Goal: Task Accomplishment & Management: Use online tool/utility

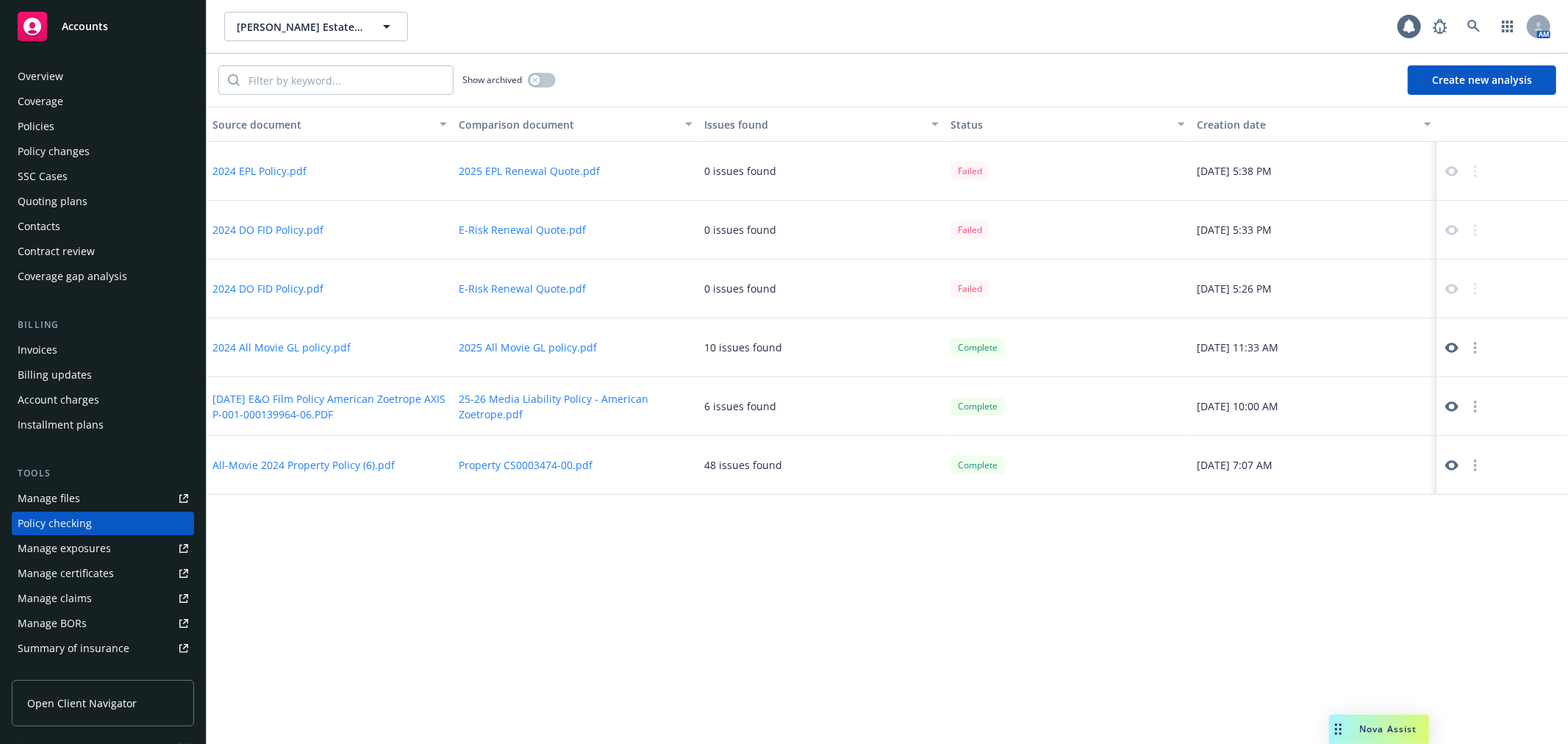
scroll to position [127, 0]
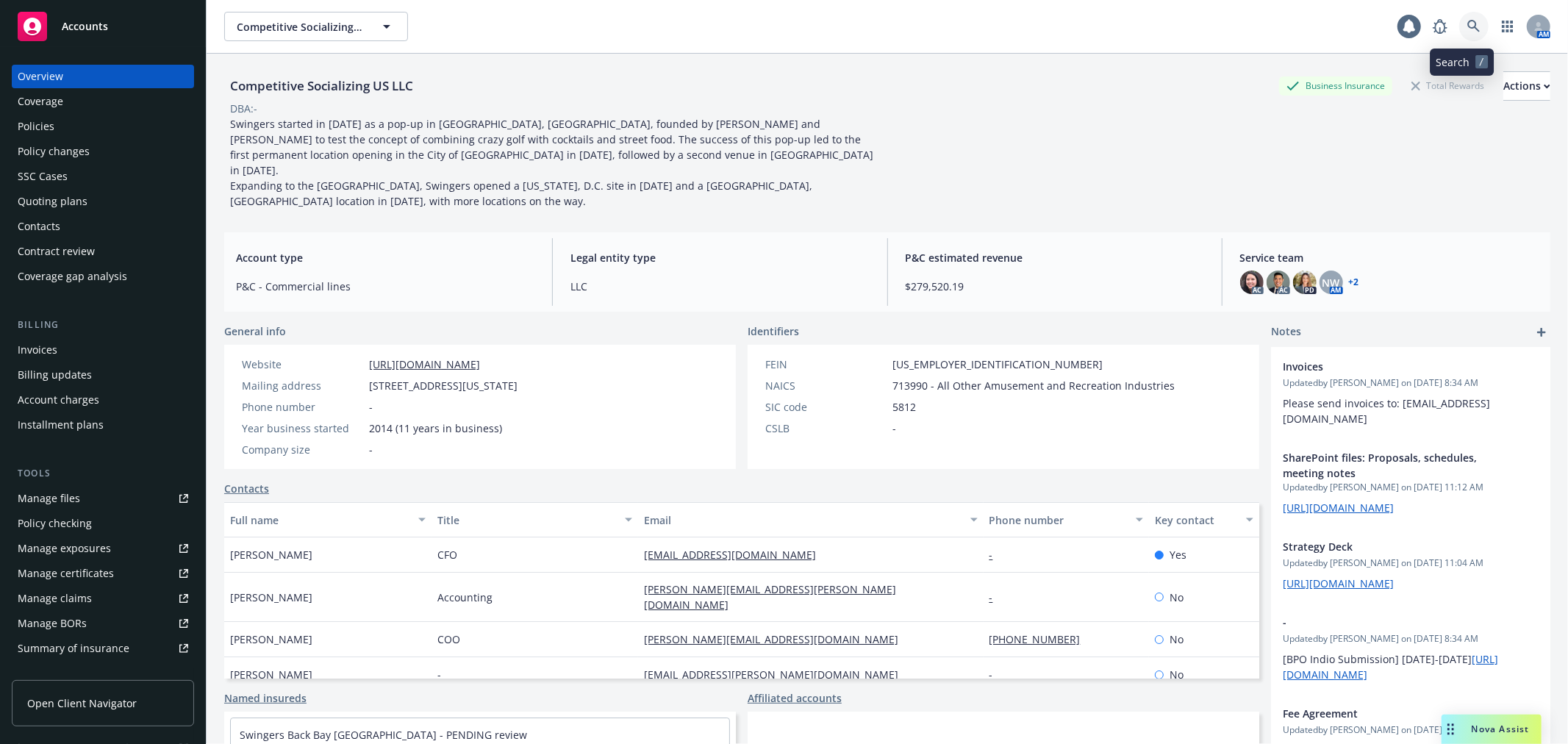
click at [1459, 17] on link at bounding box center [1474, 26] width 29 height 29
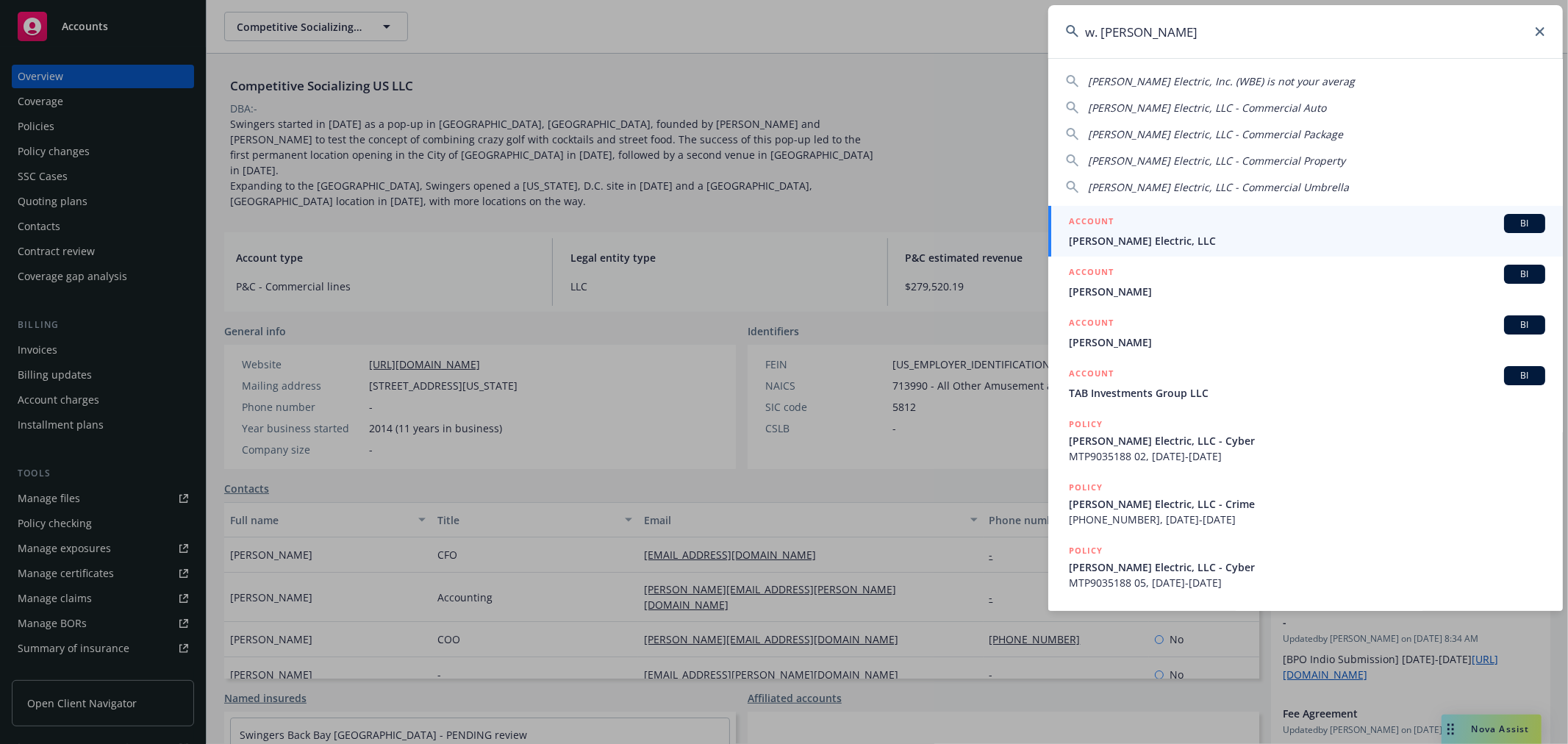
type input "w. [PERSON_NAME]"
click at [1170, 236] on span "[PERSON_NAME] Electric, LLC" at bounding box center [1307, 241] width 476 height 15
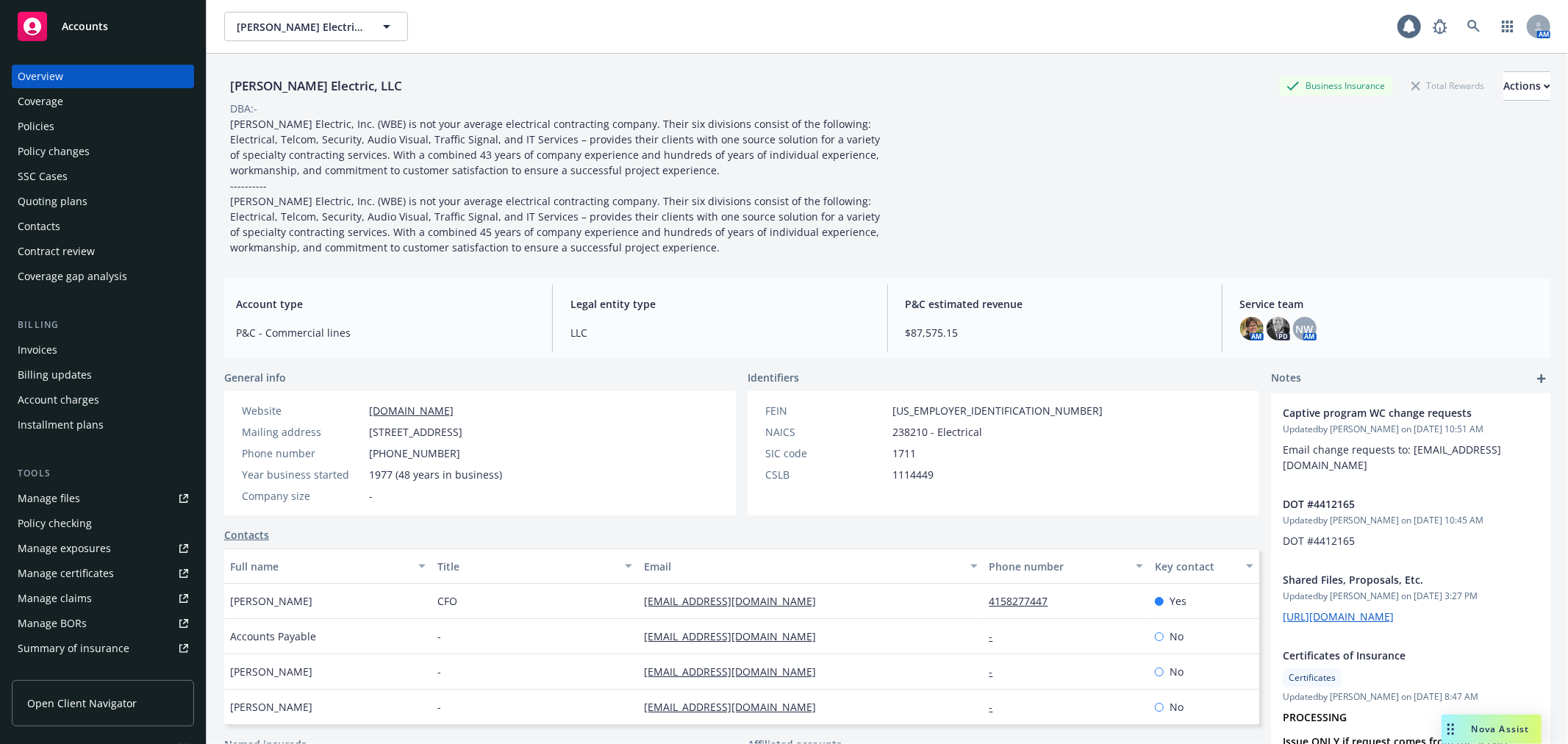
click at [65, 498] on div "Manage files" at bounding box center [49, 498] width 62 height 24
click at [1467, 27] on icon at bounding box center [1473, 26] width 12 height 12
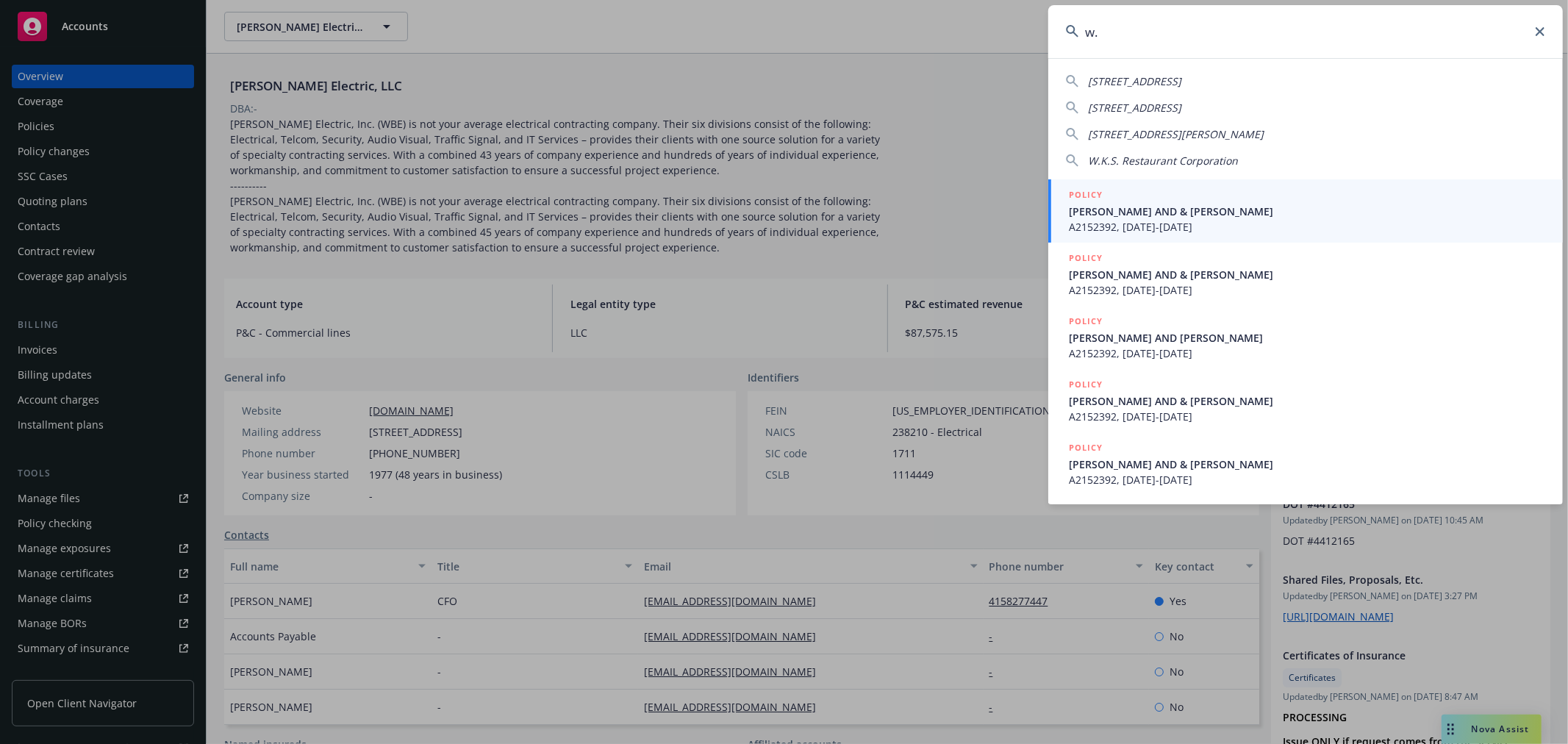
type input "w"
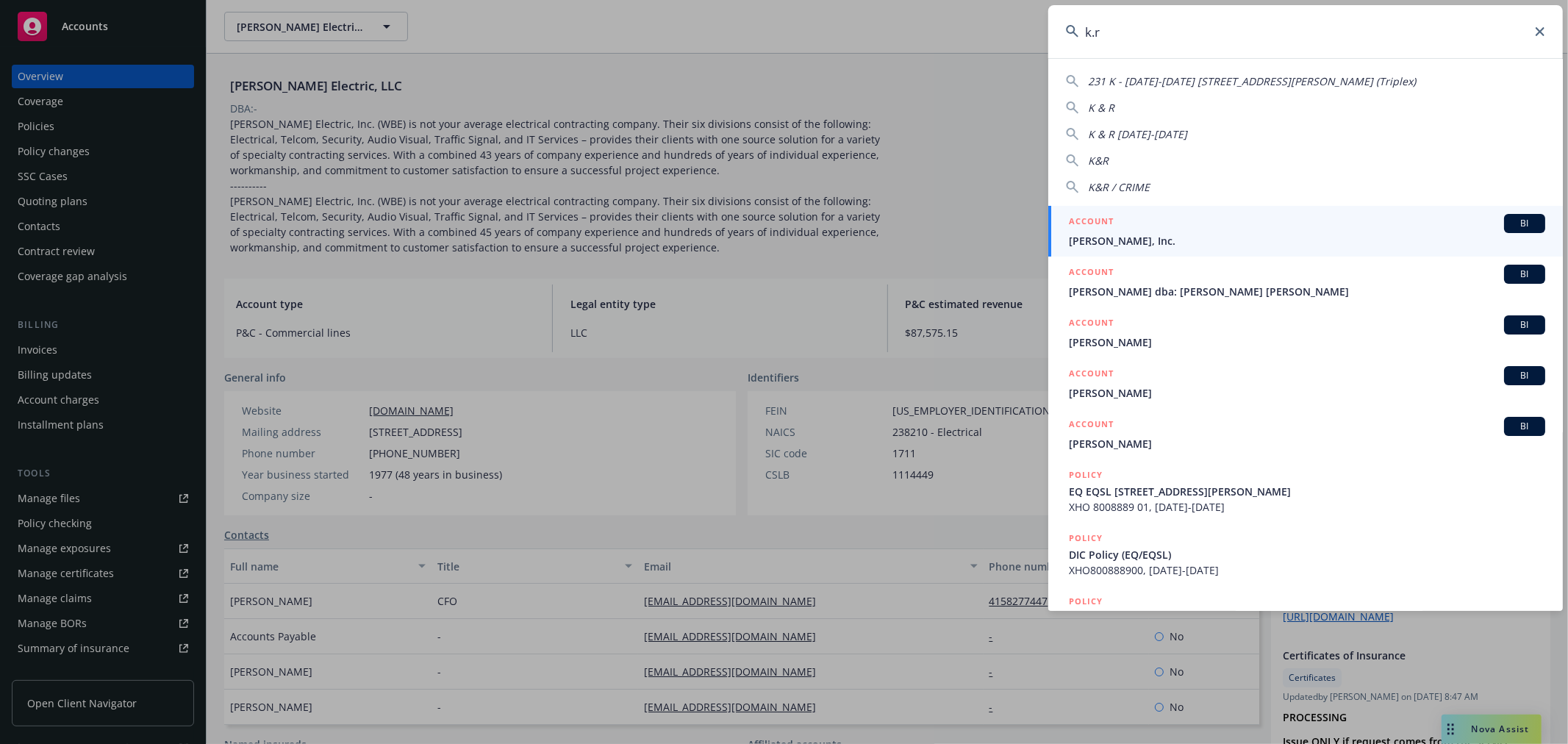
type input "k.r"
click at [1157, 235] on span "K.R. Anderson, Inc." at bounding box center [1307, 241] width 476 height 15
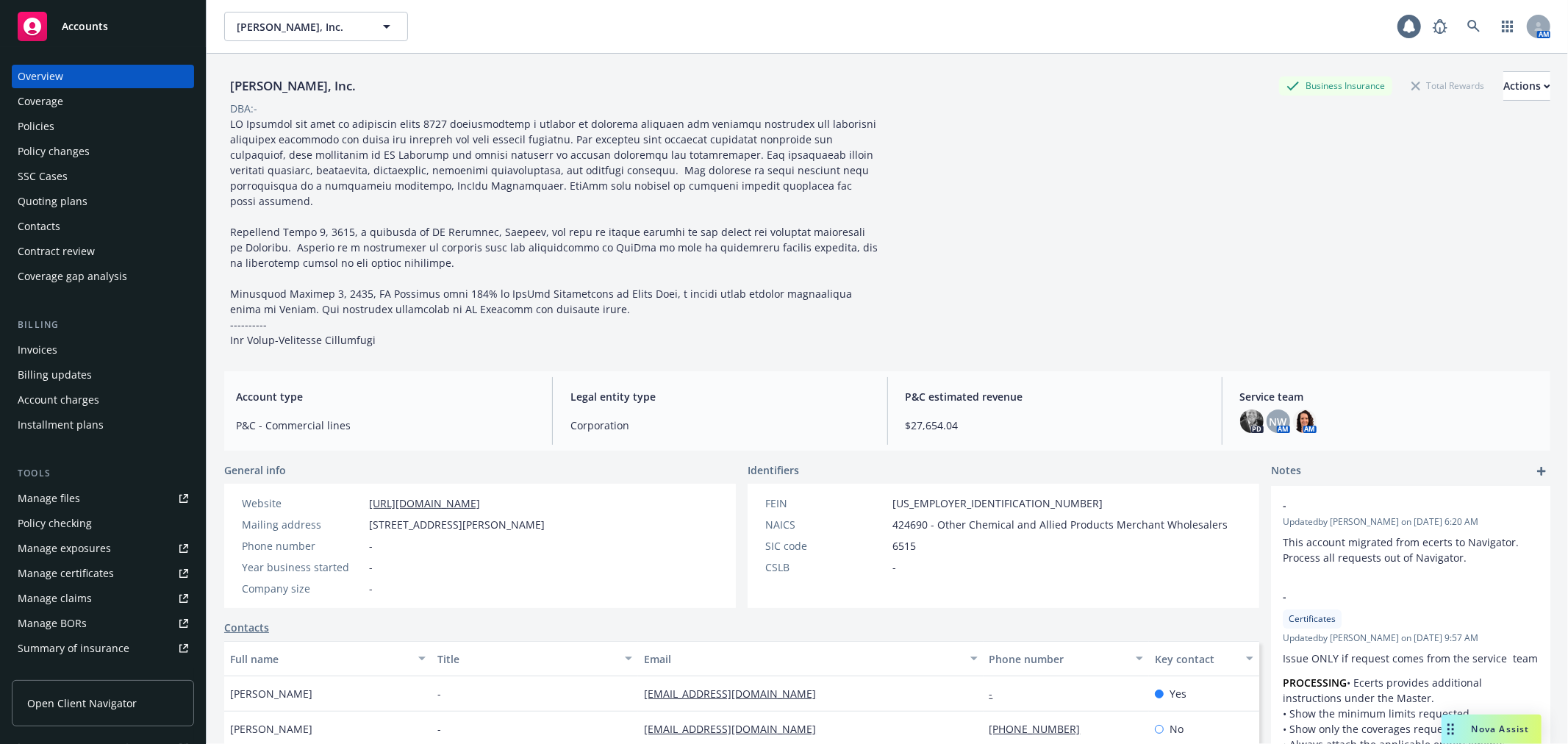
click at [89, 144] on div "Policy changes" at bounding box center [102, 151] width 170 height 24
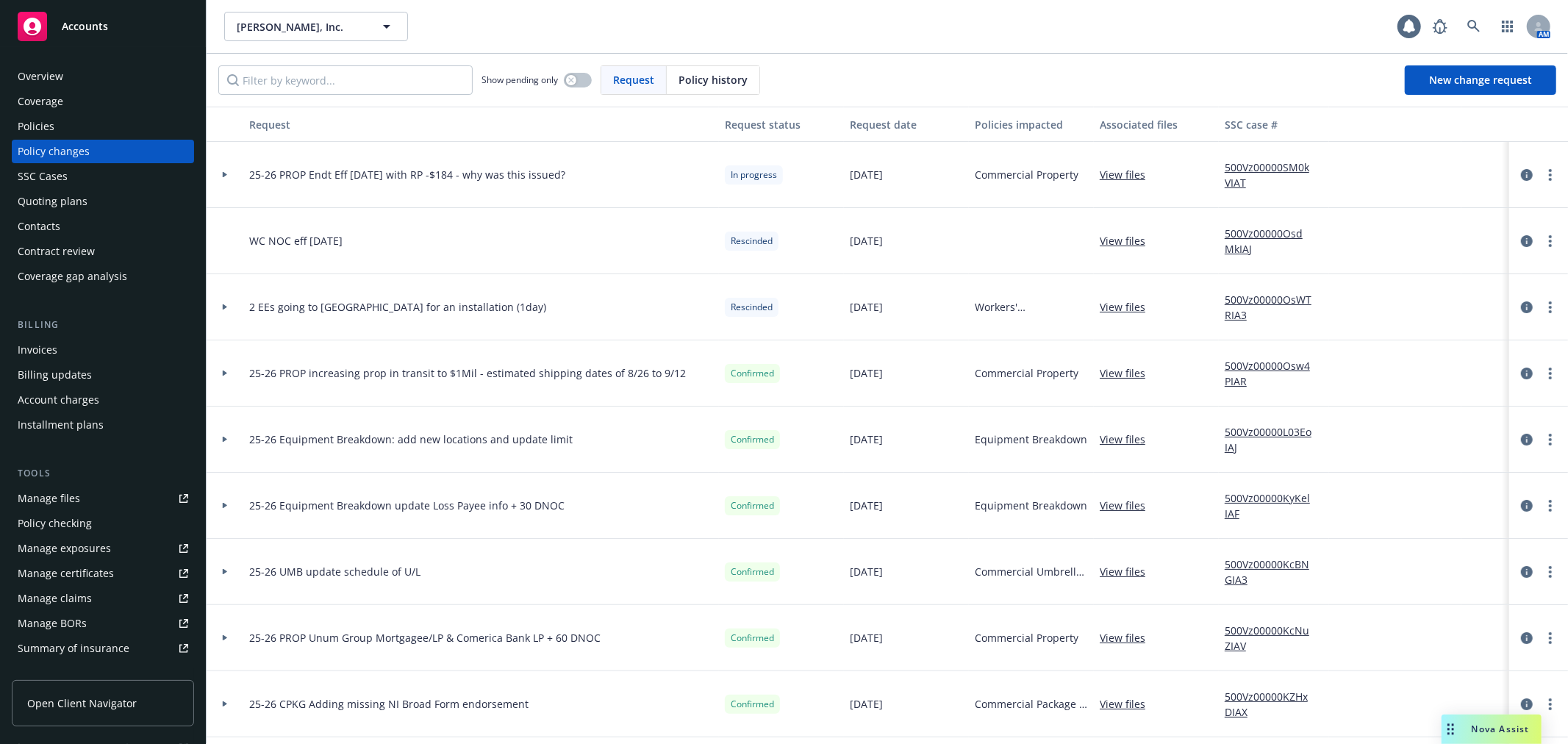
click at [94, 498] on link "Manage files" at bounding box center [102, 498] width 183 height 24
click at [1541, 179] on link "more" at bounding box center [1550, 175] width 18 height 18
click at [1476, 226] on link "Edit request summary" at bounding box center [1419, 234] width 252 height 29
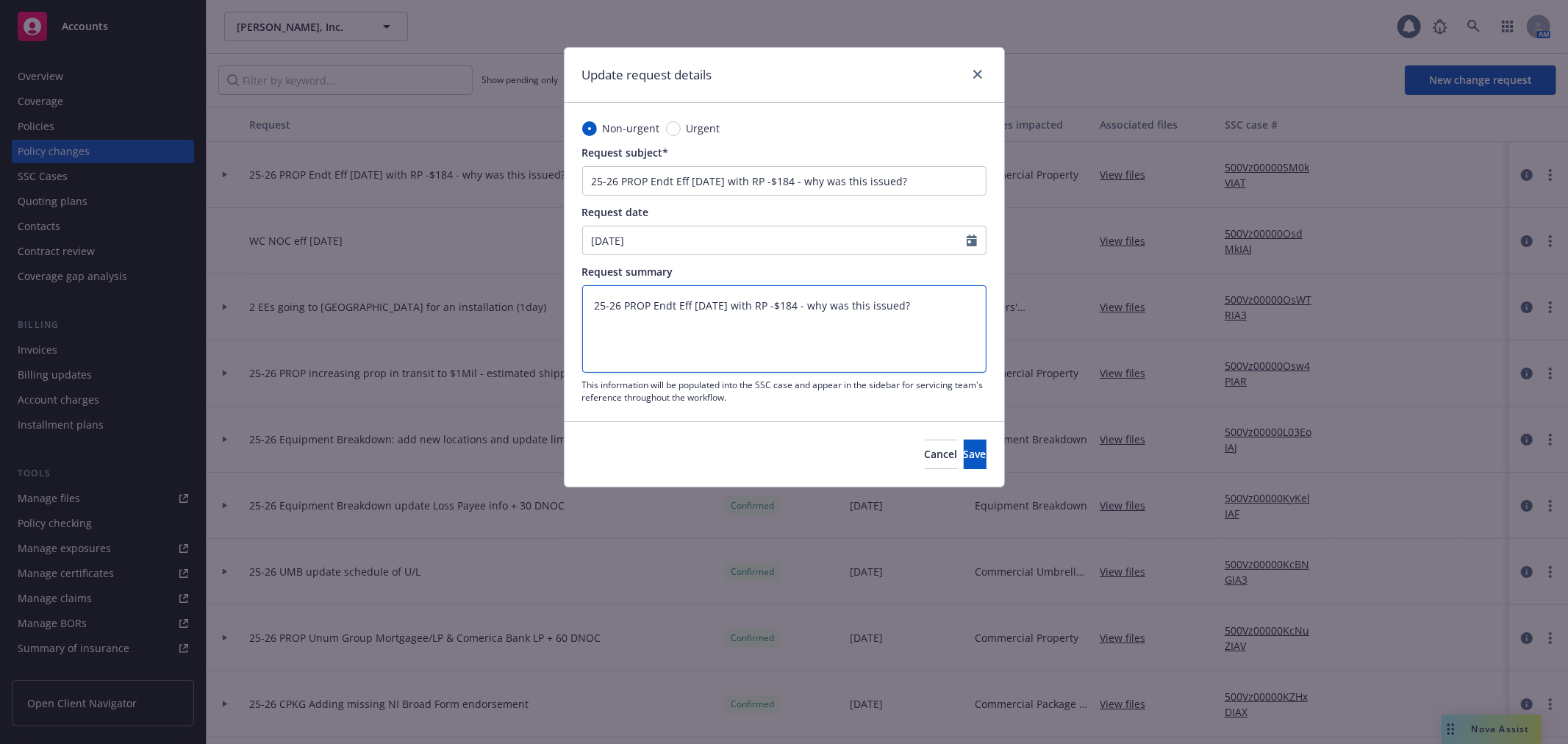
drag, startPoint x: 943, startPoint y: 306, endPoint x: 467, endPoint y: 313, distance: 476.1
click at [467, 313] on div "Update request details Non-urgent Urgent Request subject* 25-26 PROP Endt Eff 0…" at bounding box center [784, 372] width 1568 height 744
paste textarea "Because of certain rating requirements in California, this is what the outcome …"
type textarea "Because of certain rating requirements in California, this is what the outcome …"
type textarea "x"
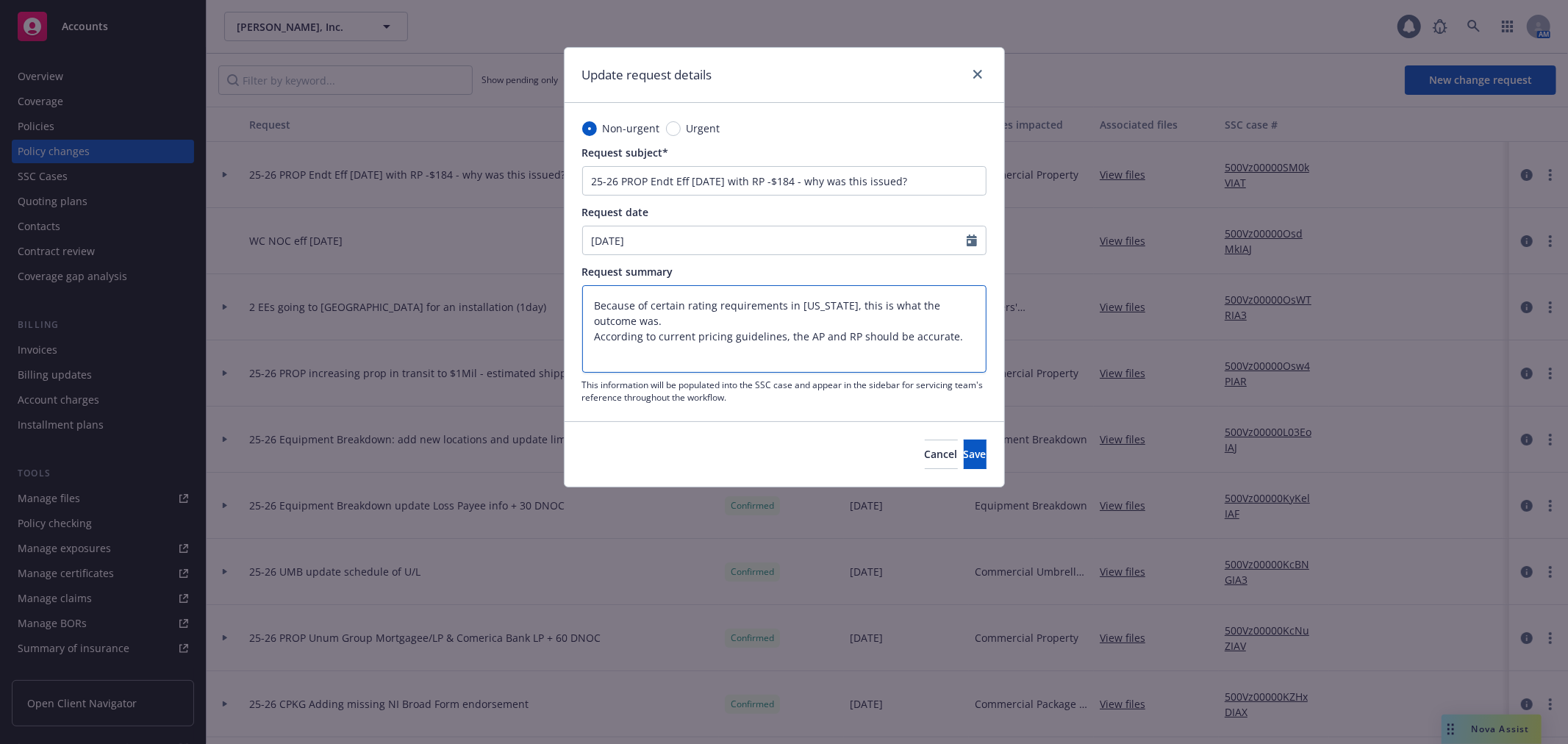
click at [695, 314] on textarea "Because of certain rating requirements in California, this is what the outcome …" at bounding box center [784, 328] width 404 height 87
type textarea "Because of certain rating requirements in California, this is what the outcome …"
type textarea "x"
type textarea "Because of certain rating requirements in California, this is what the outcome …"
type textarea "x"
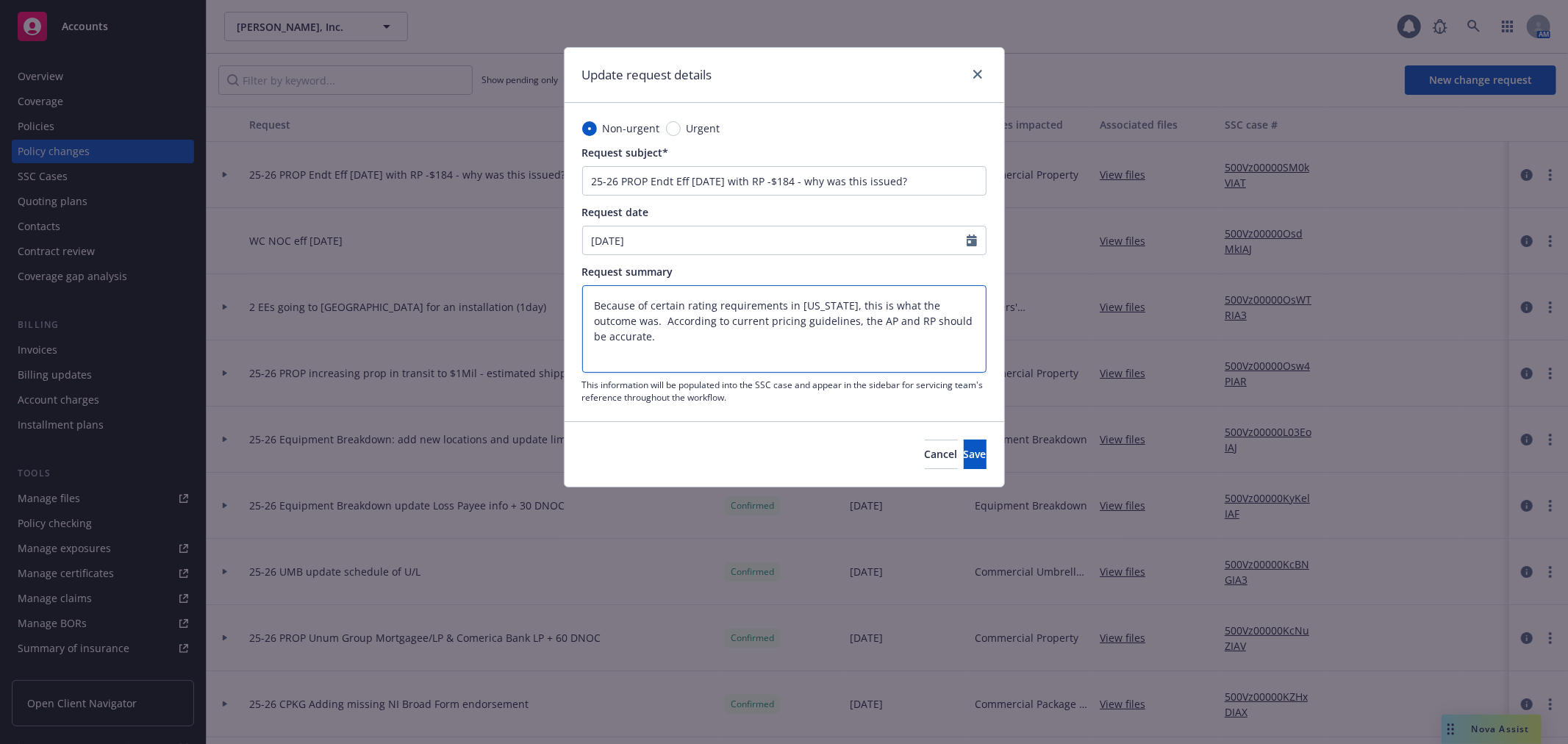
drag, startPoint x: 847, startPoint y: 304, endPoint x: 809, endPoint y: 317, distance: 40.2
click at [809, 317] on textarea "Because of certain rating requirements in California, this is what the outcome …" at bounding box center [784, 328] width 404 height 87
type textarea "Because of certain rating requirements in California, the AP and RP should be a…"
type textarea "x"
drag, startPoint x: 920, startPoint y: 307, endPoint x: 922, endPoint y: 317, distance: 10.2
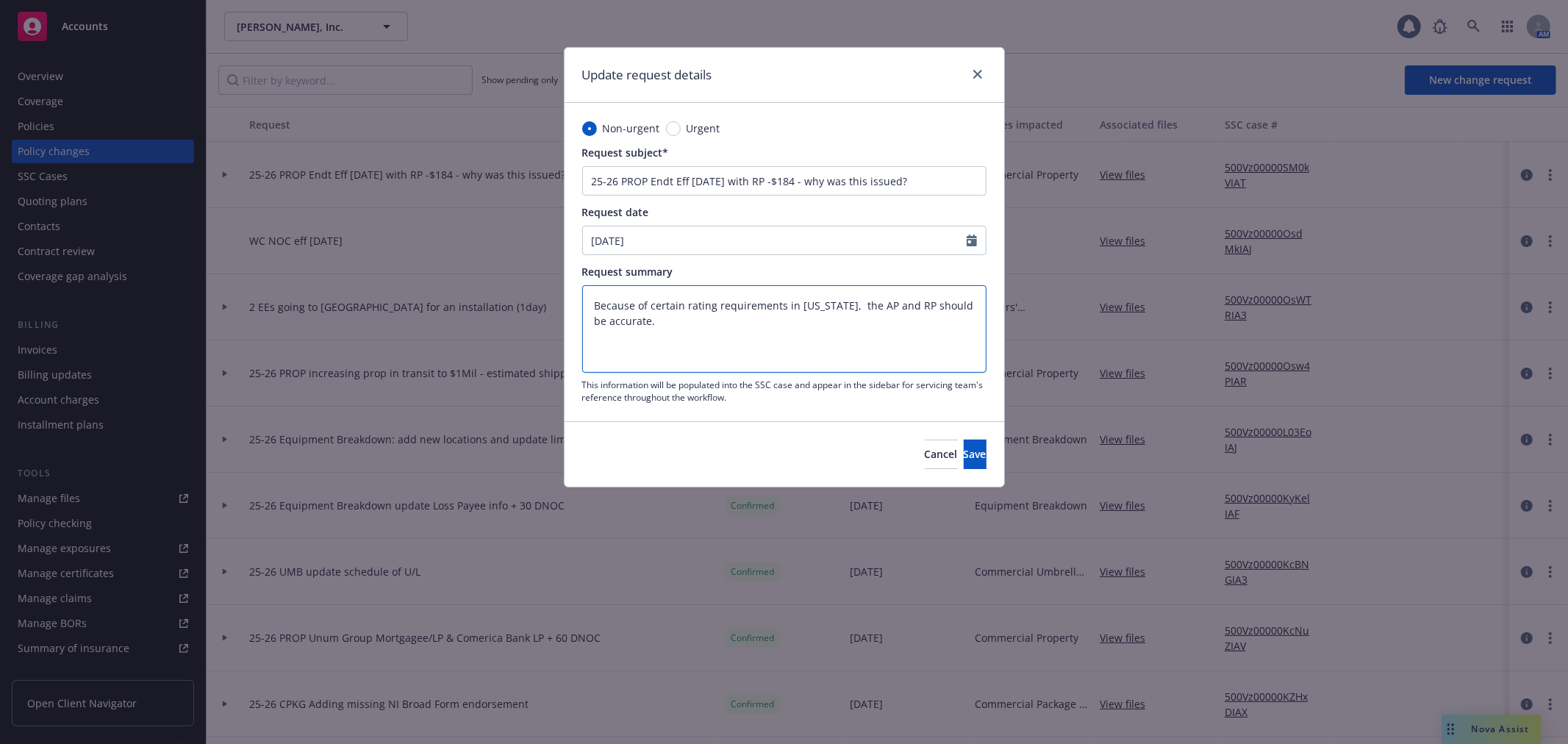
click at [922, 317] on textarea "Because of certain rating requirements in California, the AP and RP should be a…" at bounding box center [784, 328] width 404 height 87
drag, startPoint x: 886, startPoint y: 303, endPoint x: 906, endPoint y: 340, distance: 42.1
click at [906, 340] on textarea "Because of certain rating requirements in California, the AP and RP should be a…" at bounding box center [784, 328] width 404 height 87
type textarea "Because of certain rating requirements in California, the AP a"
type textarea "x"
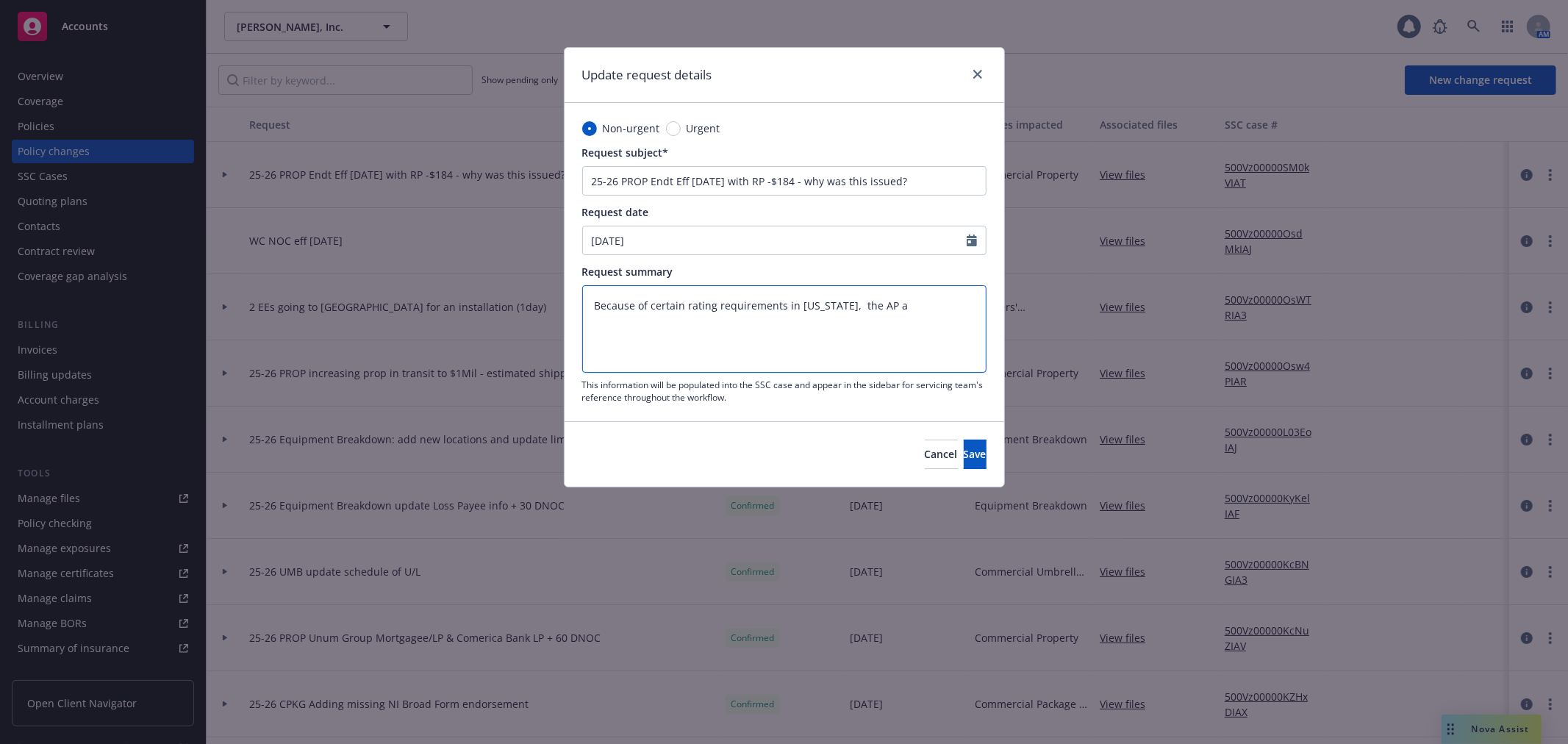
type textarea "Because of certain rating requirements in California, the AP"
type textarea "x"
type textarea "Because of certain rating requirements in California, the AP w"
type textarea "x"
type textarea "Because of certain rating requirements in California, the AP wa"
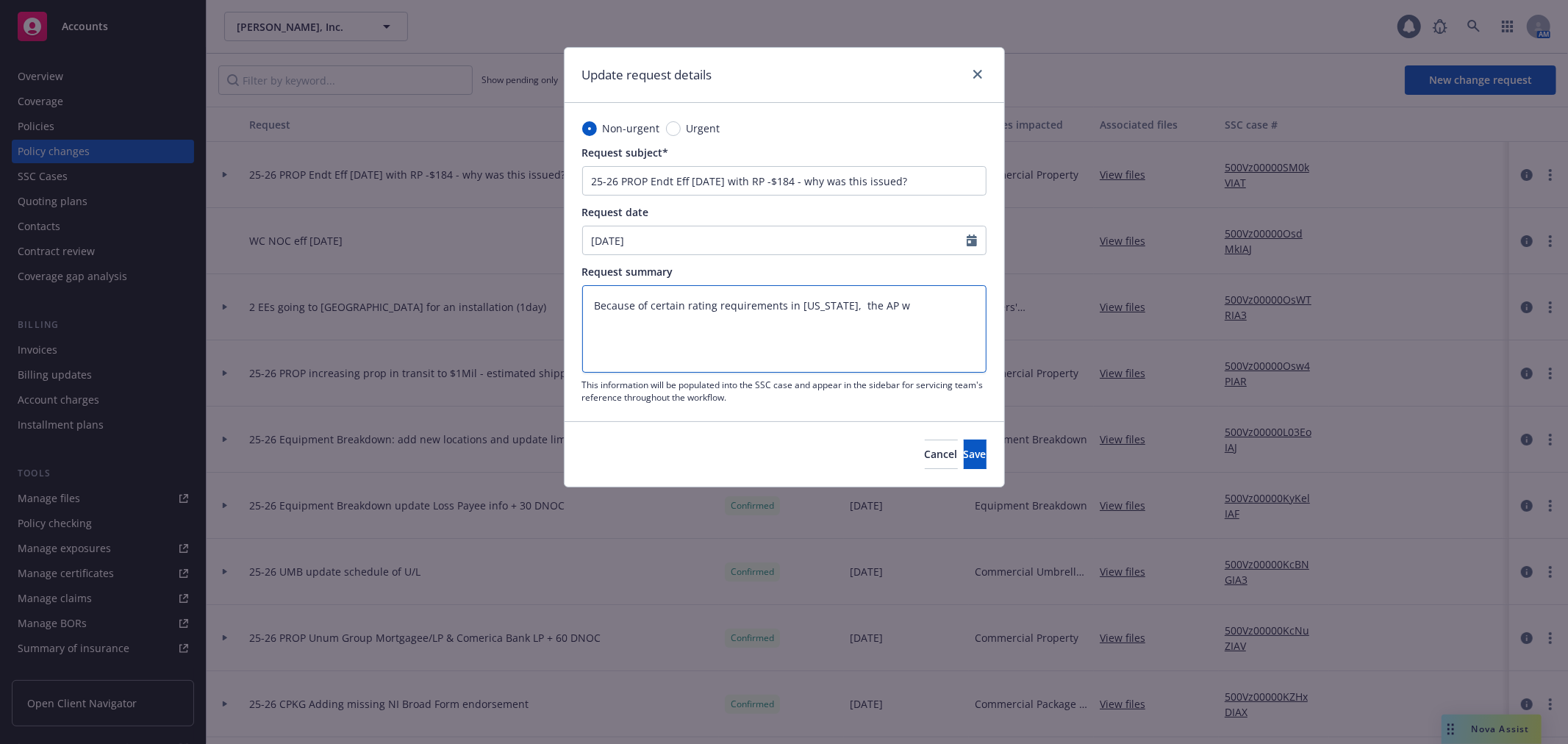
type textarea "x"
type textarea "Because of certain rating requirements in California, the AP was"
type textarea "x"
type textarea "Because of certain rating requirements in California, the AP was"
type textarea "x"
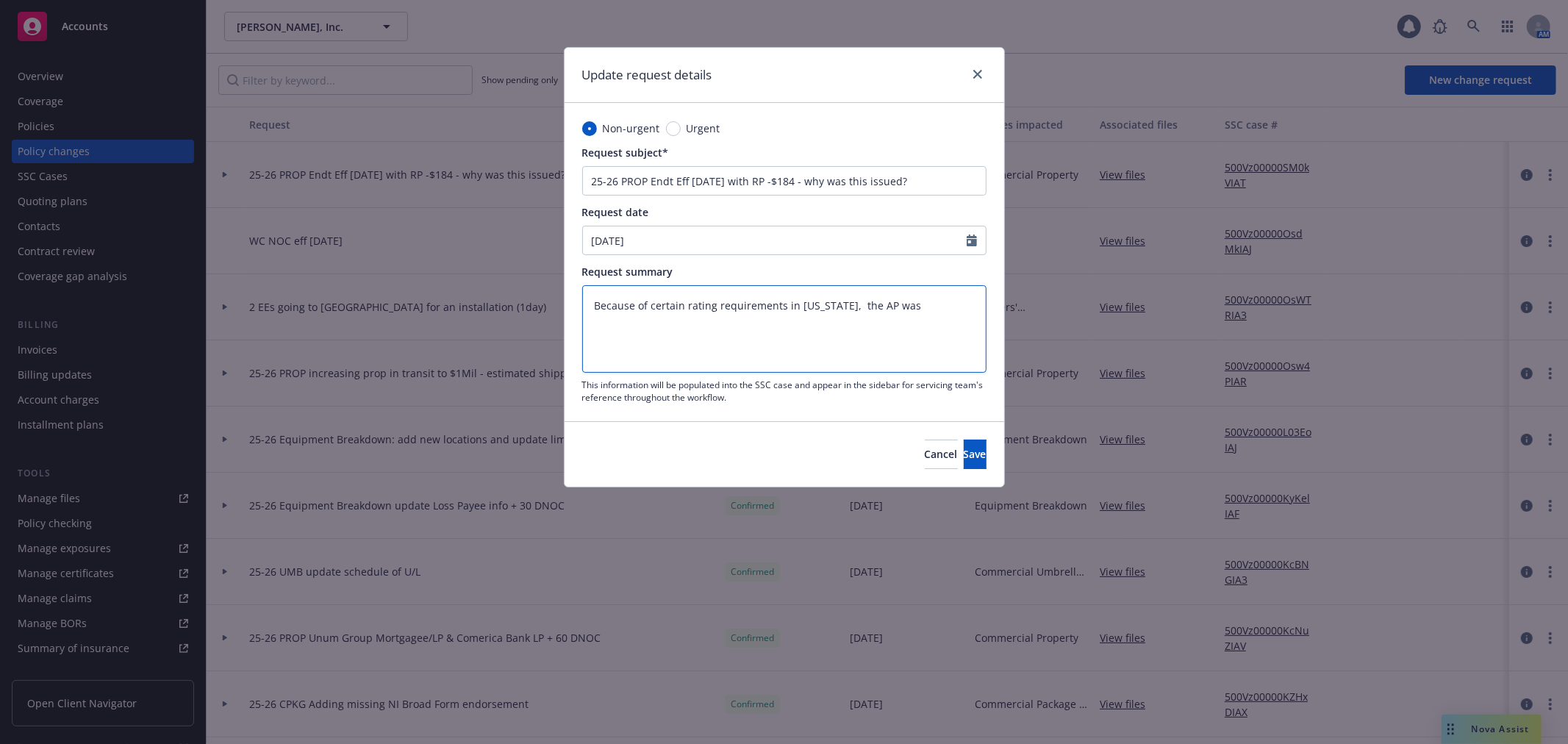
type textarea "Because of certain rating requirements in California, the AP was a"
type textarea "x"
type textarea "Because of certain rating requirements in California, the AP was ad"
type textarea "x"
type textarea "Because of certain rating requirements in California, the AP was adj"
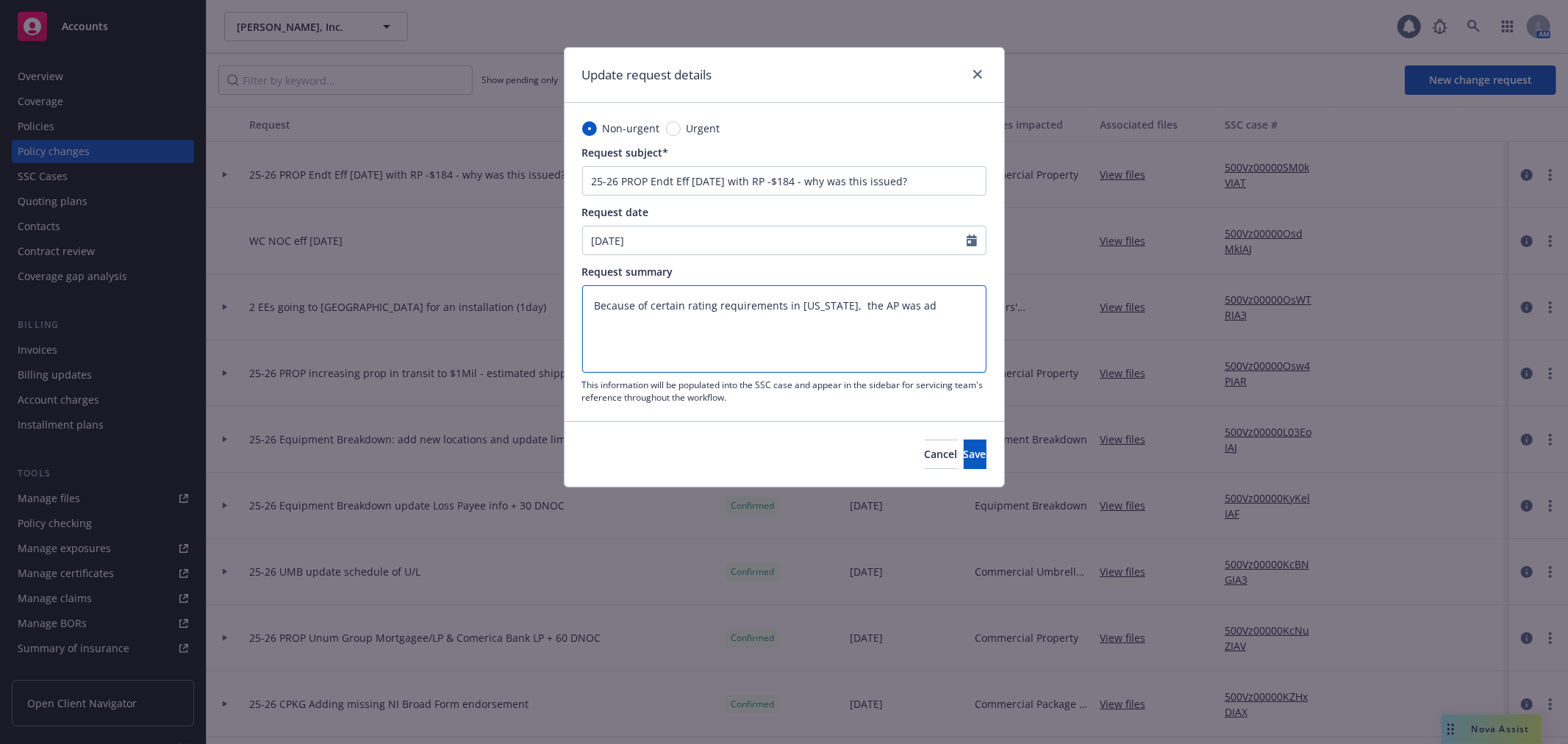
type textarea "x"
type textarea "Because of certain rating requirements in California, the AP was adju"
type textarea "x"
type textarea "Because of certain rating requirements in California, the AP was adjus"
type textarea "x"
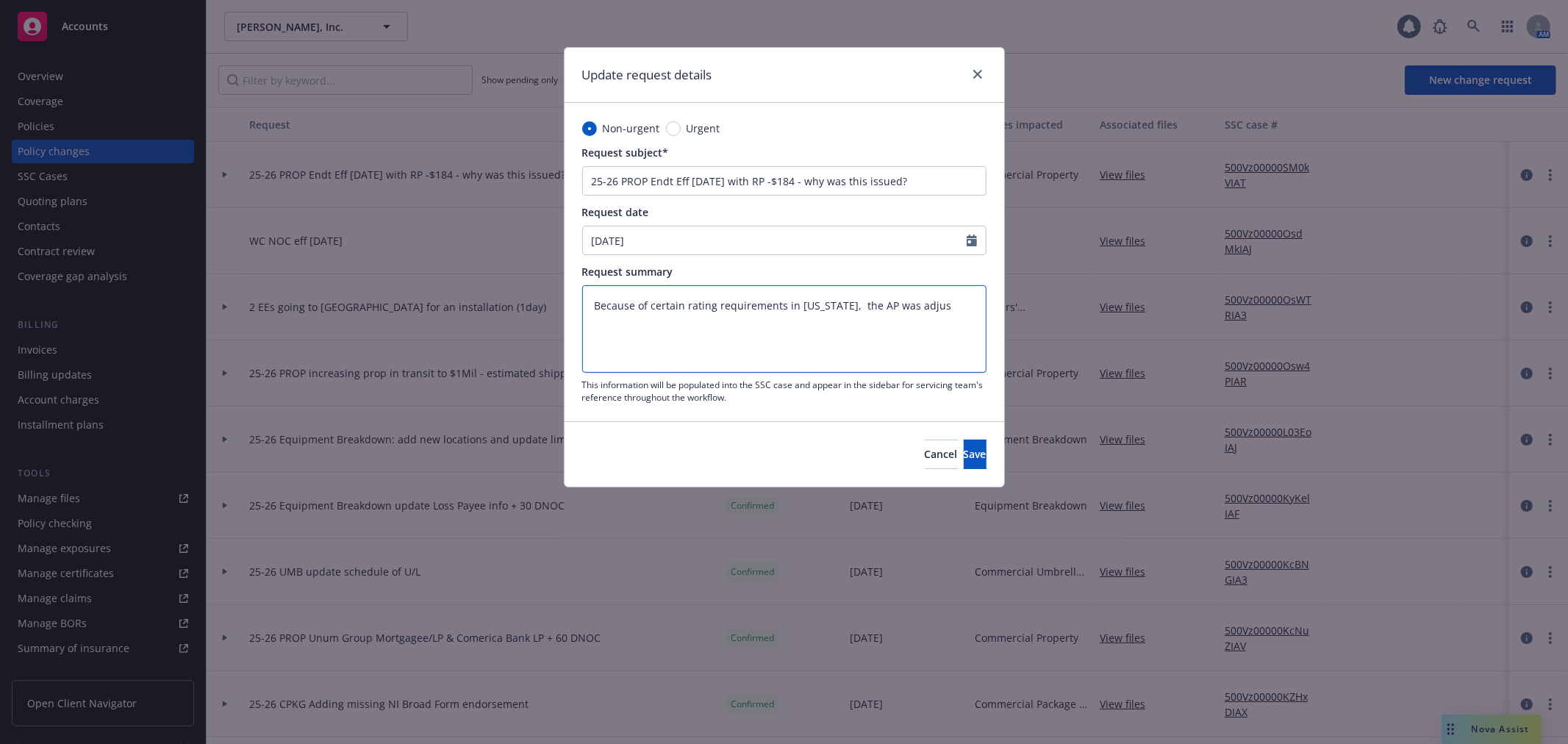
type textarea "Because of certain rating requirements in California, the AP was adjust"
type textarea "x"
type textarea "Because of certain rating requirements in California, the AP was adjuste"
type textarea "x"
type textarea "Because of certain rating requirements in California, the AP was adjusted"
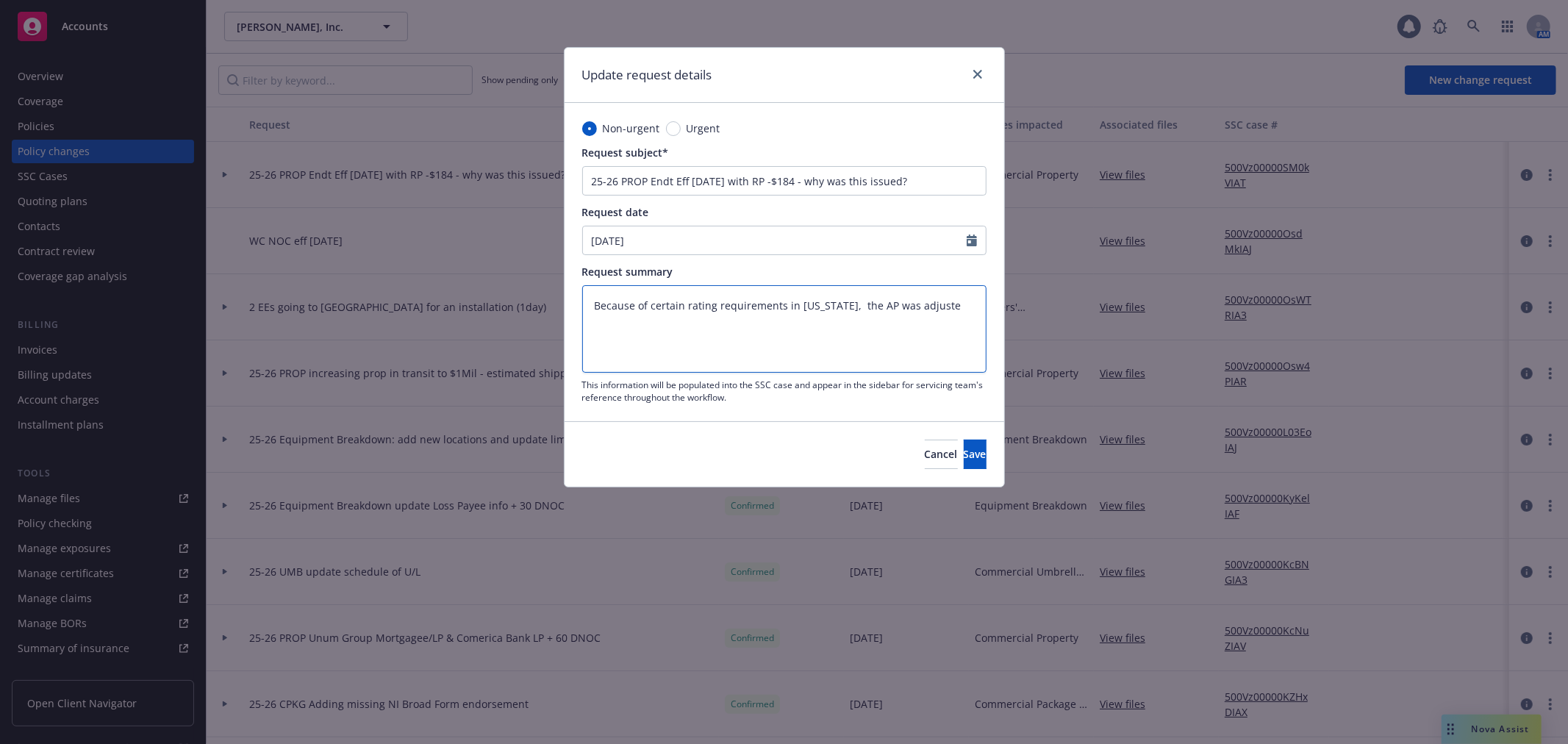
type textarea "x"
type textarea "Because of certain rating requirements in California, the AP was adjusted"
click at [963, 449] on span "Save" at bounding box center [975, 454] width 23 height 14
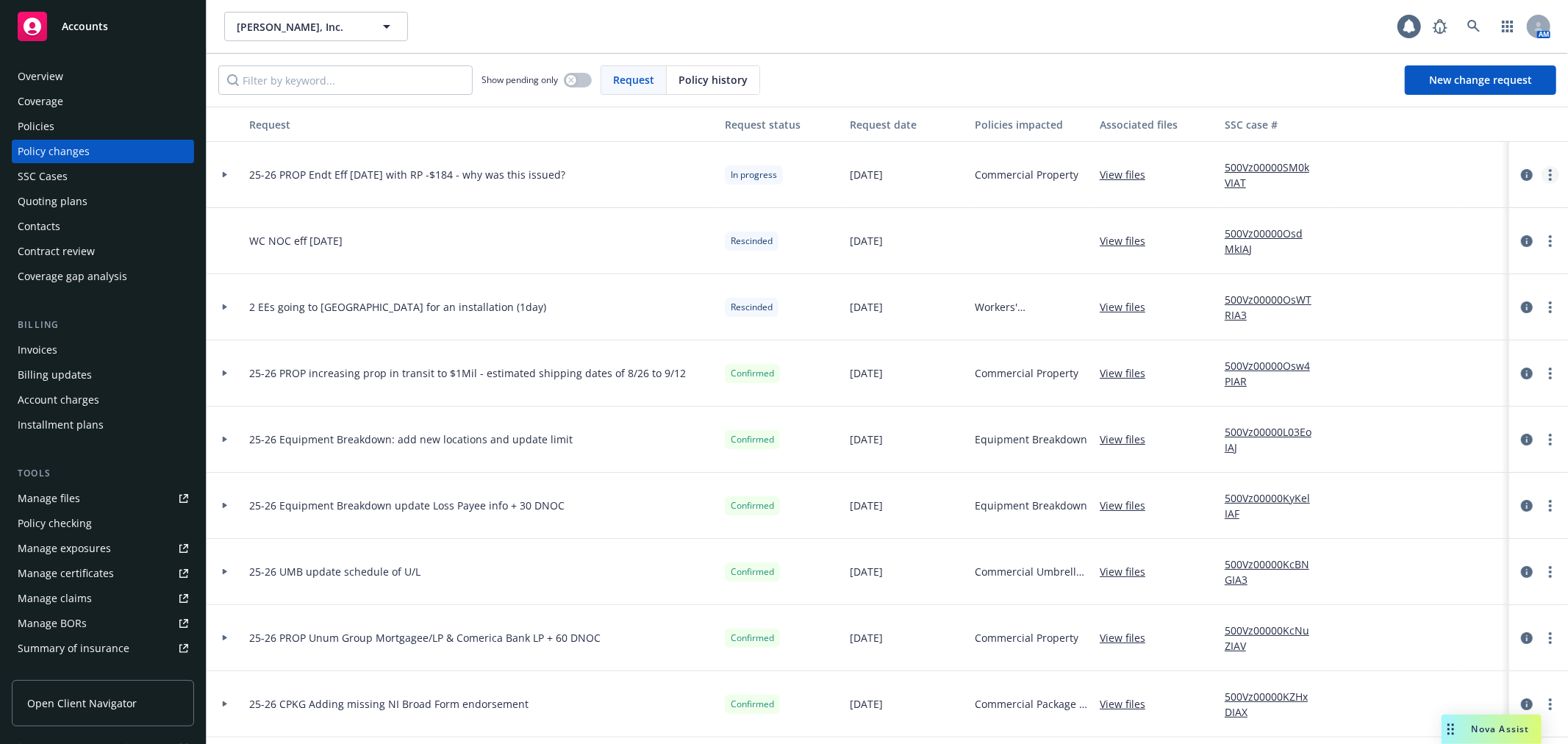
click at [1541, 171] on link "more" at bounding box center [1550, 175] width 18 height 18
click at [1450, 268] on link "Rescind request" at bounding box center [1419, 264] width 252 height 29
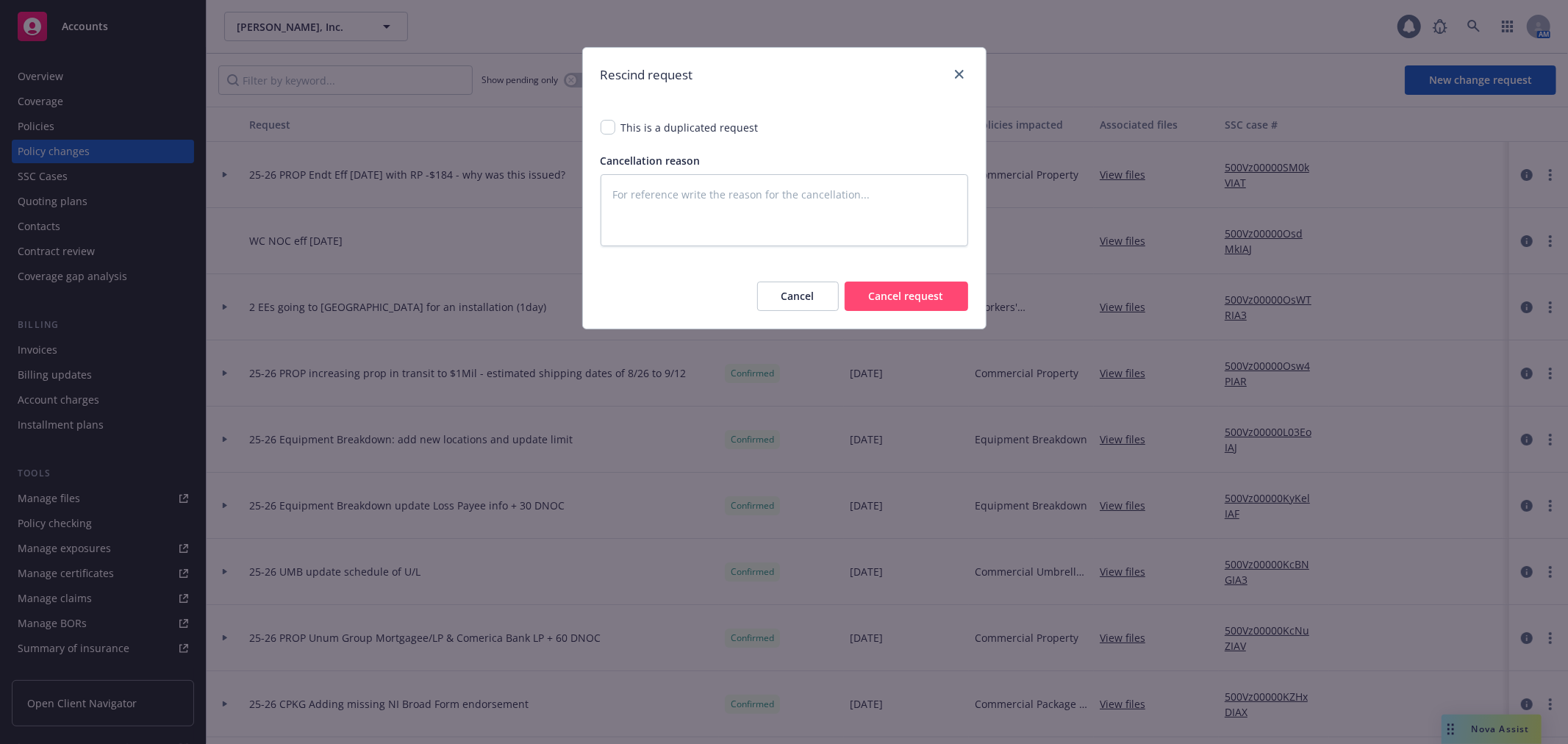
click at [762, 301] on button "Cancel" at bounding box center [798, 297] width 82 height 29
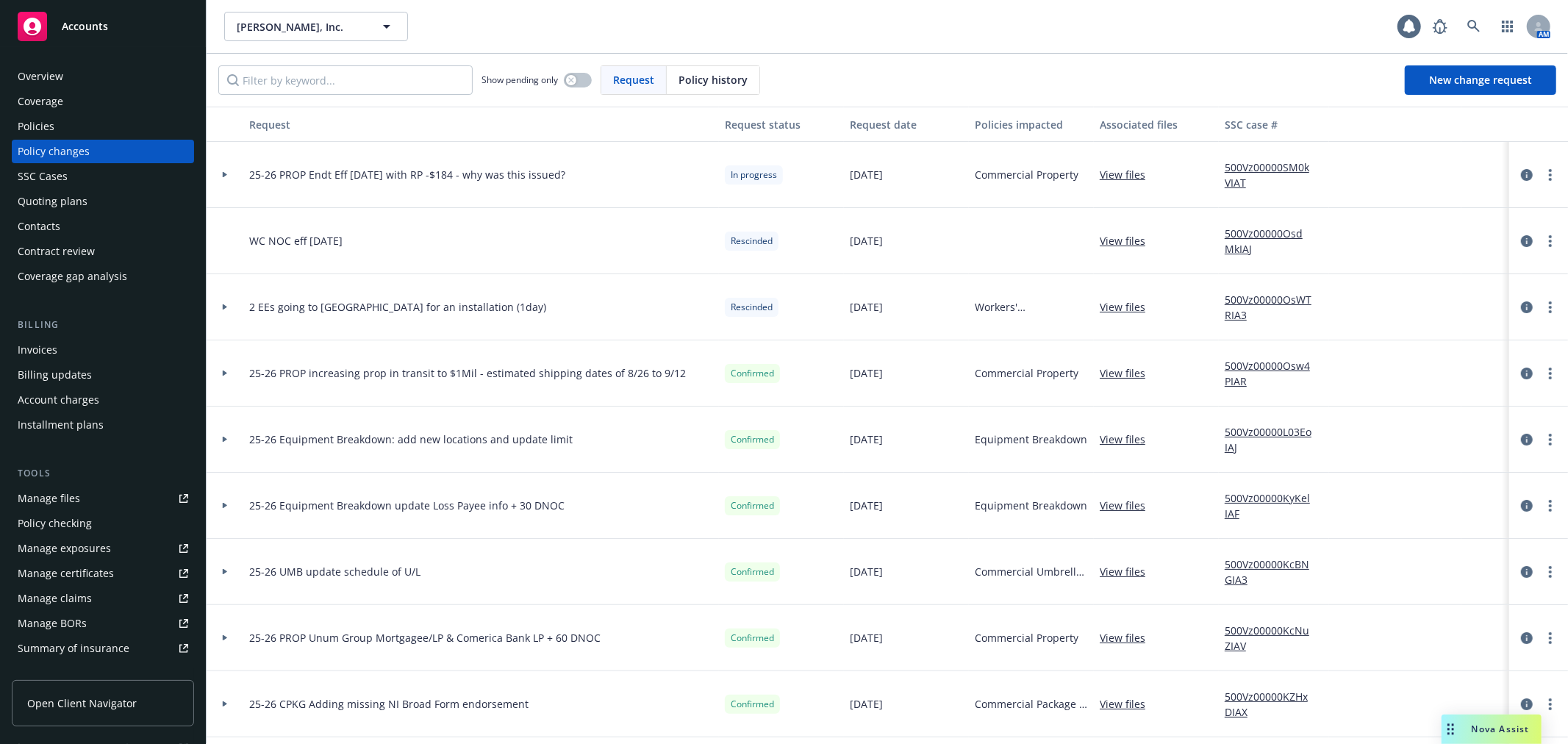
click at [223, 173] on icon at bounding box center [225, 175] width 5 height 6
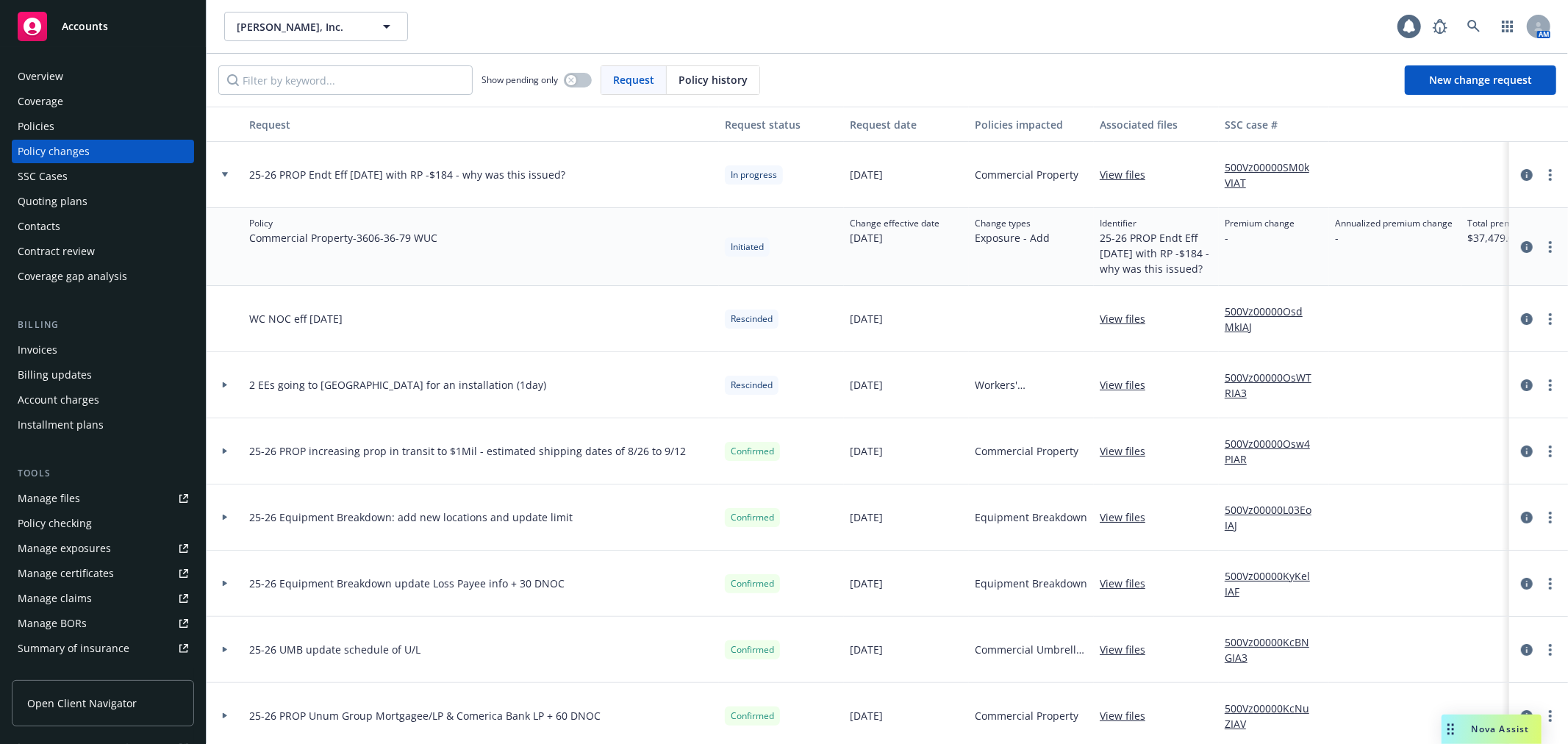
click at [223, 173] on icon at bounding box center [225, 174] width 6 height 5
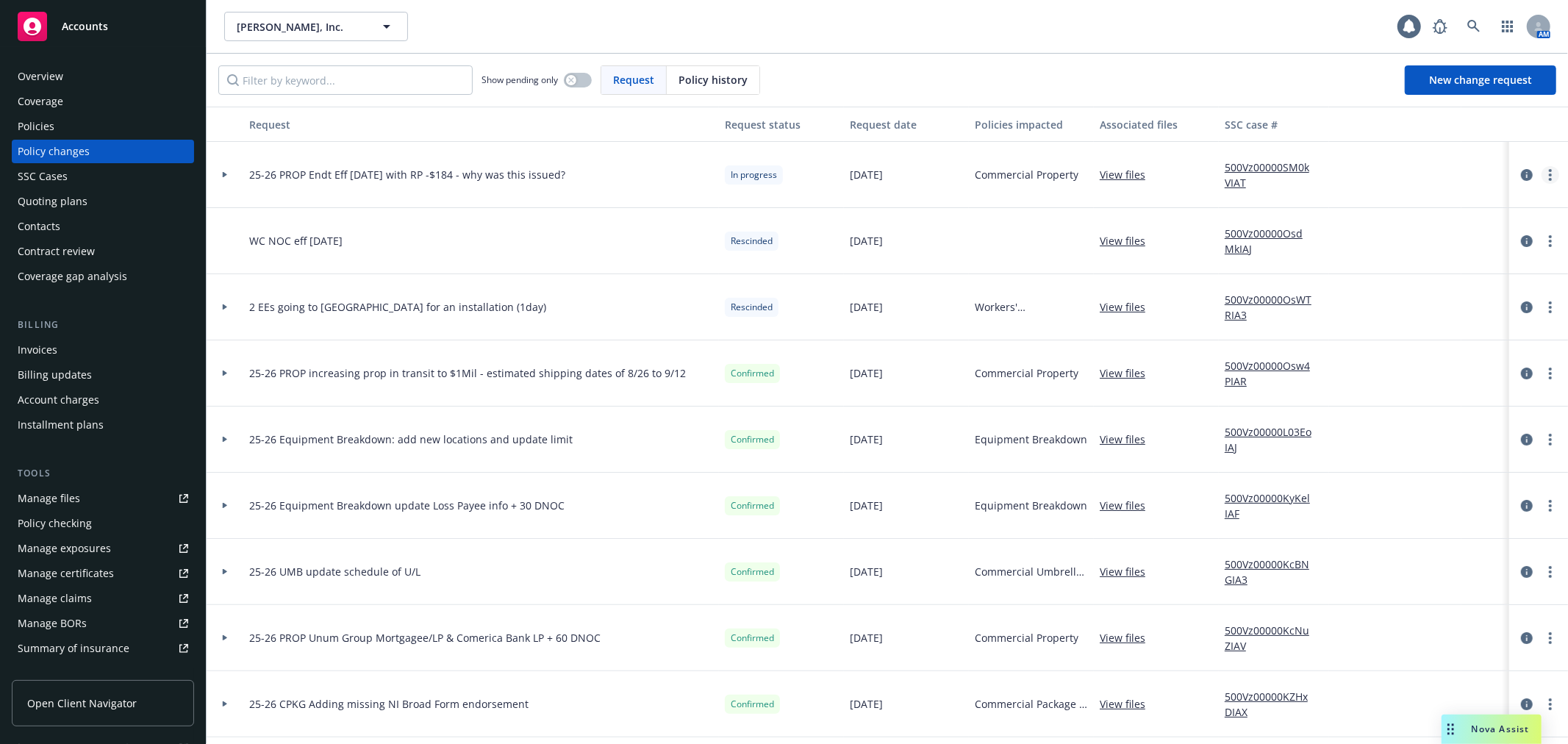
click at [1541, 172] on link "more" at bounding box center [1550, 175] width 18 height 18
click at [1452, 266] on link "Rescind request" at bounding box center [1419, 264] width 252 height 29
type textarea "x"
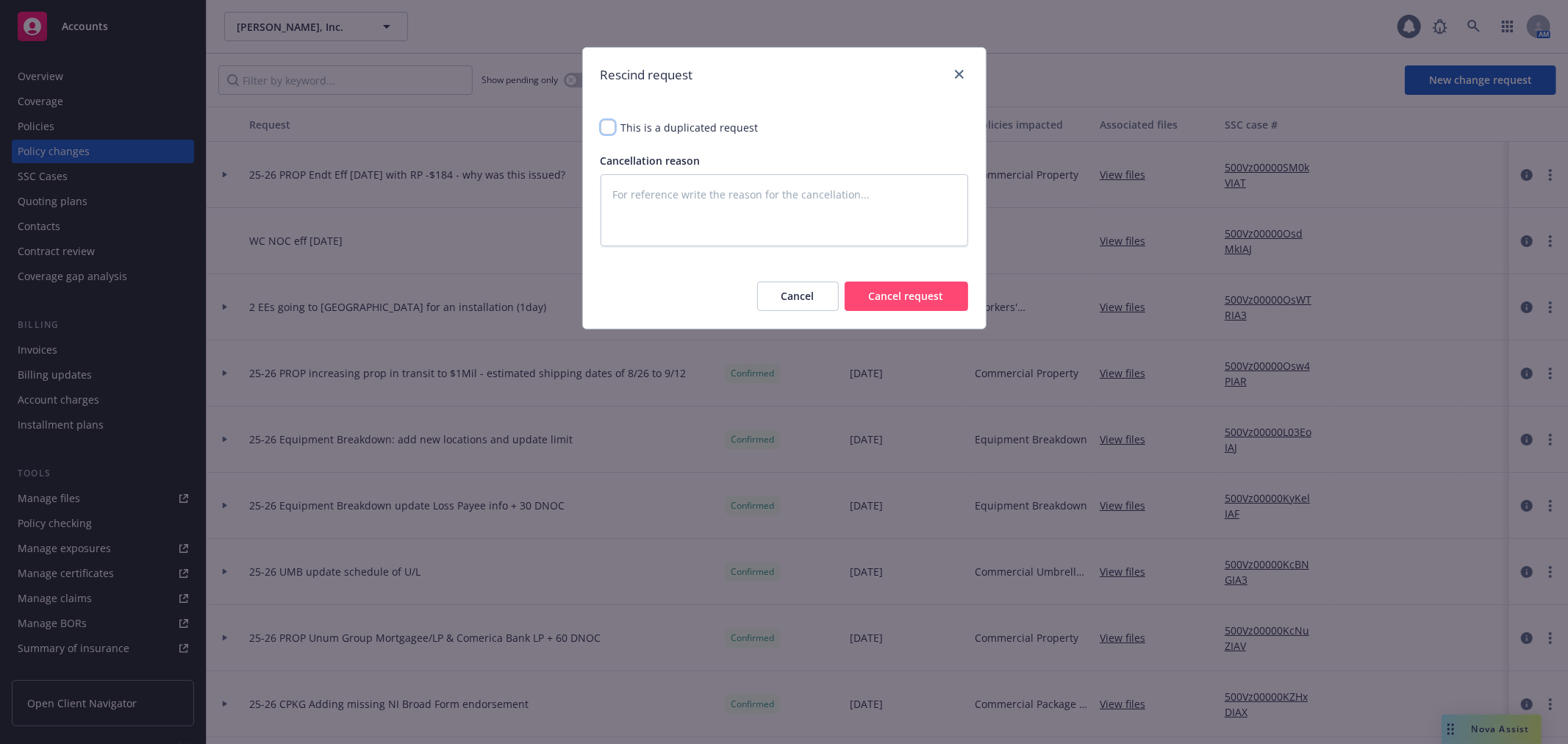
click at [605, 131] on input "checkbox" at bounding box center [608, 127] width 15 height 15
checkbox input "true"
type textarea "x"
click at [927, 302] on button "Cancel request" at bounding box center [906, 297] width 123 height 29
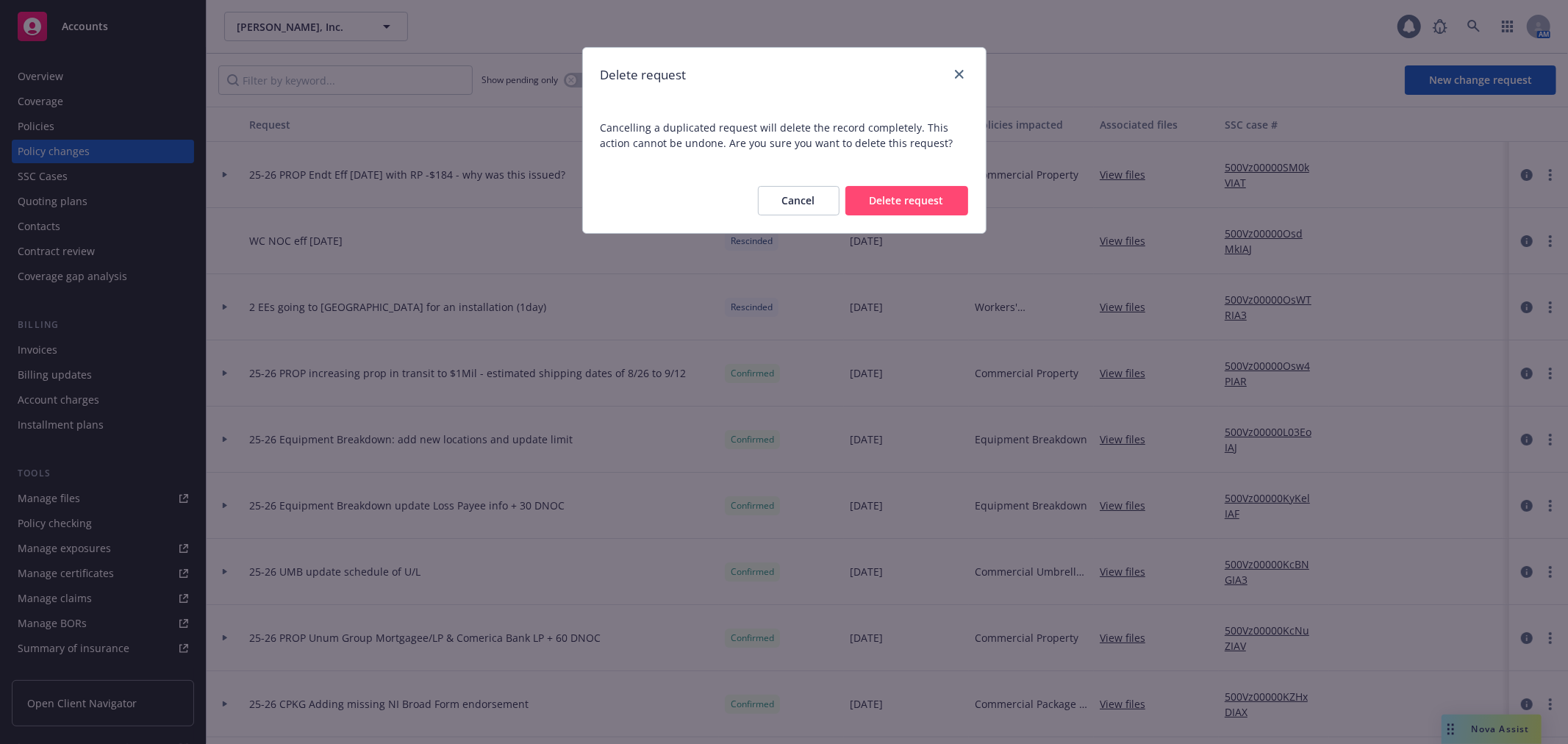
click at [924, 203] on button "Delete request" at bounding box center [906, 200] width 122 height 29
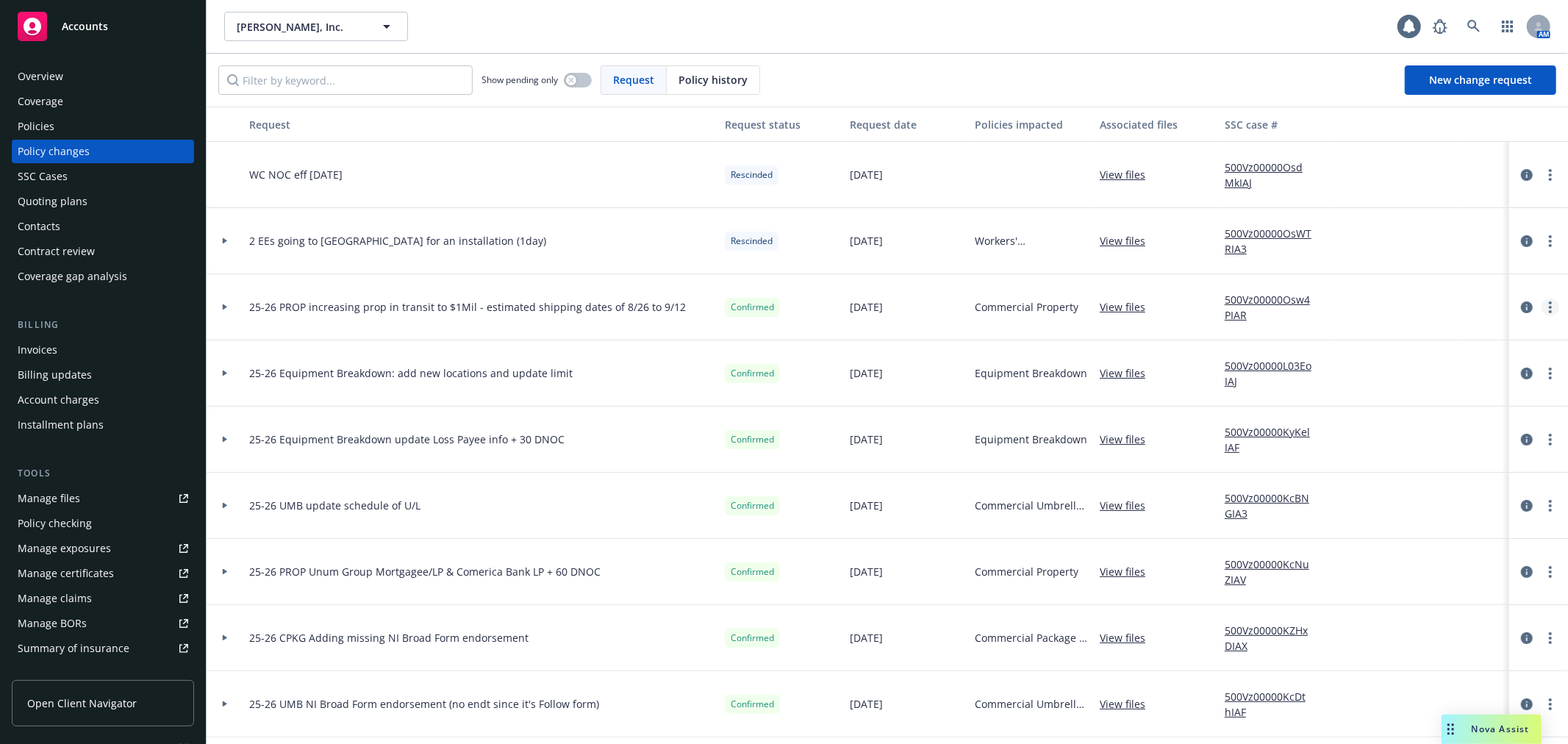
click at [1549, 310] on icon "more" at bounding box center [1550, 307] width 3 height 12
click at [226, 304] on icon at bounding box center [225, 307] width 6 height 5
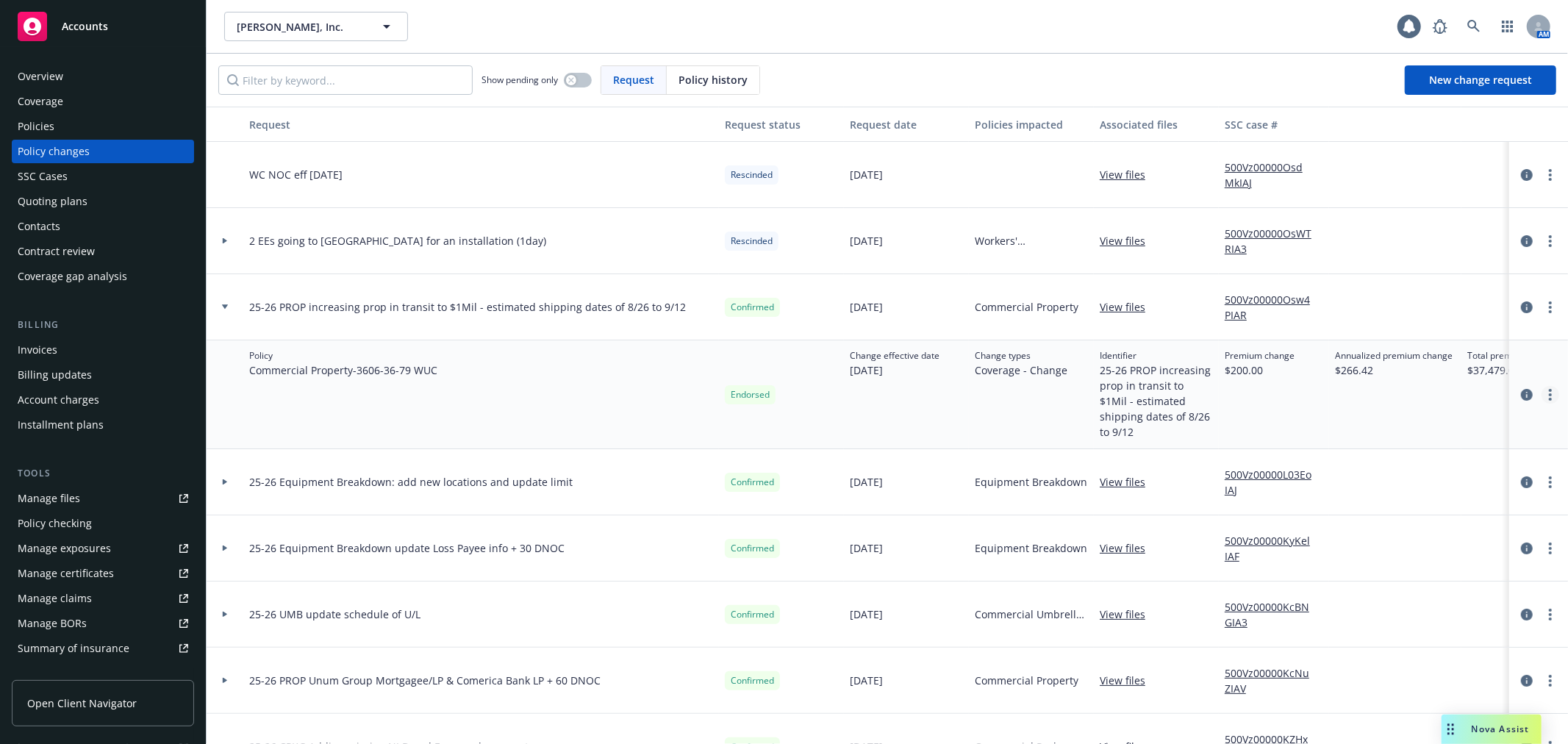
click at [1549, 397] on circle "more" at bounding box center [1550, 399] width 3 height 3
click at [1464, 502] on link "Edit billing info" at bounding box center [1419, 506] width 252 height 29
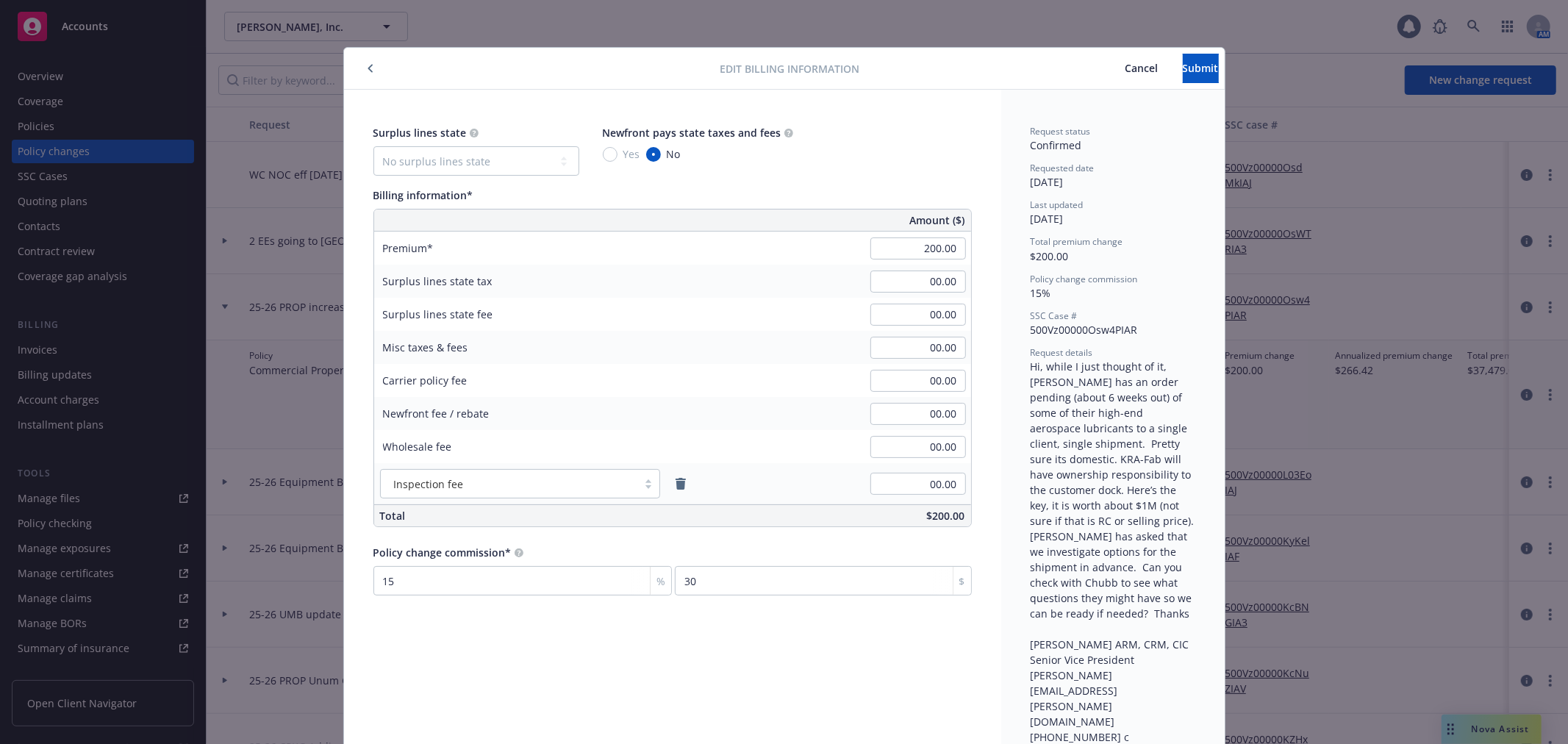
scroll to position [44, 0]
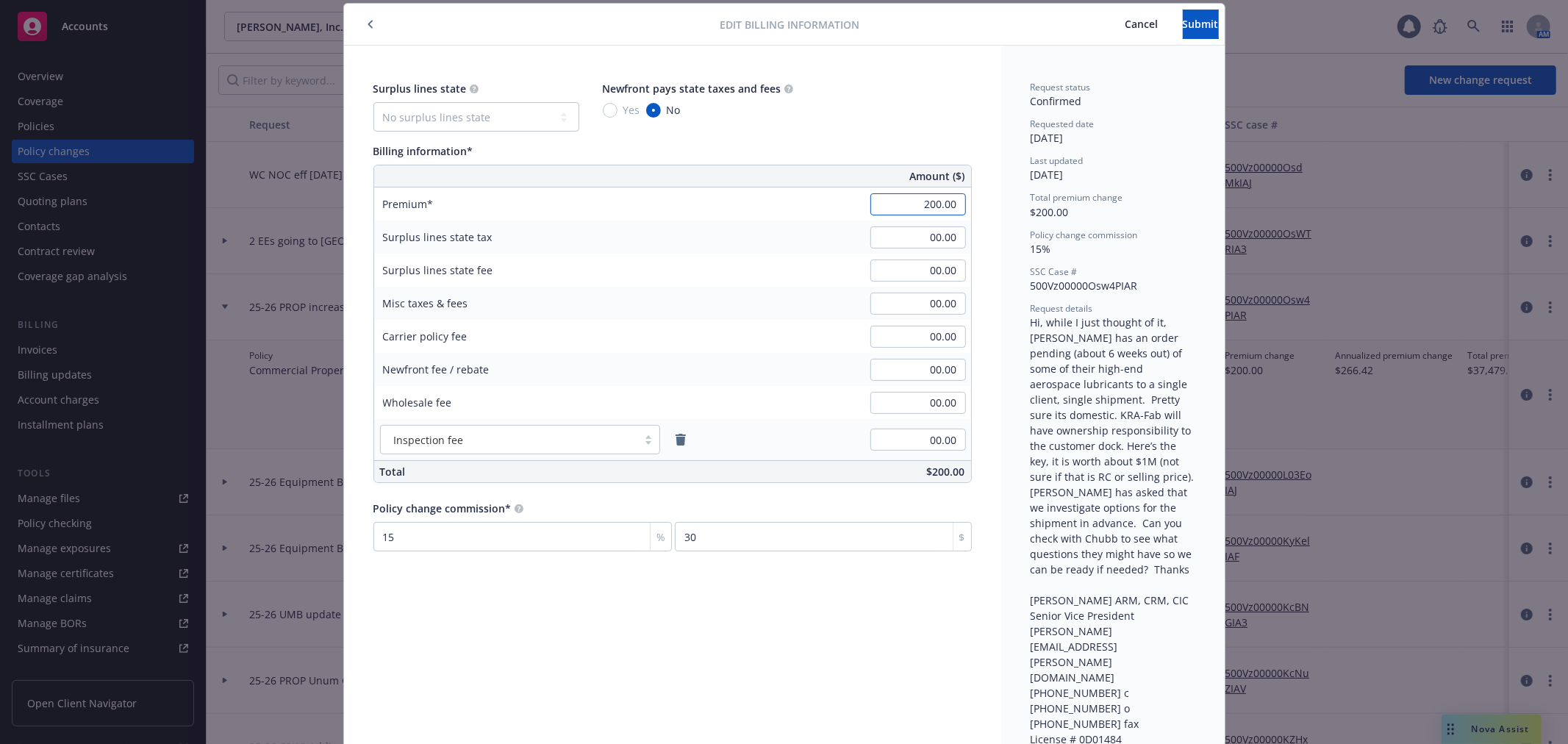
click at [913, 209] on input "200.00" at bounding box center [918, 204] width 95 height 22
type input "-"
type input "16.00"
type input "2.4"
click at [1183, 39] on button "Submit" at bounding box center [1201, 24] width 36 height 29
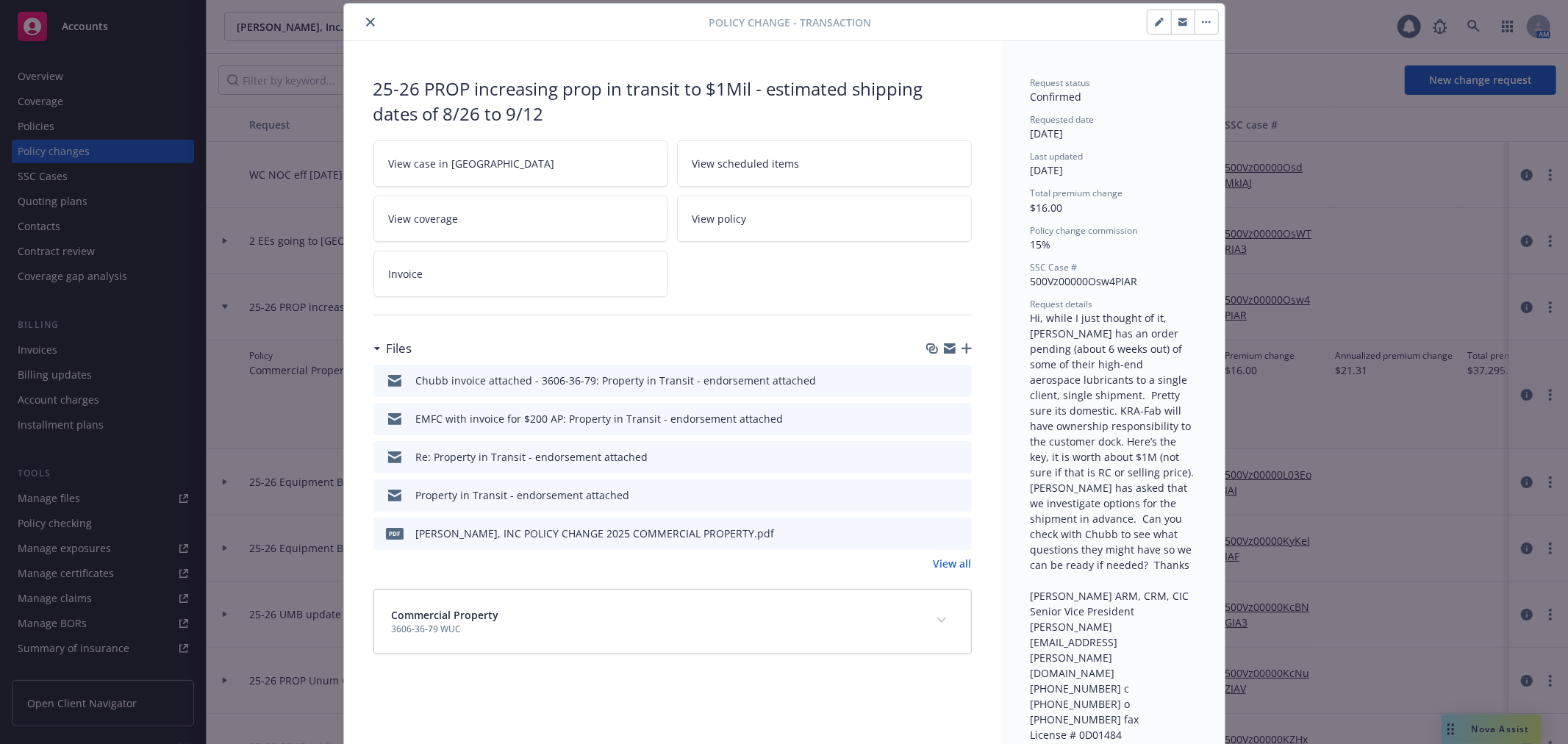
click at [946, 344] on icon "button" at bounding box center [949, 348] width 12 height 12
click at [961, 350] on icon "button" at bounding box center [966, 348] width 10 height 10
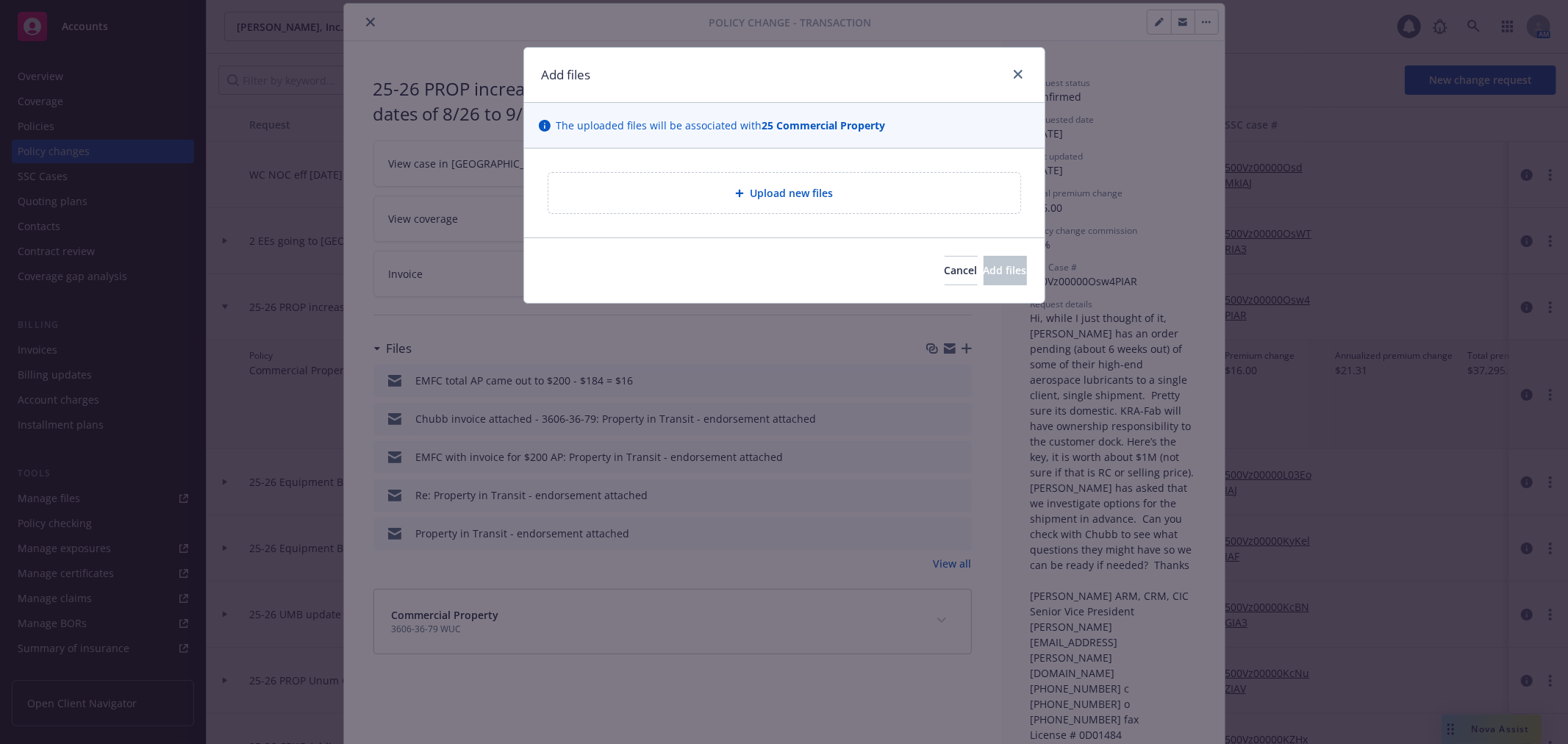
click at [758, 191] on span "Upload new files" at bounding box center [792, 193] width 83 height 15
type textarea "x"
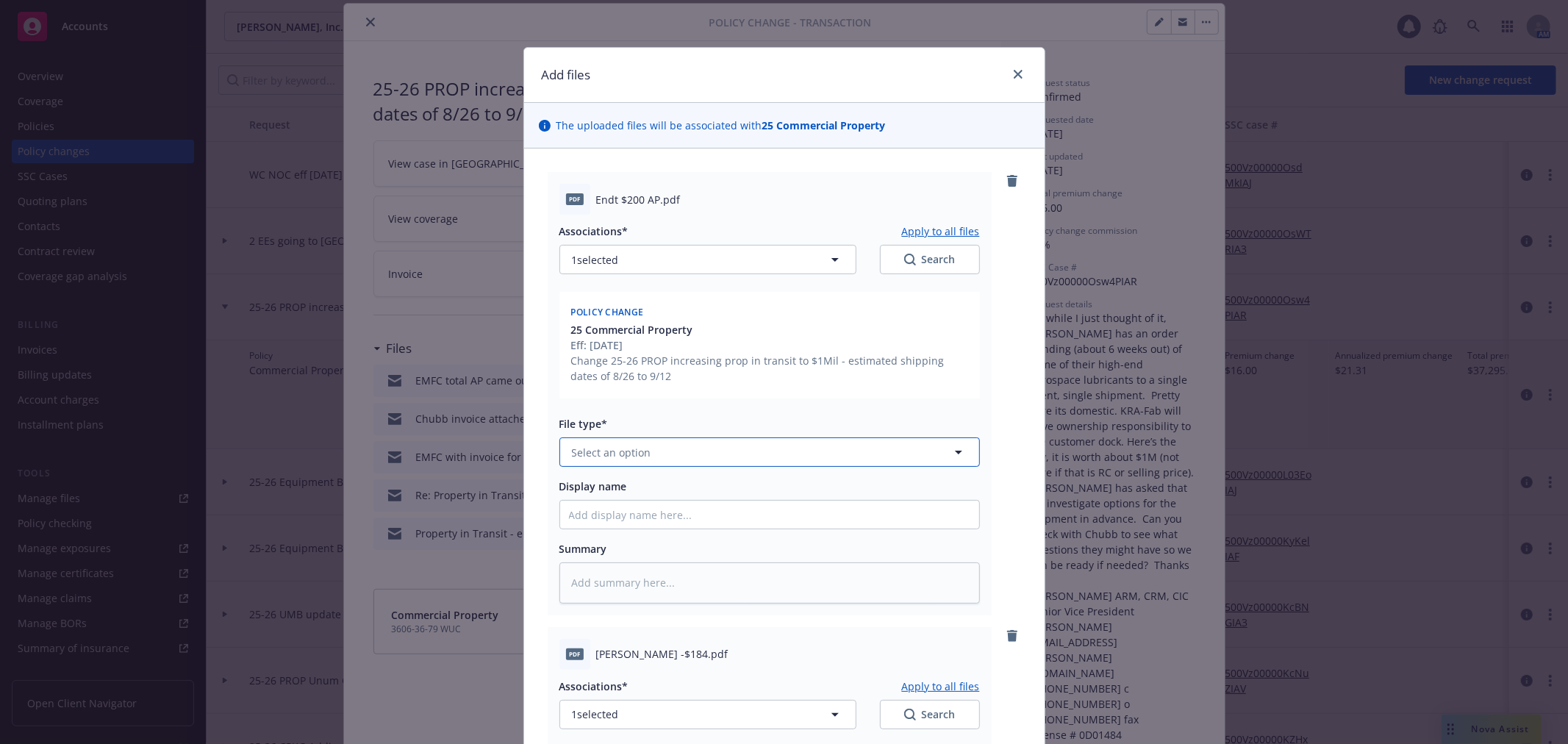
click at [625, 451] on span "Select an option" at bounding box center [611, 452] width 79 height 15
type input "end"
click at [625, 491] on span "Endorsement" at bounding box center [600, 493] width 68 height 15
type textarea "x"
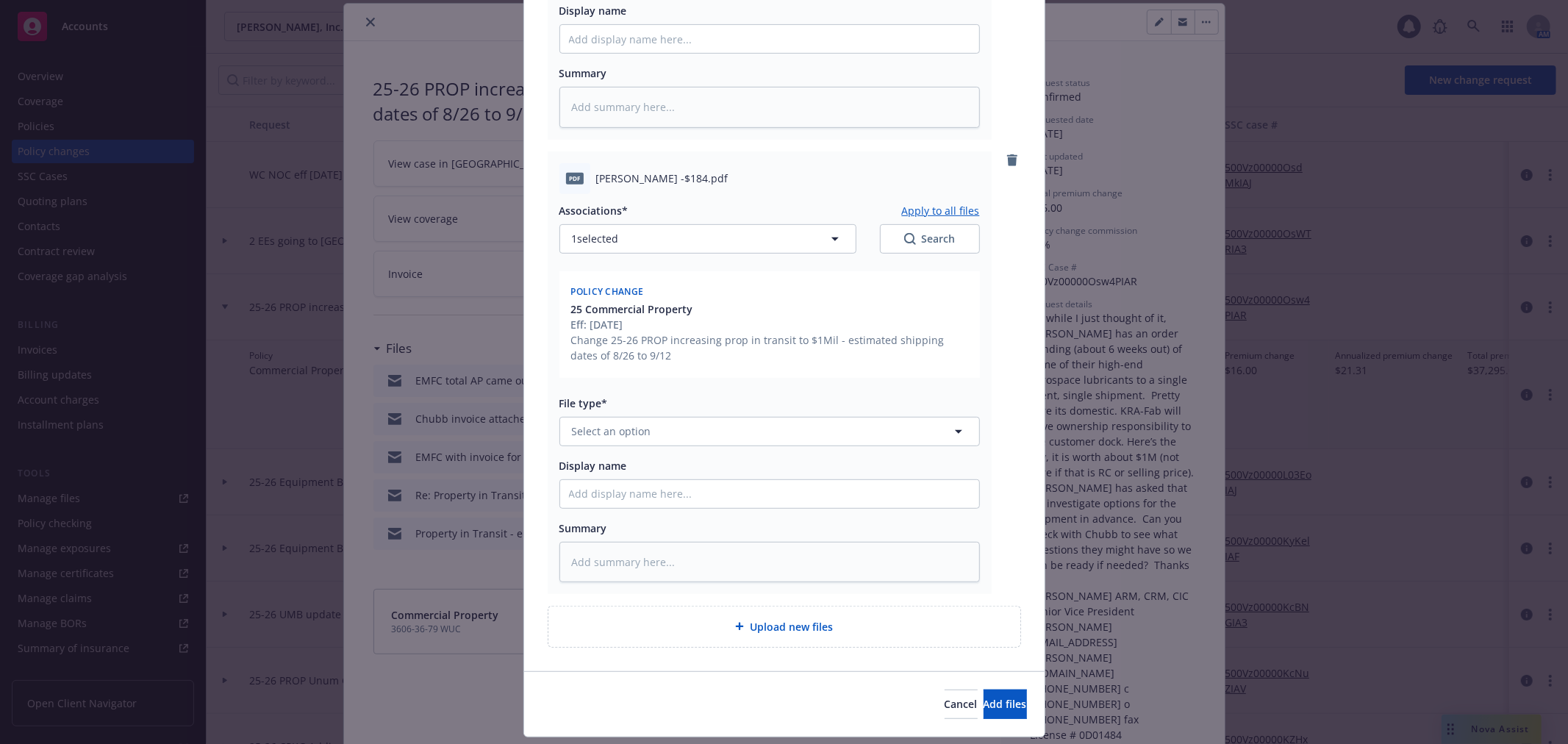
scroll to position [490, 0]
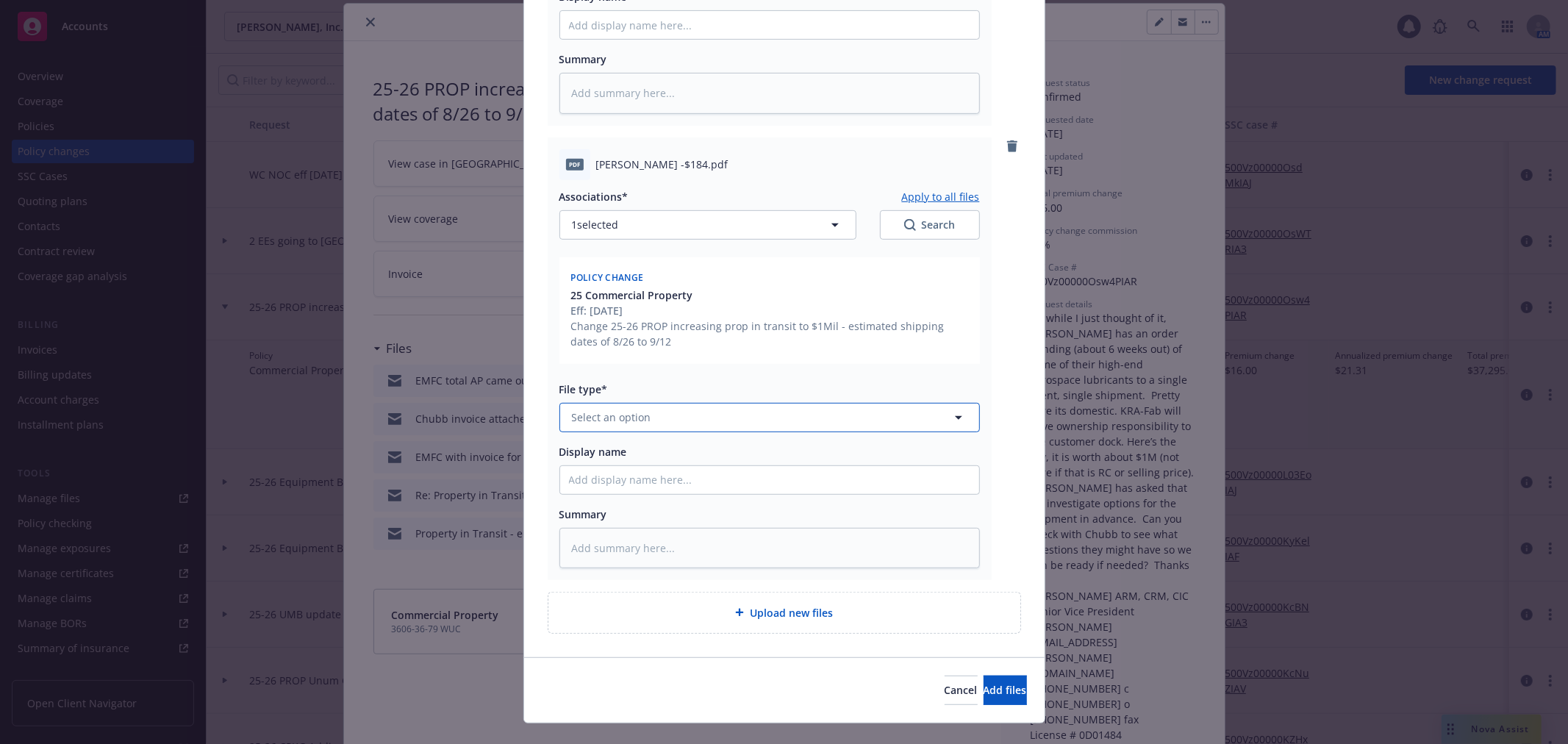
click at [684, 411] on button "Select an option" at bounding box center [769, 417] width 420 height 29
type input "end"
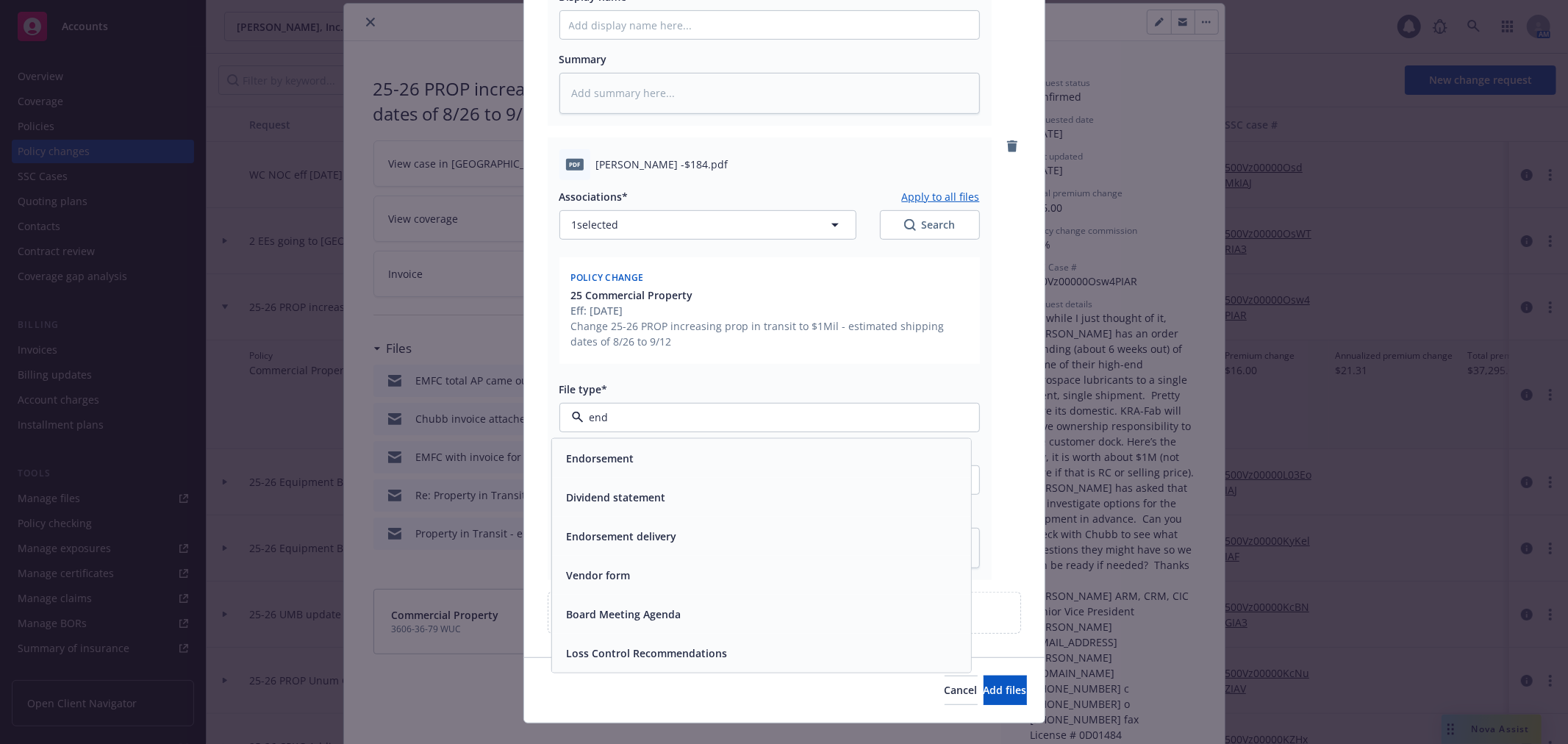
click at [666, 454] on div "Endorsement" at bounding box center [760, 457] width 401 height 22
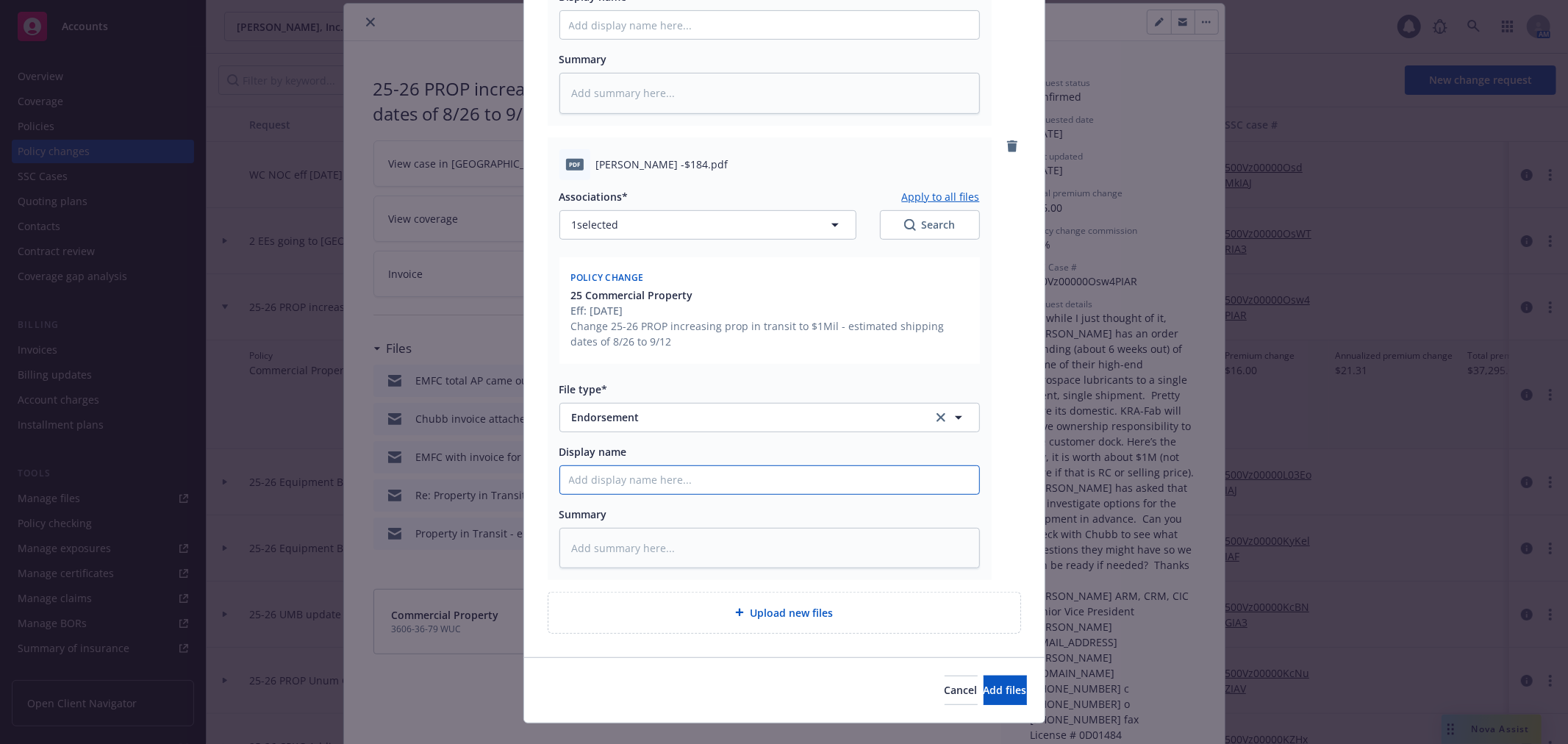
click at [667, 466] on input "Display name" at bounding box center [769, 480] width 419 height 28
type textarea "x"
type input "E"
type textarea "x"
type input "En"
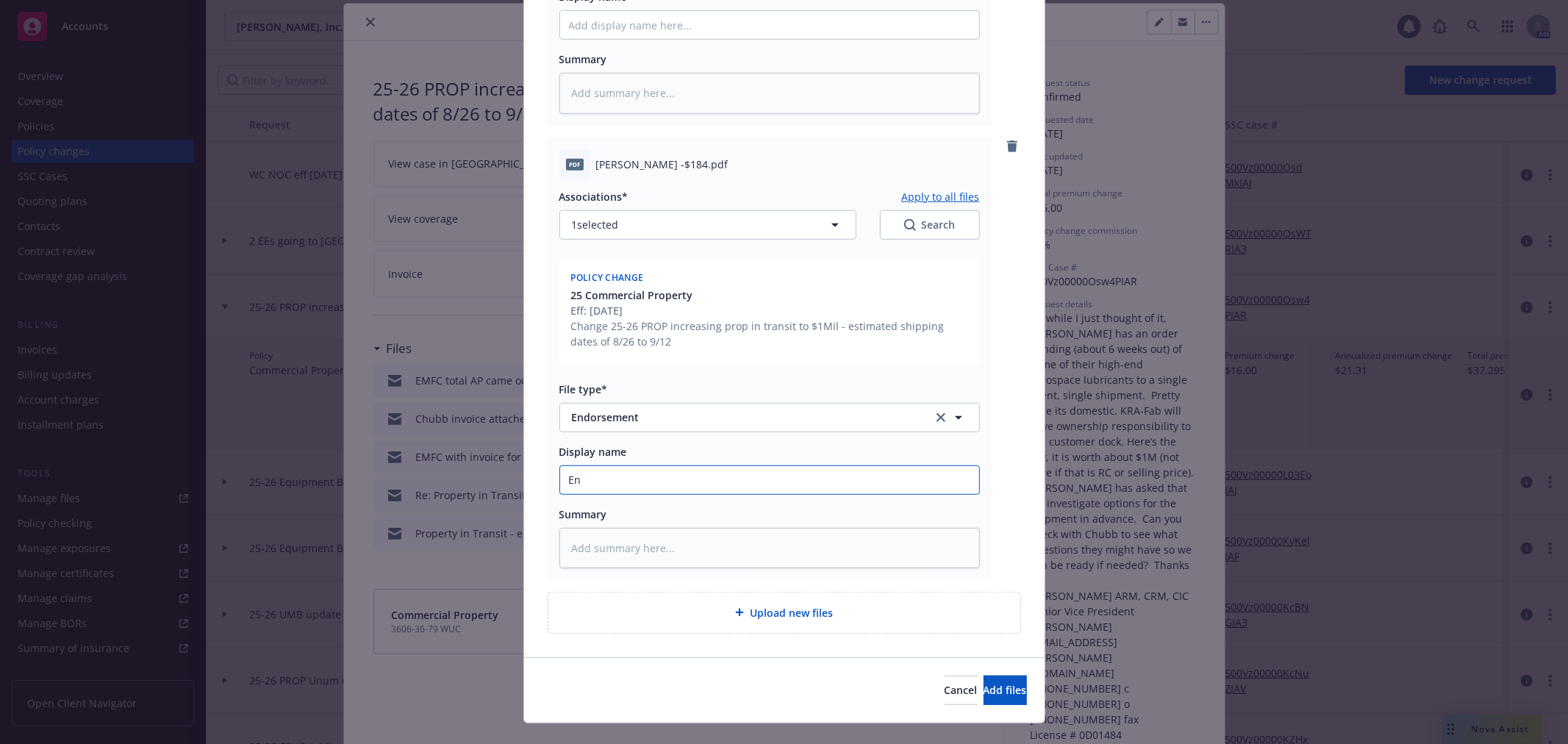
type textarea "x"
type input "Endt"
type textarea "x"
type input "Endt"
type textarea "x"
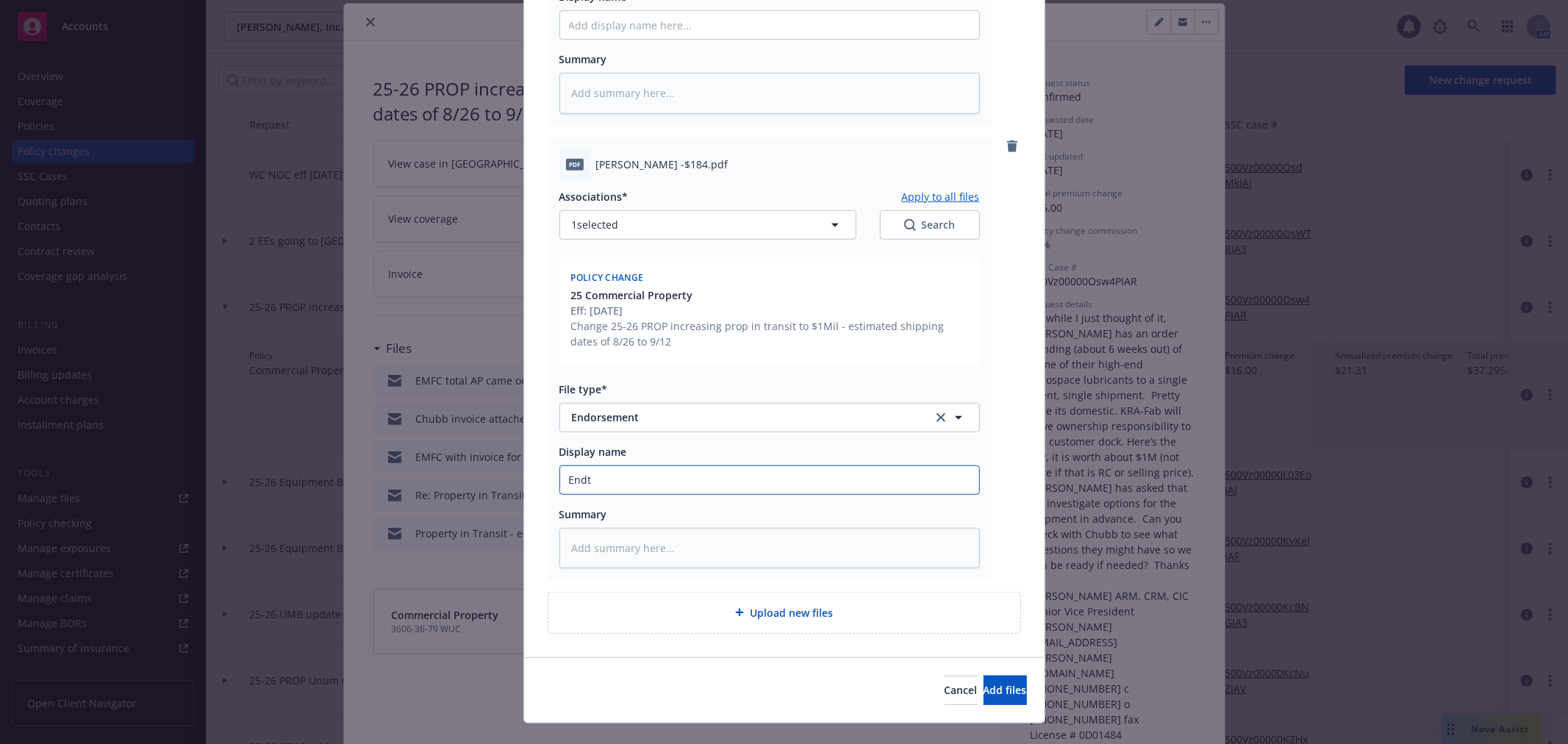
type input "Endt $"
type textarea "x"
type input "Endt $1"
type textarea "x"
type input "Endt $18"
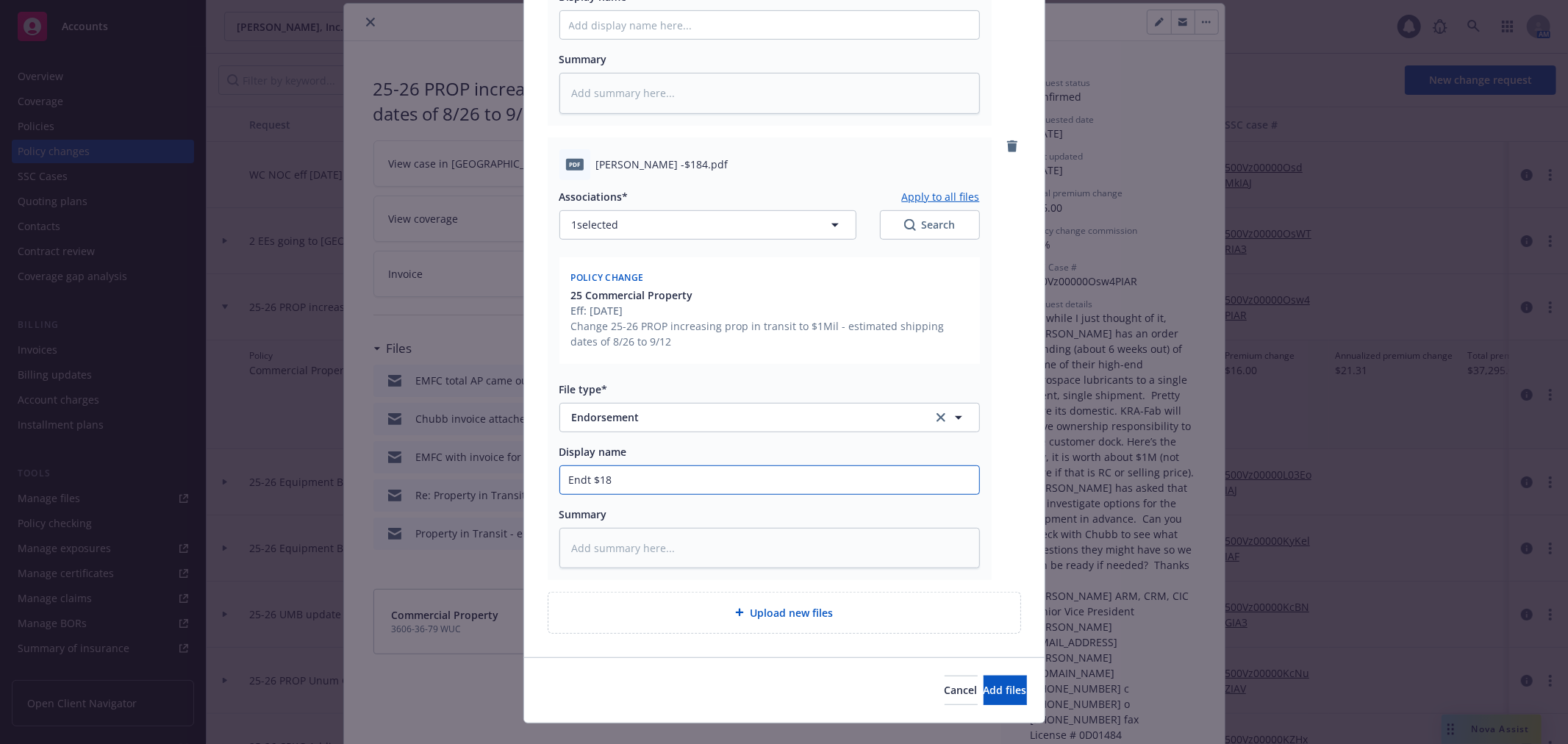
type textarea "x"
type input "Endt $184"
type textarea "x"
type input "Endt $184 R"
type textarea "x"
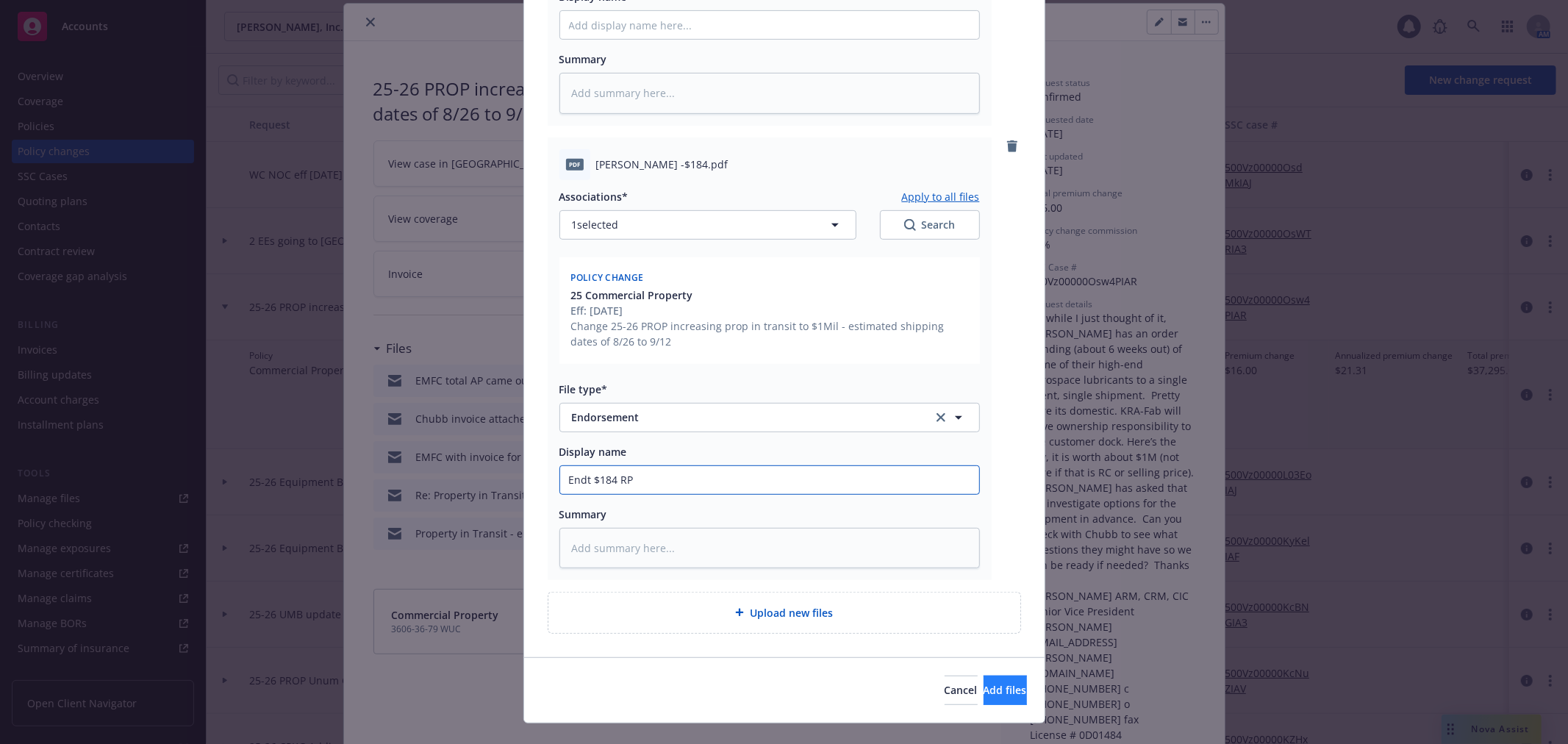
type input "Endt $184 RP"
click at [983, 689] on span "Add files" at bounding box center [1005, 690] width 43 height 14
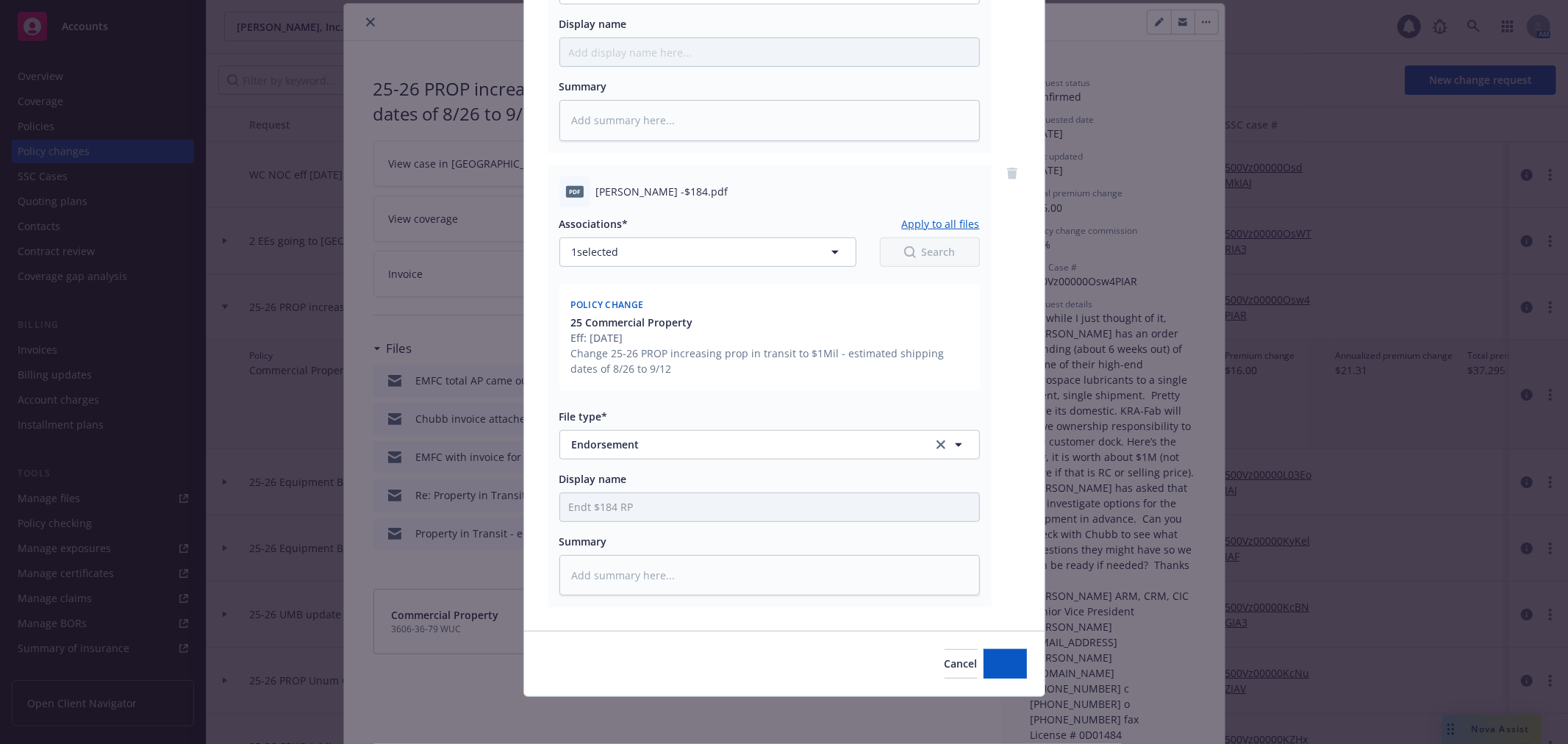
scroll to position [461, 0]
type textarea "x"
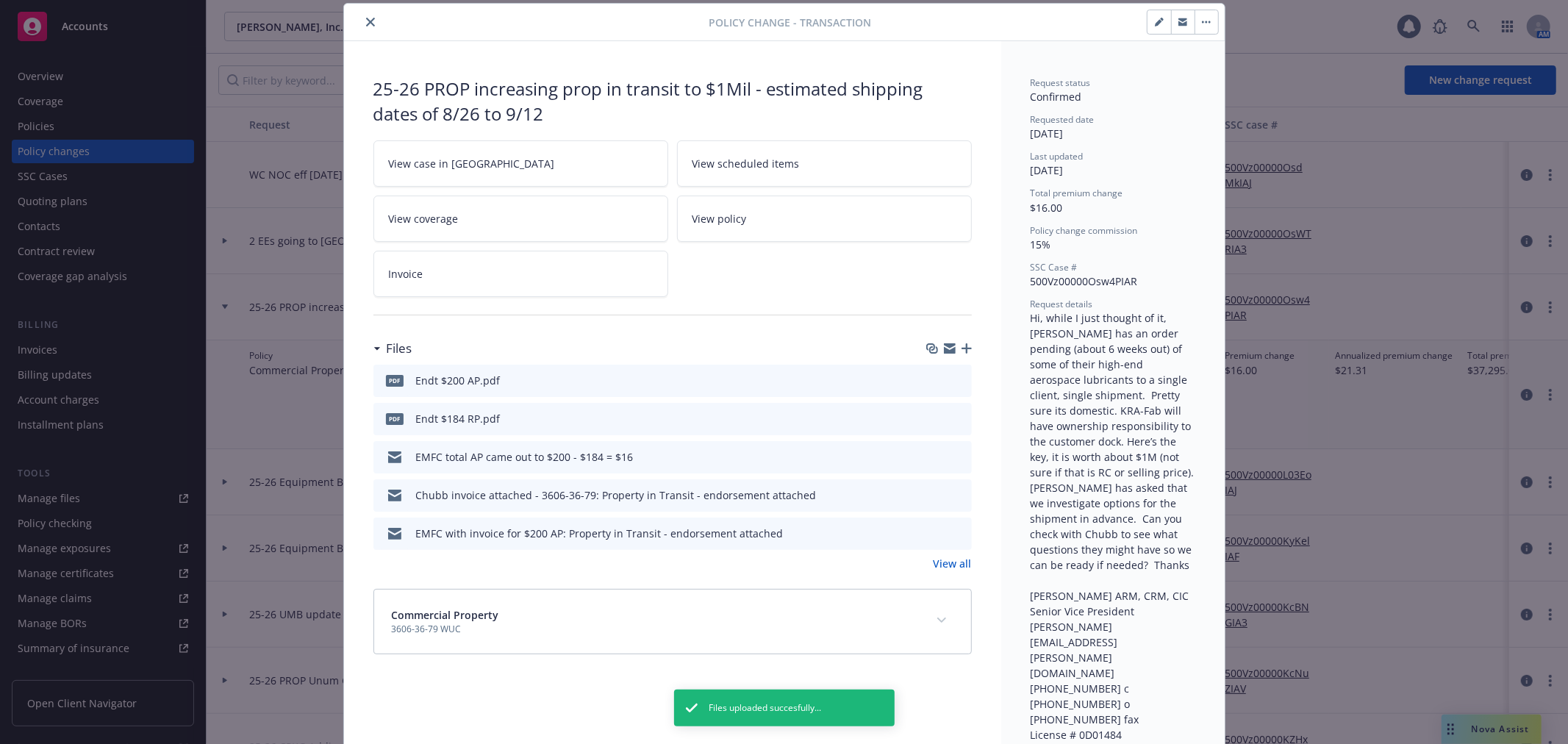
click at [366, 18] on icon "close" at bounding box center [370, 22] width 8 height 8
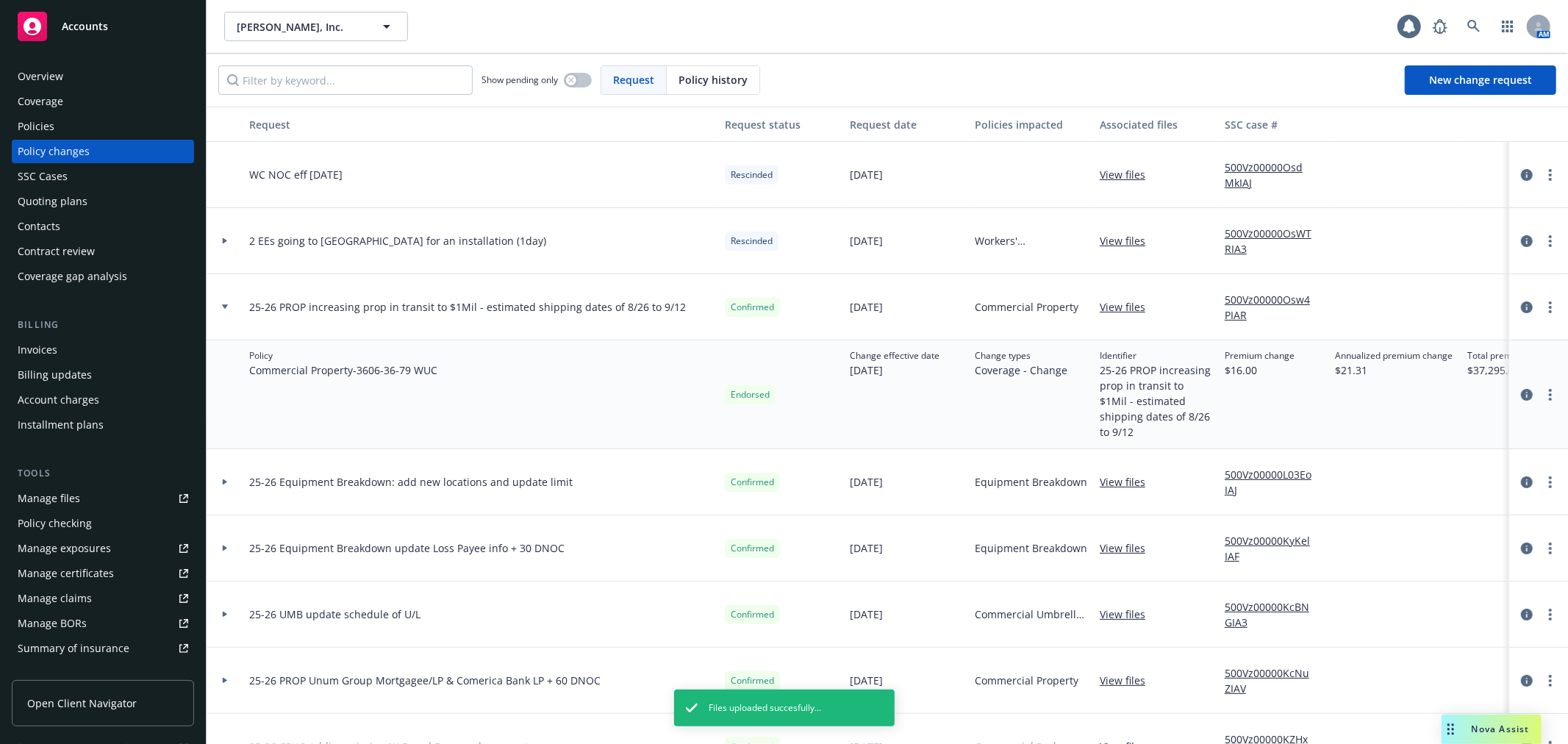
click at [224, 304] on icon at bounding box center [225, 307] width 6 height 5
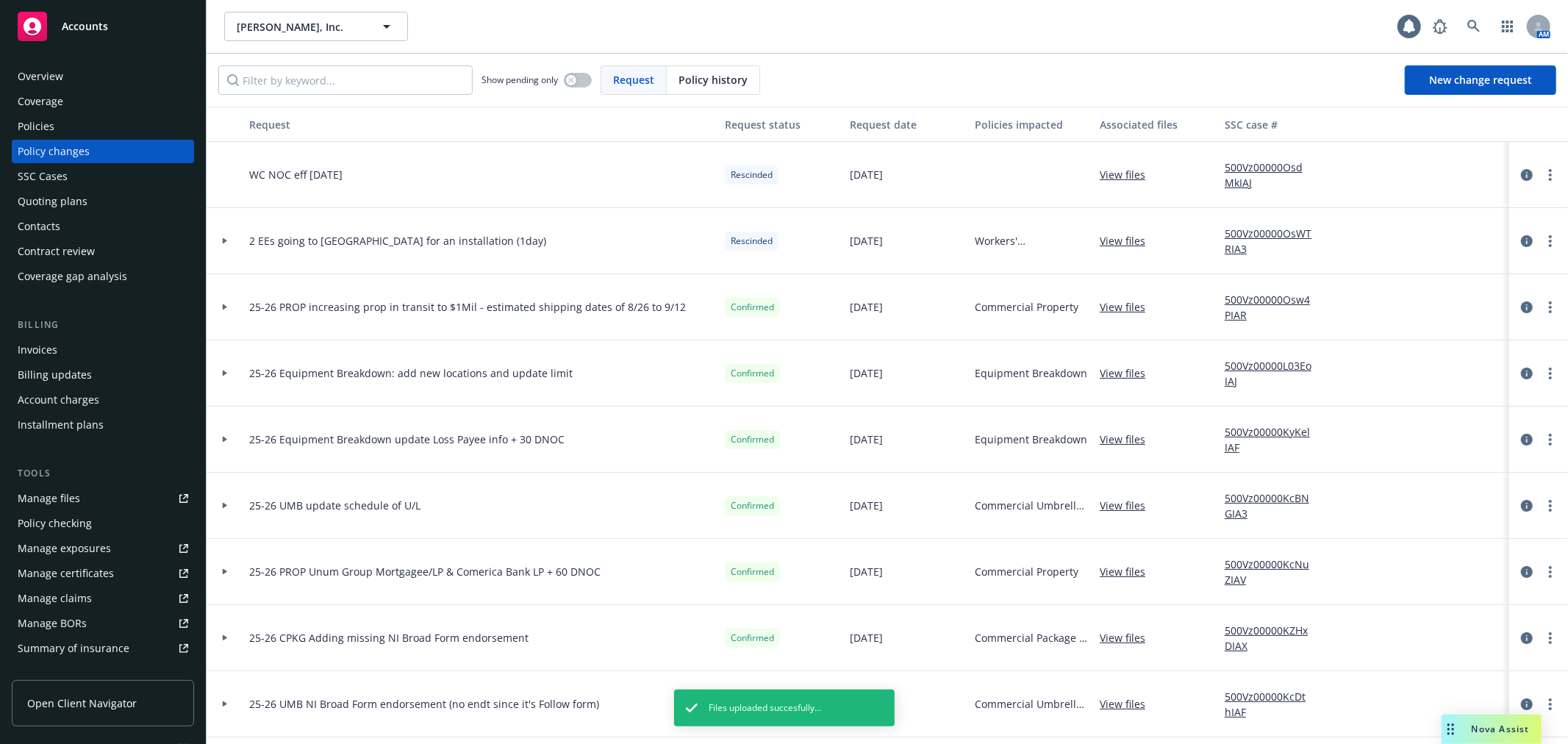
click at [224, 304] on icon at bounding box center [225, 307] width 6 height 5
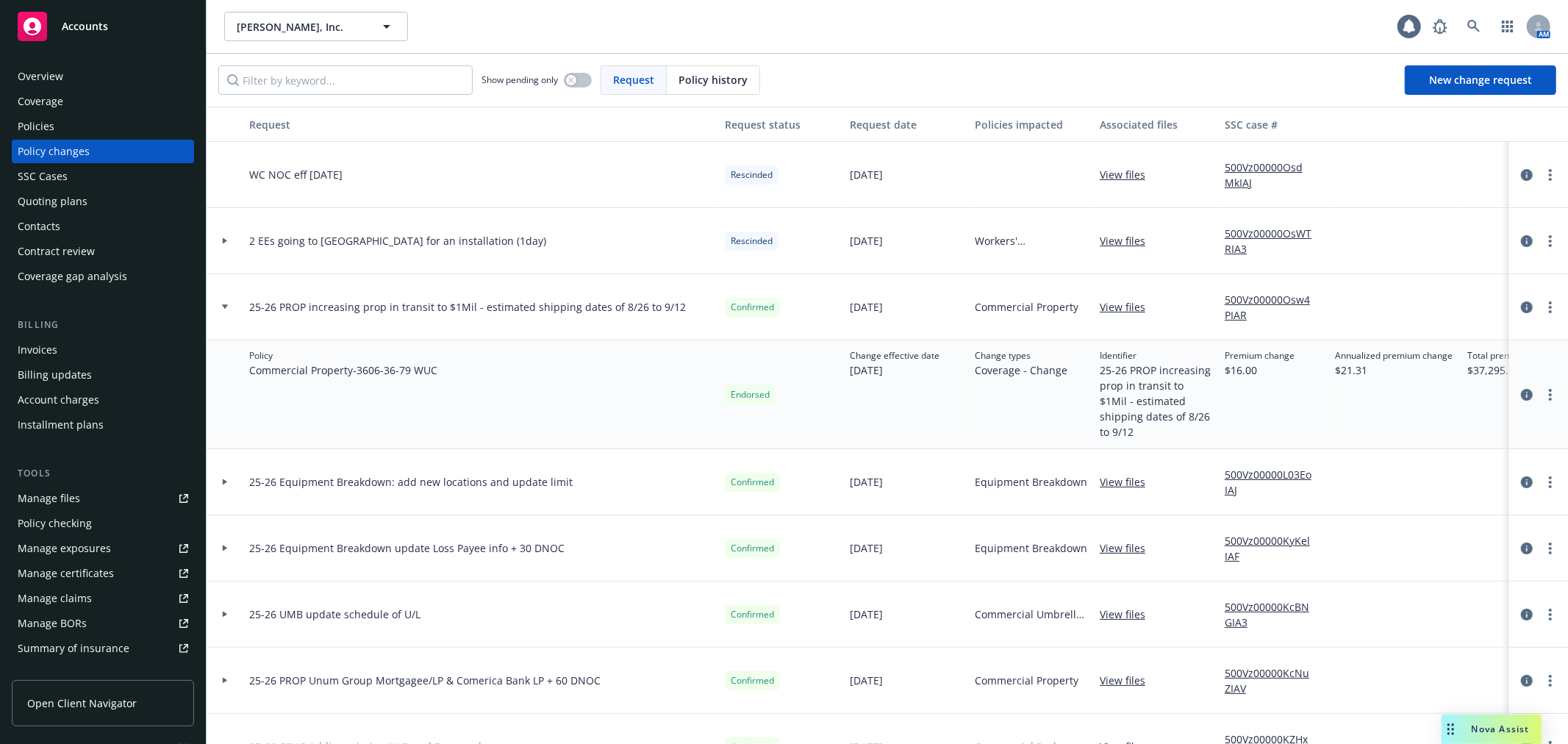
click at [224, 304] on icon at bounding box center [225, 307] width 6 height 5
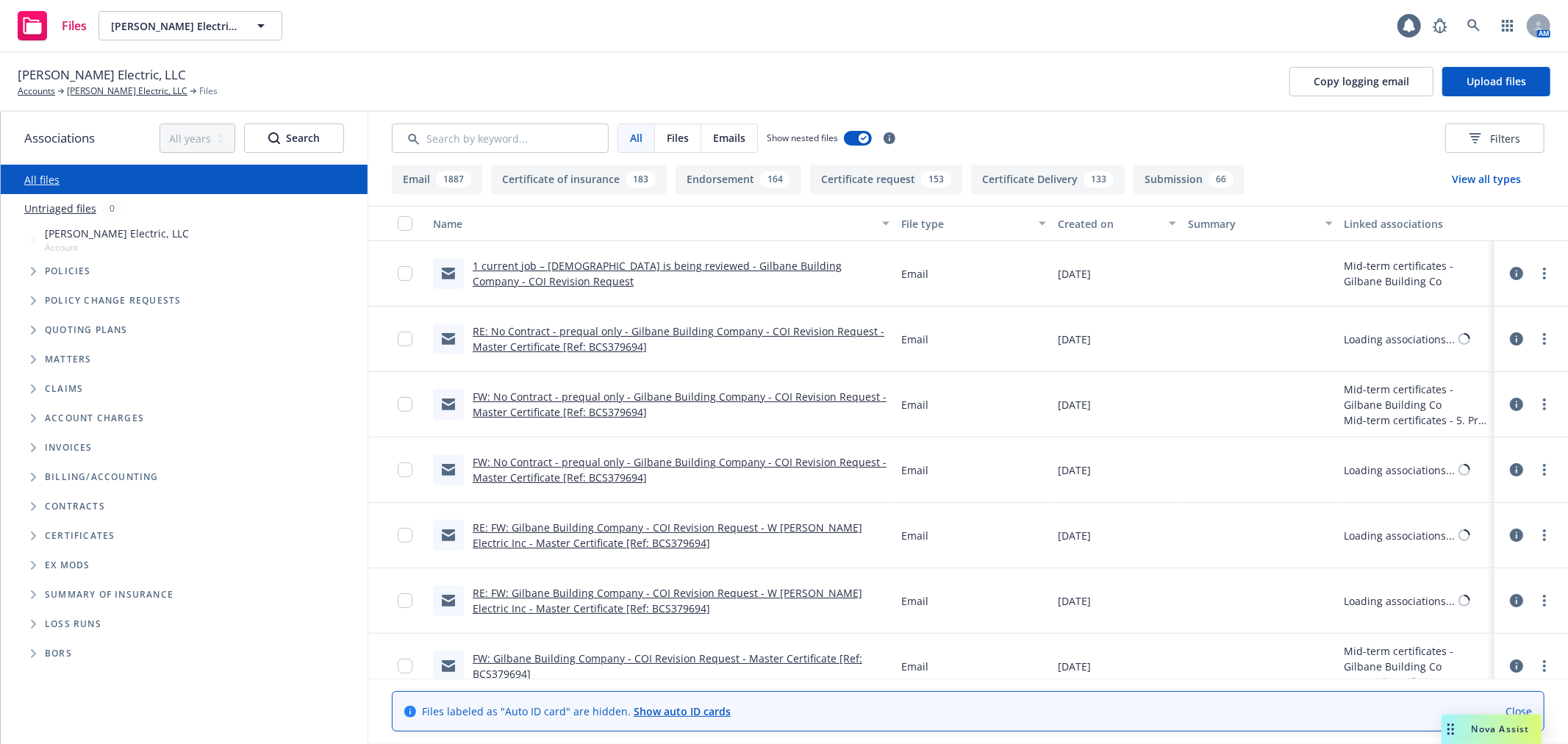
click at [34, 510] on icon "Folder Tree Example" at bounding box center [34, 506] width 6 height 8
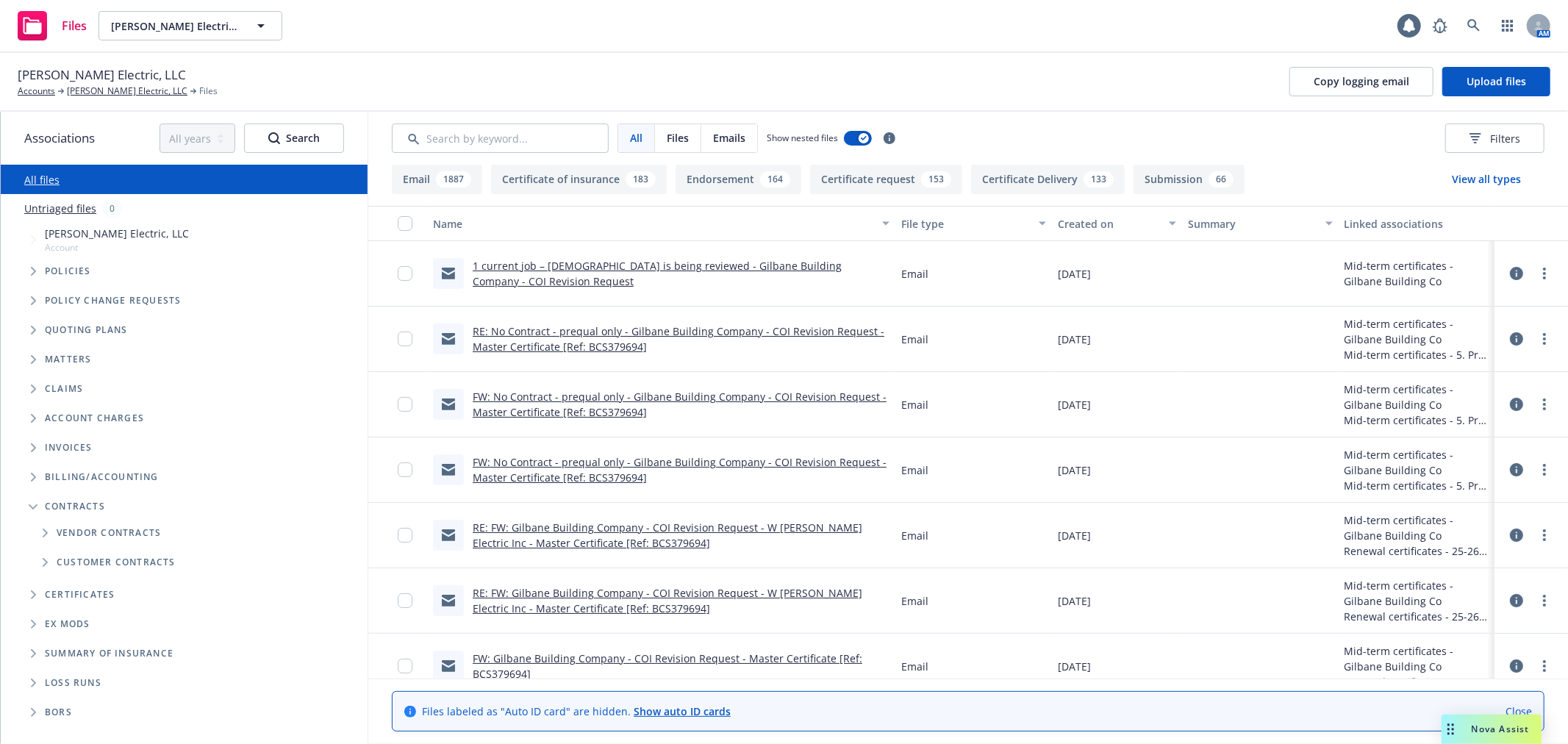
click at [34, 510] on span "Folder Tree Example" at bounding box center [33, 506] width 24 height 24
click at [32, 538] on icon "Folder Tree Example" at bounding box center [34, 535] width 6 height 8
click at [40, 562] on span "Folder Tree Example" at bounding box center [45, 562] width 24 height 24
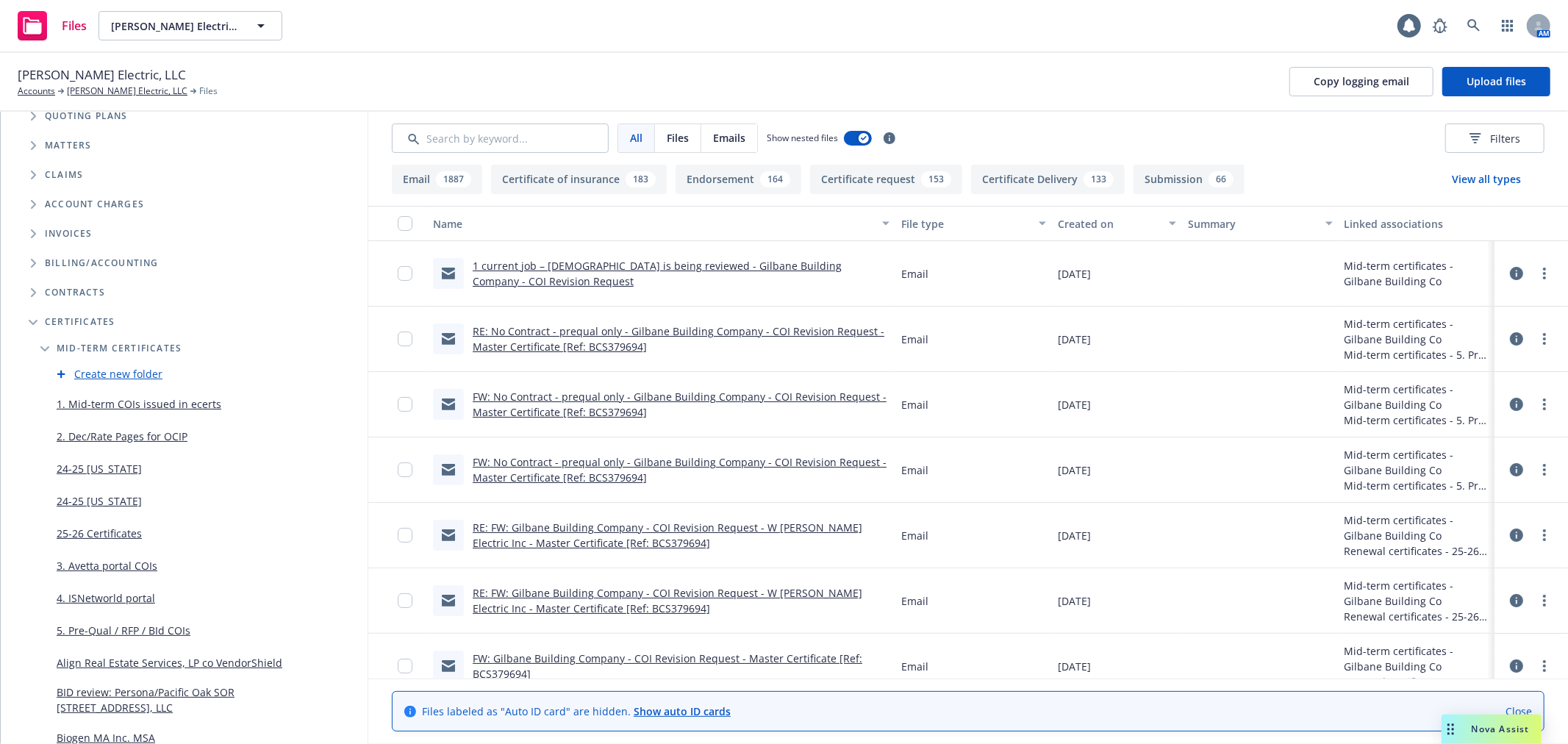
scroll to position [327, 0]
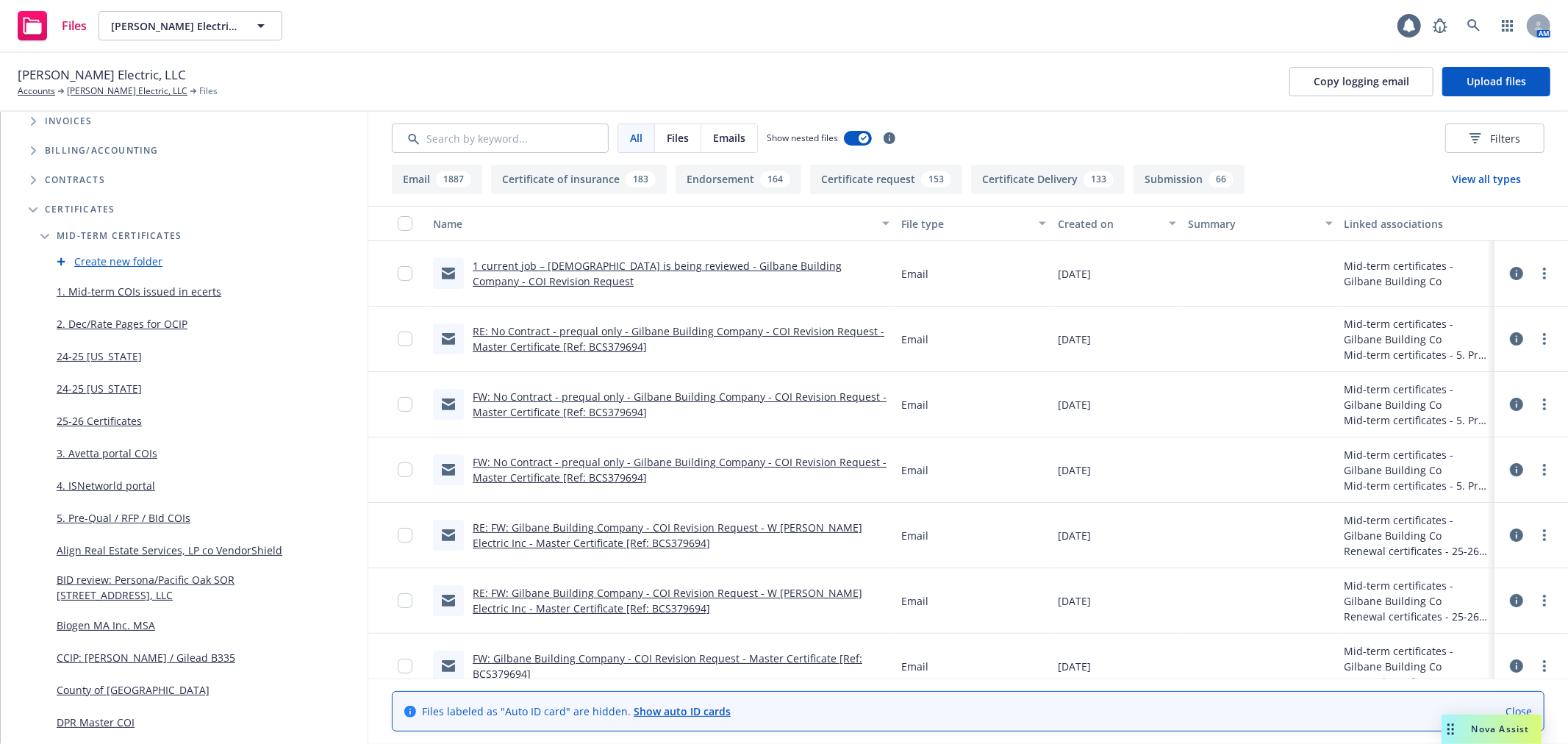
click at [115, 520] on link "5. Pre-Qual / RFP / BId COIs" at bounding box center [123, 518] width 134 height 15
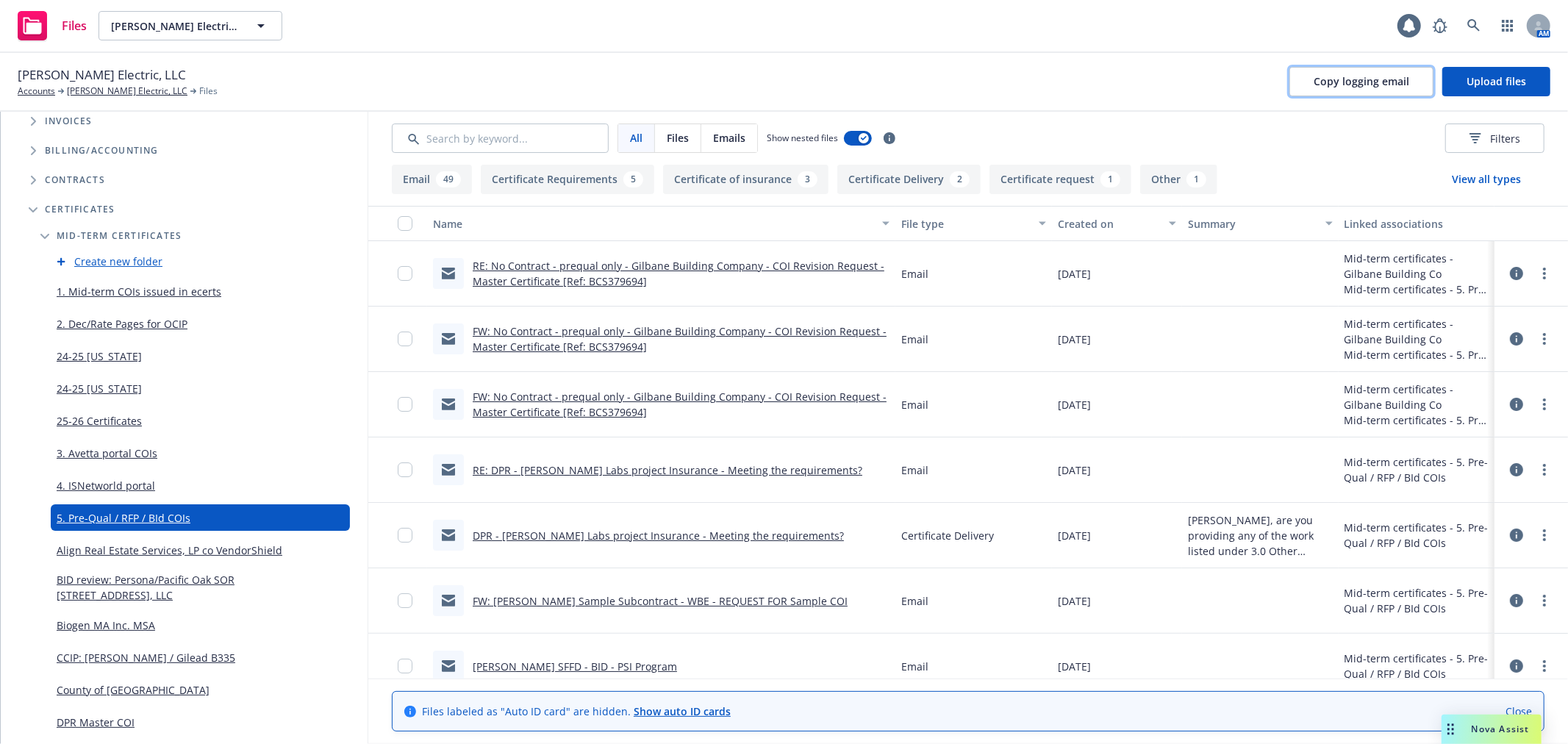
drag, startPoint x: 1352, startPoint y: 79, endPoint x: 1312, endPoint y: 131, distance: 65.6
click at [1353, 79] on span "Copy logging email" at bounding box center [1362, 81] width 95 height 14
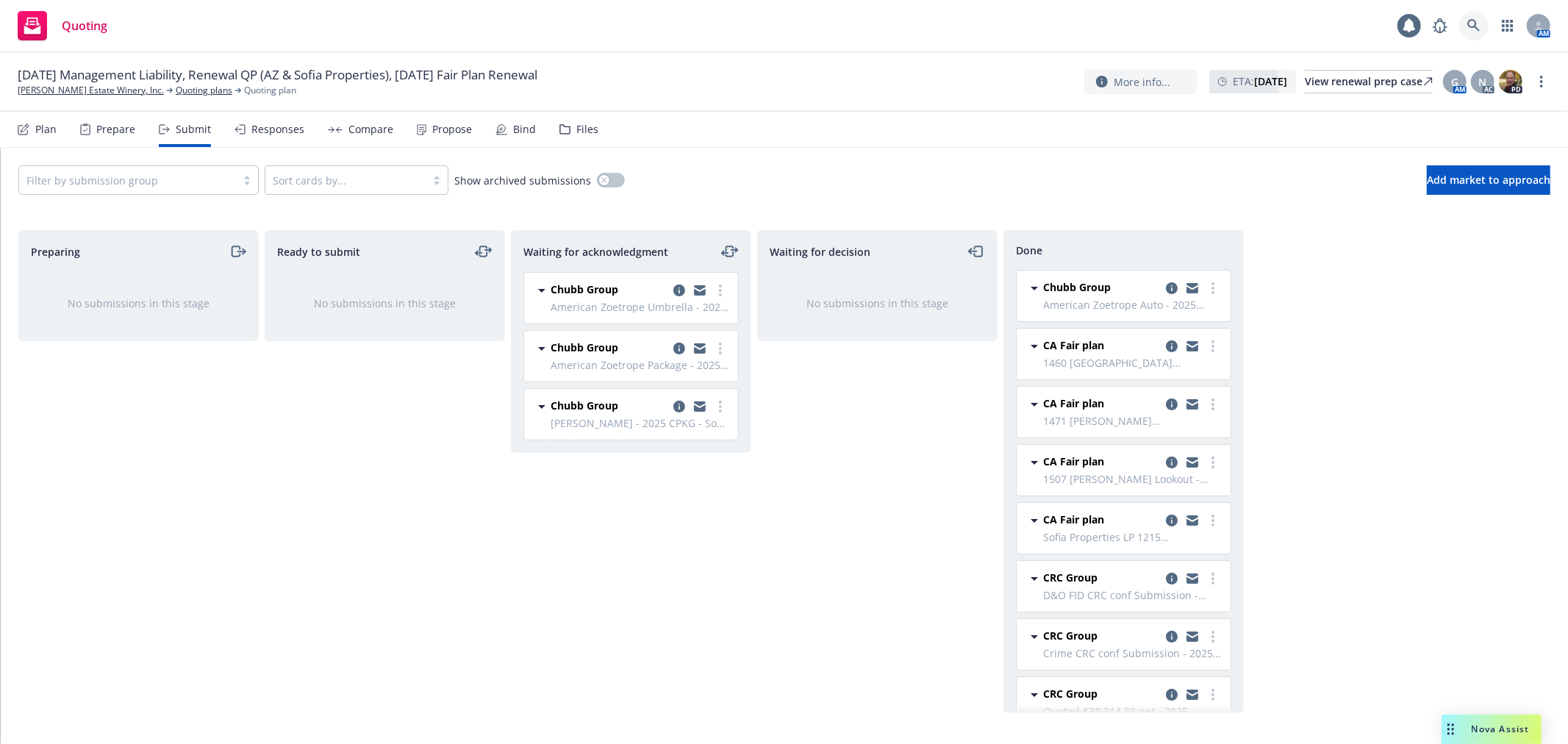
click at [1471, 20] on icon at bounding box center [1473, 25] width 12 height 12
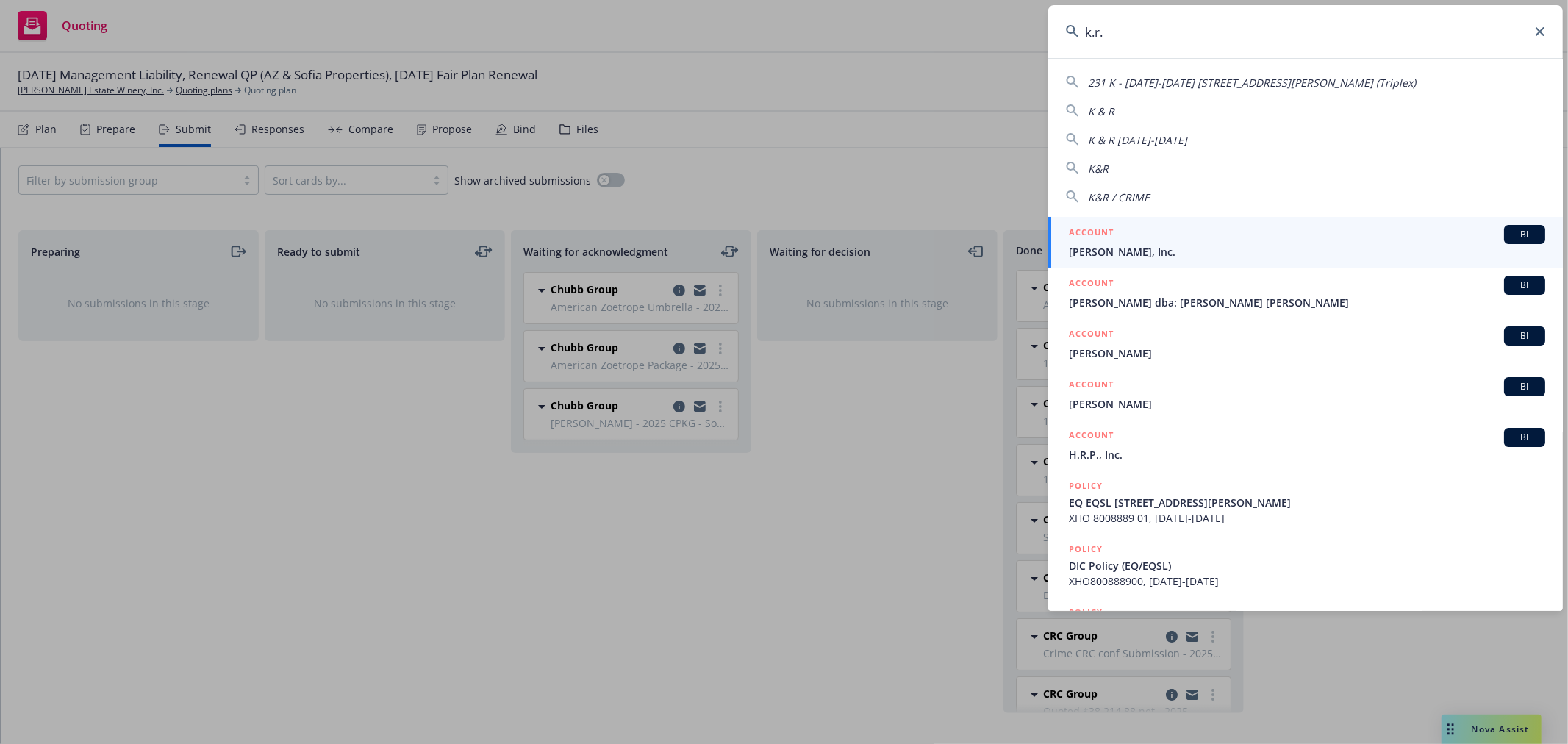
type input "k.r."
click at [1170, 244] on div "ACCOUNT BI" at bounding box center [1307, 234] width 476 height 19
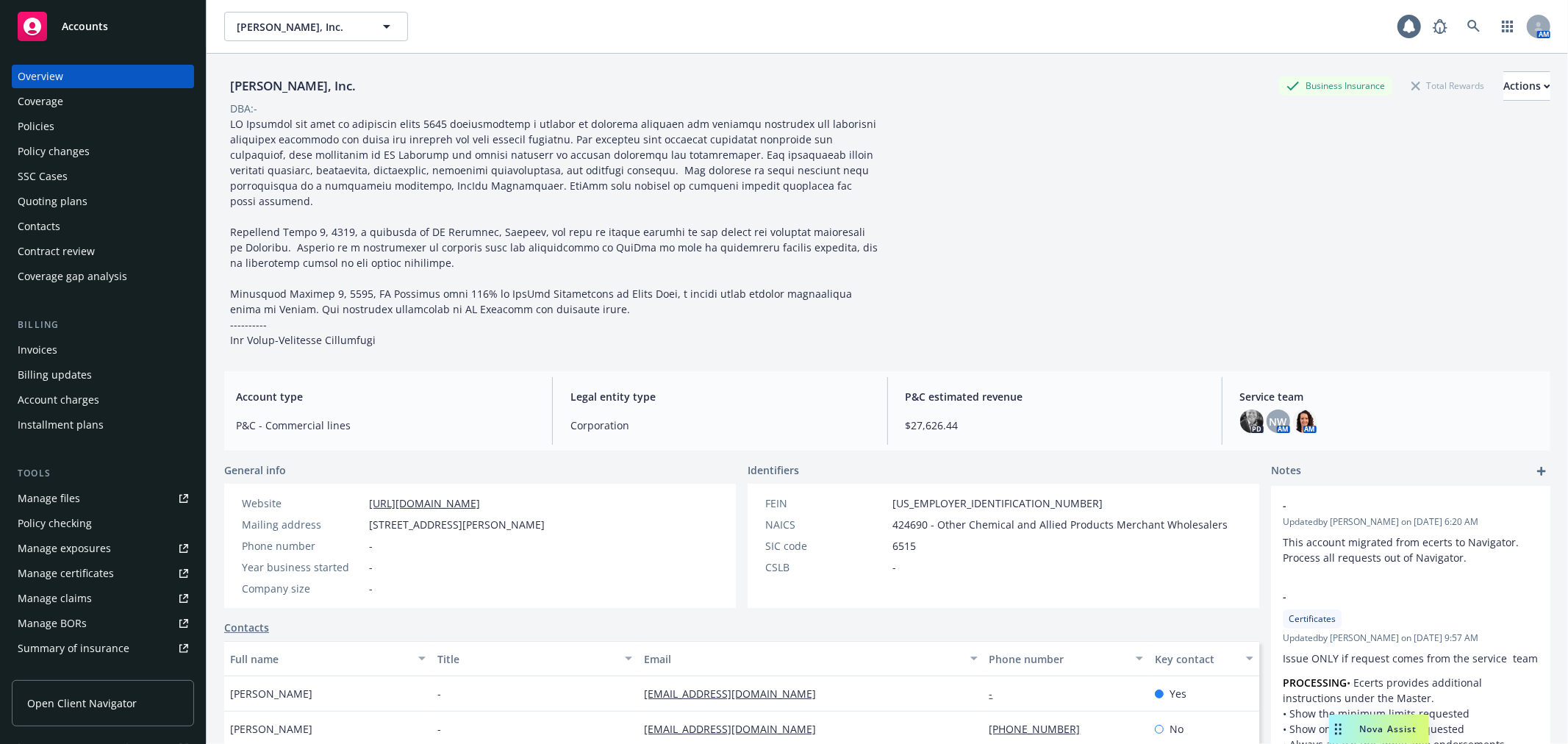
click at [93, 175] on div "SSC Cases" at bounding box center [102, 176] width 170 height 24
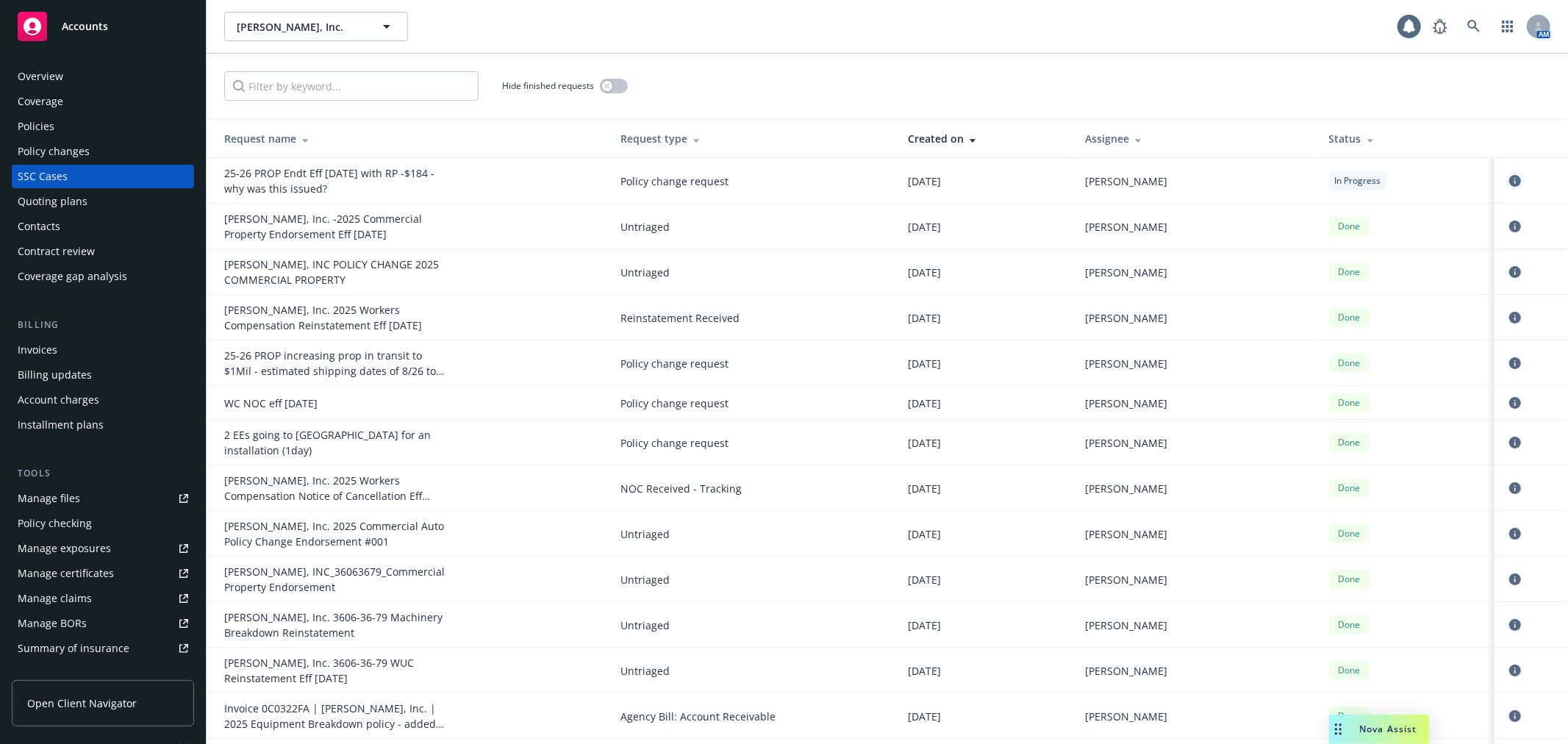
click at [1509, 177] on icon "circleInformation" at bounding box center [1514, 180] width 12 height 12
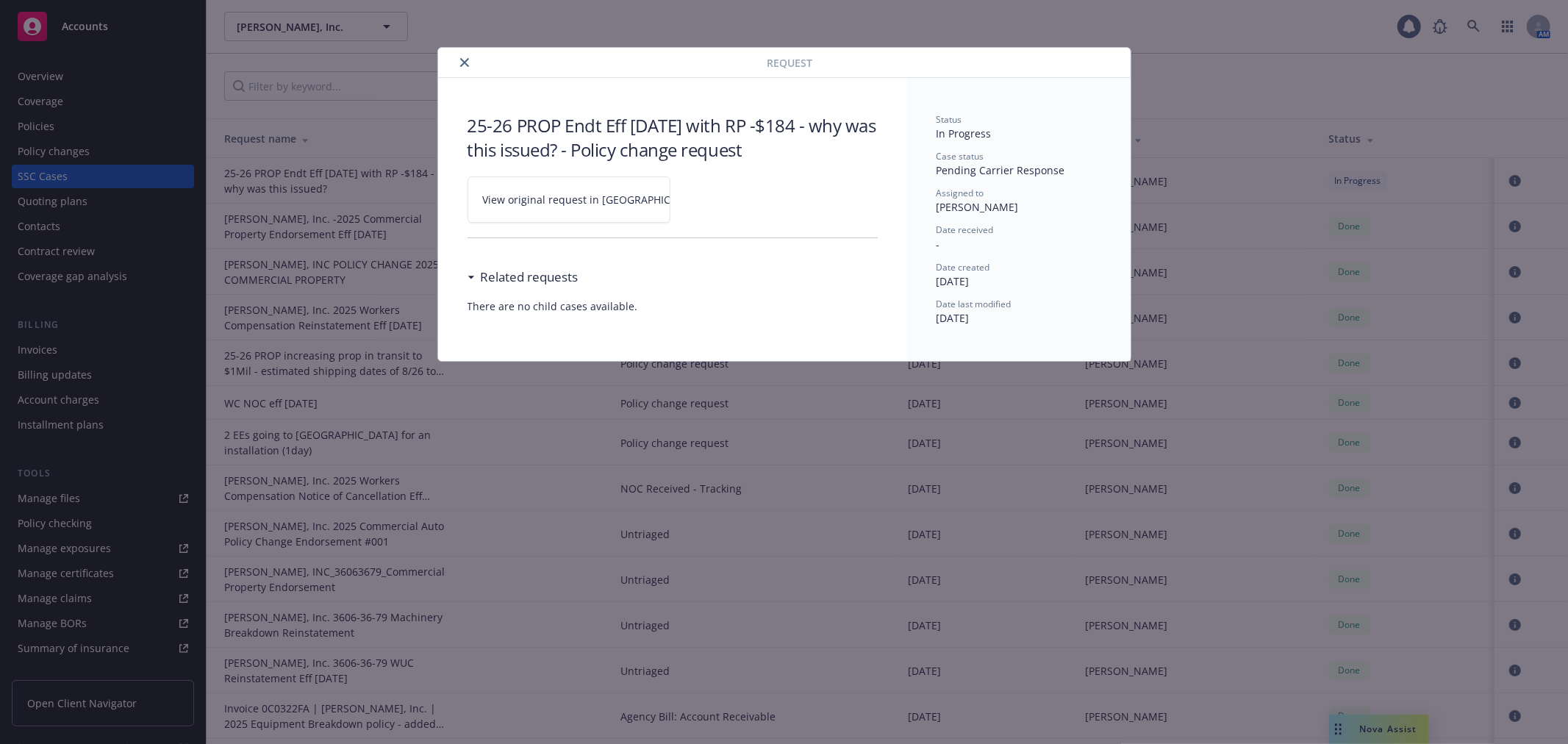
click at [511, 215] on link "View original request in SSC" at bounding box center [568, 199] width 203 height 46
click at [471, 65] on button "close" at bounding box center [464, 62] width 18 height 18
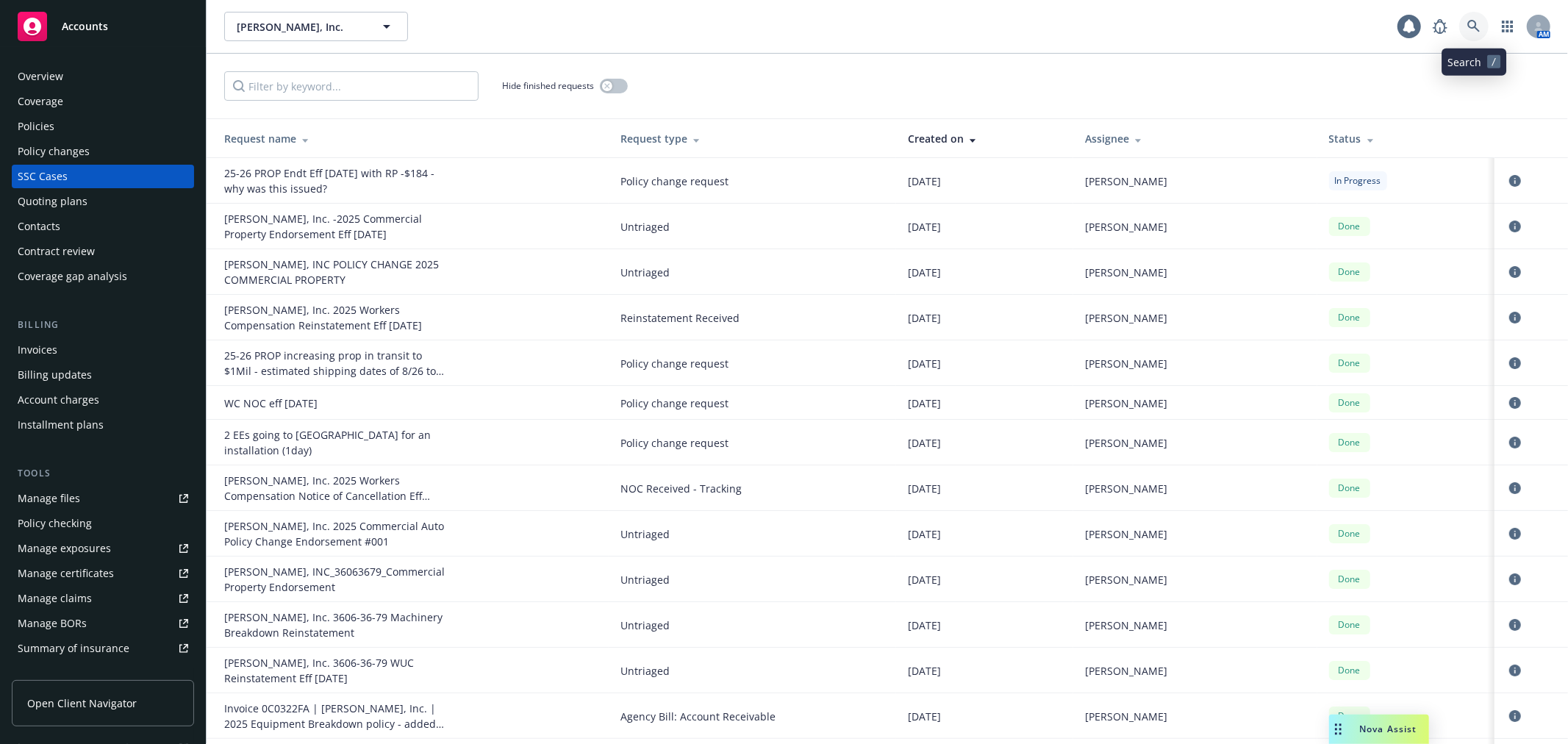
click at [1471, 25] on icon at bounding box center [1473, 26] width 13 height 13
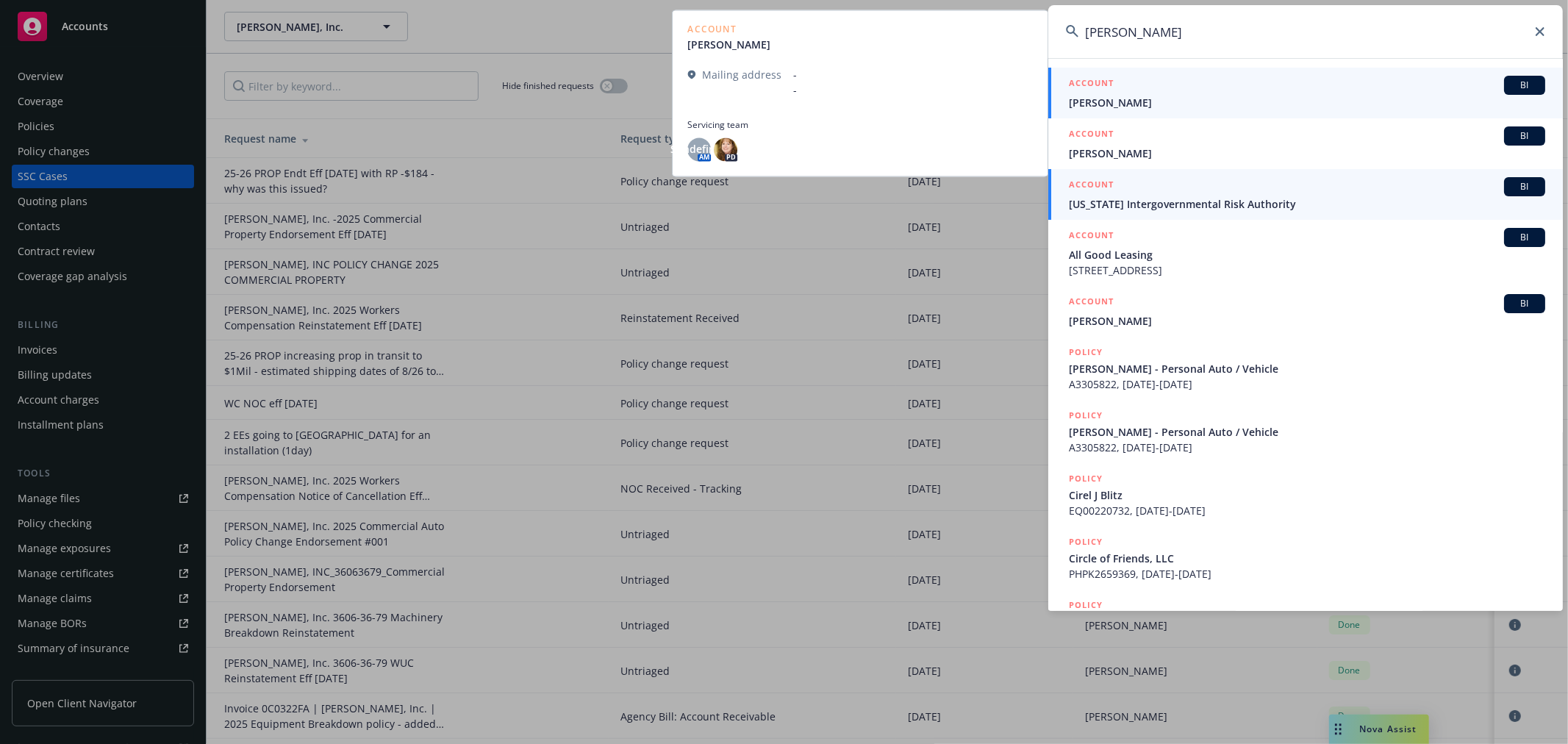
type input "cira"
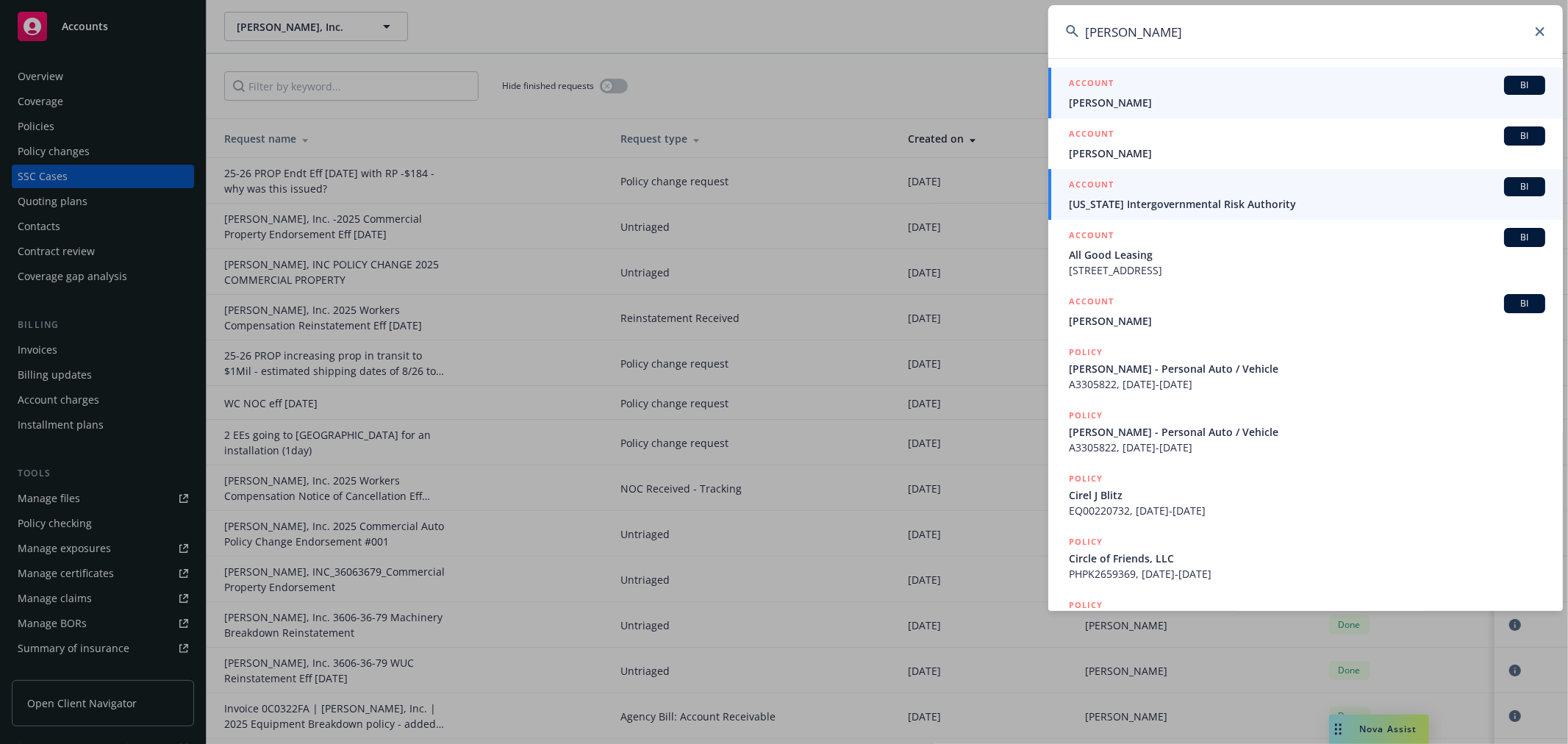
click at [1282, 196] on span "California Intergovernmental Risk Authority" at bounding box center [1307, 204] width 476 height 15
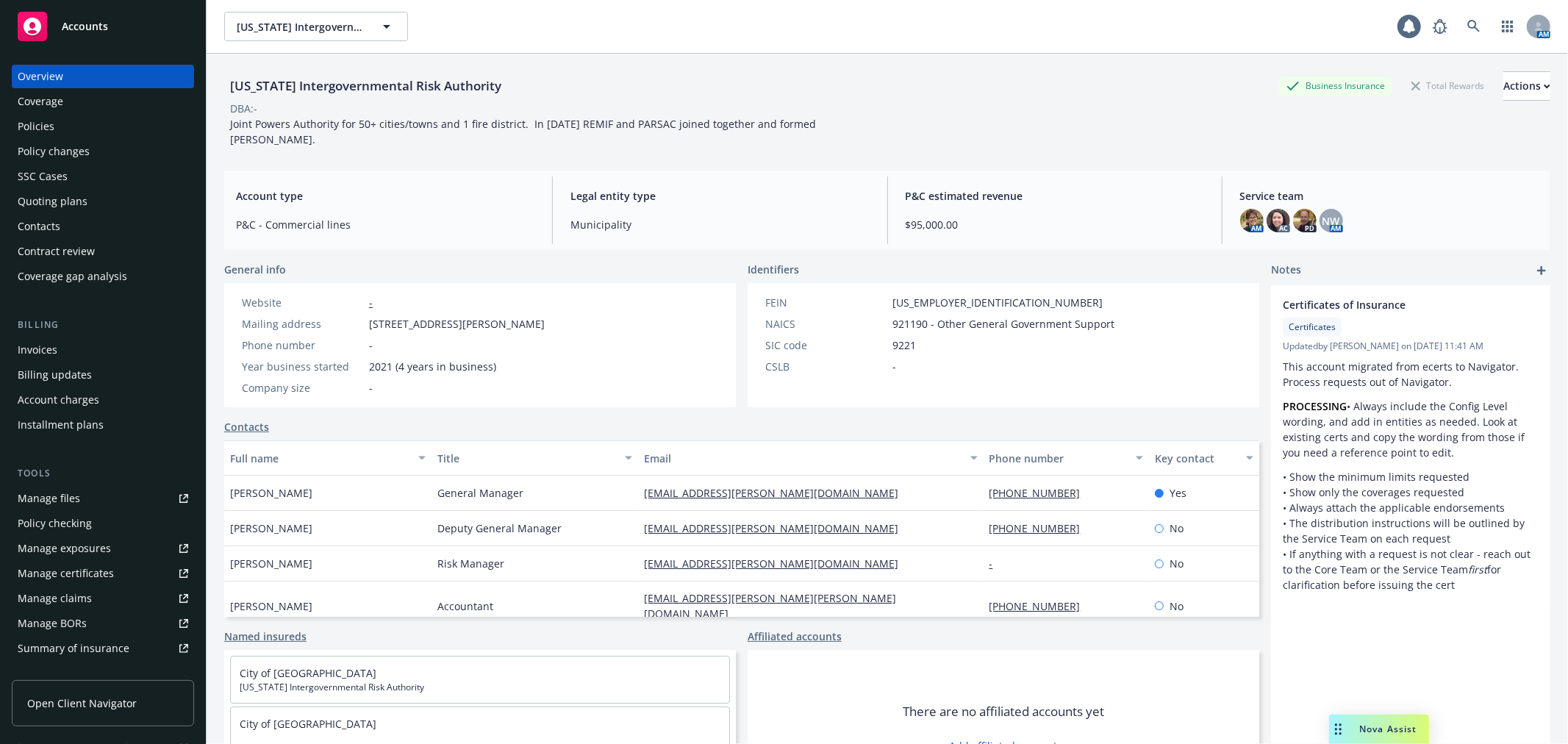
click at [123, 498] on link "Manage files" at bounding box center [102, 498] width 183 height 24
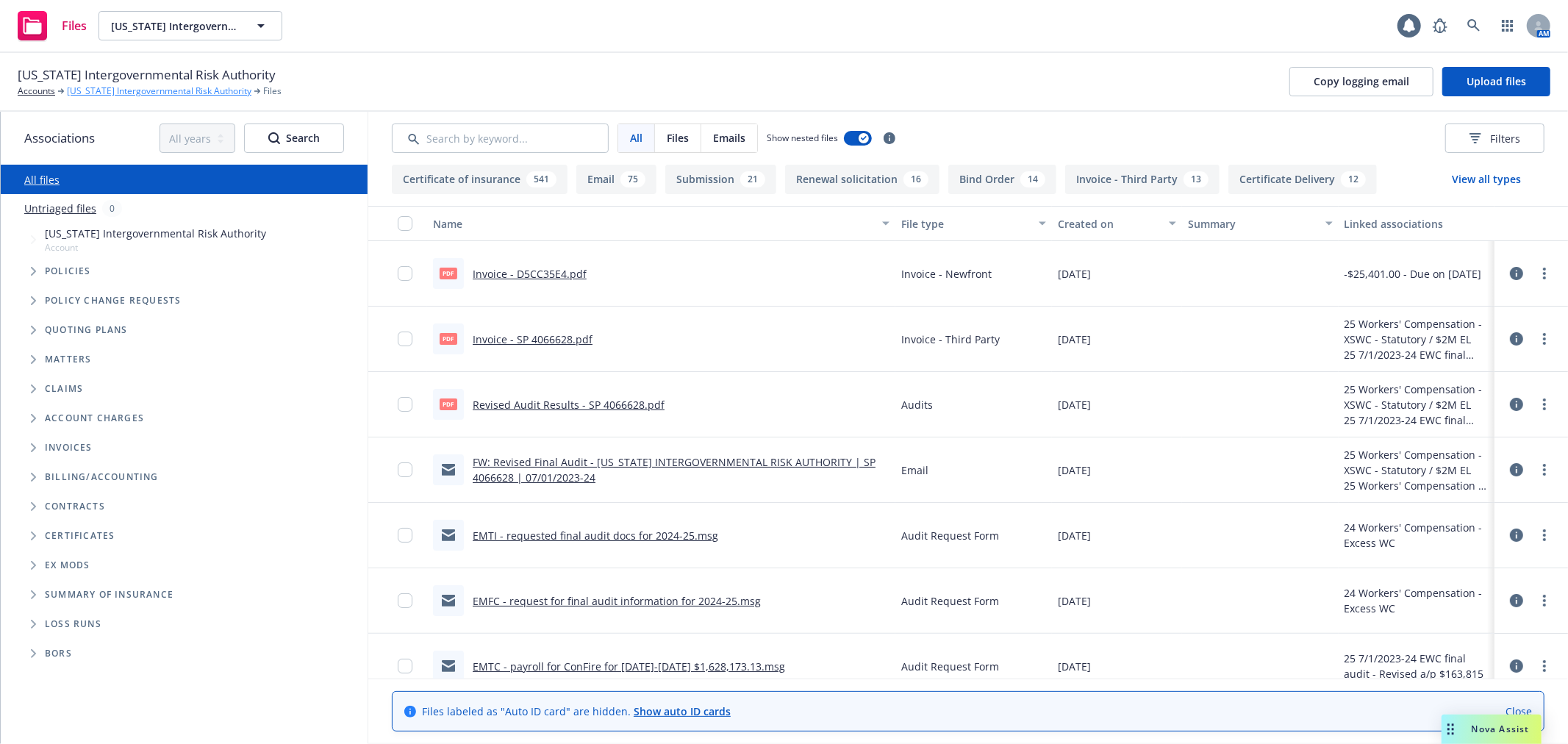
click at [113, 89] on link "[US_STATE] Intergovernmental Risk Authority" at bounding box center [159, 91] width 185 height 13
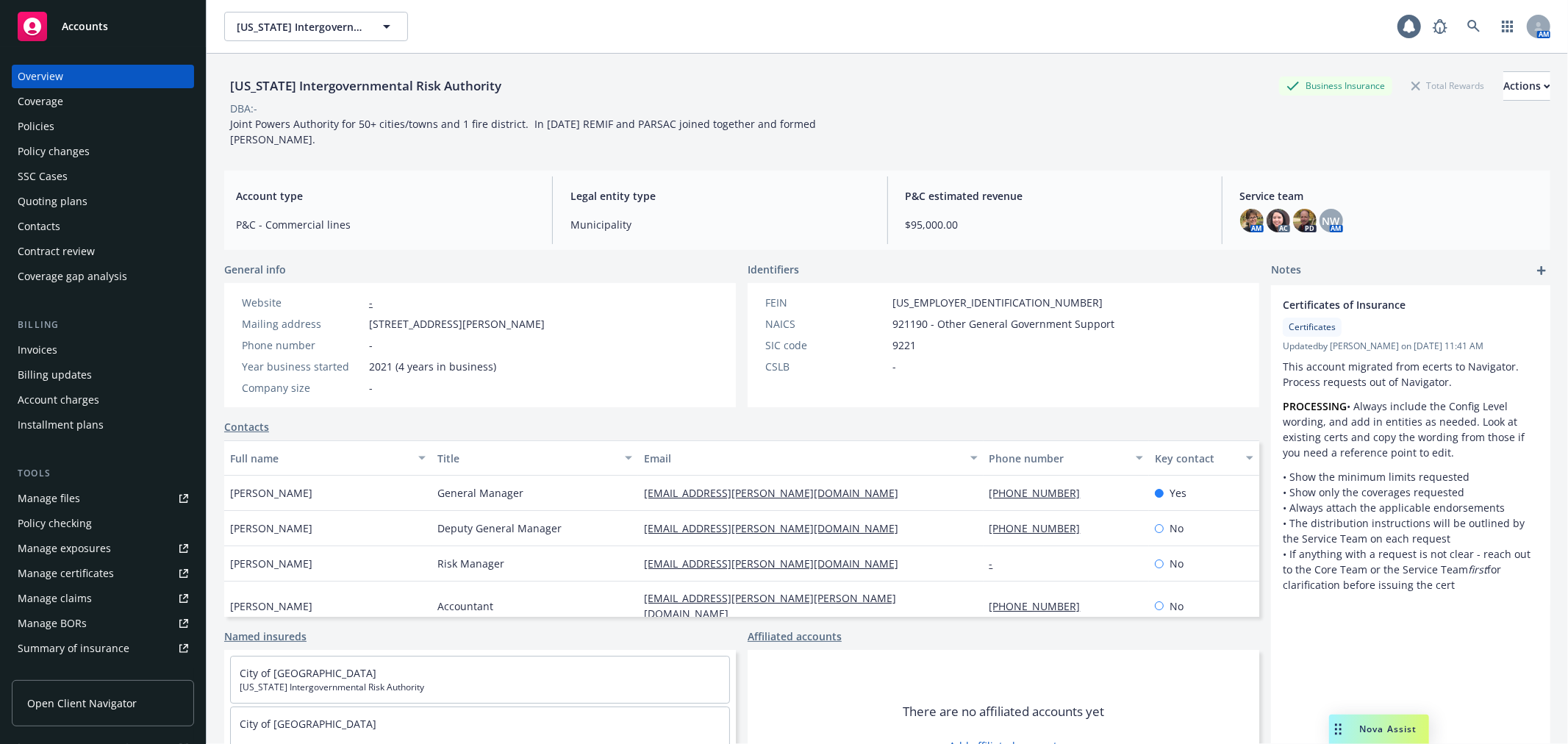
click at [106, 147] on div "Policy changes" at bounding box center [102, 151] width 170 height 24
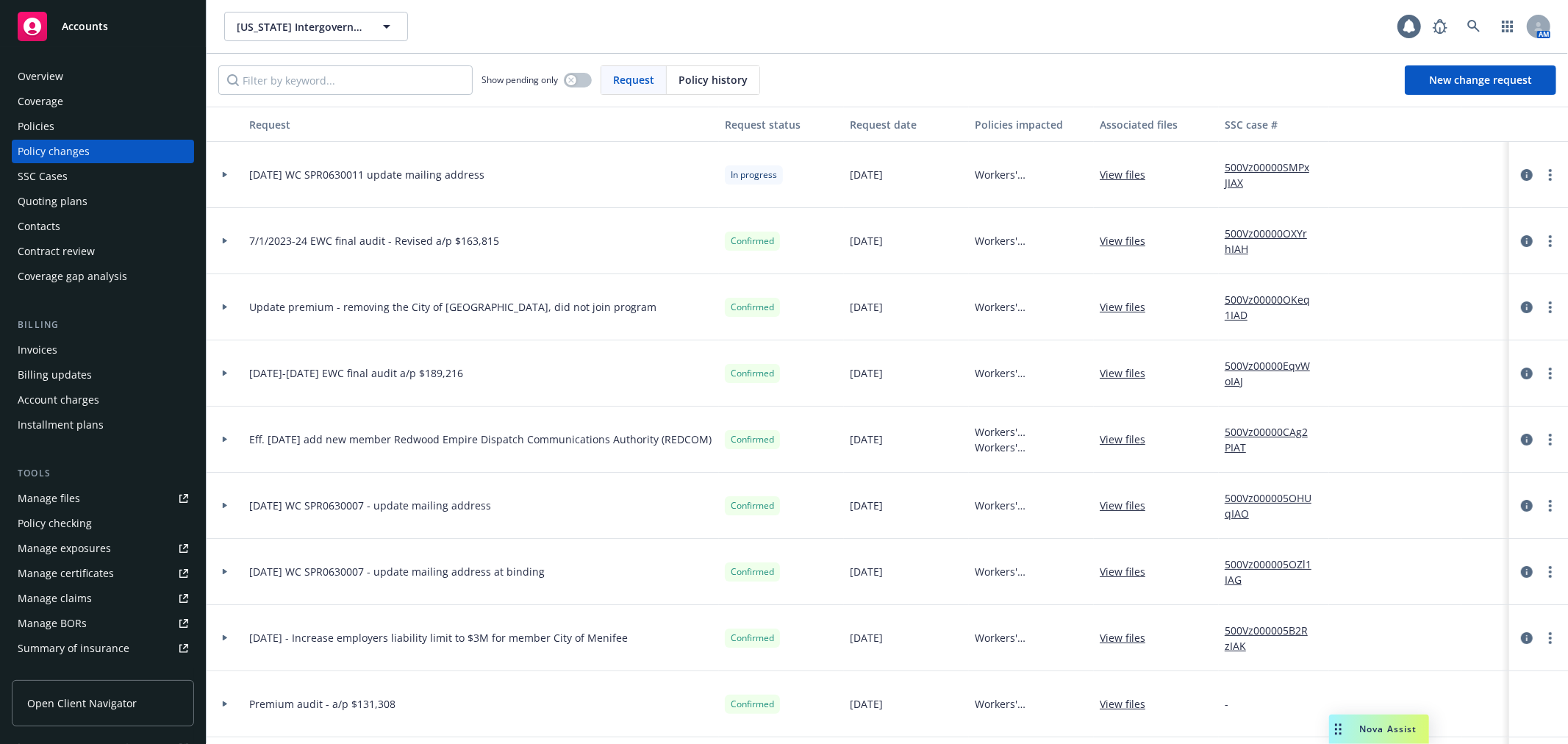
click at [226, 177] on icon at bounding box center [225, 174] width 6 height 5
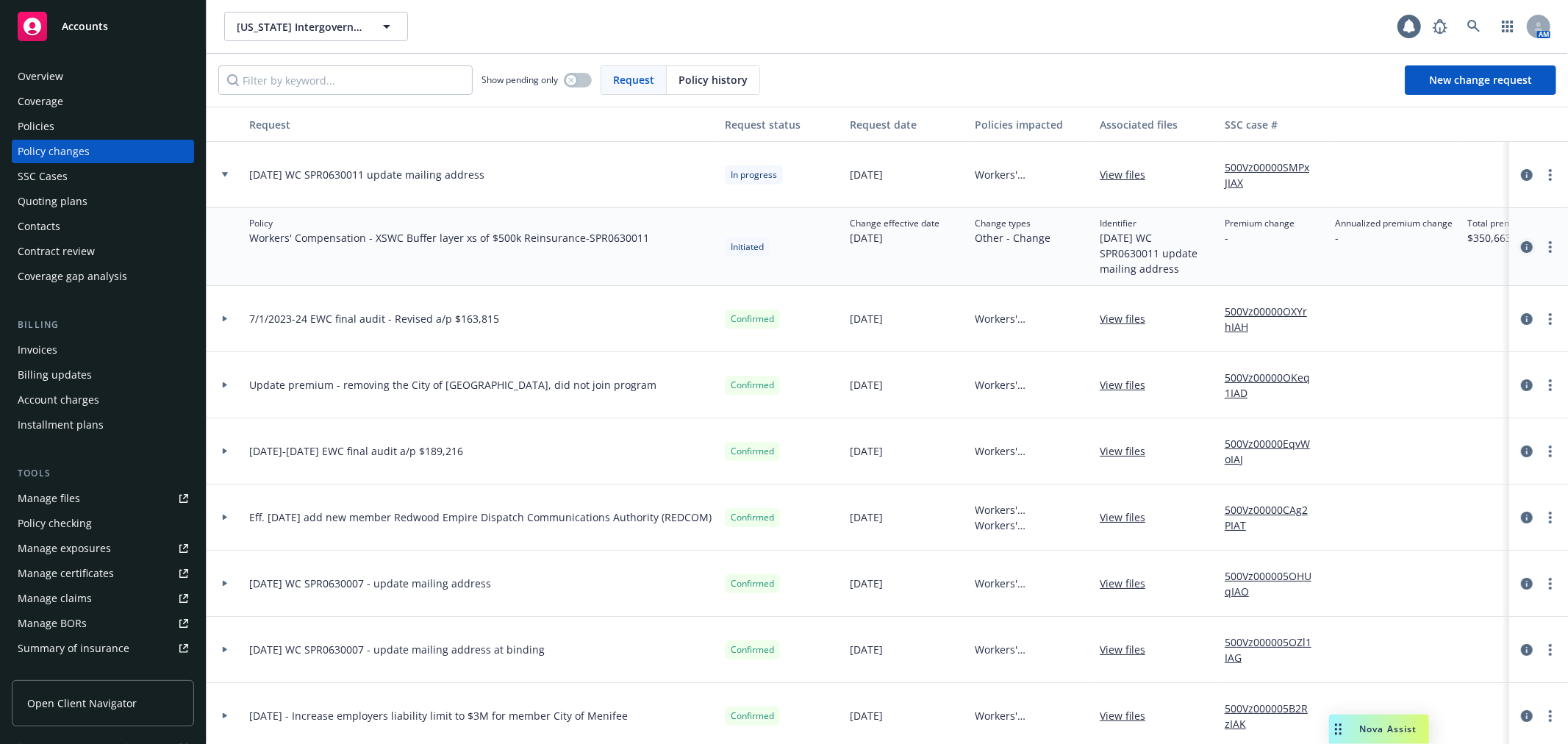
click at [1521, 246] on icon "circleInformation" at bounding box center [1526, 246] width 12 height 12
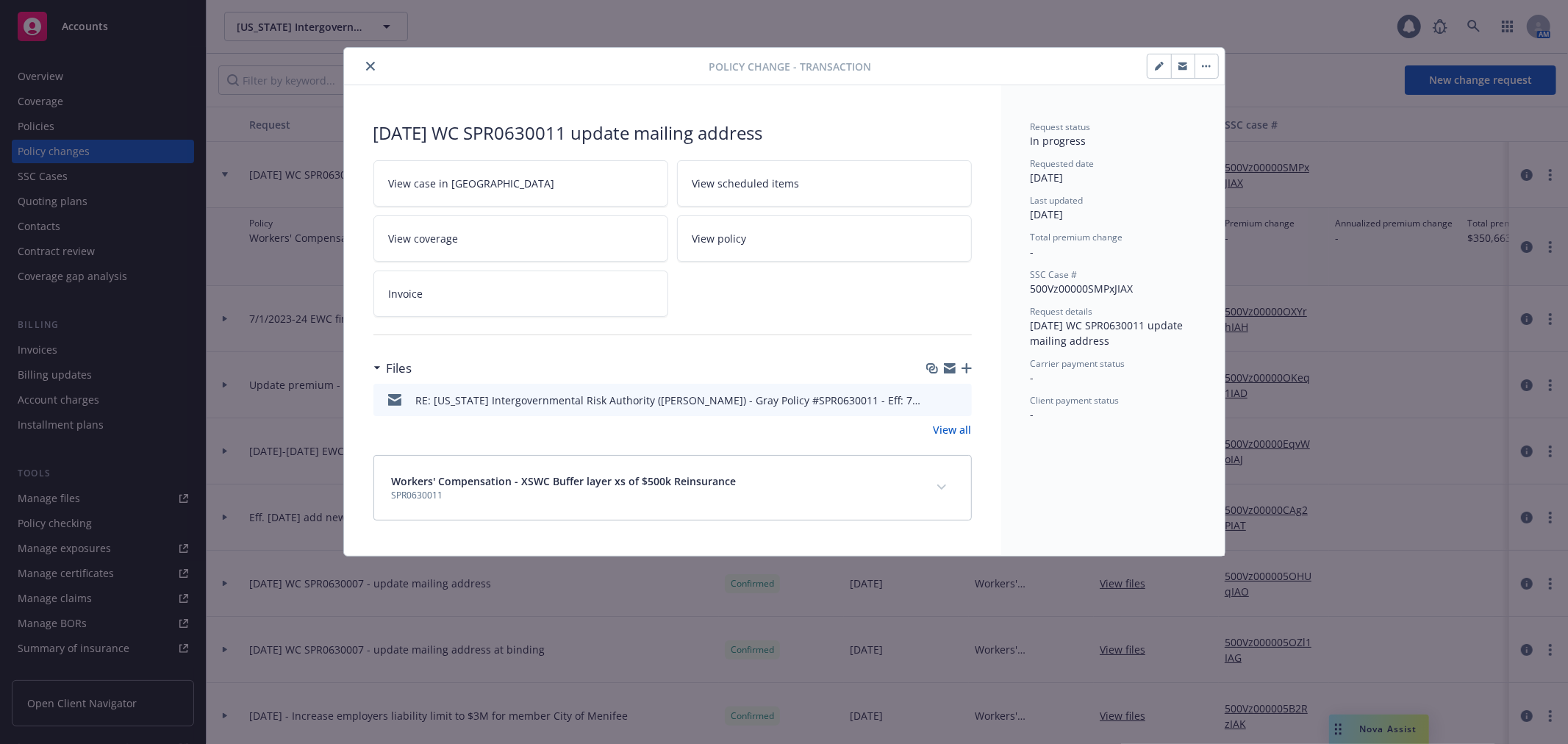
drag, startPoint x: 369, startPoint y: 65, endPoint x: 855, endPoint y: 89, distance: 486.6
click at [375, 69] on button "close" at bounding box center [370, 65] width 18 height 18
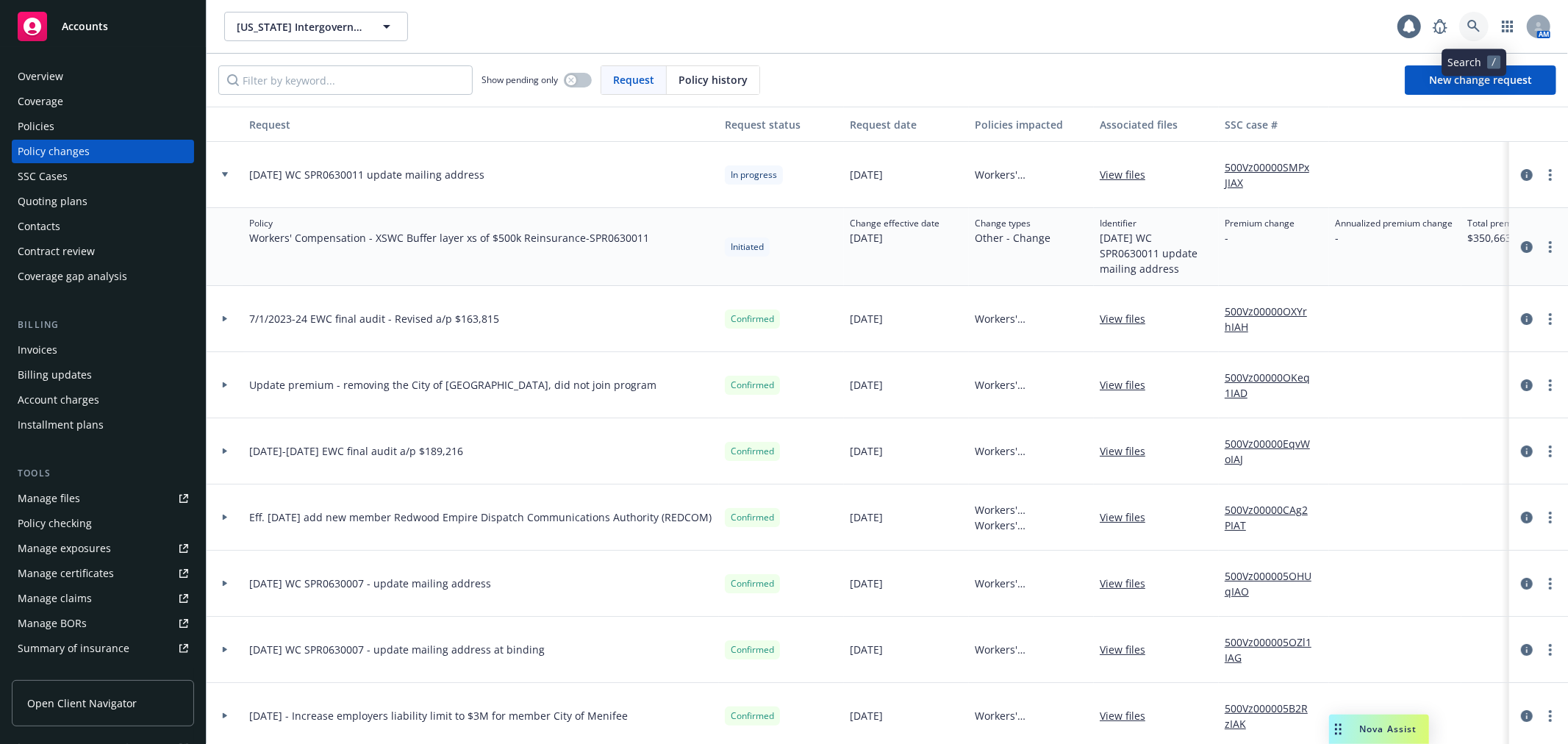
click at [1477, 26] on icon at bounding box center [1473, 26] width 13 height 13
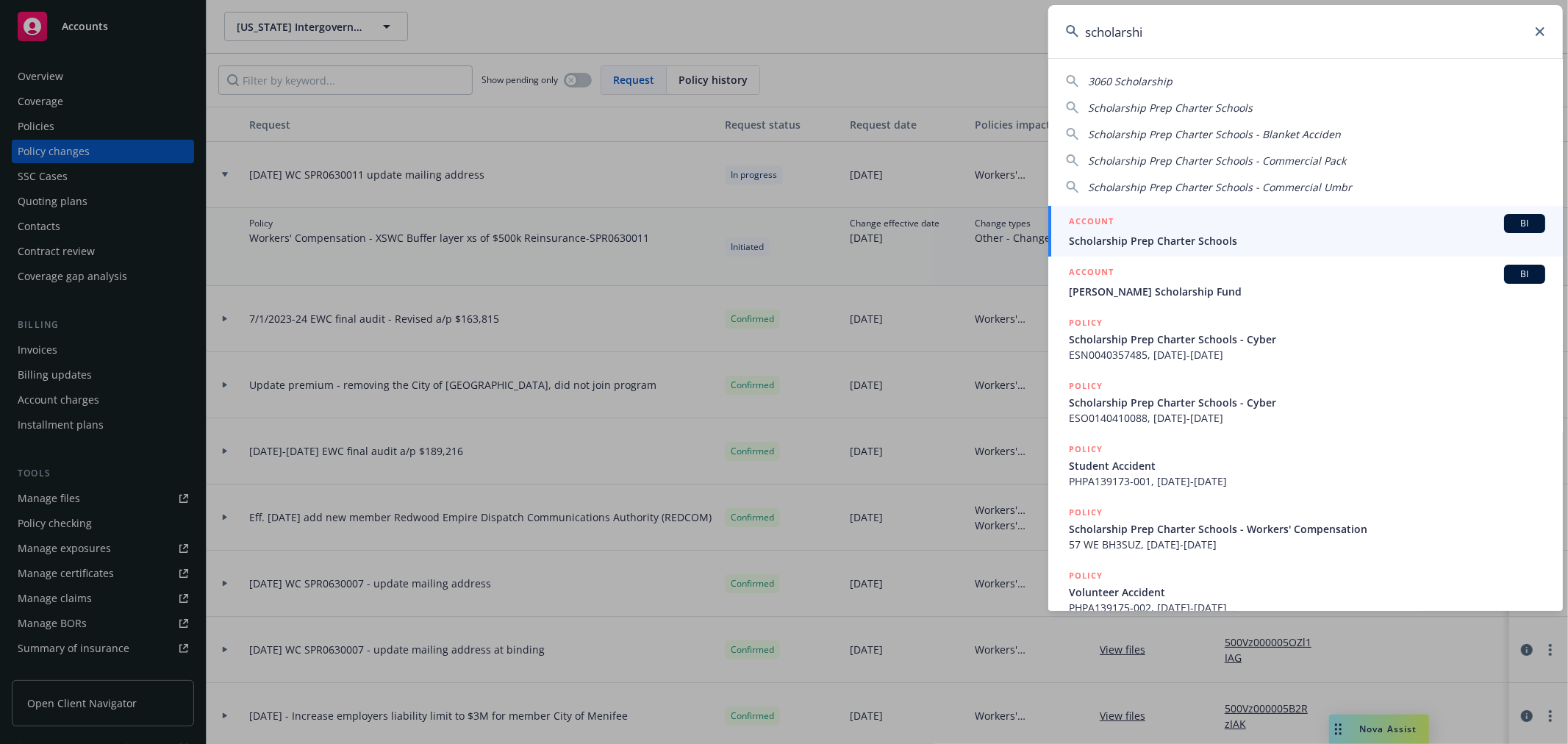
type input "scholarshi"
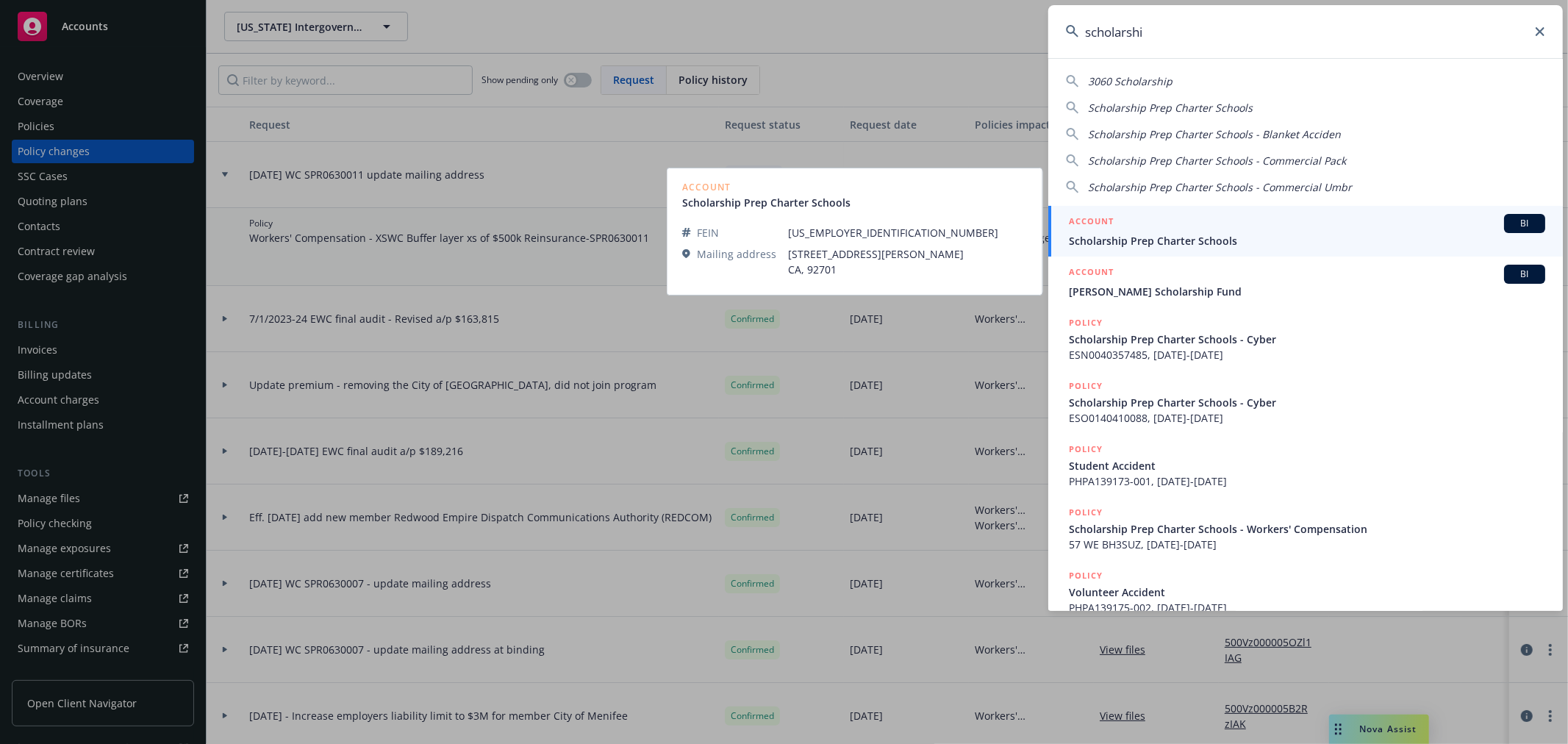
click at [1173, 236] on span "Scholarship Prep Charter Schools" at bounding box center [1307, 241] width 476 height 15
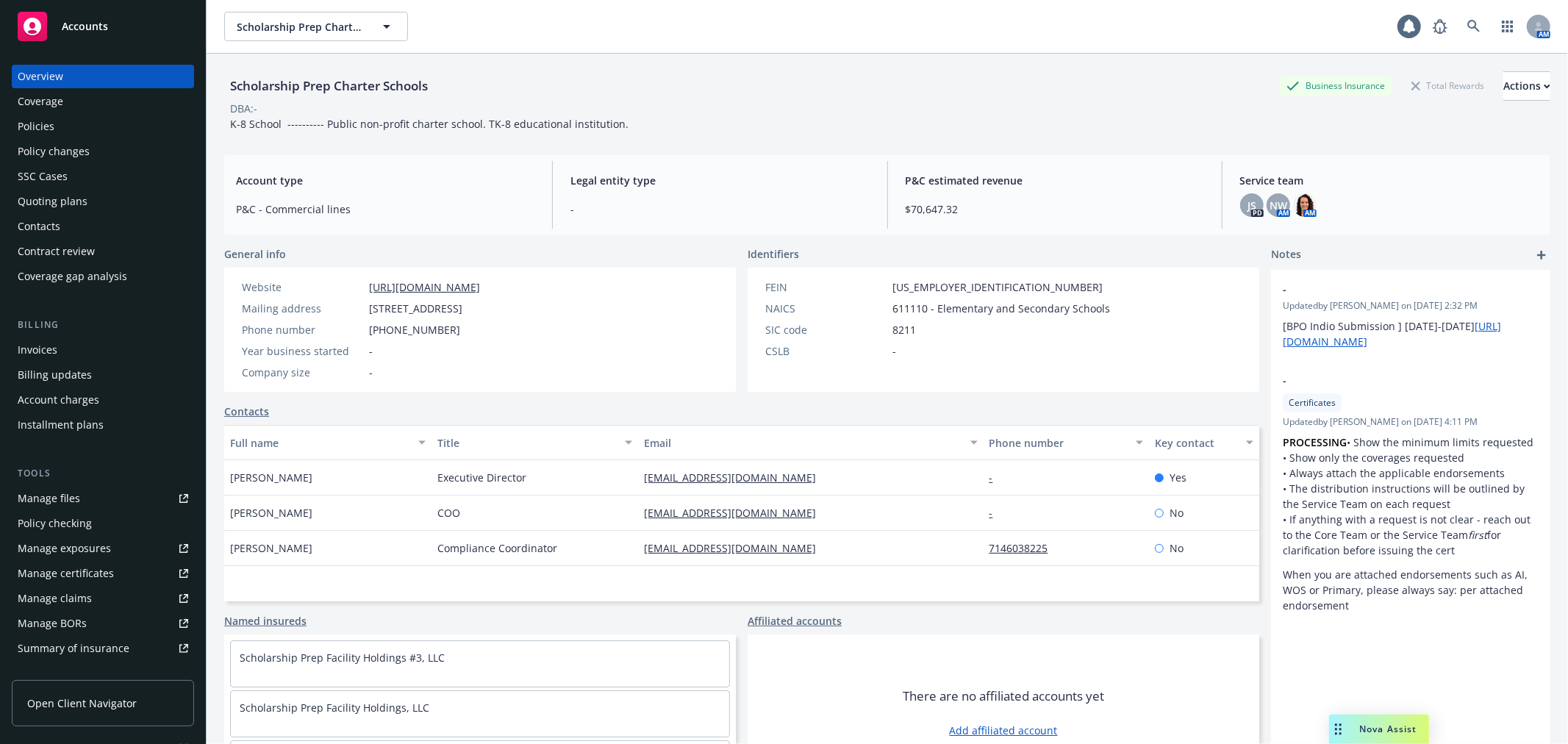
click at [87, 149] on div "Policy changes" at bounding box center [54, 151] width 72 height 24
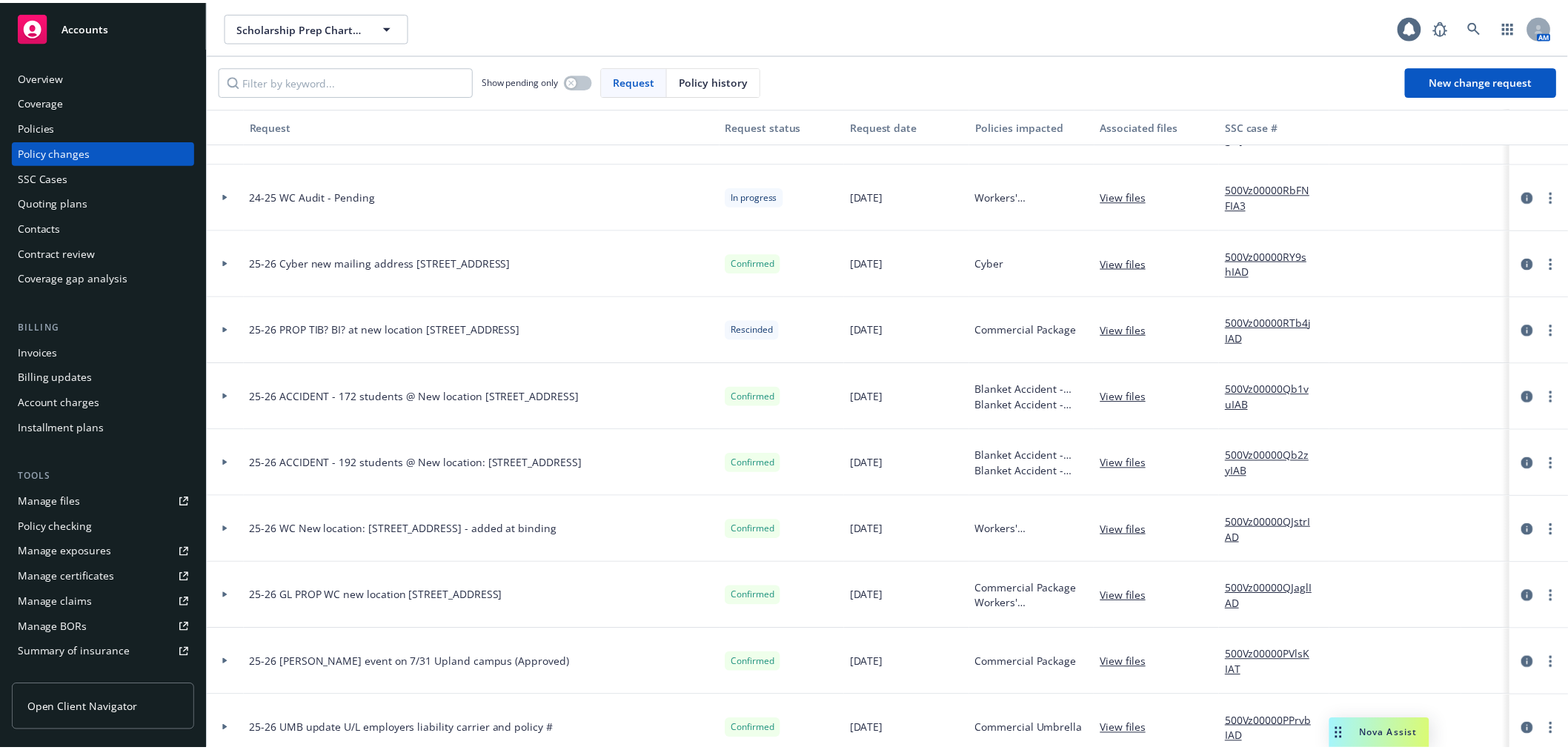
scroll to position [329, 0]
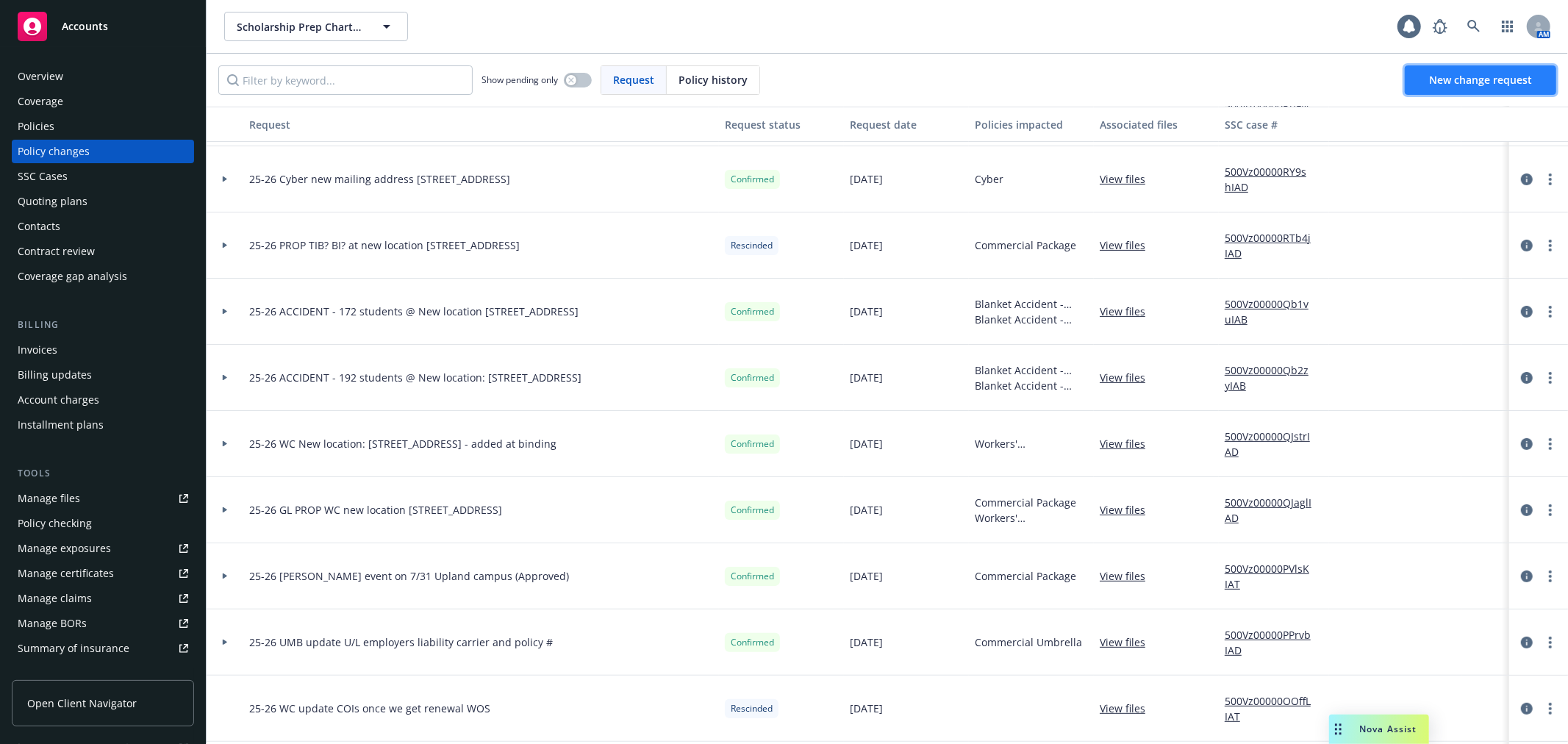
click at [1478, 78] on span "New change request" at bounding box center [1480, 79] width 103 height 14
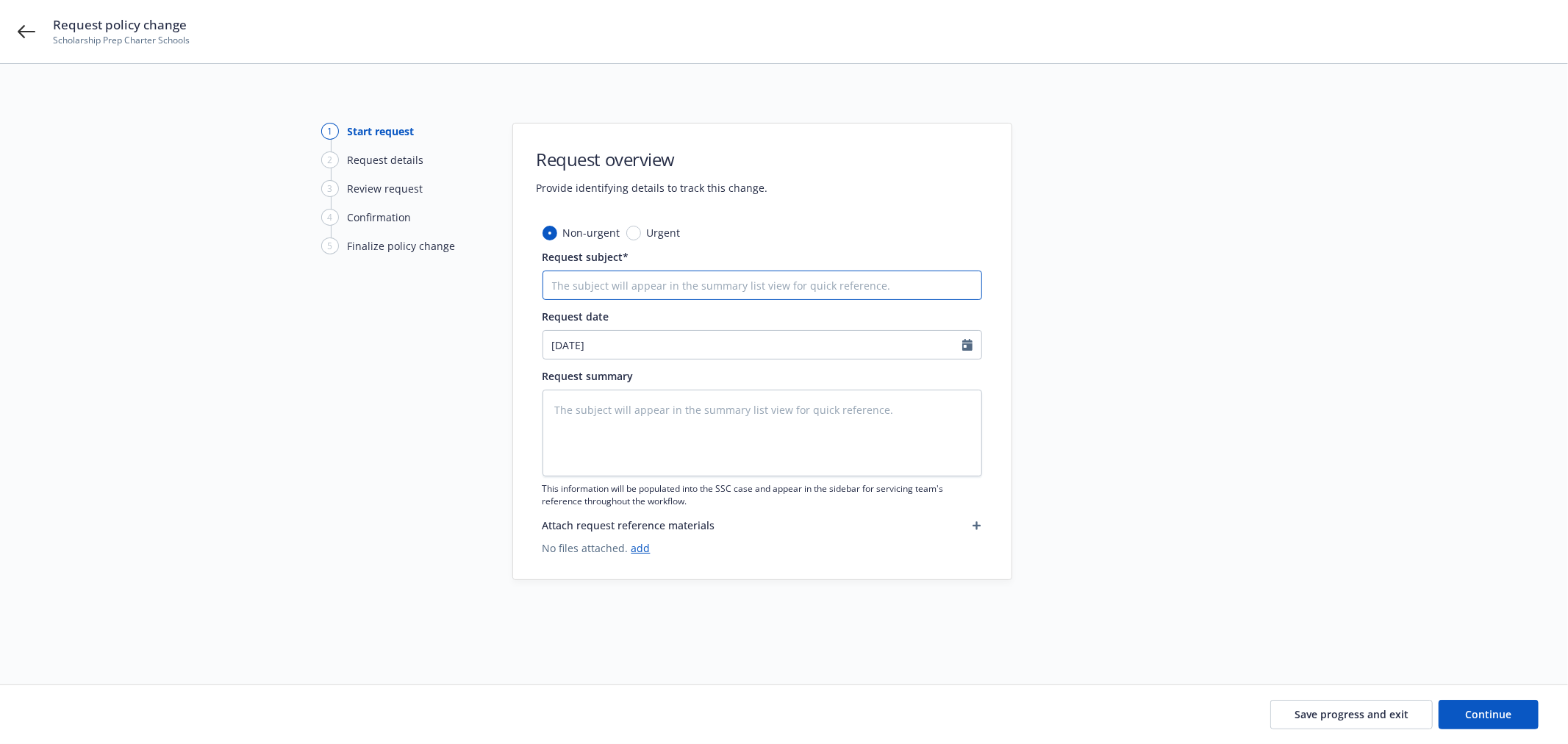
click at [658, 283] on input "Request subject*" at bounding box center [762, 285] width 440 height 29
type textarea "x"
type input "2"
type textarea "x"
type input "25"
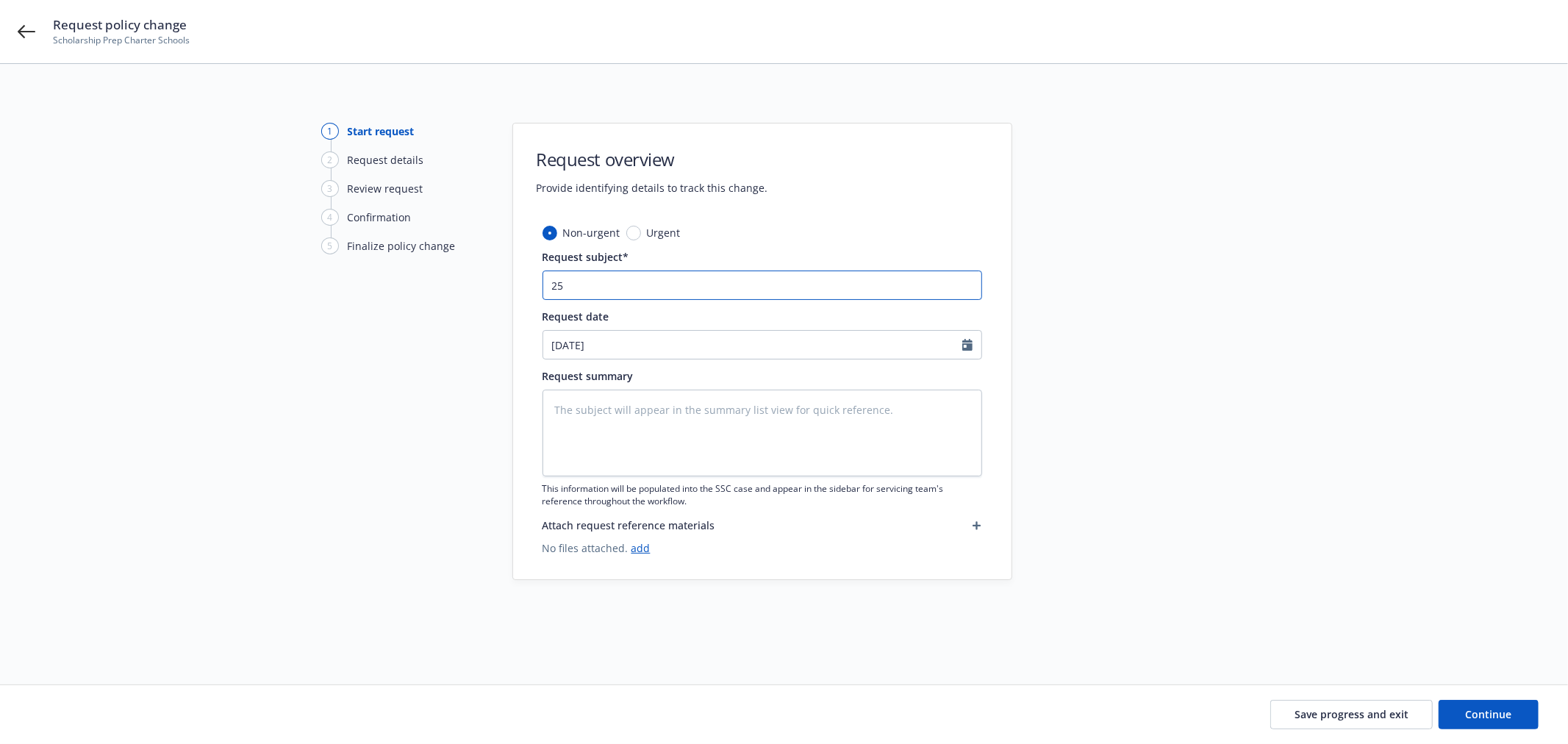
type textarea "x"
type input "25-"
type textarea "x"
type input "25-2"
type textarea "x"
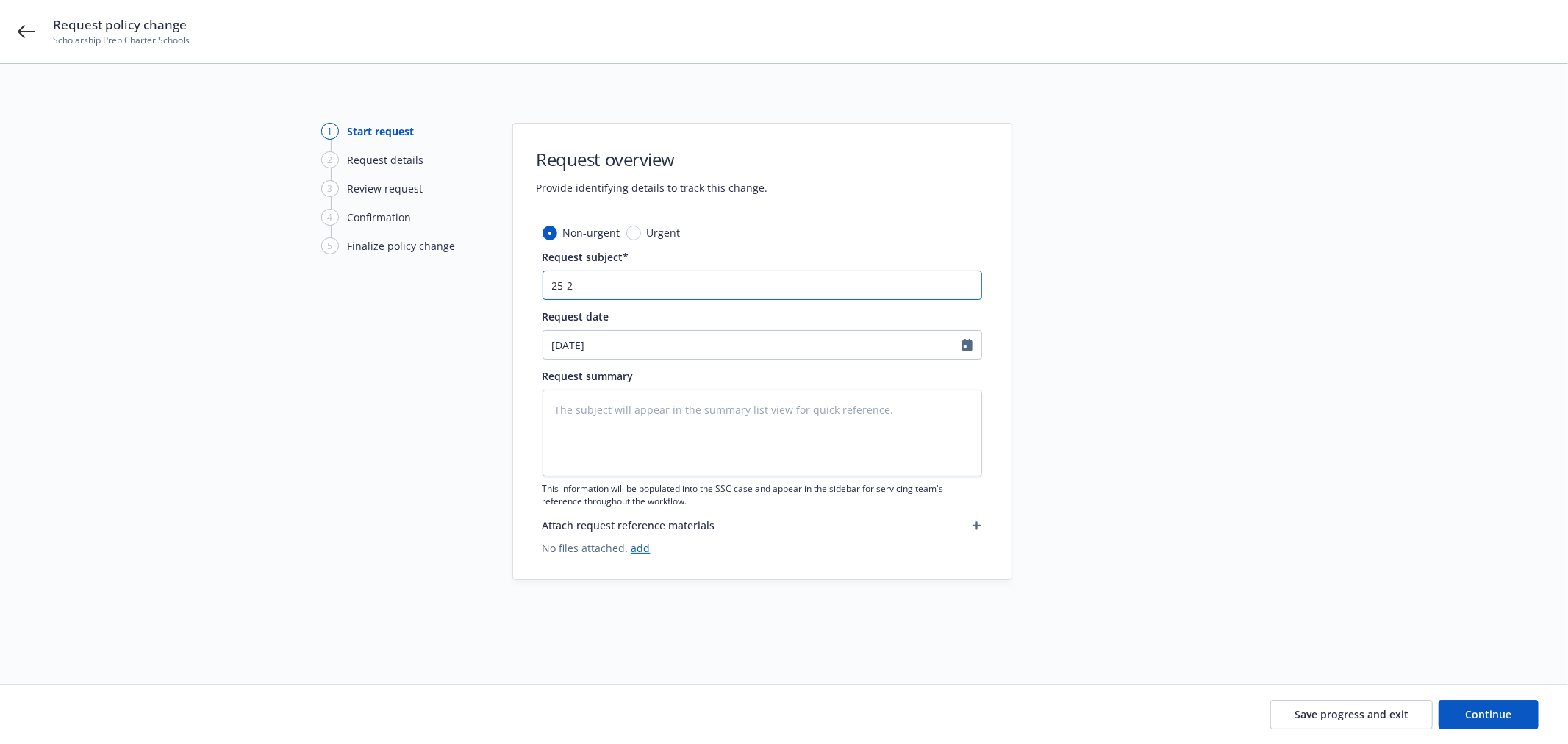
type input "25-26"
type textarea "x"
type input "25-26"
type textarea "x"
type input "25-26 G"
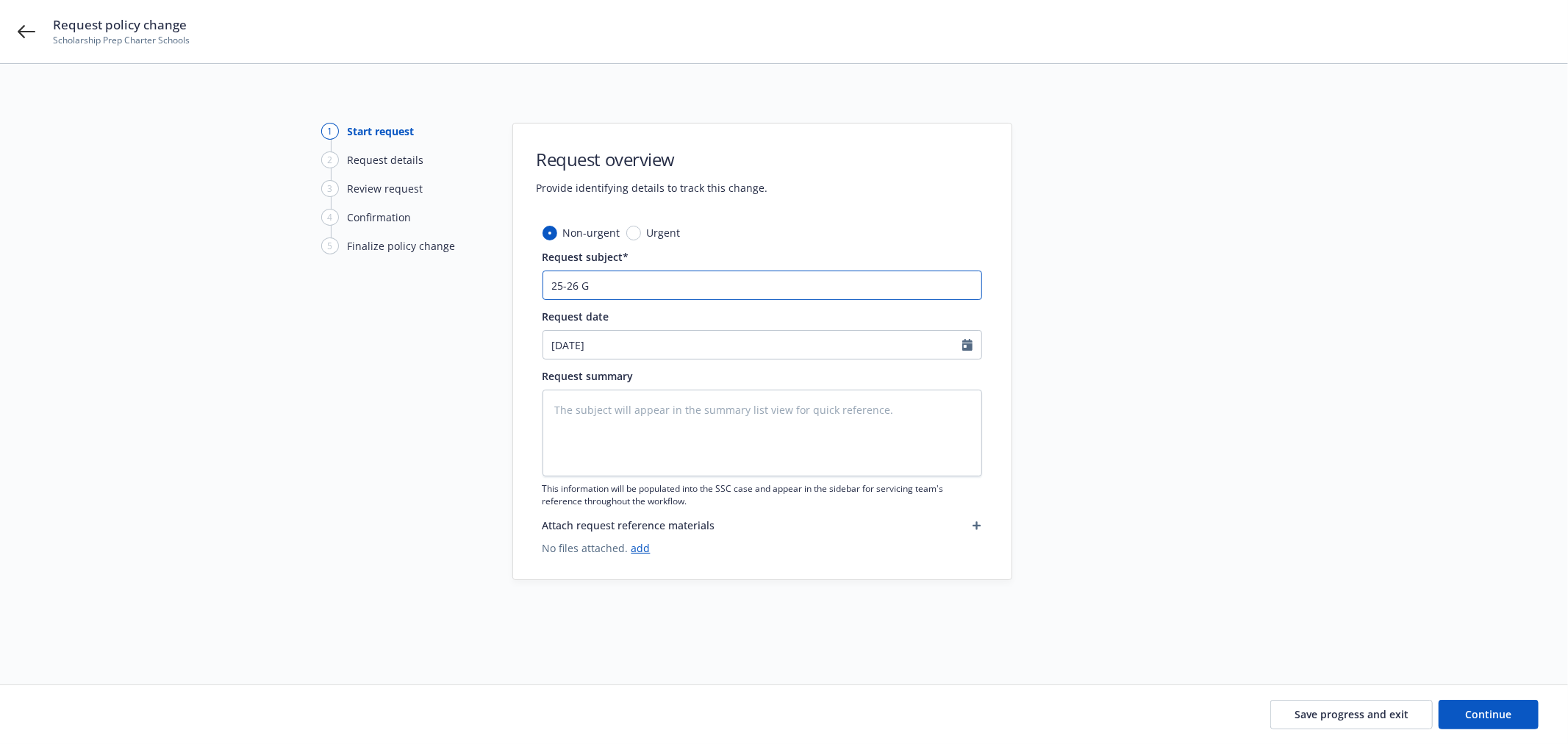
type textarea "x"
type input "25-26 GL"
type textarea "x"
type input "25-26 GL"
paste input "Upland location - Rock Climbing second week of October"
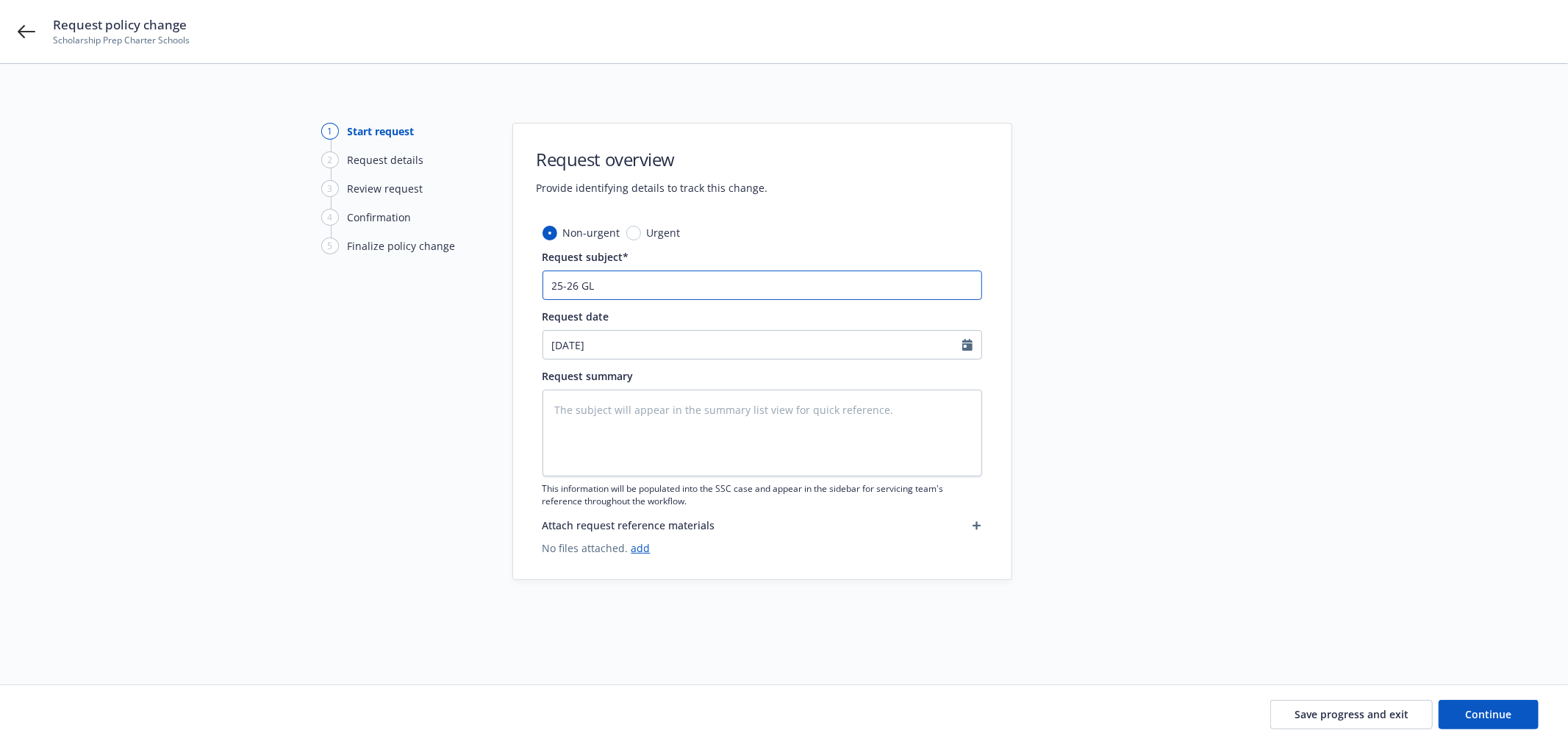
type textarea "x"
type input "25-26 GL Upland location - Rock Climbing second week of October"
type textarea "x"
type input "25-26 GL Upland location - Rock Climbing second week of October )"
type textarea "x"
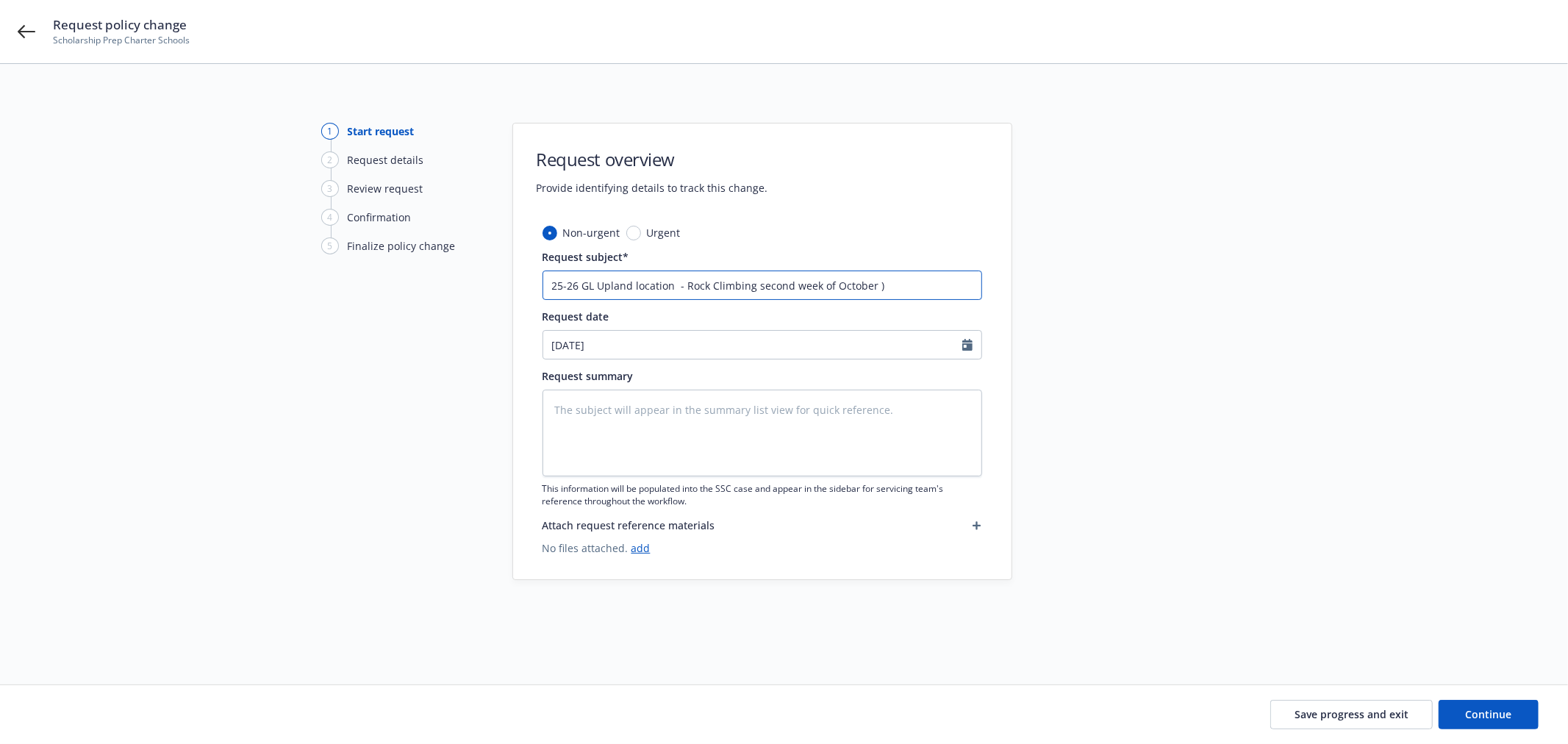
type input "25-26 GL Upland location - Rock Climbing second week of October )p"
type textarea "x"
type input "25-26 GL Upland location - Rock Climbing second week of October )pe"
type textarea "x"
type input "25-26 GL Upland location - Rock Climbing second week of October )pen"
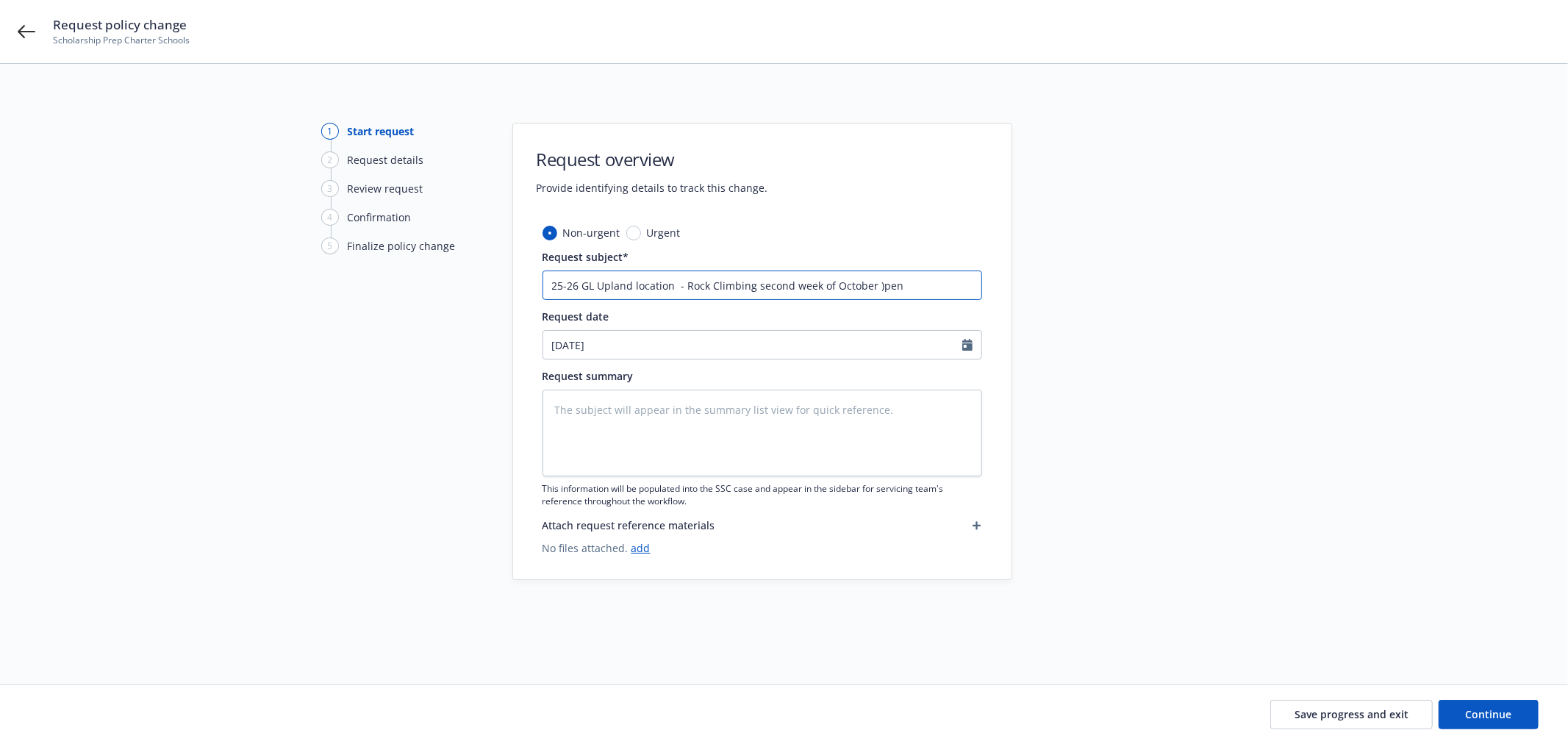
type textarea "x"
type input "25-26 GL Upland location - Rock Climbing second week of October )pend"
type textarea "x"
type input "25-26 GL Upland location - Rock Climbing second week of October )pendi"
type textarea "x"
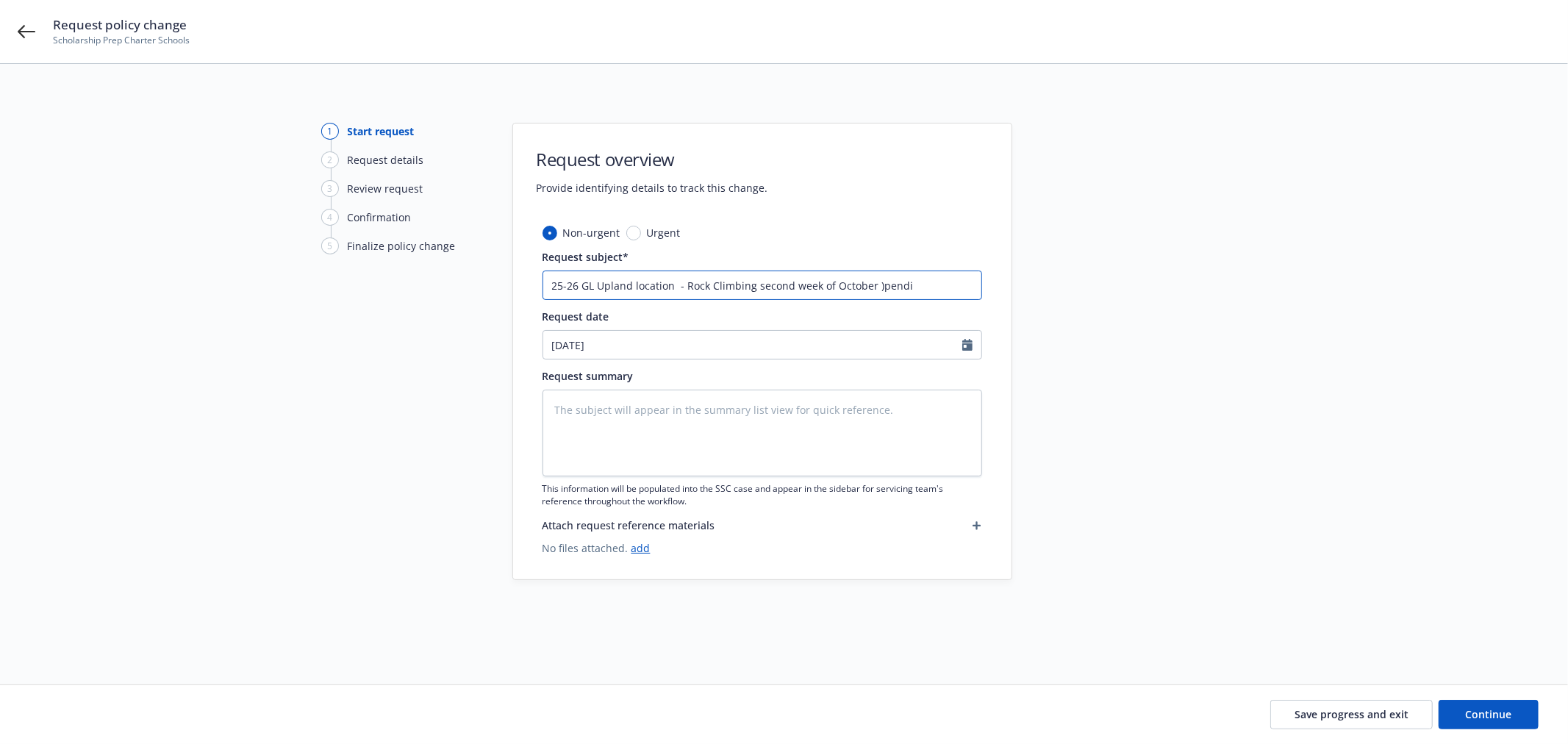
type input "25-26 GL Upland location - Rock Climbing second week of October )pendin"
type textarea "x"
type input "25-26 GL Upland location - Rock Climbing second week of October )pending"
type textarea "x"
type input "25-26 GL Upland location - Rock Climbing second week of October )pending"
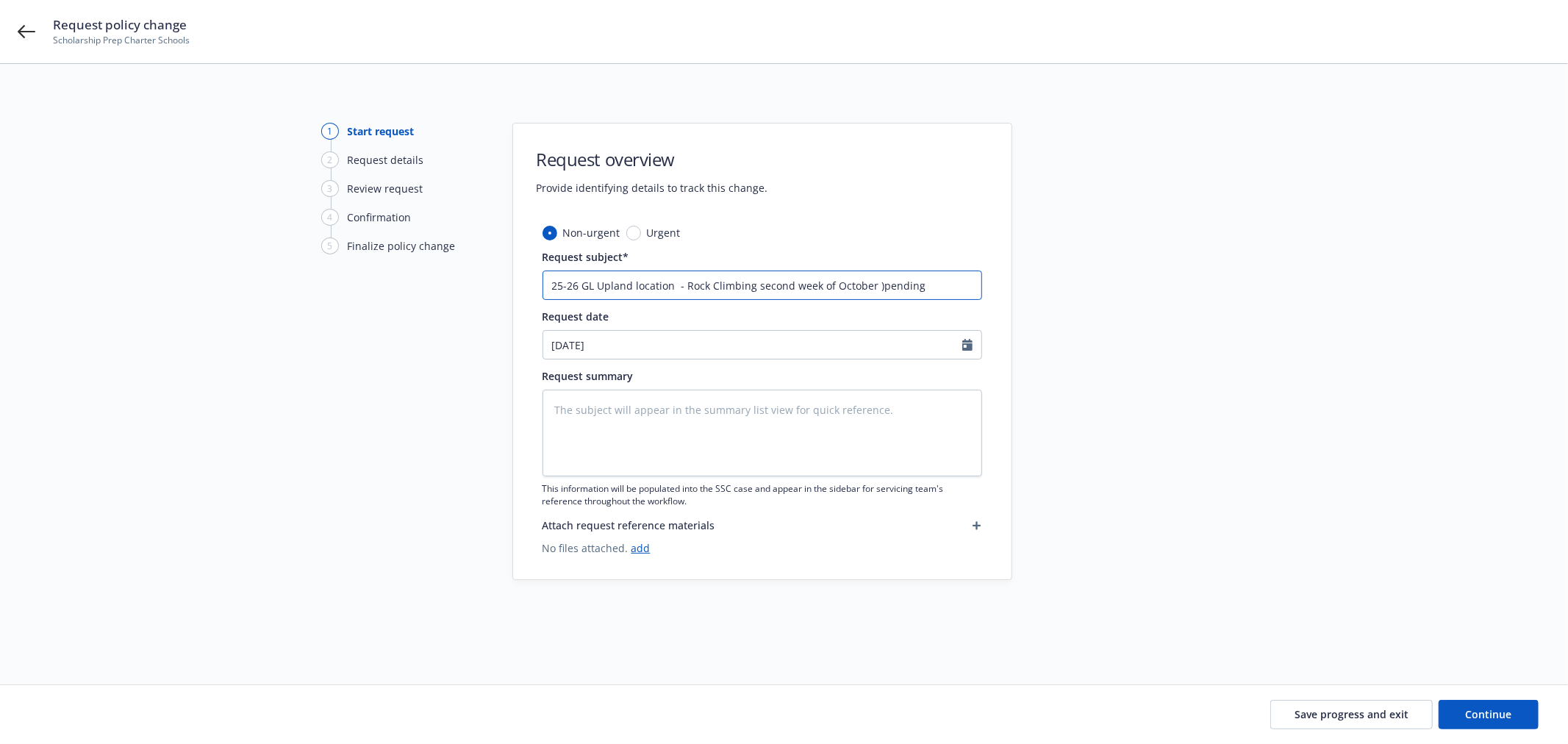
type textarea "x"
type input "25-26 GL Upland location - Rock Climbing second week of October )pending a"
type textarea "x"
type input "25-26 GL Upland location - Rock Climbing second week of October )pending"
type textarea "x"
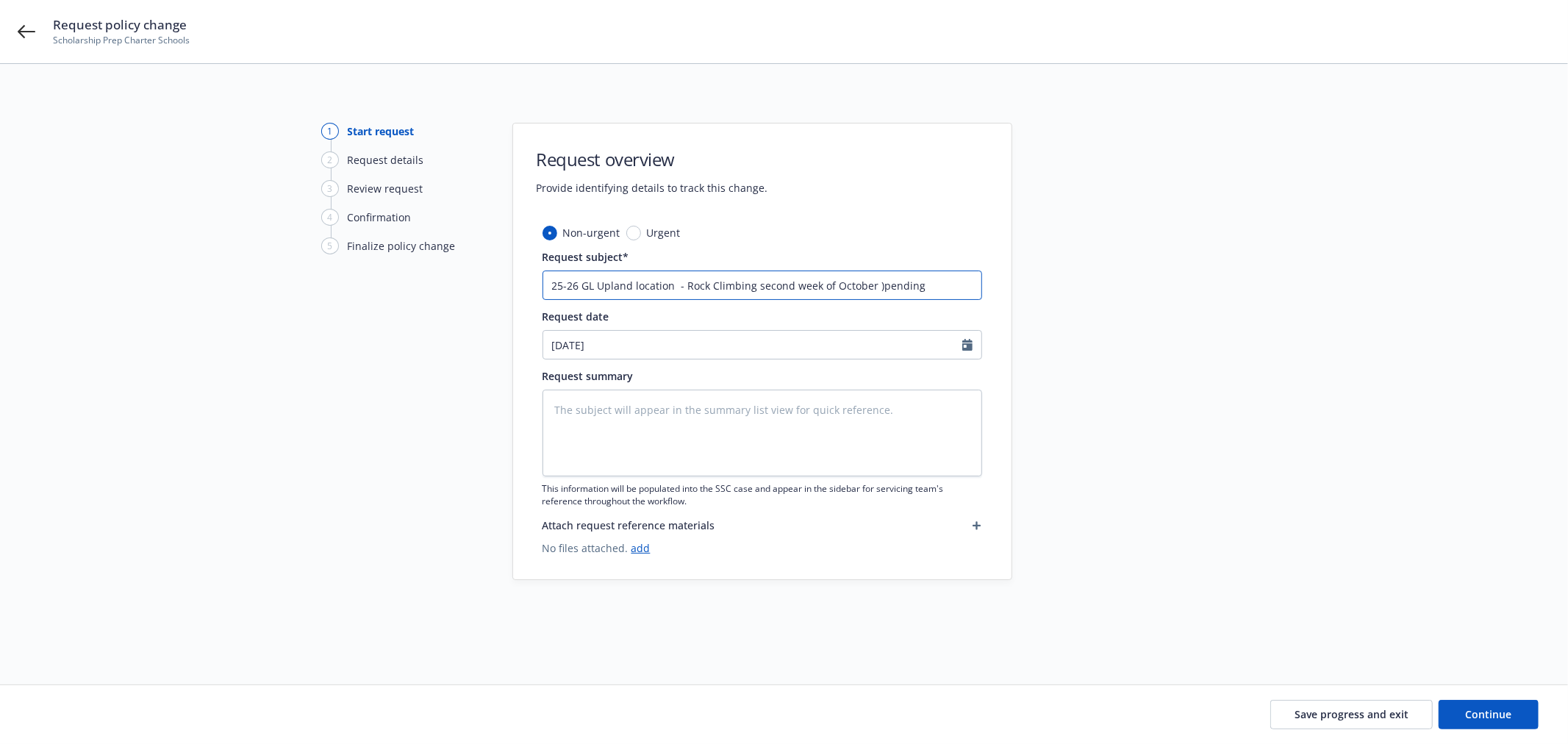
type input "25-26 GL Upland location - Rock Climbing second week of October )pending"
type textarea "x"
type input "25-26 GL Upland location - Rock Climbing second week of October )pendin"
type textarea "x"
type input "25-26 GL Upland location - Rock Climbing second week of October )pendi"
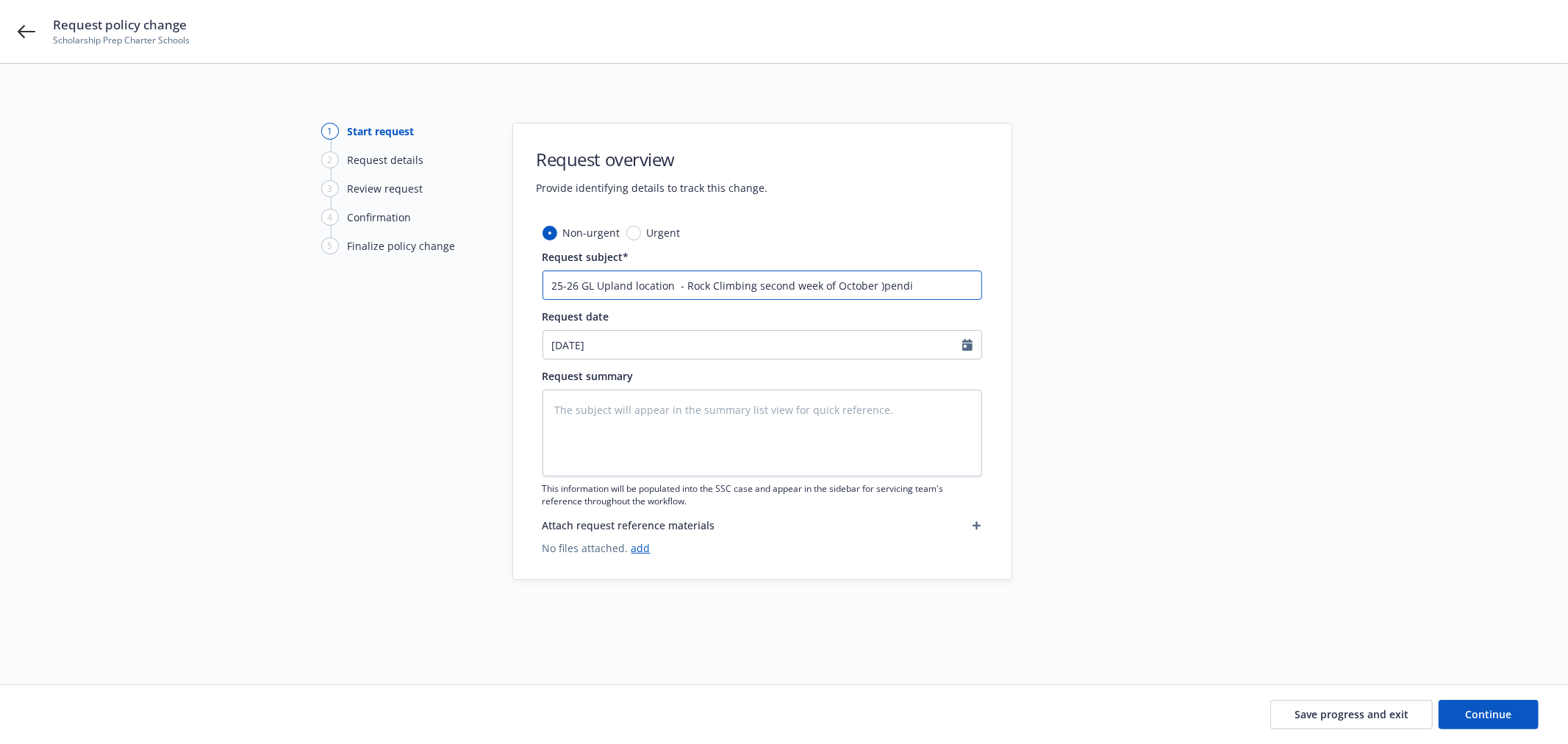
type textarea "x"
type input "25-26 GL Upland location - Rock Climbing second week of October )pend"
type textarea "x"
type input "25-26 GL Upland location - Rock Climbing second week of October )pen"
type textarea "x"
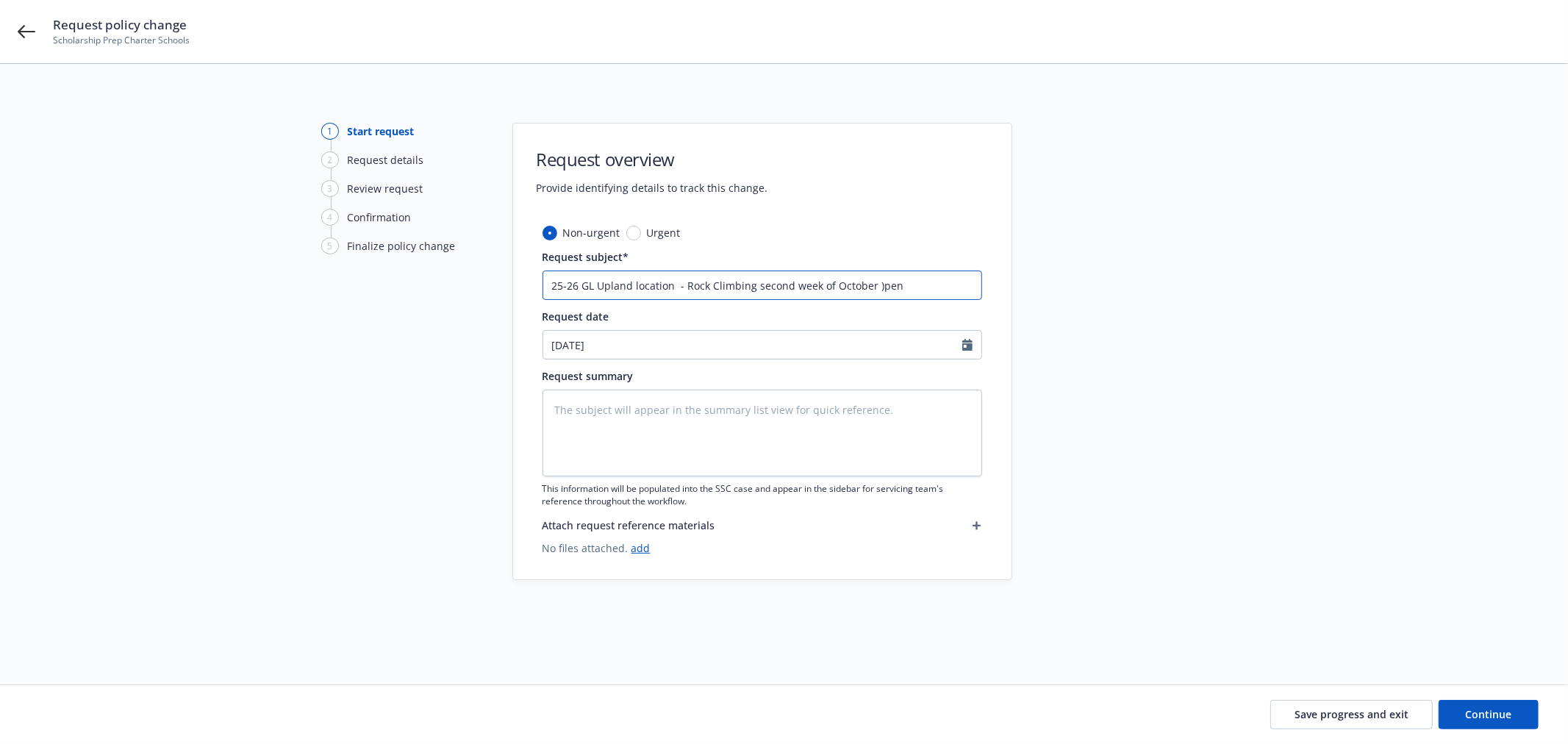
type input "25-26 GL Upland location - Rock Climbing second week of October )pe"
type textarea "x"
type input "25-26 GL Upland location - Rock Climbing second week of October )p"
type textarea "x"
type input "25-26 GL Upland location - Rock Climbing second week of October )"
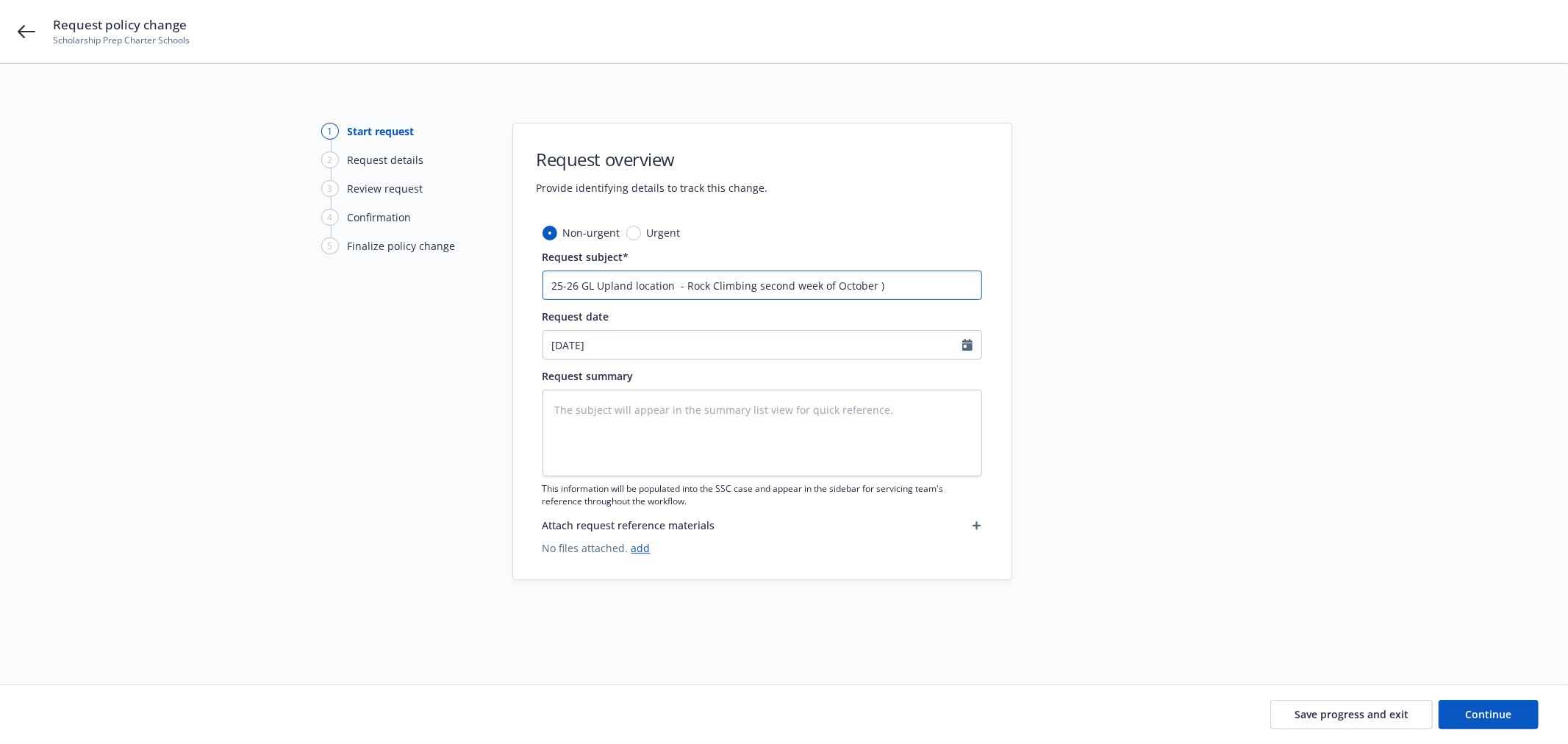
type textarea "x"
type input "25-26 GL Upland location - Rock Climbing second week of October"
type textarea "x"
type input "25-26 GL Upland location - Rock Climbing second week of October ("
type textarea "x"
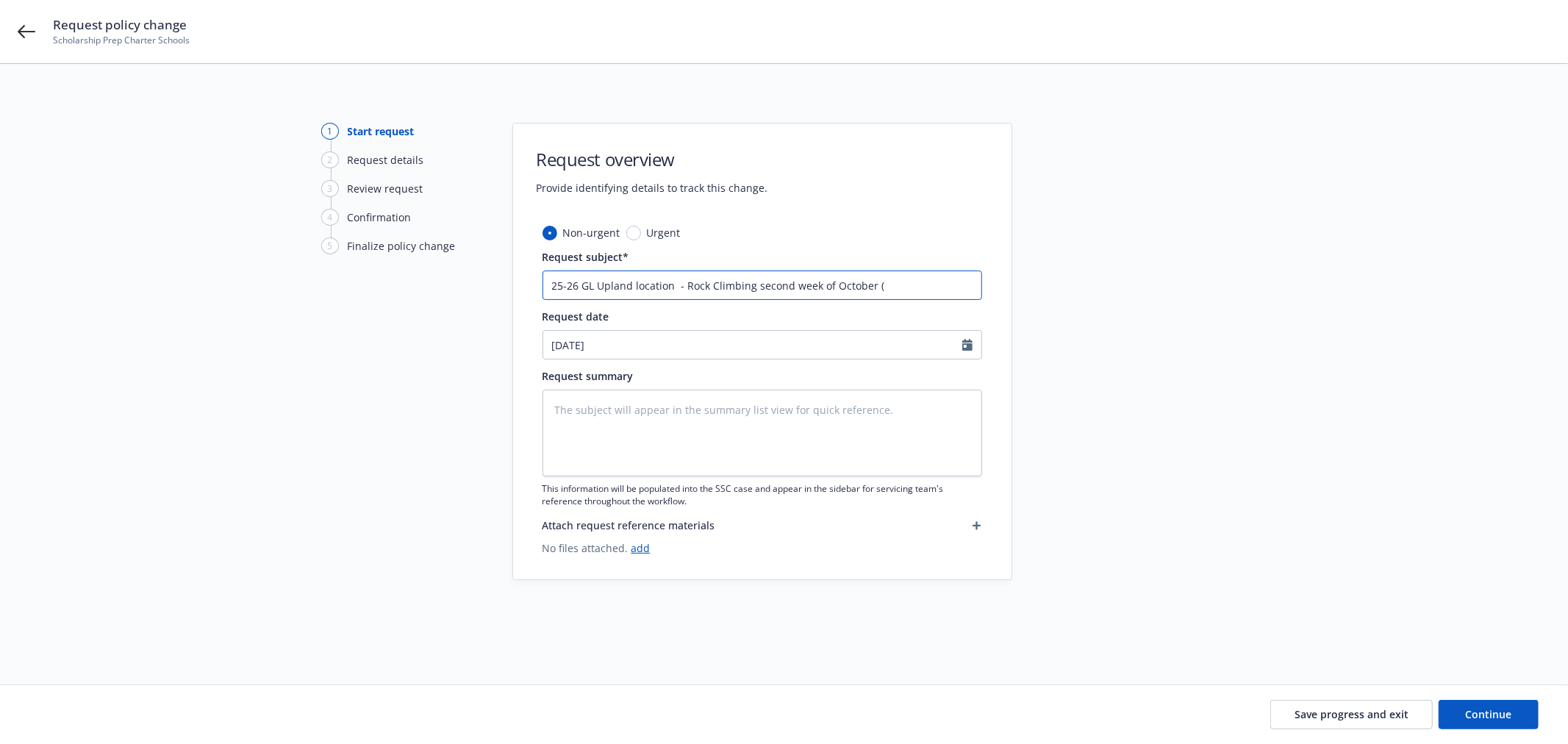
type input "25-26 GL Upland location - Rock Climbing second week of October (p"
type textarea "x"
type input "25-26 GL Upland location - Rock Climbing second week of October (pe"
type textarea "x"
type input "25-26 GL Upland location - Rock Climbing second week of October (pen"
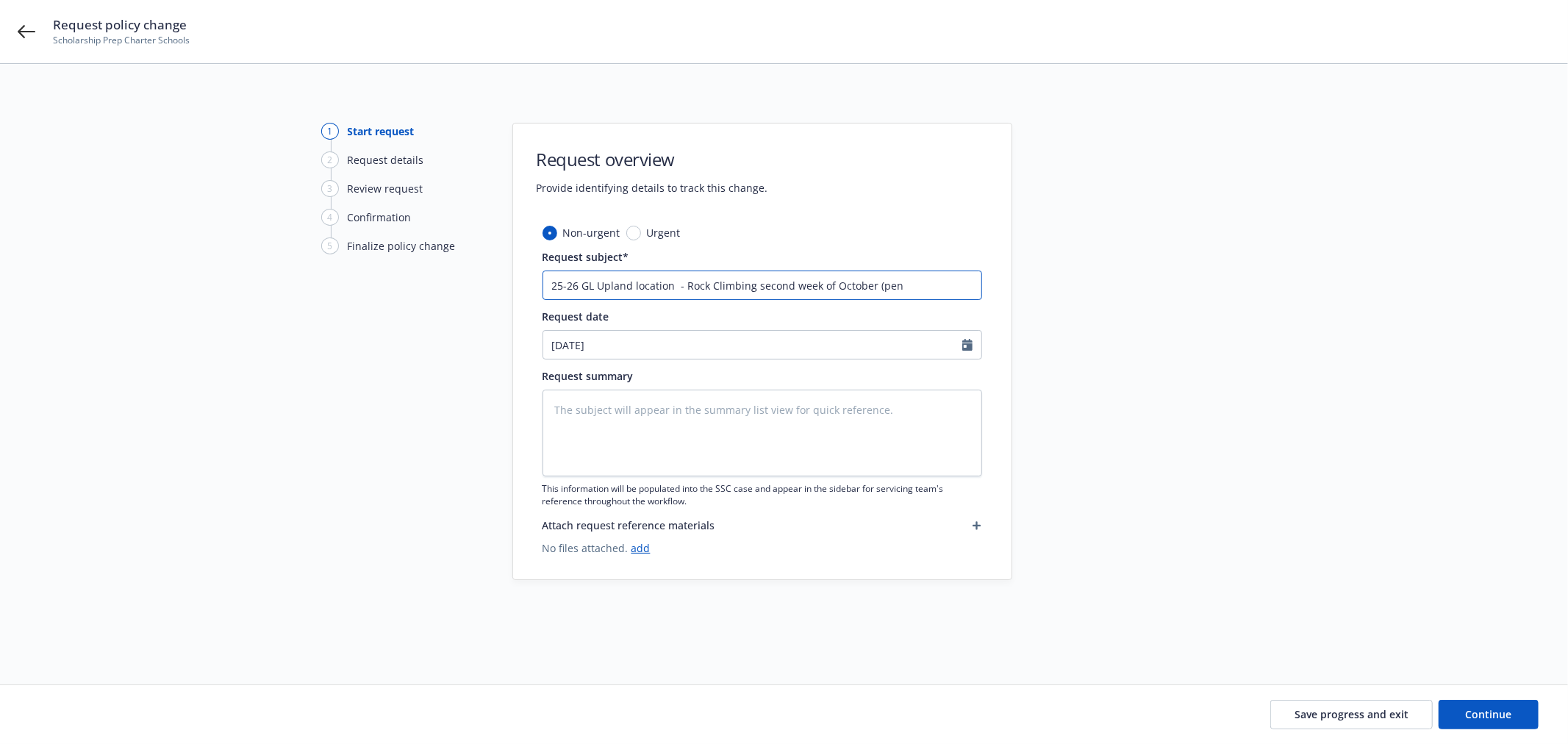
type textarea "x"
type input "25-26 GL Upland location - Rock Climbing second week of October (pend"
type textarea "x"
type input "25-26 GL Upland location - Rock Climbing second week of October (pendi"
type textarea "x"
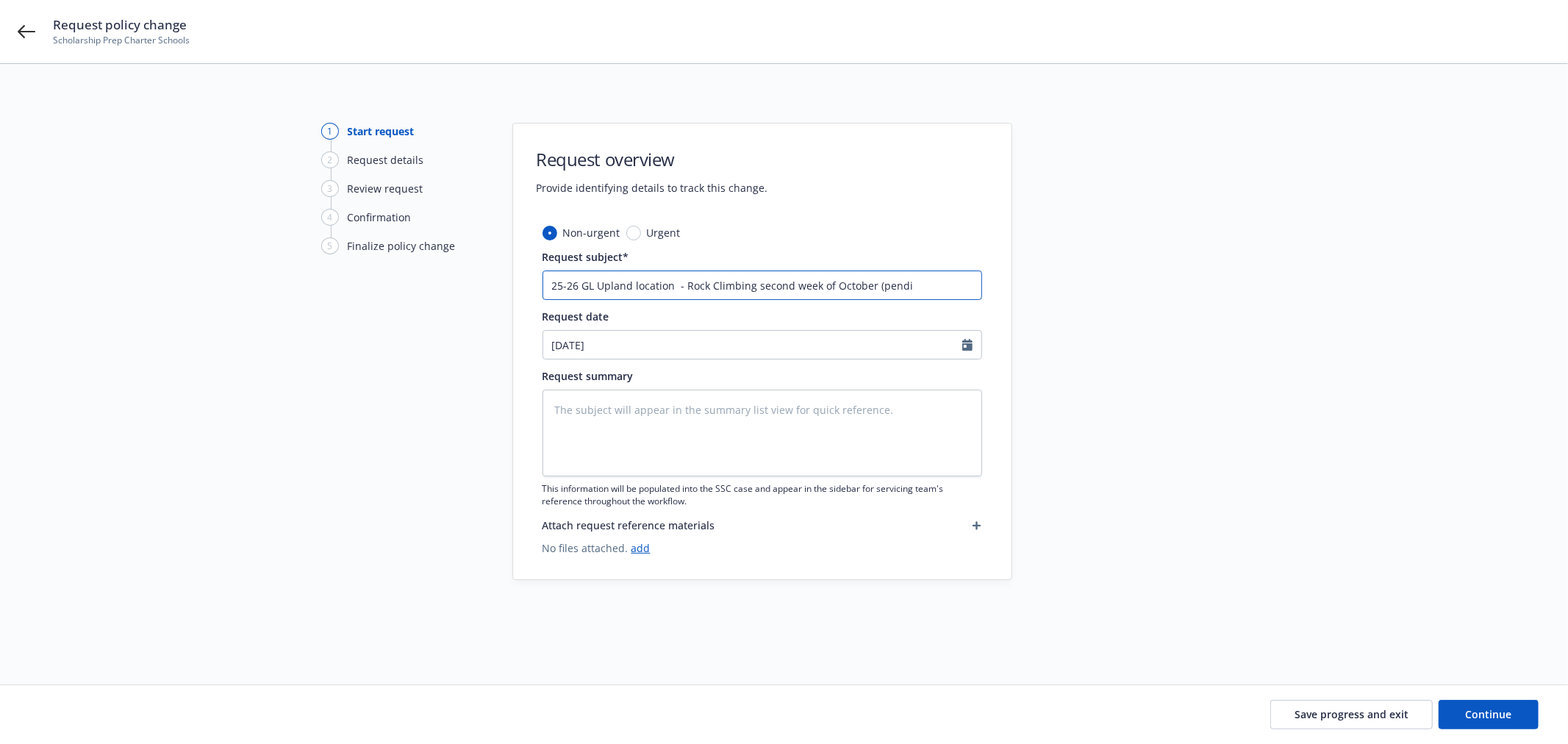
type input "25-26 GL Upland location - Rock Climbing second week of October (pendin"
type textarea "x"
type input "25-26 GL Upland location - Rock Climbing second week of October (pending"
type textarea "x"
type input "25-26 GL Upland location - Rock Climbing second week of October (pending"
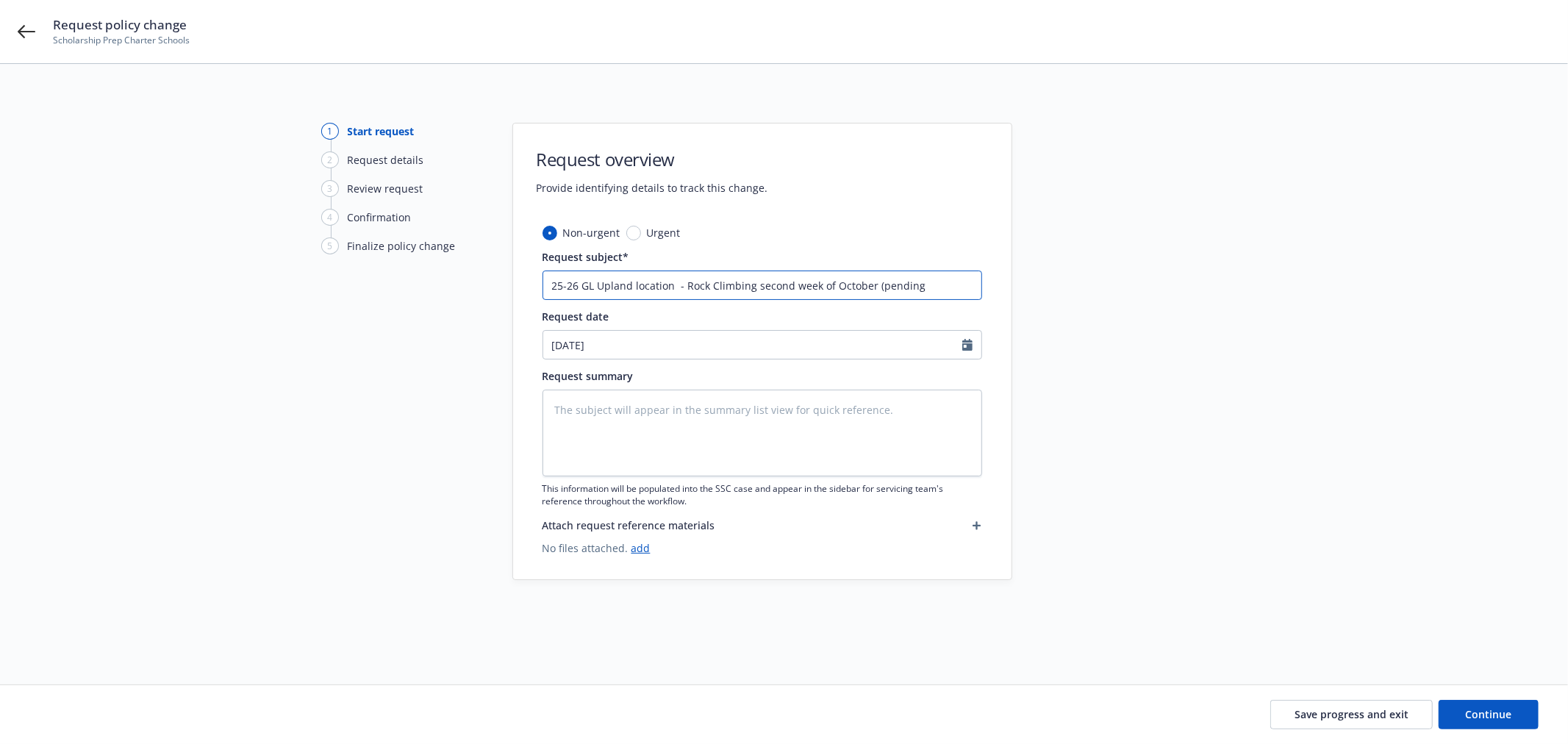
type textarea "x"
type input "25-26 GL Upland location - Rock Climbing second week of October (pending a"
type textarea "x"
type input "25-26 GL Upland location - Rock Climbing second week of October (pending ap"
type textarea "x"
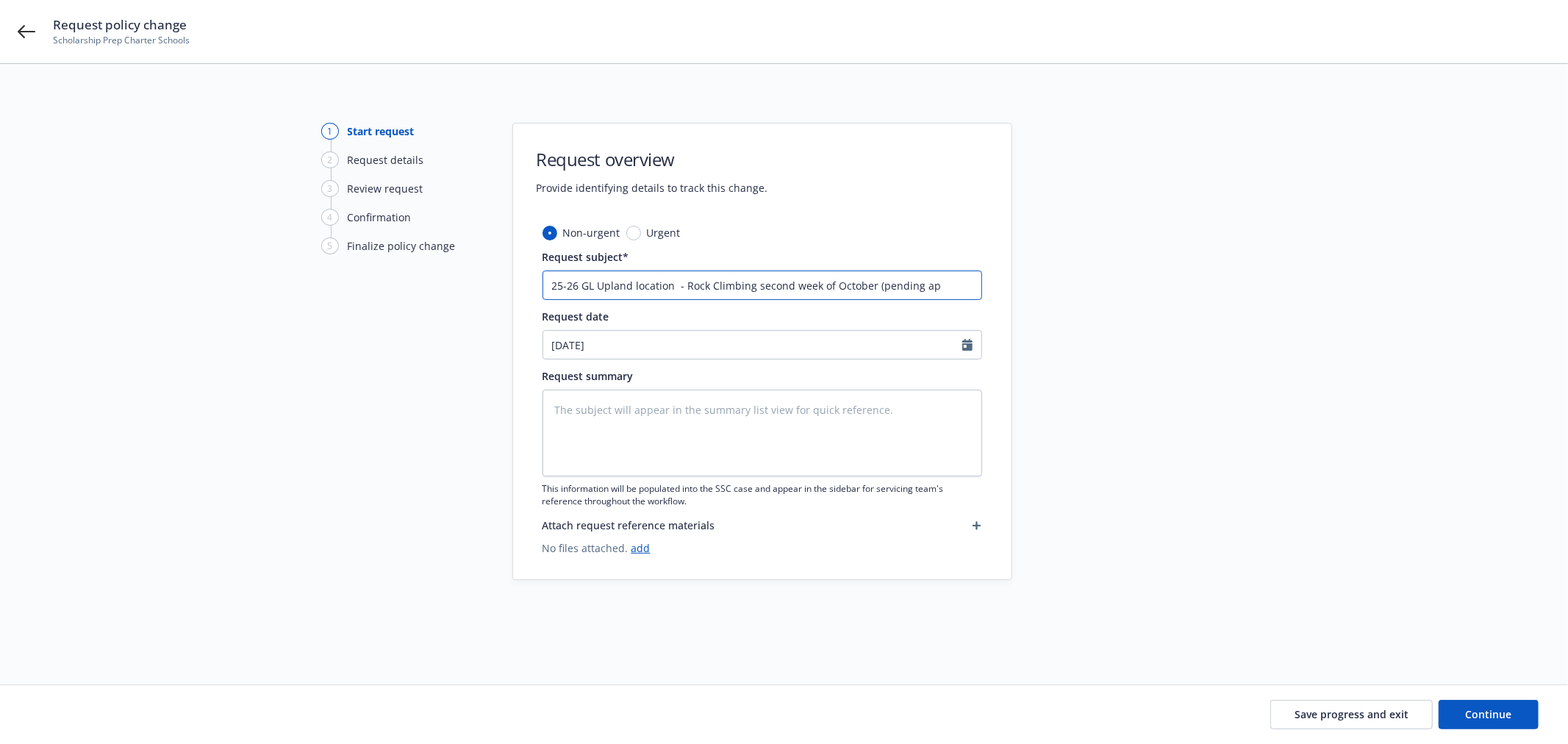
type input "25-26 GL Upland location - Rock Climbing second week of October (pending app"
type textarea "x"
type input "25-26 GL Upland location - Rock Climbing second week of October (pending appr"
type textarea "x"
type input "25-26 GL Upland location - Rock Climbing second week of October (pending appro"
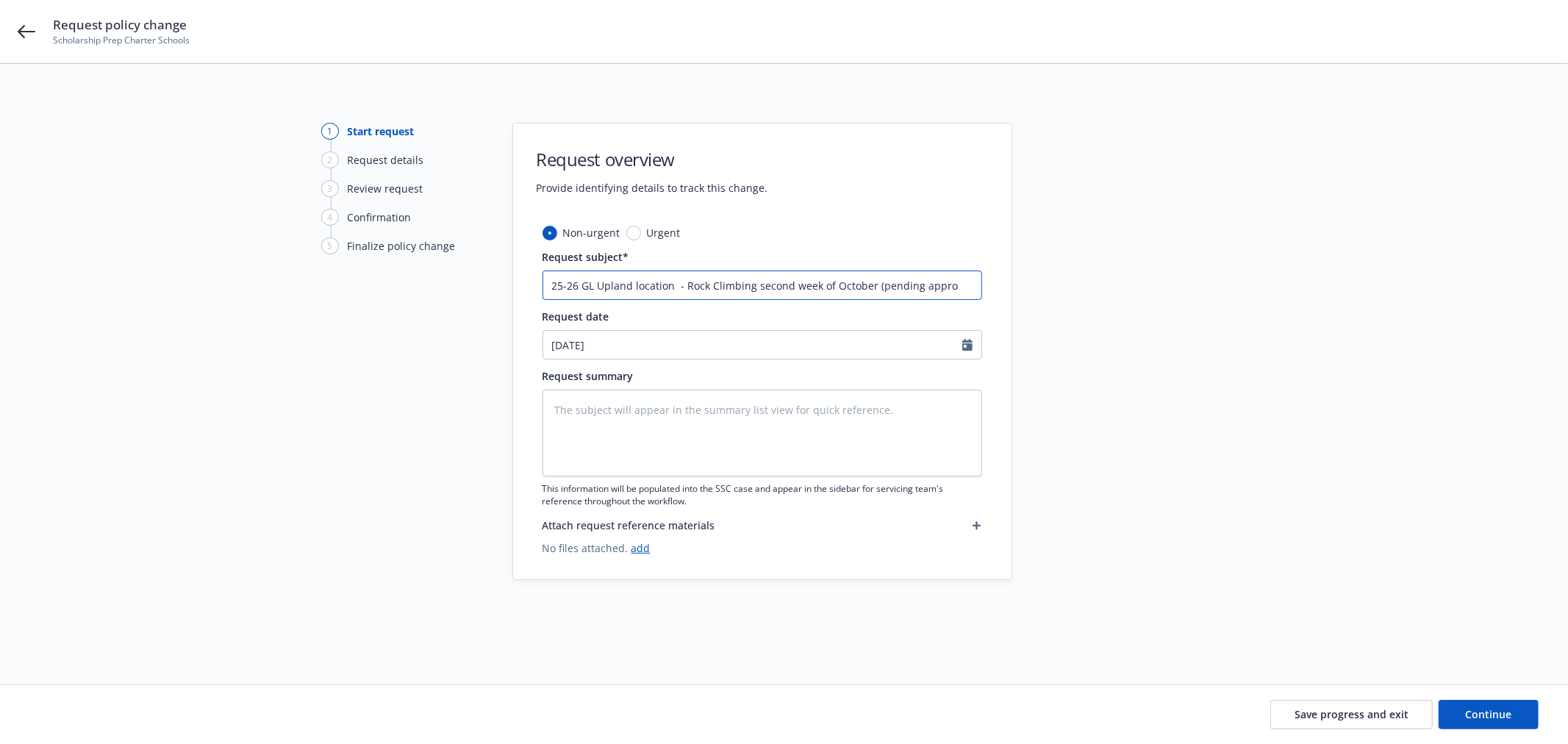
type textarea "x"
type input "25-26 GL Upland location - Rock Climbing second week of October (pending approva"
type textarea "x"
type input "25-26 GL Upland location - Rock Climbing second week of October (pending approv…"
type textarea "x"
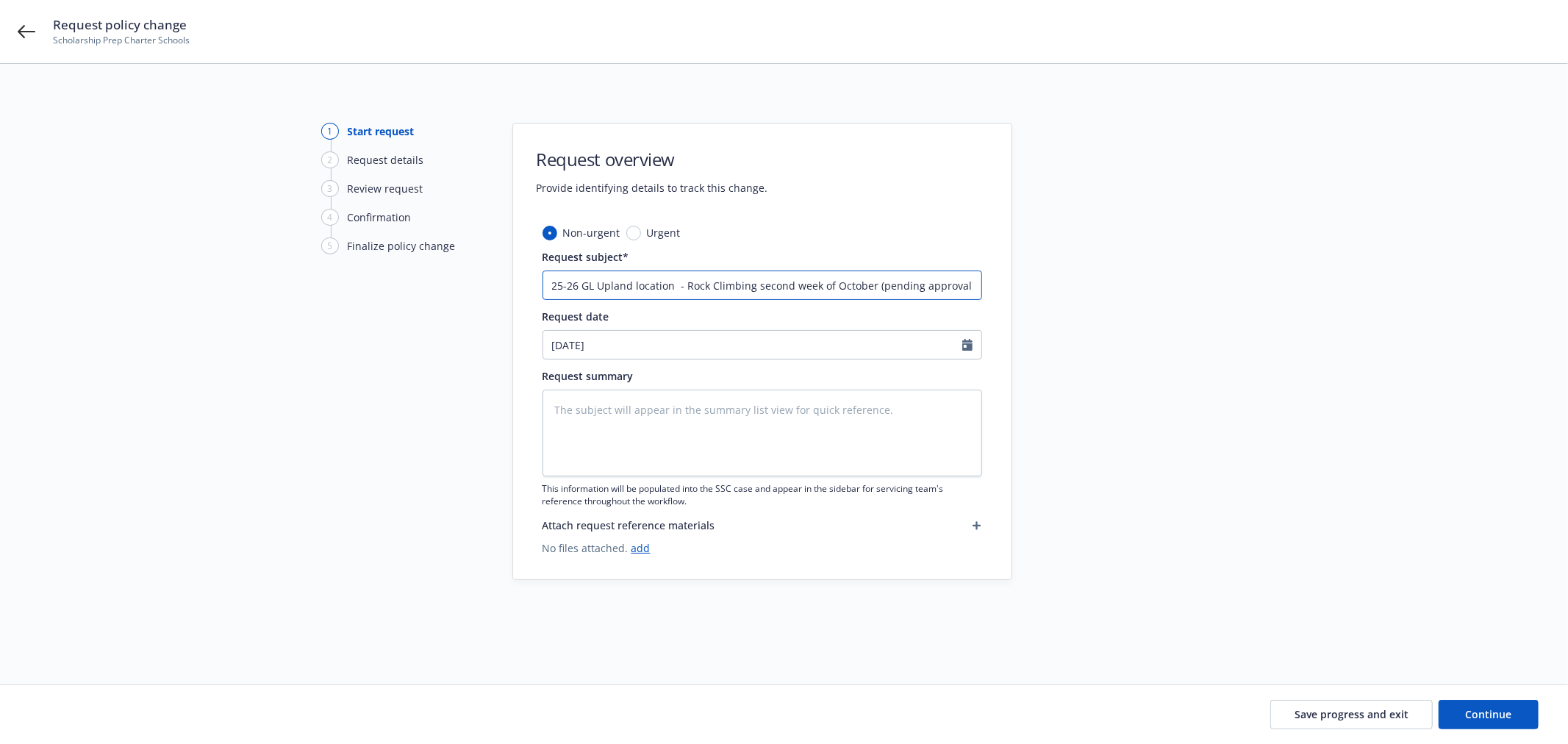
type input "25-26 GL Upland location - Rock Climbing second week of October (pending approv…"
click at [652, 434] on textarea at bounding box center [762, 433] width 440 height 87
paste textarea "25-26 GL Upland location - Rock Climbing second week of October (pending approv…"
type textarea "x"
type textarea "25-26 GL Upland location - Rock Climbing second week of October (pending approv…"
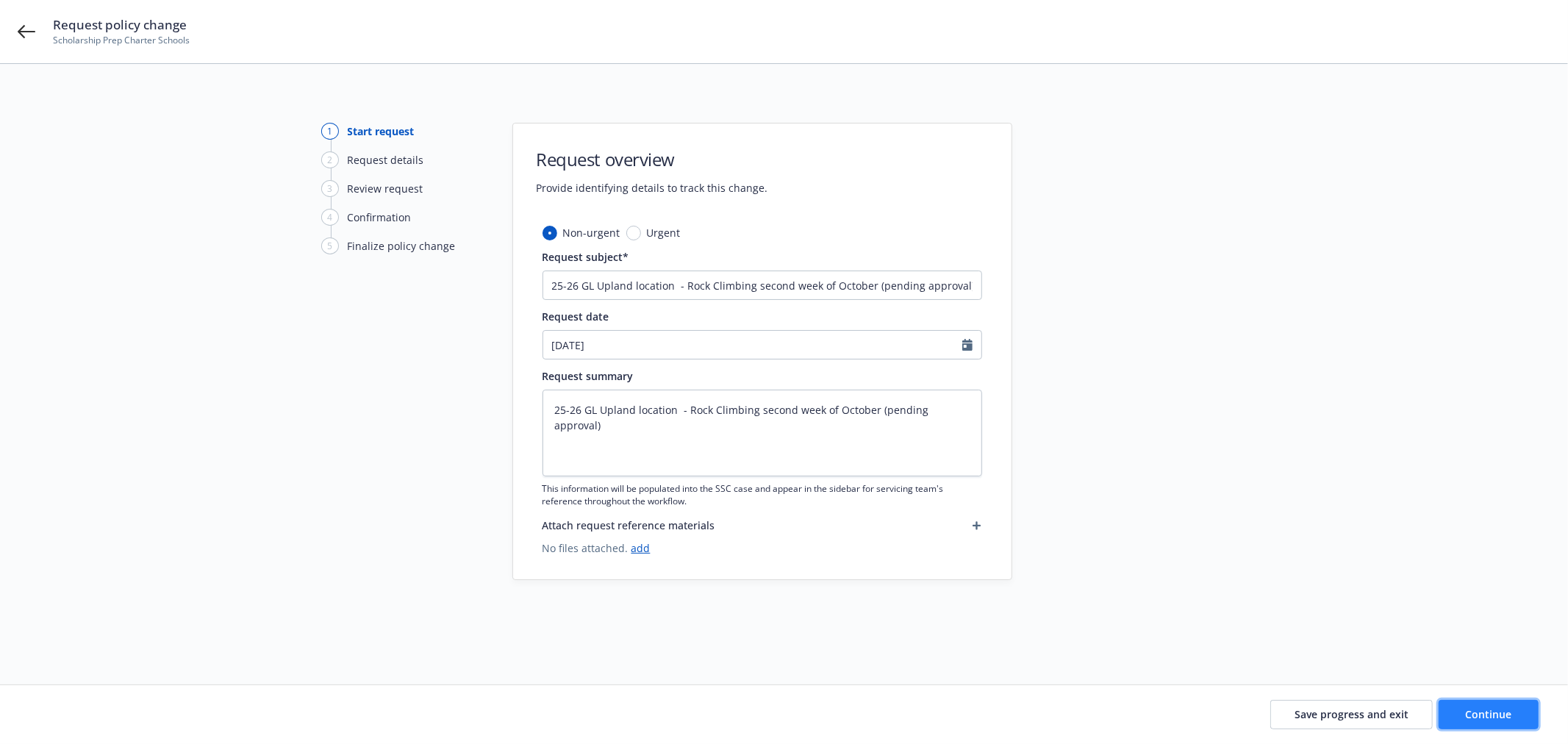
click at [1506, 716] on span "Continue" at bounding box center [1489, 714] width 46 height 14
type textarea "x"
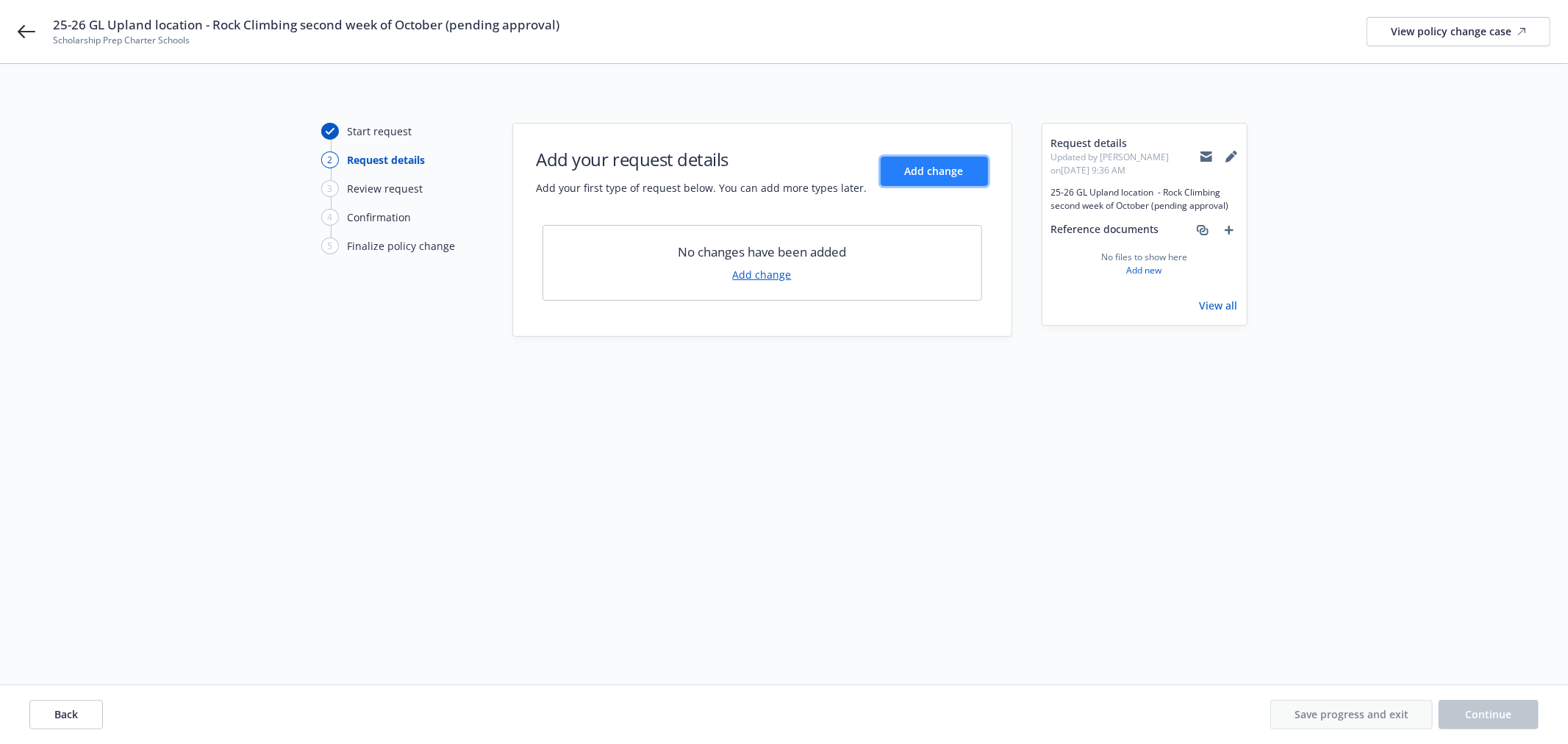
click at [953, 174] on span "Add change" at bounding box center [934, 171] width 59 height 14
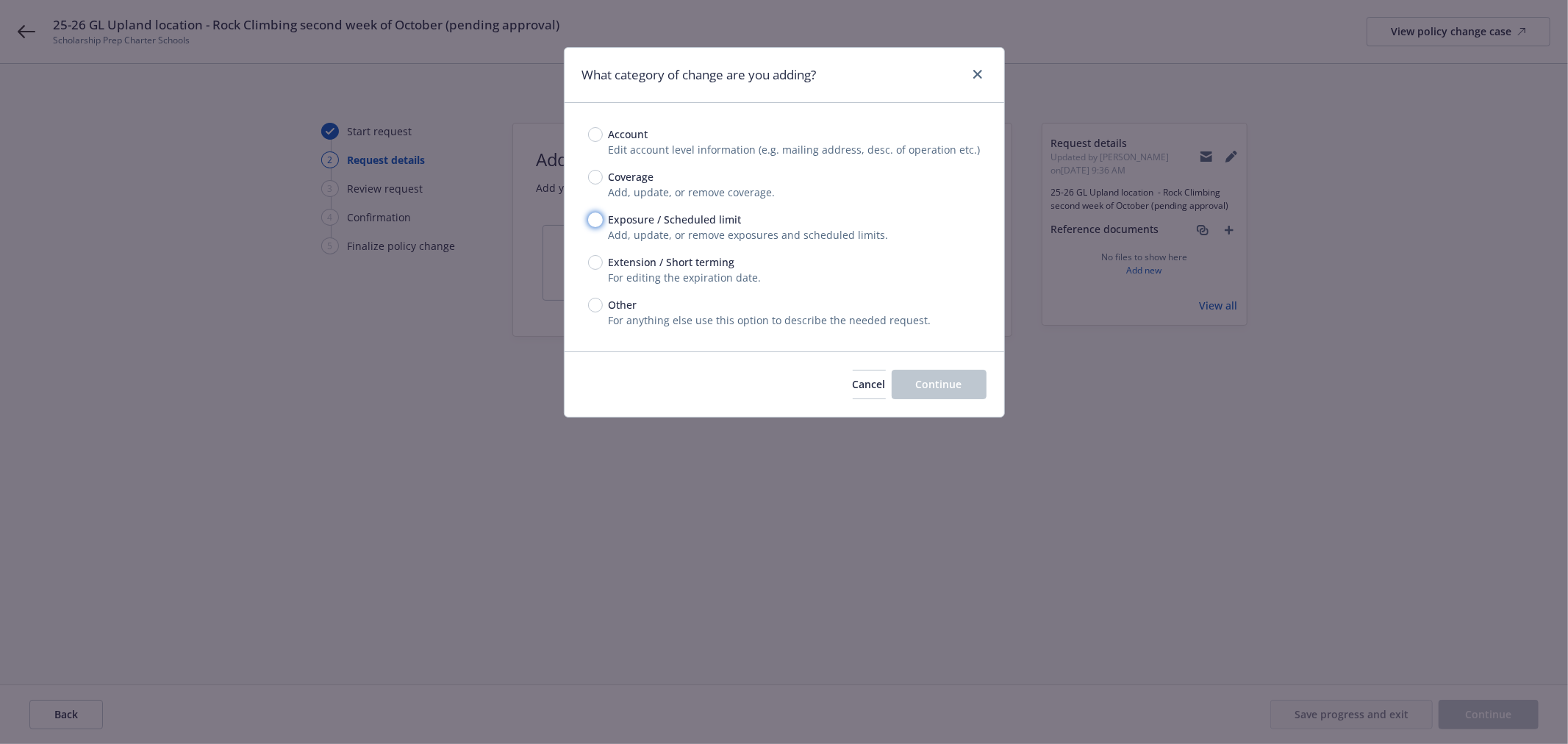
click at [593, 218] on input "Exposure / Scheduled limit" at bounding box center [595, 220] width 15 height 15
radio input "true"
click at [950, 387] on span "Continue" at bounding box center [939, 384] width 46 height 14
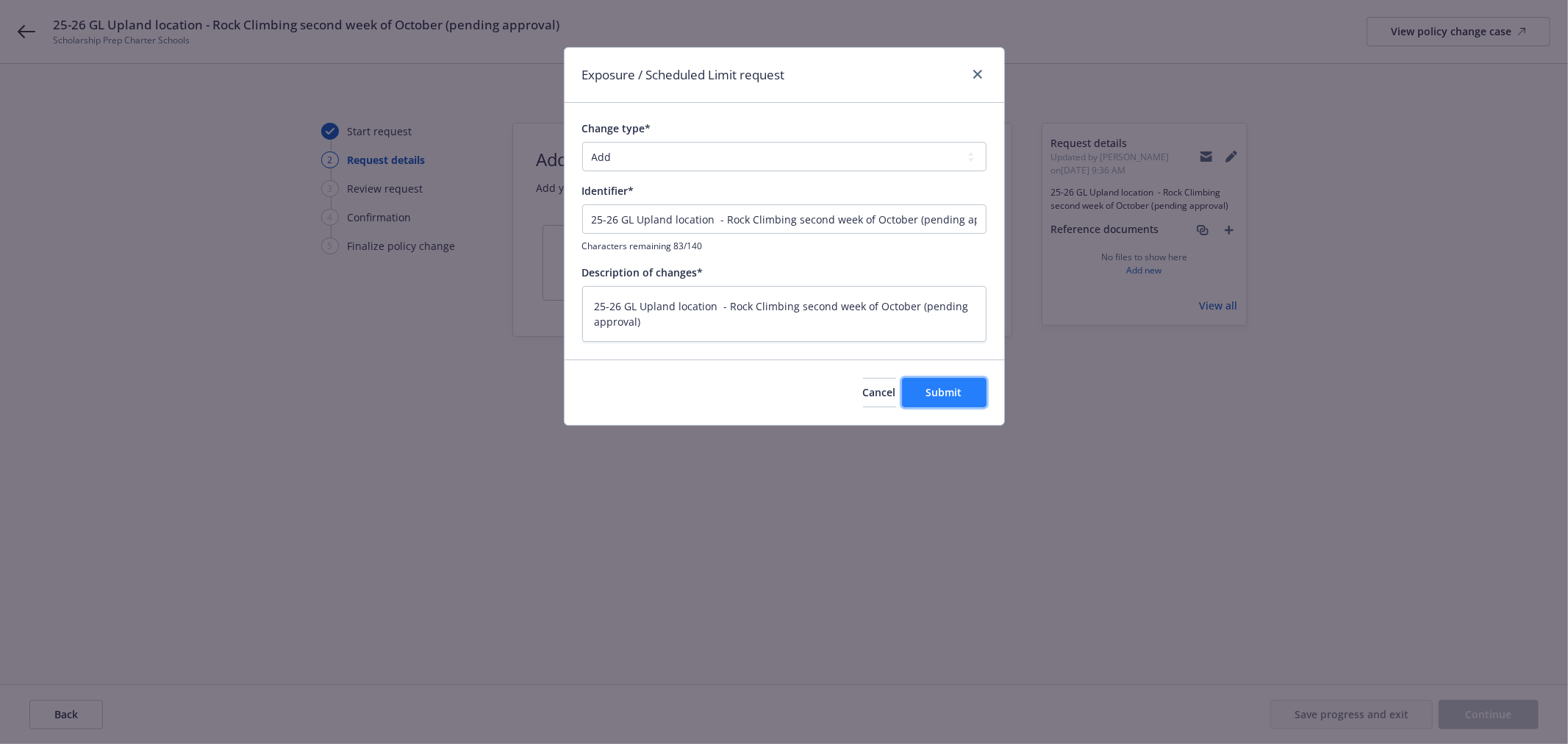
click at [957, 387] on span "Submit" at bounding box center [944, 392] width 36 height 14
type textarea "x"
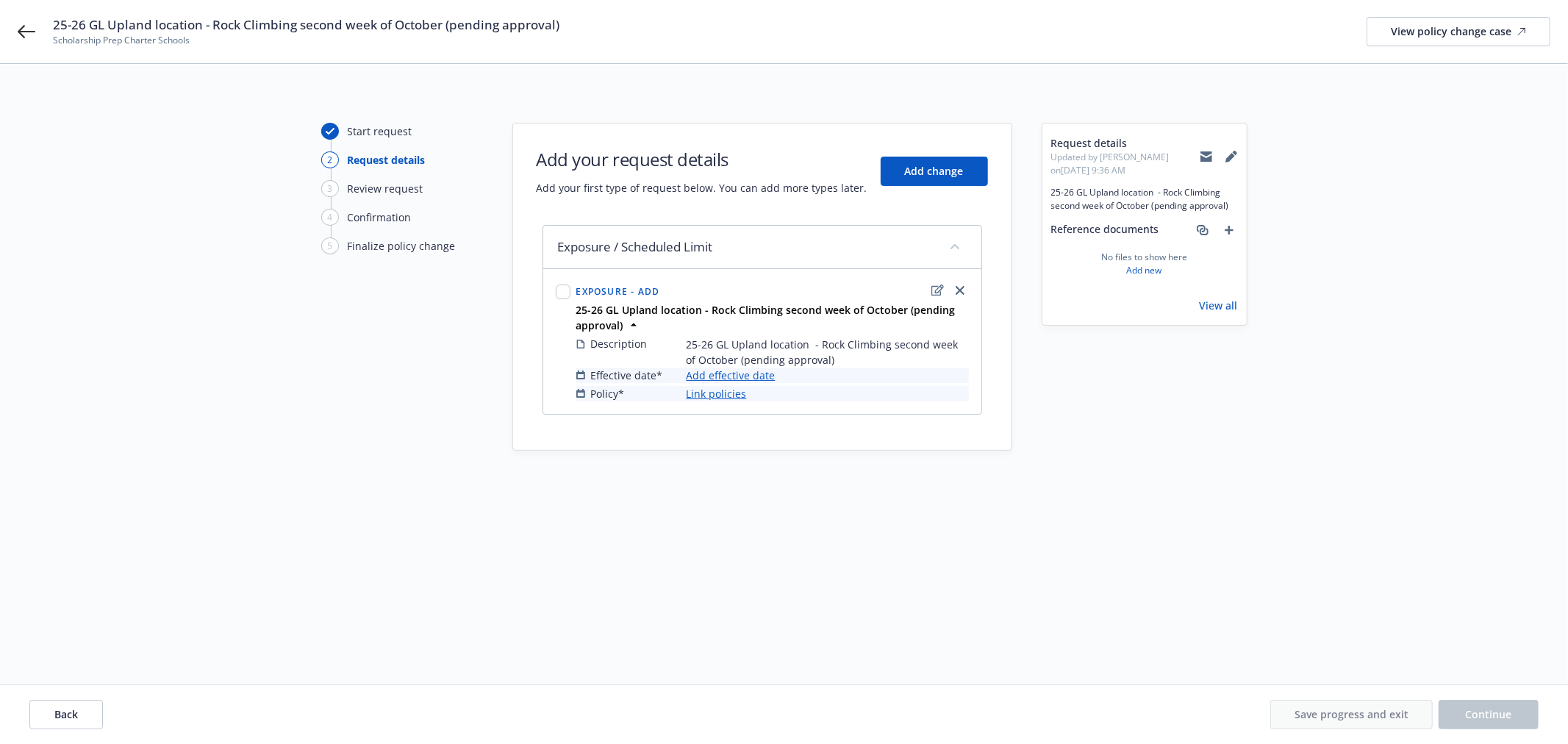
click at [750, 374] on link "Add effective date" at bounding box center [730, 375] width 89 height 15
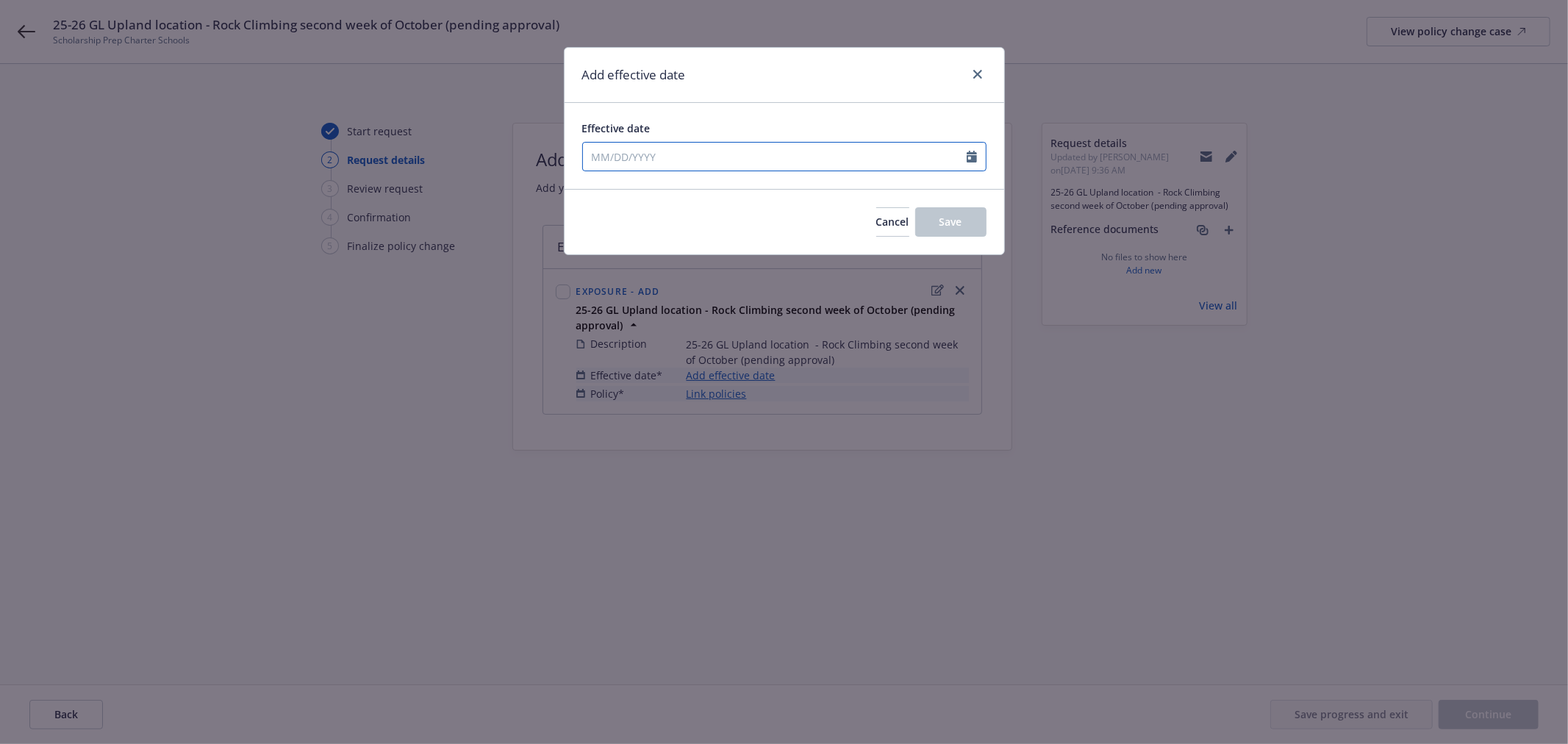
click at [731, 153] on input "Effective date" at bounding box center [775, 156] width 384 height 28
select select "9"
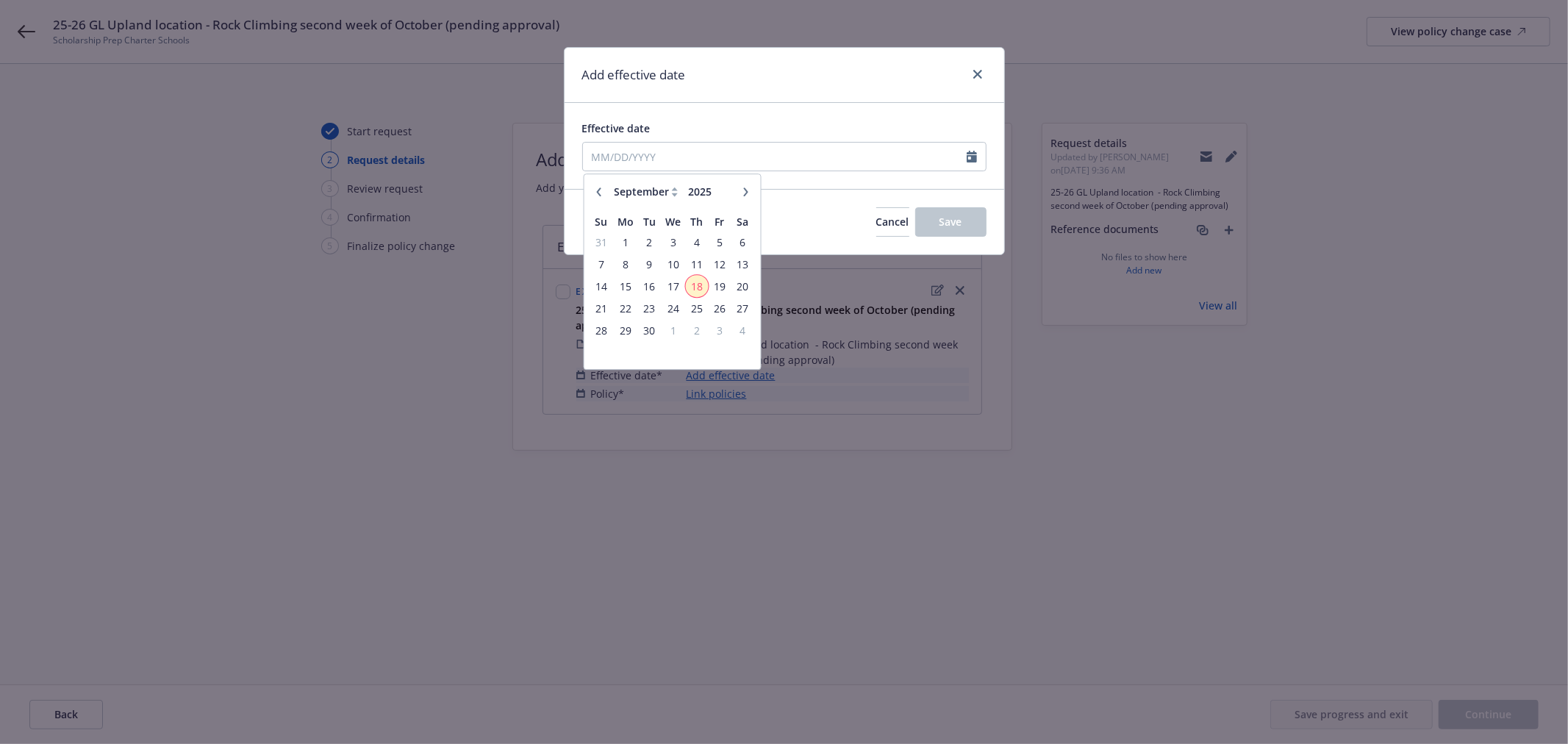
click at [701, 285] on span "18" at bounding box center [696, 287] width 20 height 18
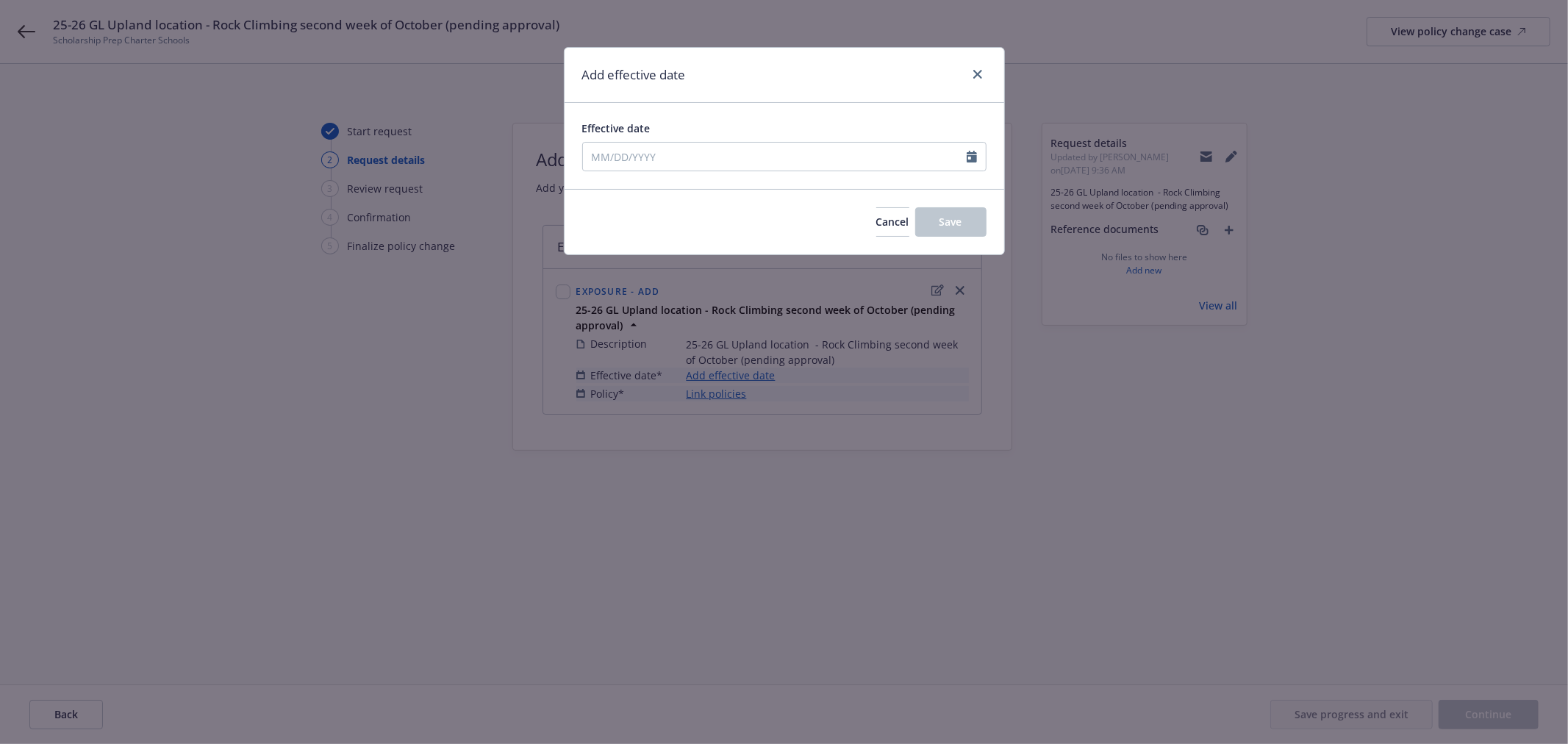
type input "09/18/2025"
click at [971, 219] on button "Save" at bounding box center [950, 222] width 72 height 29
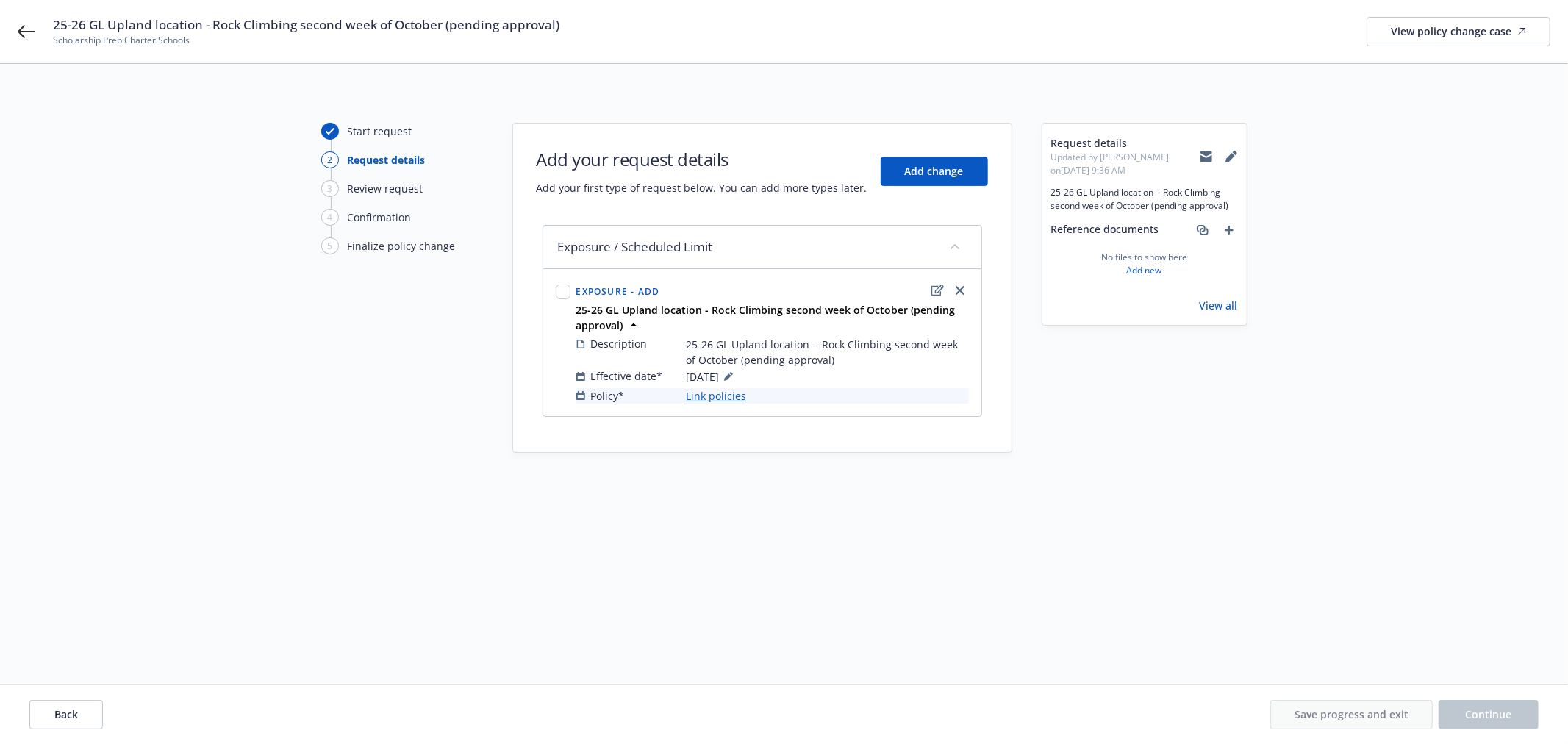
click at [713, 394] on link "Link policies" at bounding box center [716, 396] width 60 height 15
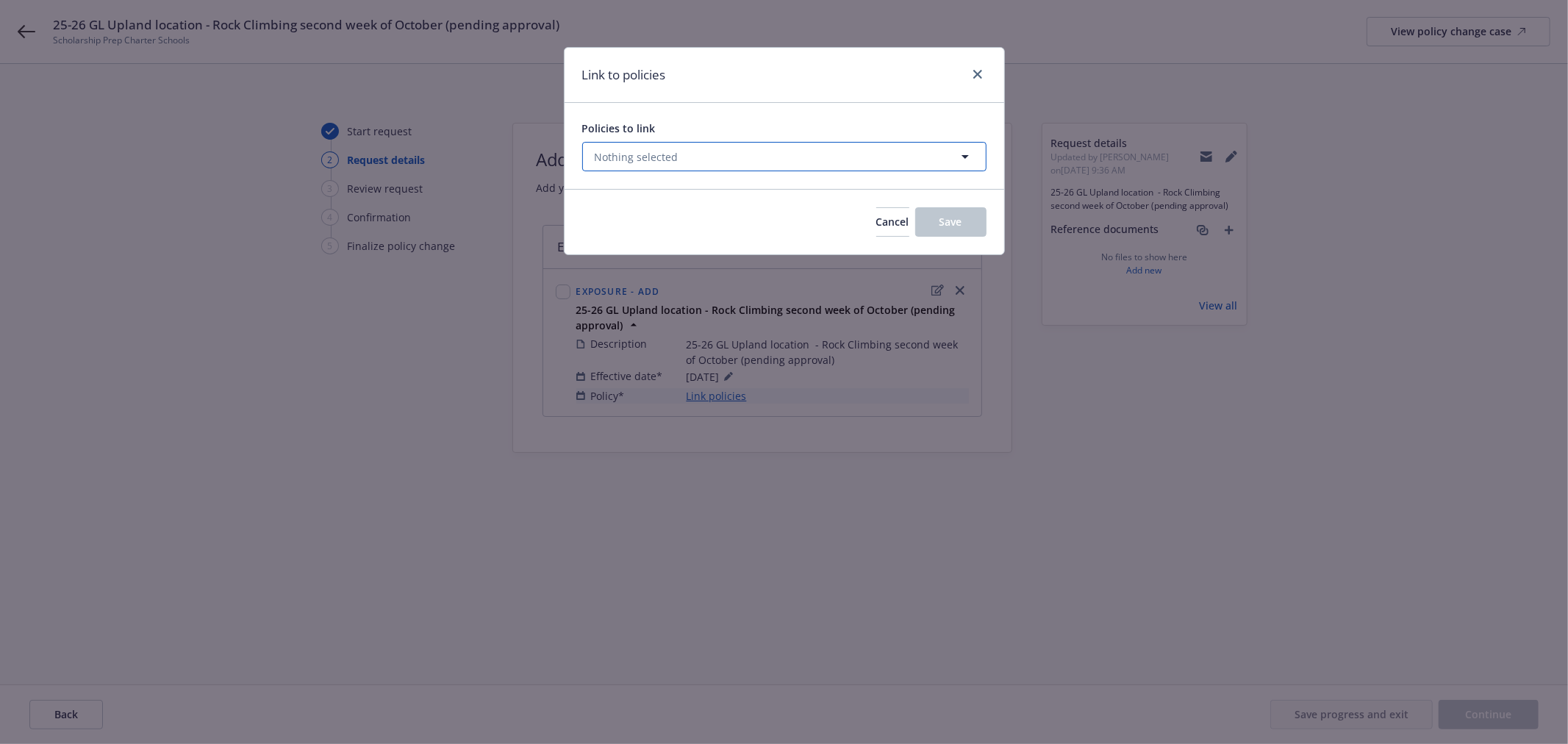
click at [745, 168] on button "Nothing selected" at bounding box center [784, 156] width 404 height 29
select select "ACTIVE"
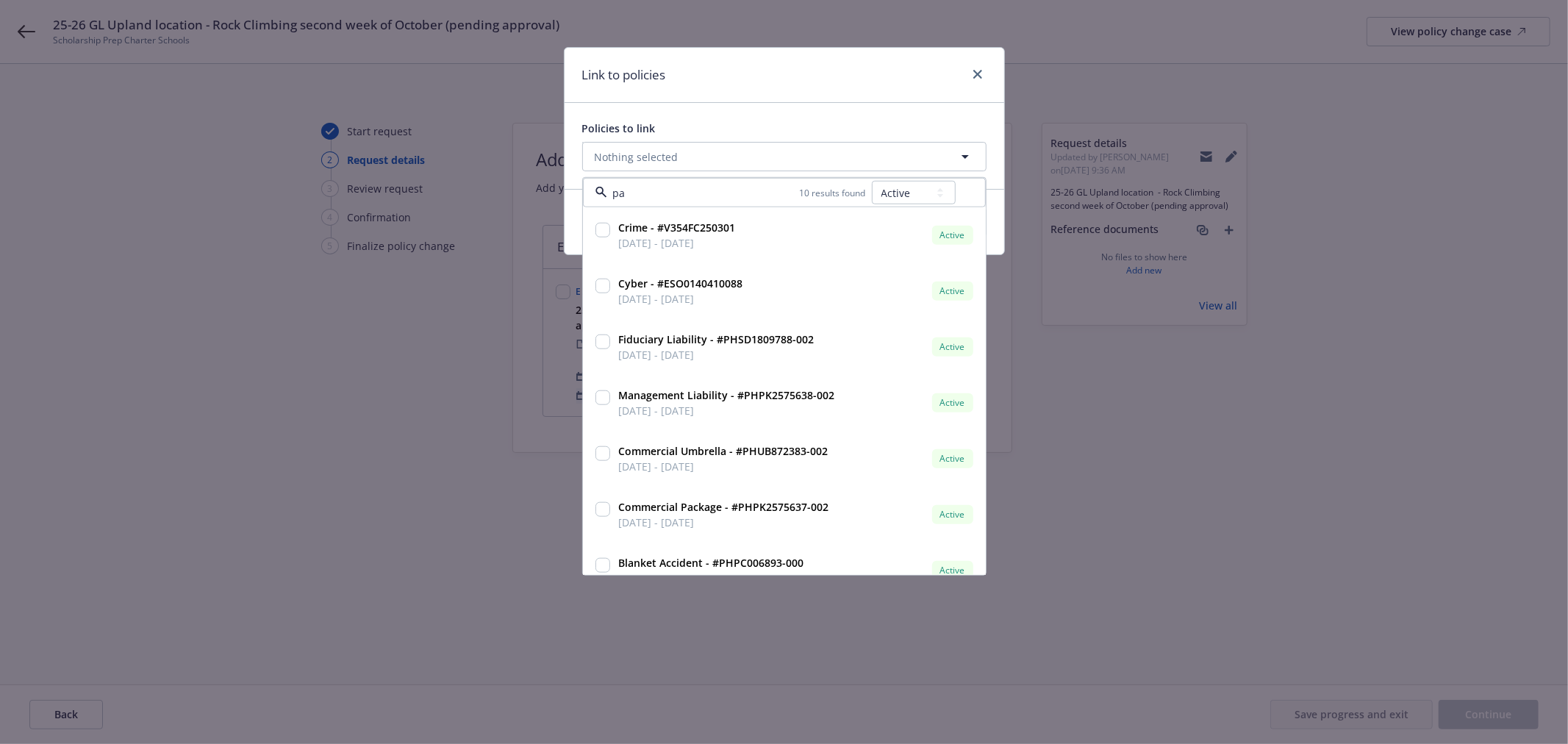
type input "pac"
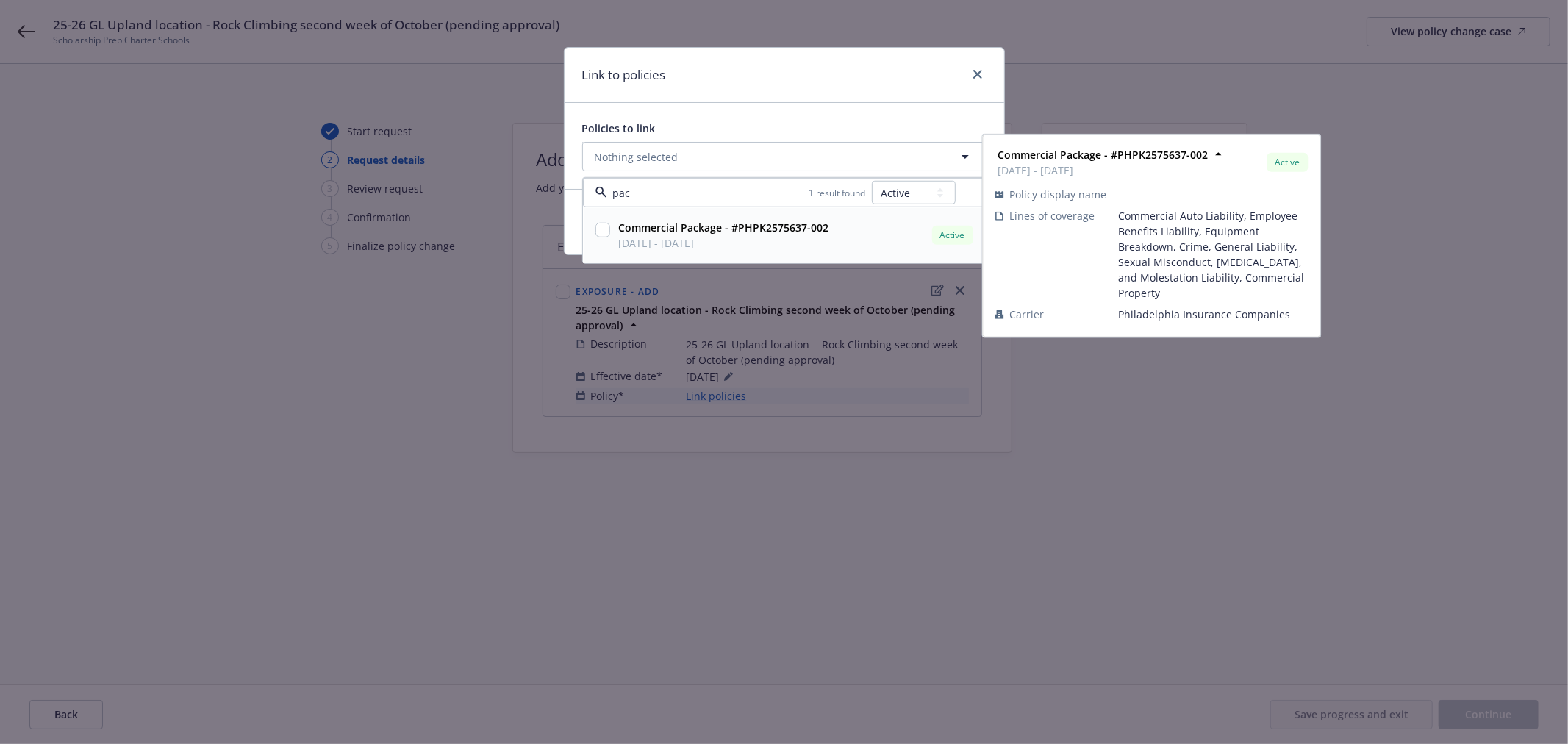
click at [595, 234] on input "checkbox" at bounding box center [602, 230] width 15 height 15
checkbox input "true"
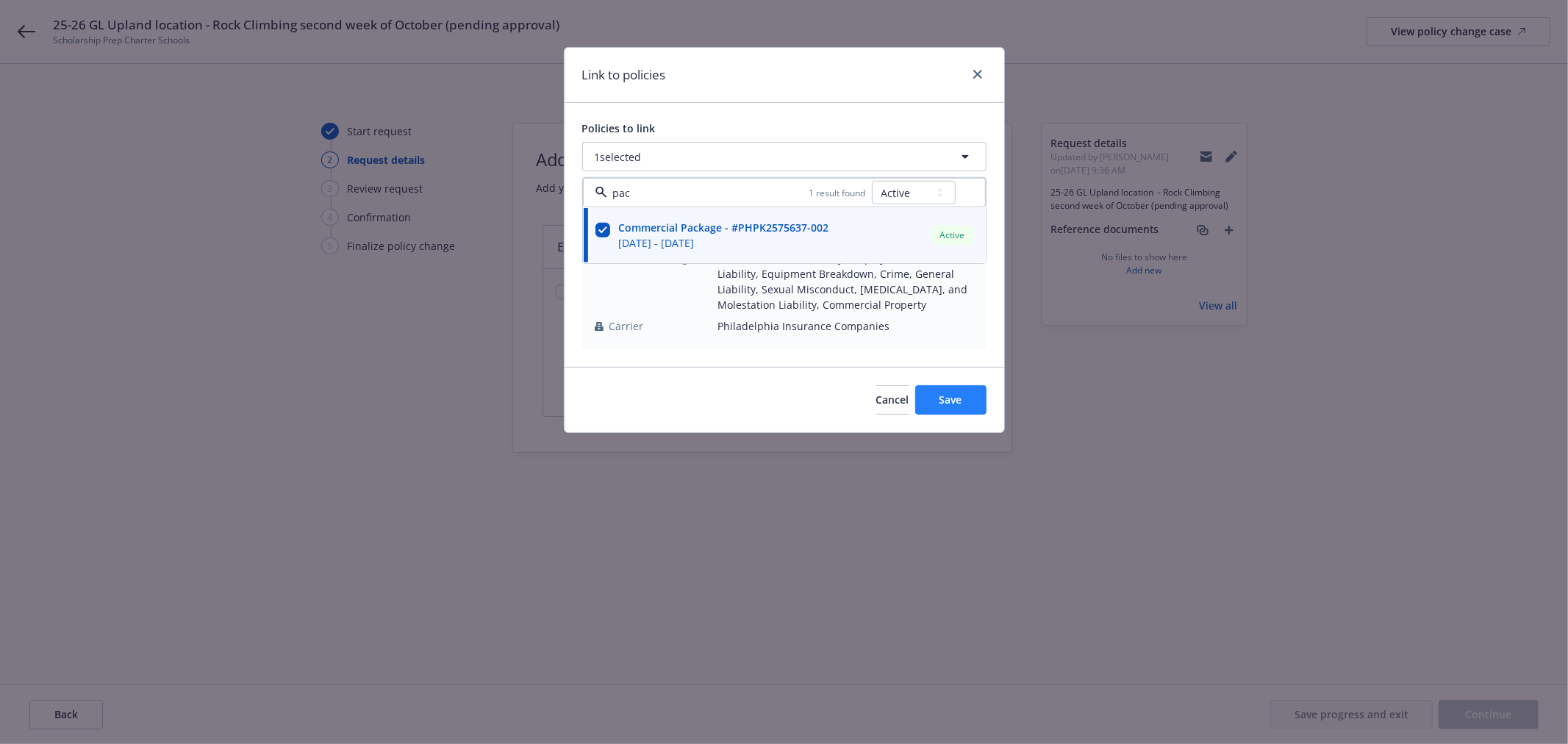
type input "pac"
click at [967, 407] on button "Save" at bounding box center [950, 400] width 72 height 29
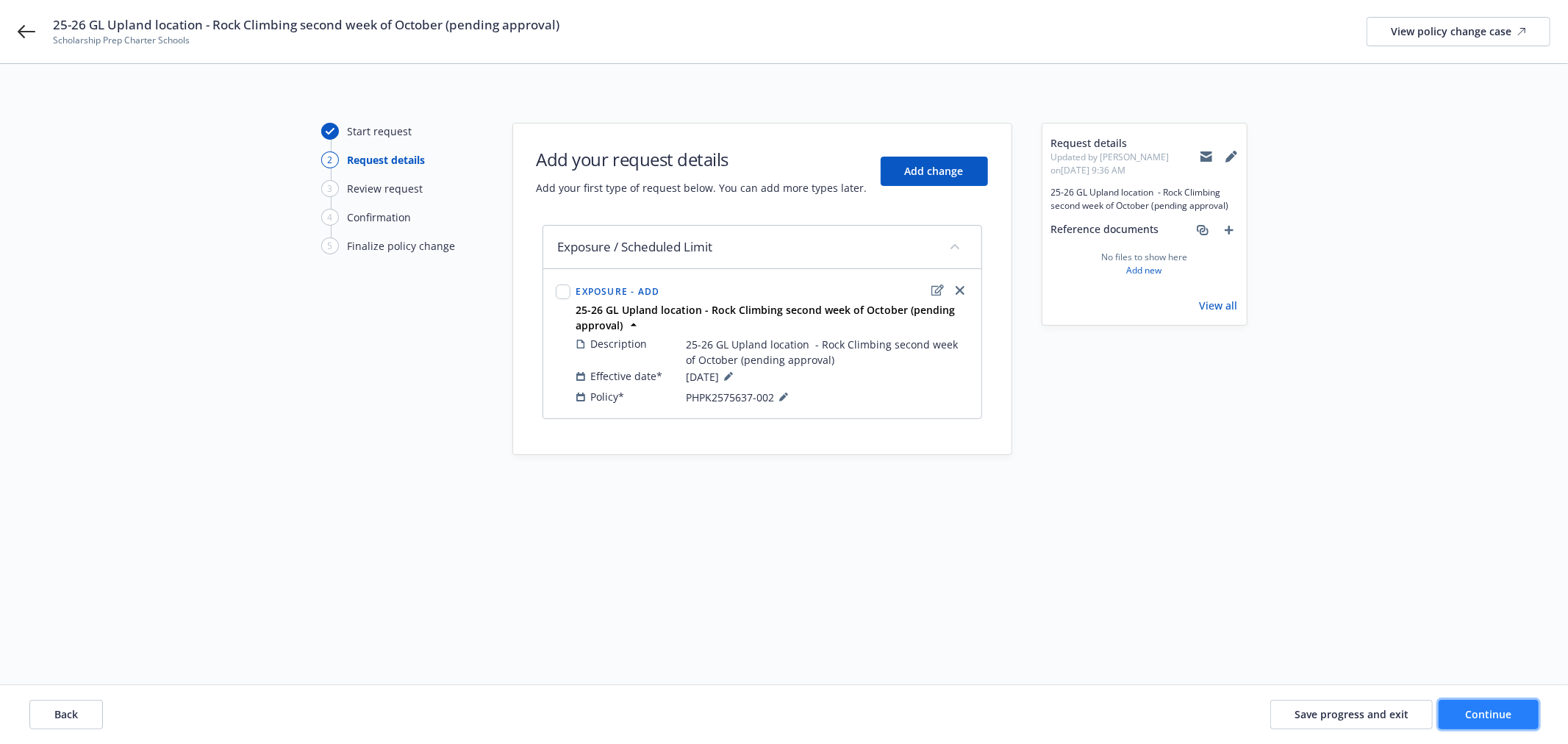
click at [1516, 718] on button "Continue" at bounding box center [1489, 715] width 100 height 29
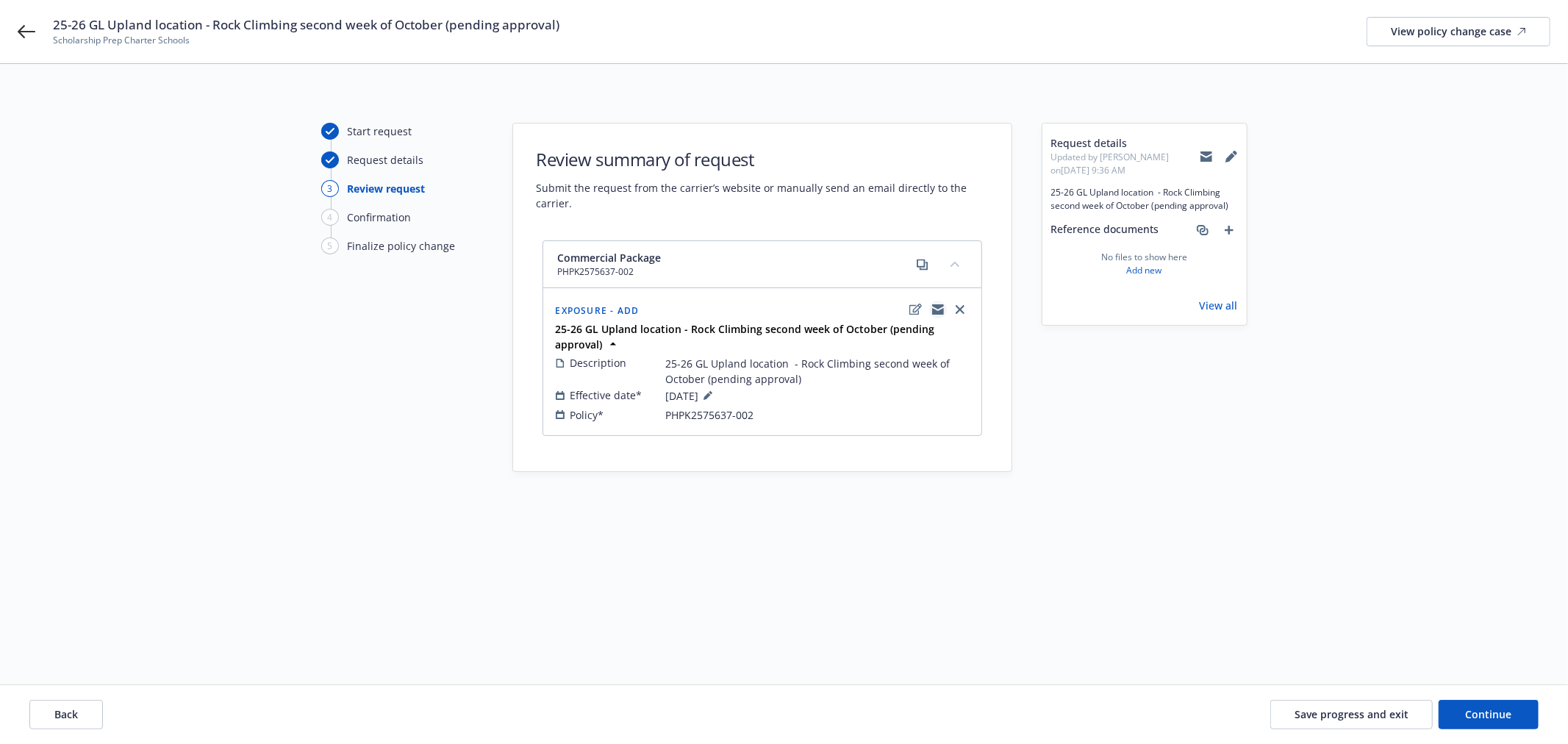
click at [935, 304] on icon "copyLogging" at bounding box center [937, 309] width 12 height 12
click at [932, 311] on icon "copyLogging" at bounding box center [937, 311] width 12 height 7
click at [1226, 231] on icon "add" at bounding box center [1228, 230] width 8 height 8
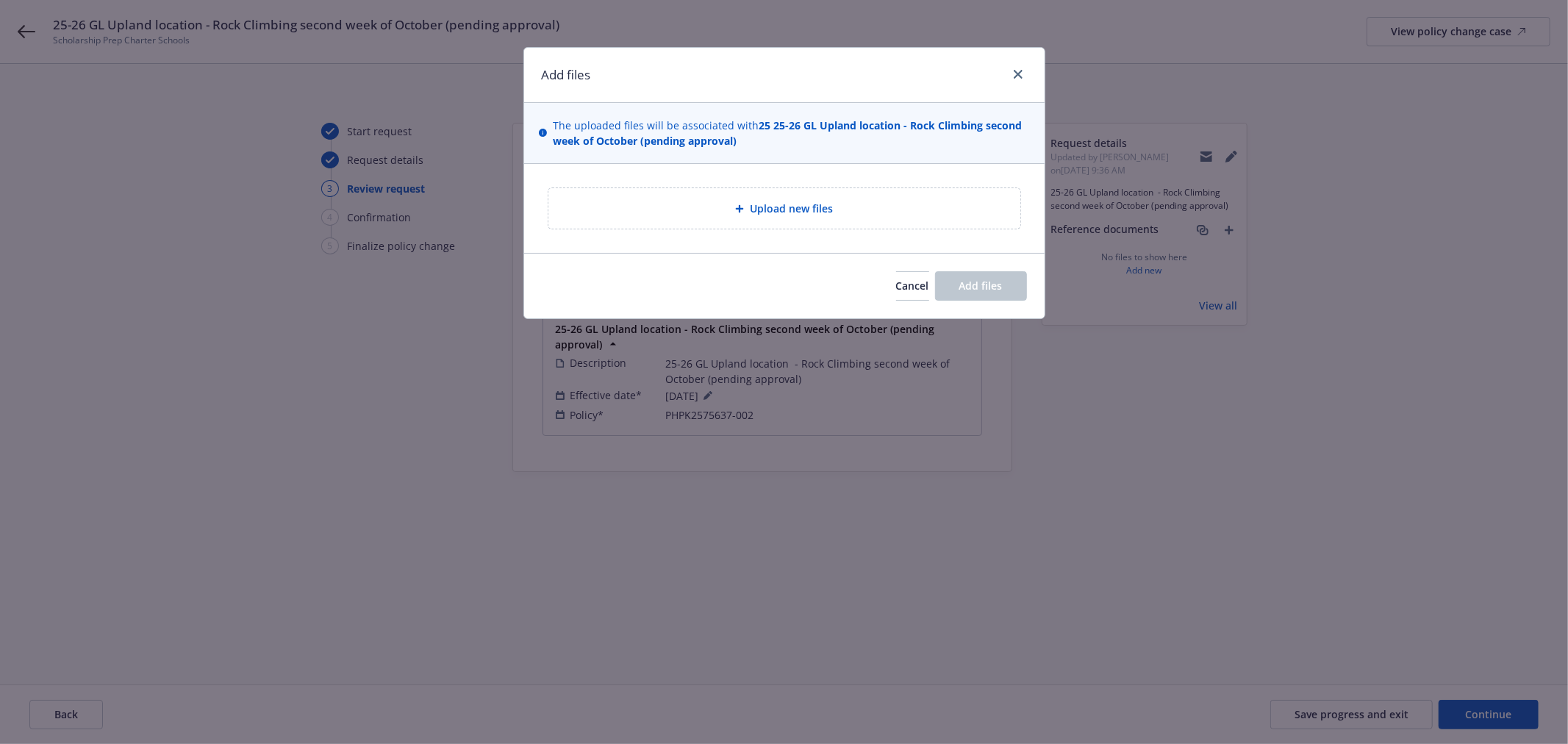
click at [797, 214] on span "Upload new files" at bounding box center [792, 209] width 83 height 15
type textarea "x"
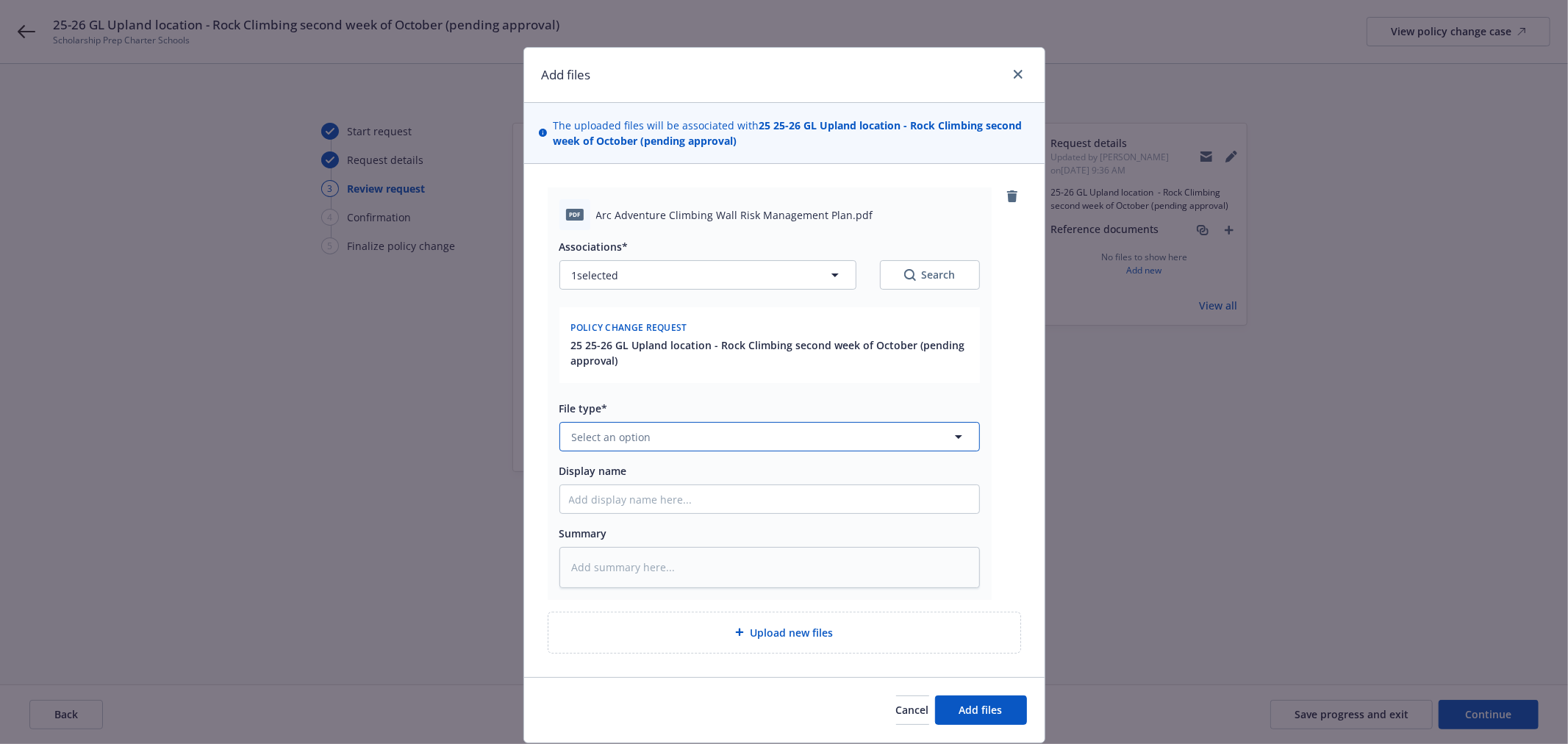
click at [674, 442] on button "Select an option" at bounding box center [769, 437] width 420 height 29
type input "ot"
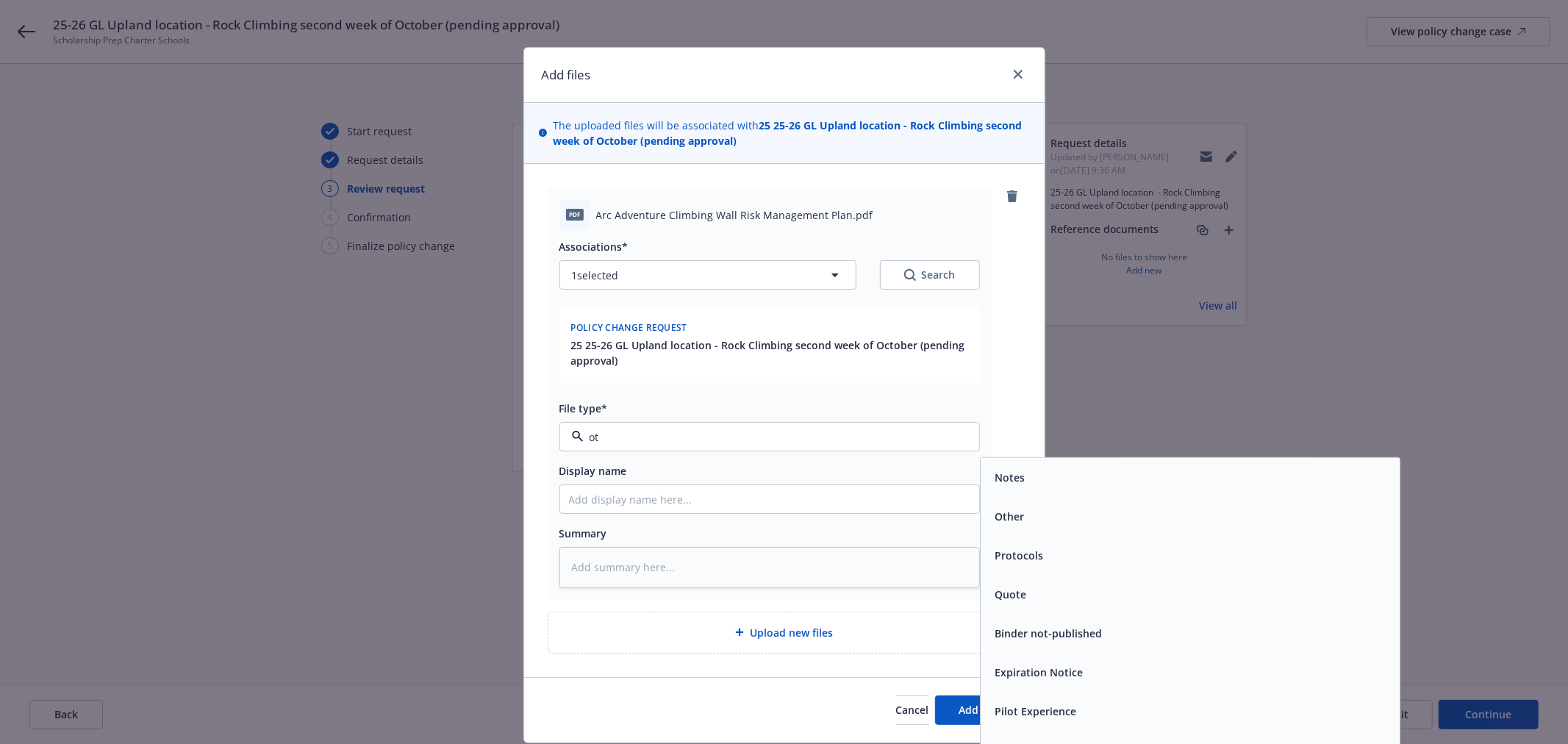
click at [1017, 503] on div "Other" at bounding box center [1190, 516] width 419 height 39
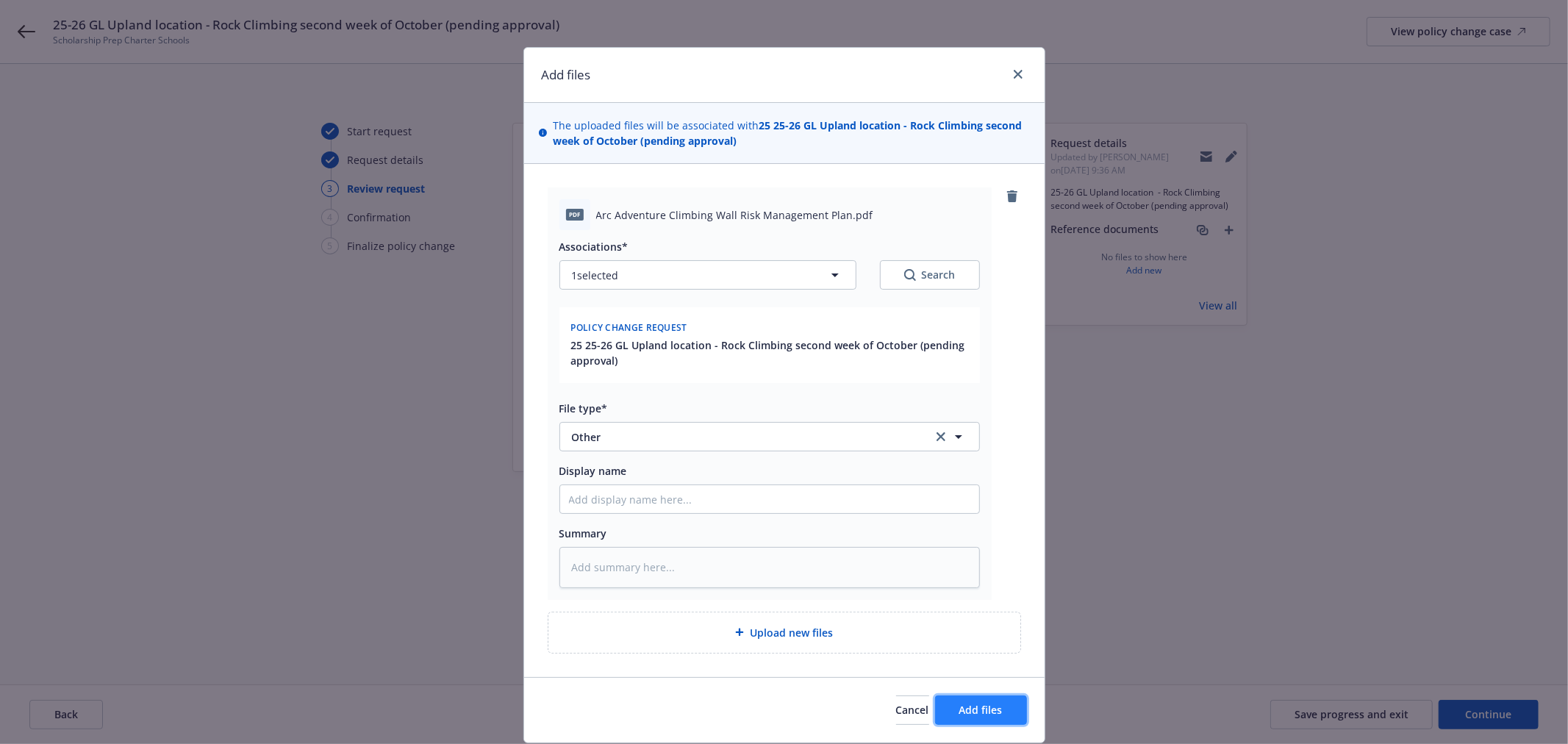
click at [968, 705] on span "Add files" at bounding box center [981, 709] width 43 height 14
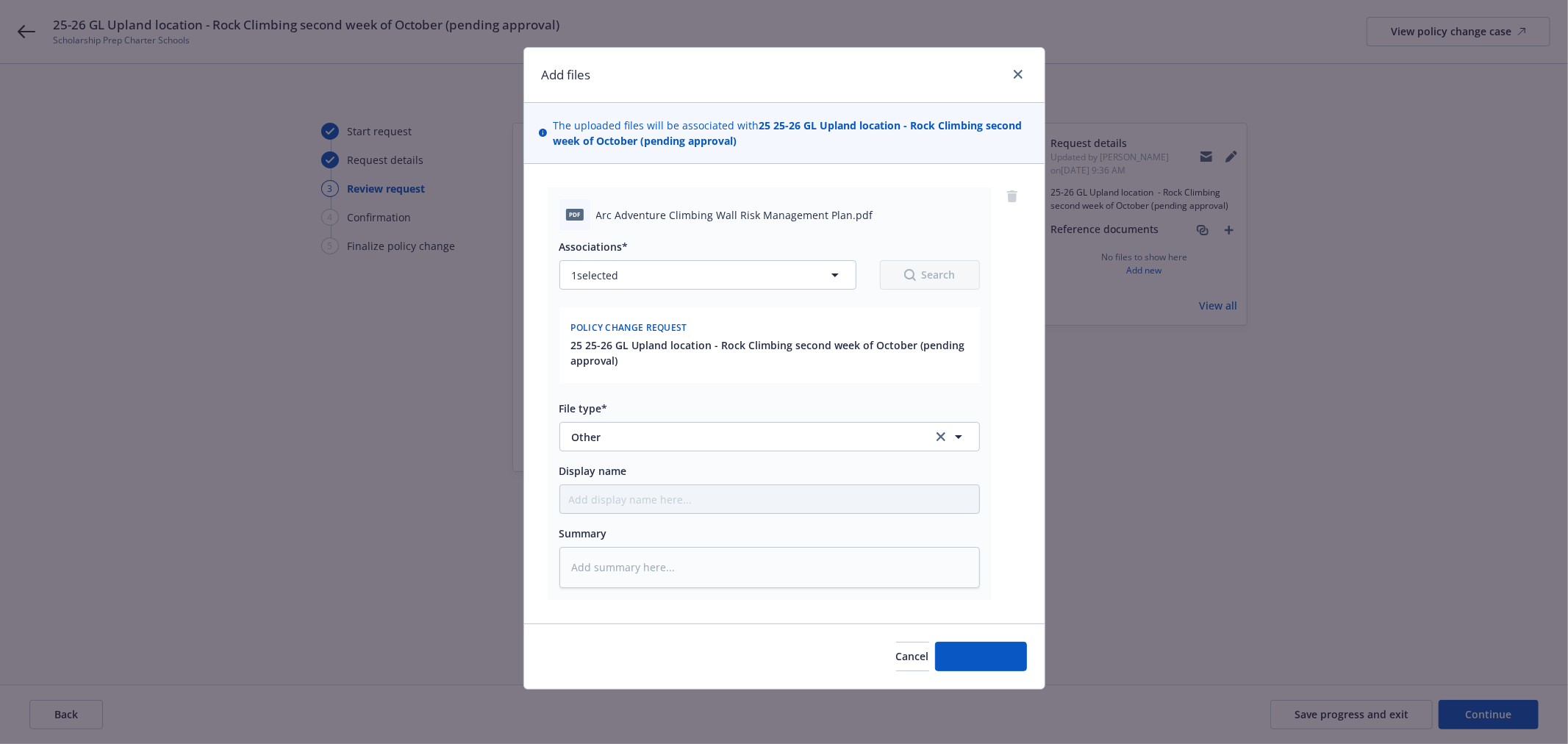
type textarea "x"
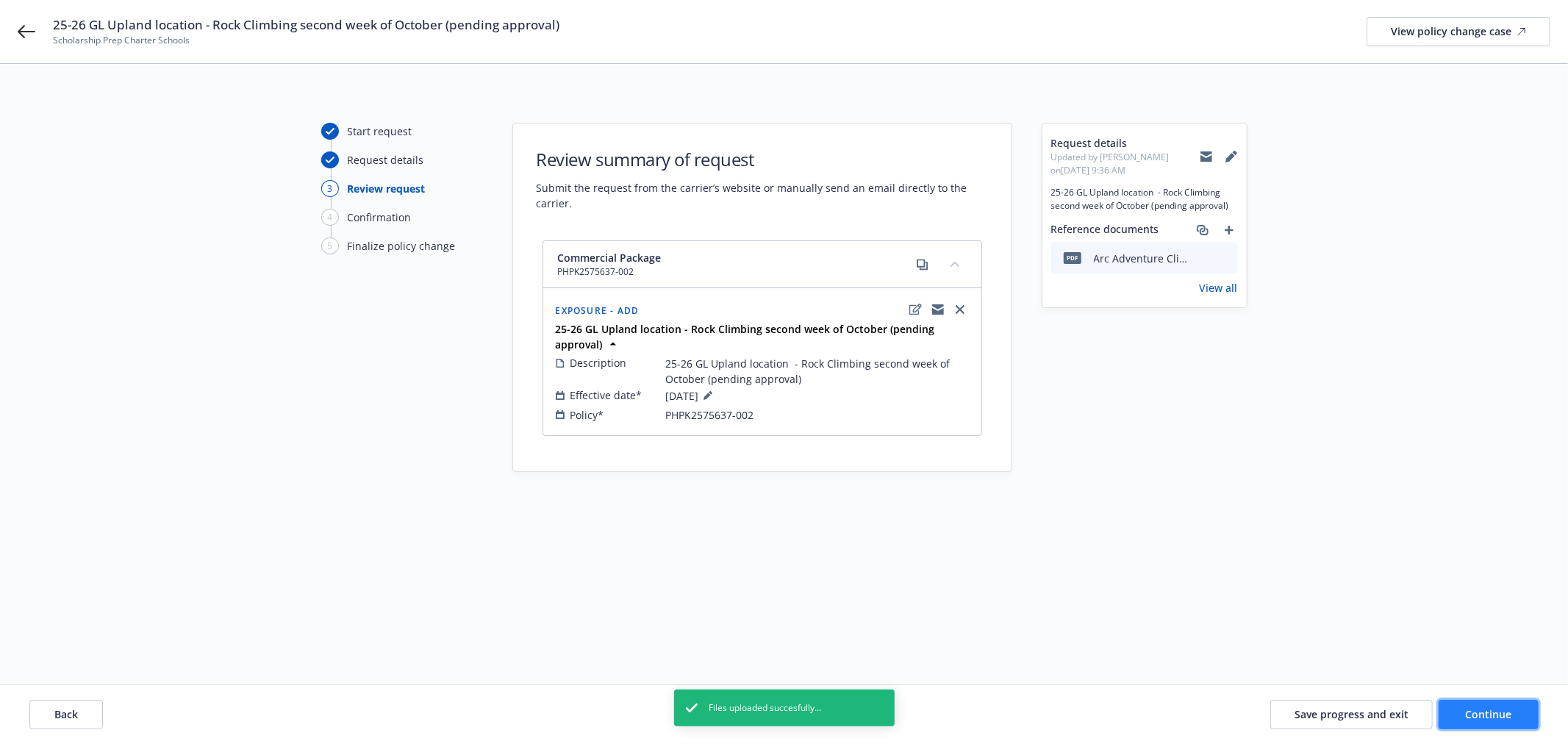
click at [1466, 714] on span "Continue" at bounding box center [1489, 714] width 46 height 14
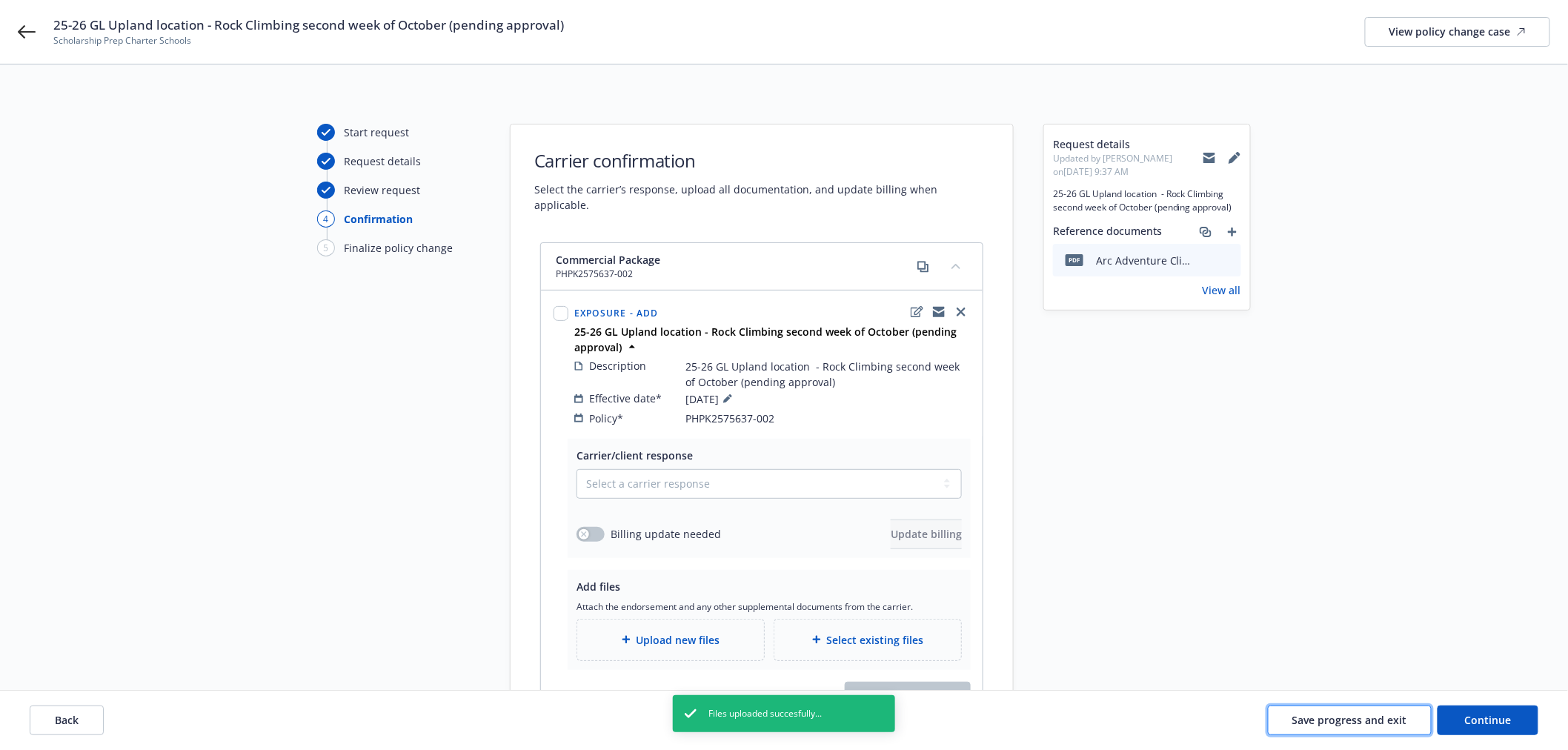
click at [1361, 719] on span "Save progress and exit" at bounding box center [1350, 720] width 115 height 14
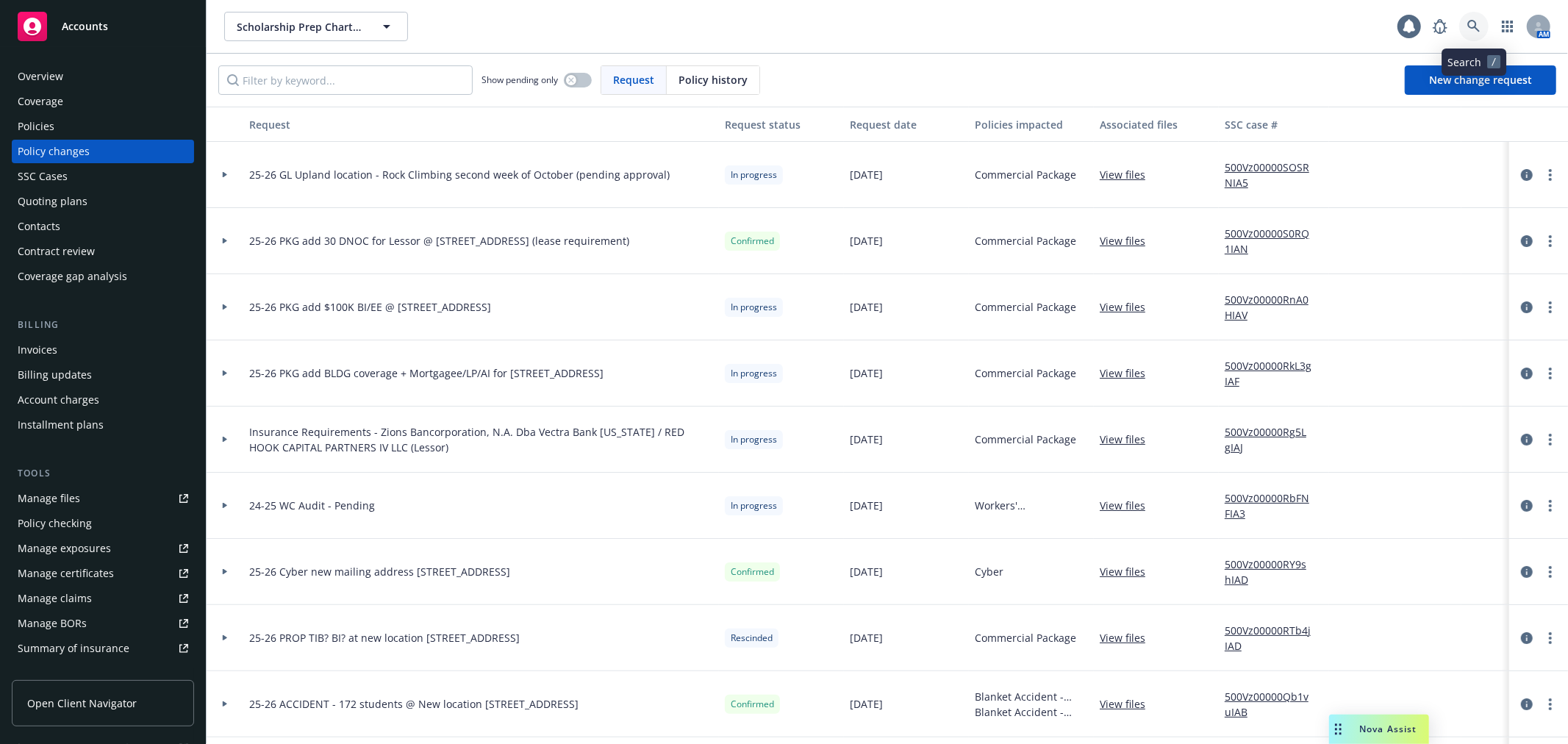
click at [1471, 32] on icon at bounding box center [1473, 26] width 13 height 13
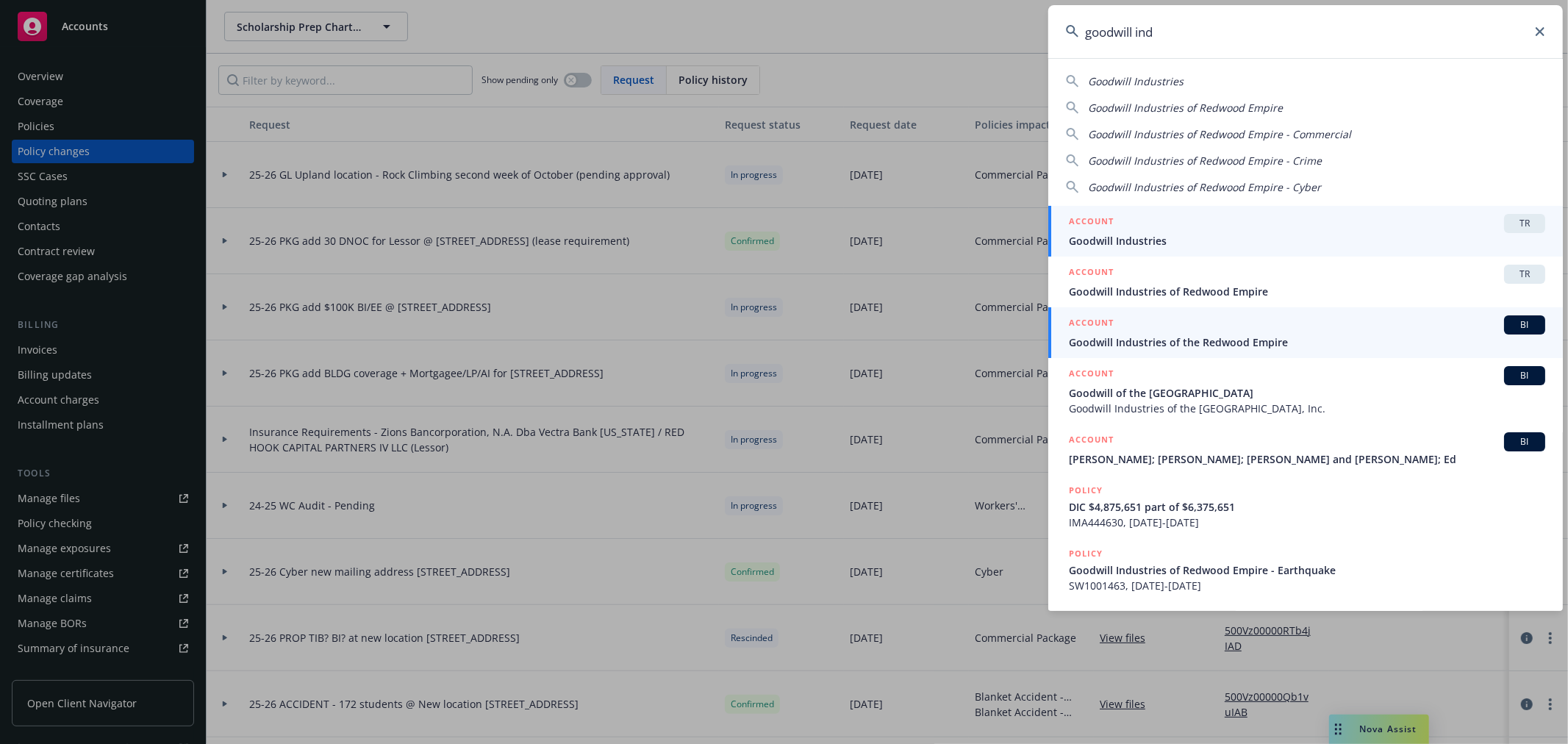
type input "goodwill ind"
click at [1237, 346] on span "Goodwill Industries of the Redwood Empire" at bounding box center [1307, 342] width 476 height 15
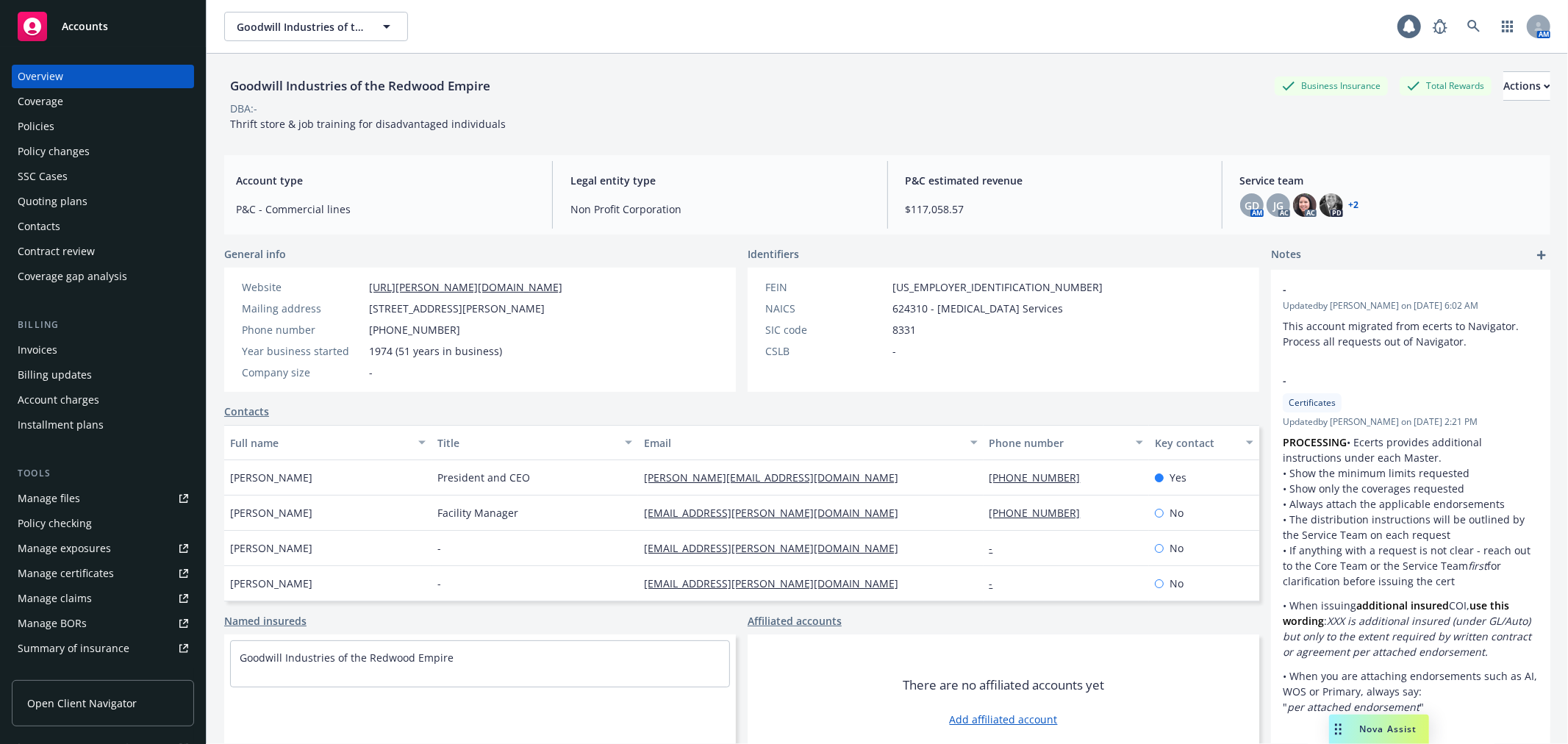
click at [132, 144] on div "Policy changes" at bounding box center [102, 151] width 170 height 24
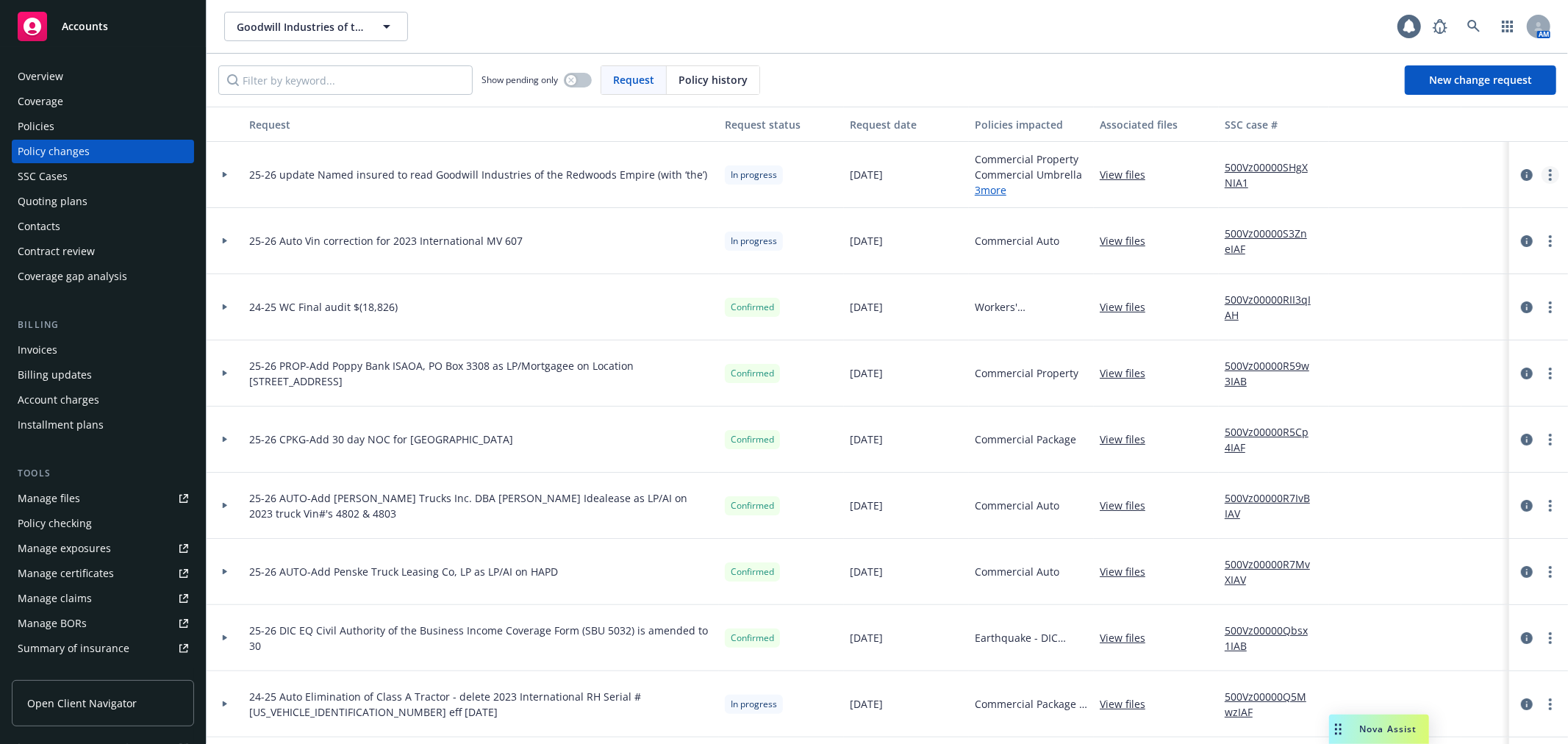
click at [1549, 173] on icon "more" at bounding box center [1550, 175] width 3 height 12
click at [1452, 298] on link "Resume workflow" at bounding box center [1419, 293] width 252 height 29
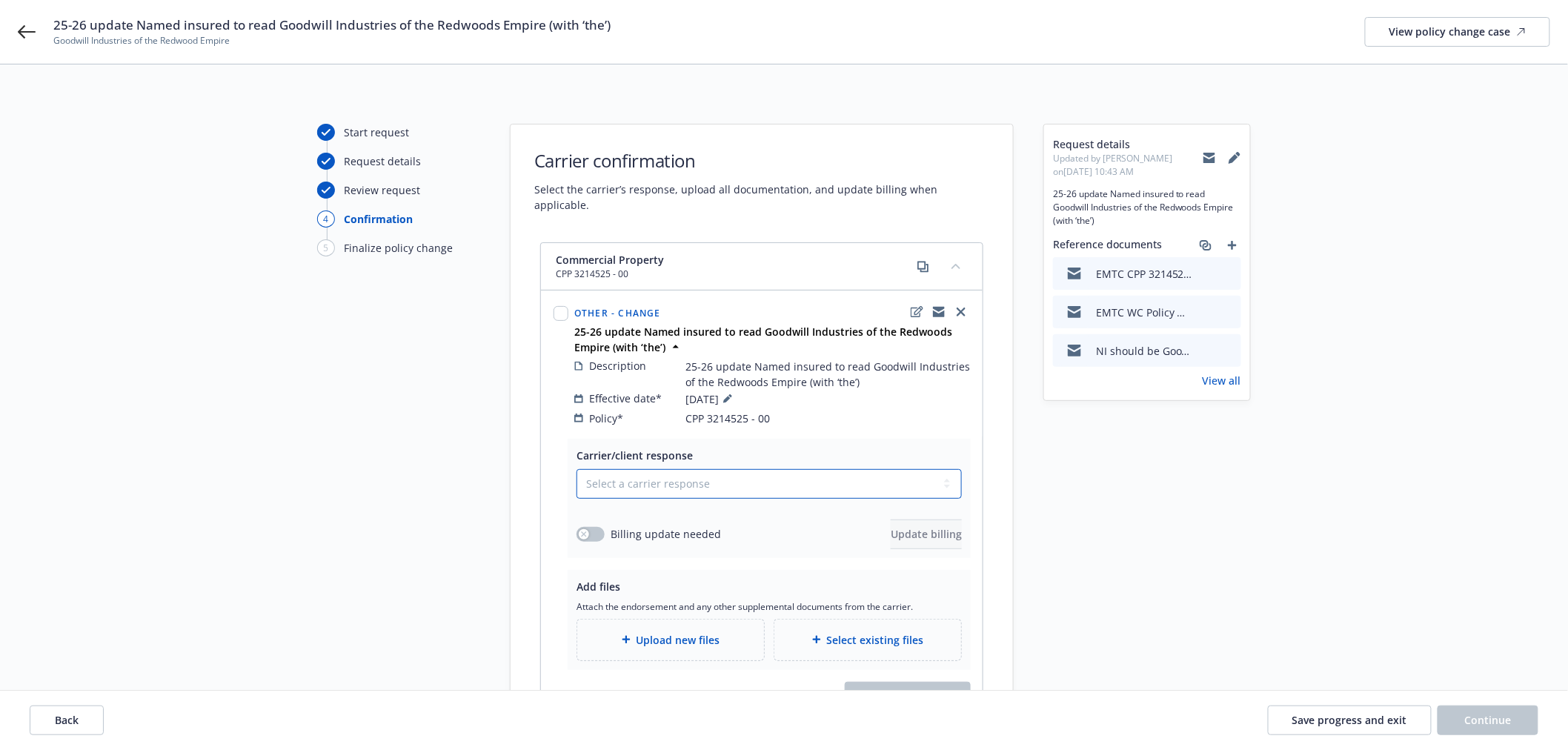
click at [672, 469] on select "Select a carrier response Accepted Accepted with revision No endorsement needed…" at bounding box center [769, 484] width 385 height 30
select select "ACCEPTED"
click at [577, 469] on select "Select a carrier response Accepted Accepted with revision No endorsement needed…" at bounding box center [769, 484] width 385 height 30
click at [661, 632] on span "Upload new files" at bounding box center [678, 640] width 84 height 16
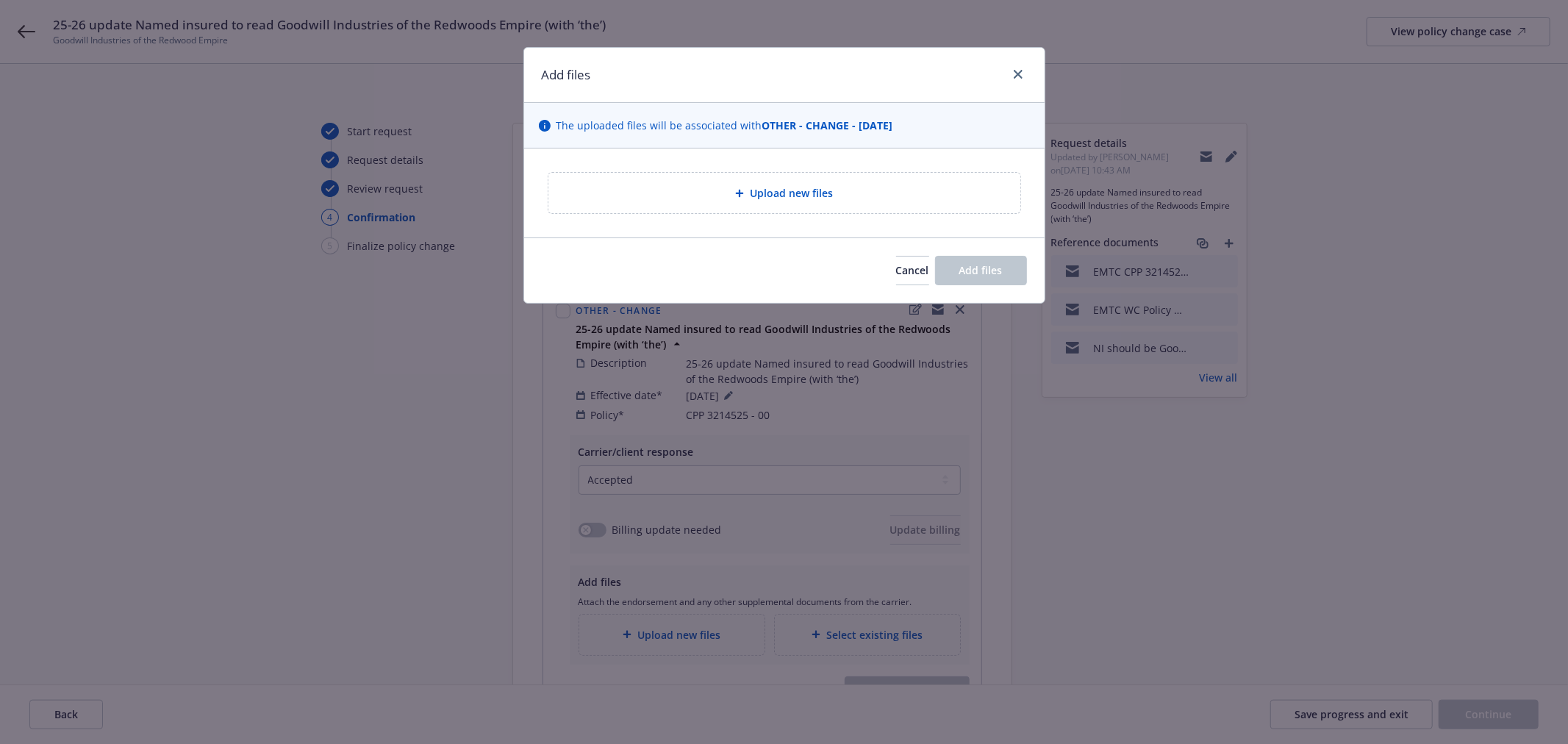
click at [821, 186] on span "Upload new files" at bounding box center [792, 193] width 83 height 15
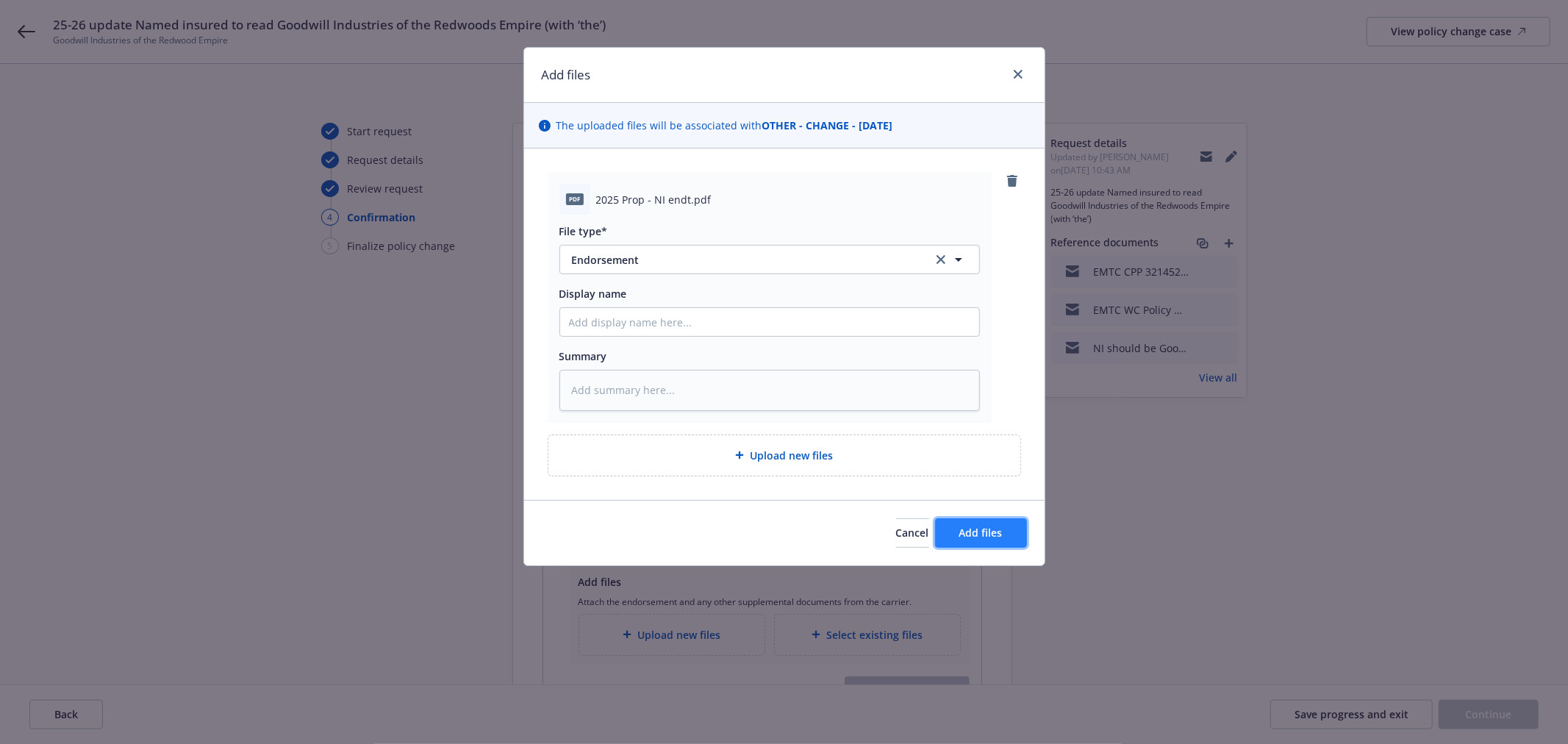
click at [982, 530] on span "Add files" at bounding box center [981, 532] width 43 height 14
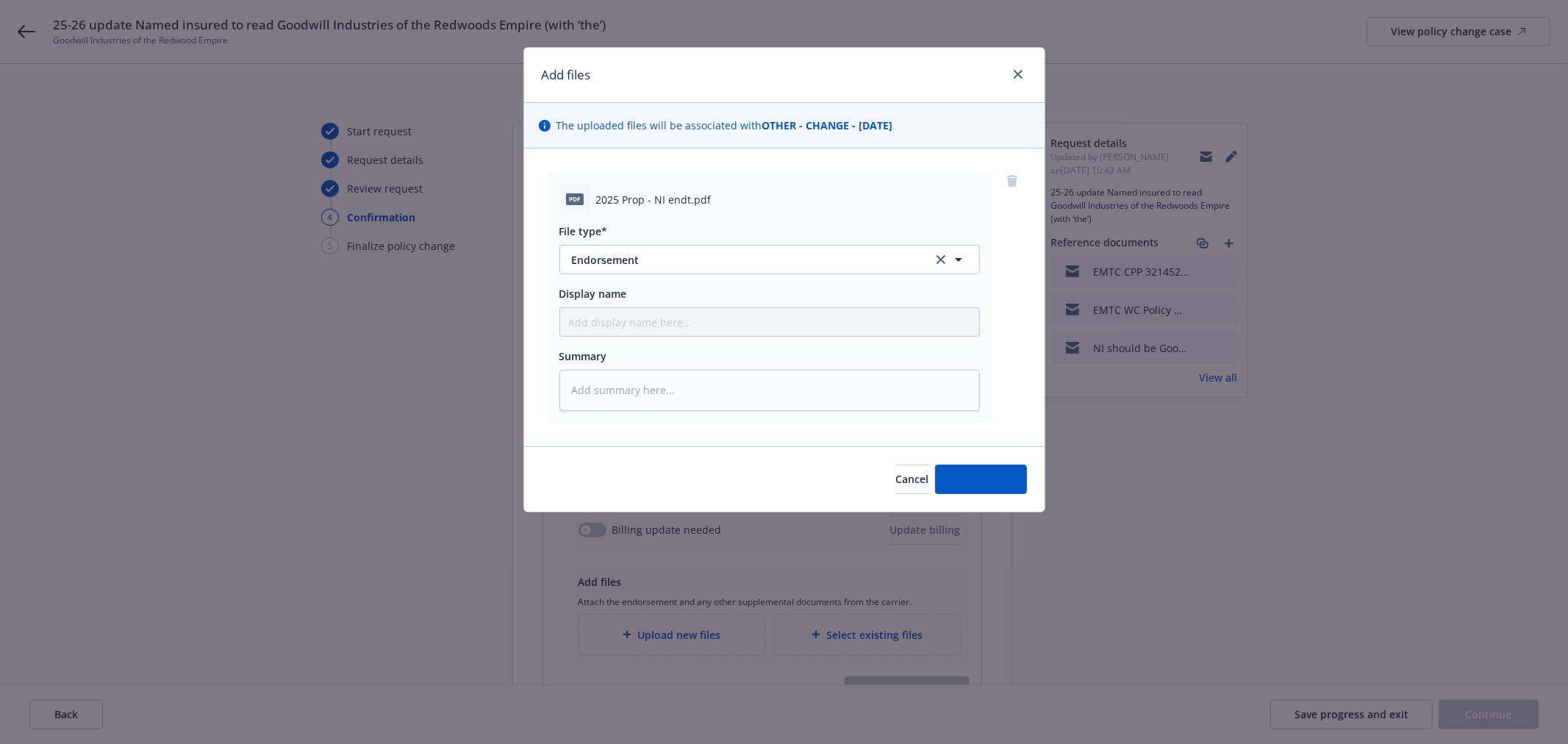
type textarea "x"
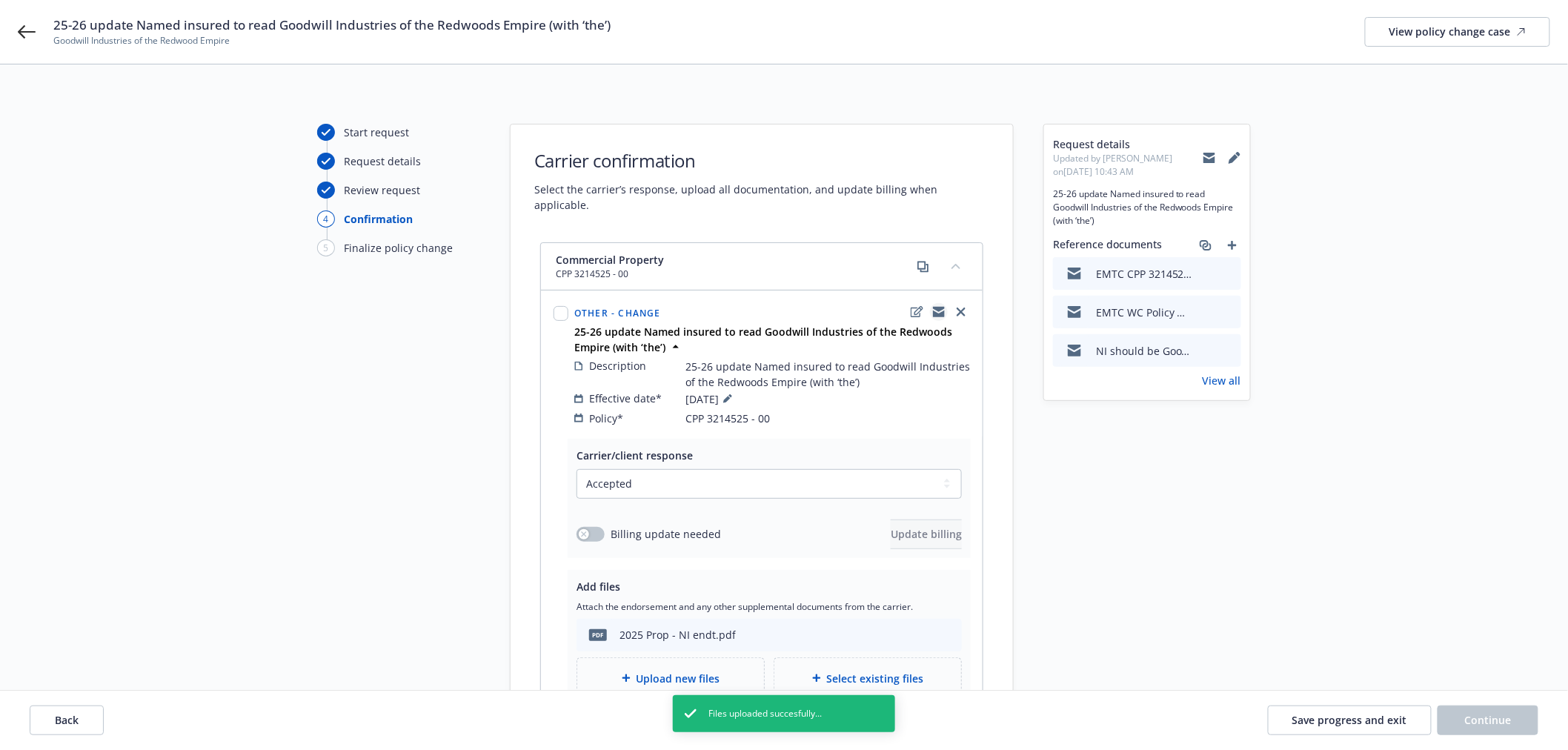
click at [938, 306] on icon "copyLogging" at bounding box center [938, 311] width 12 height 12
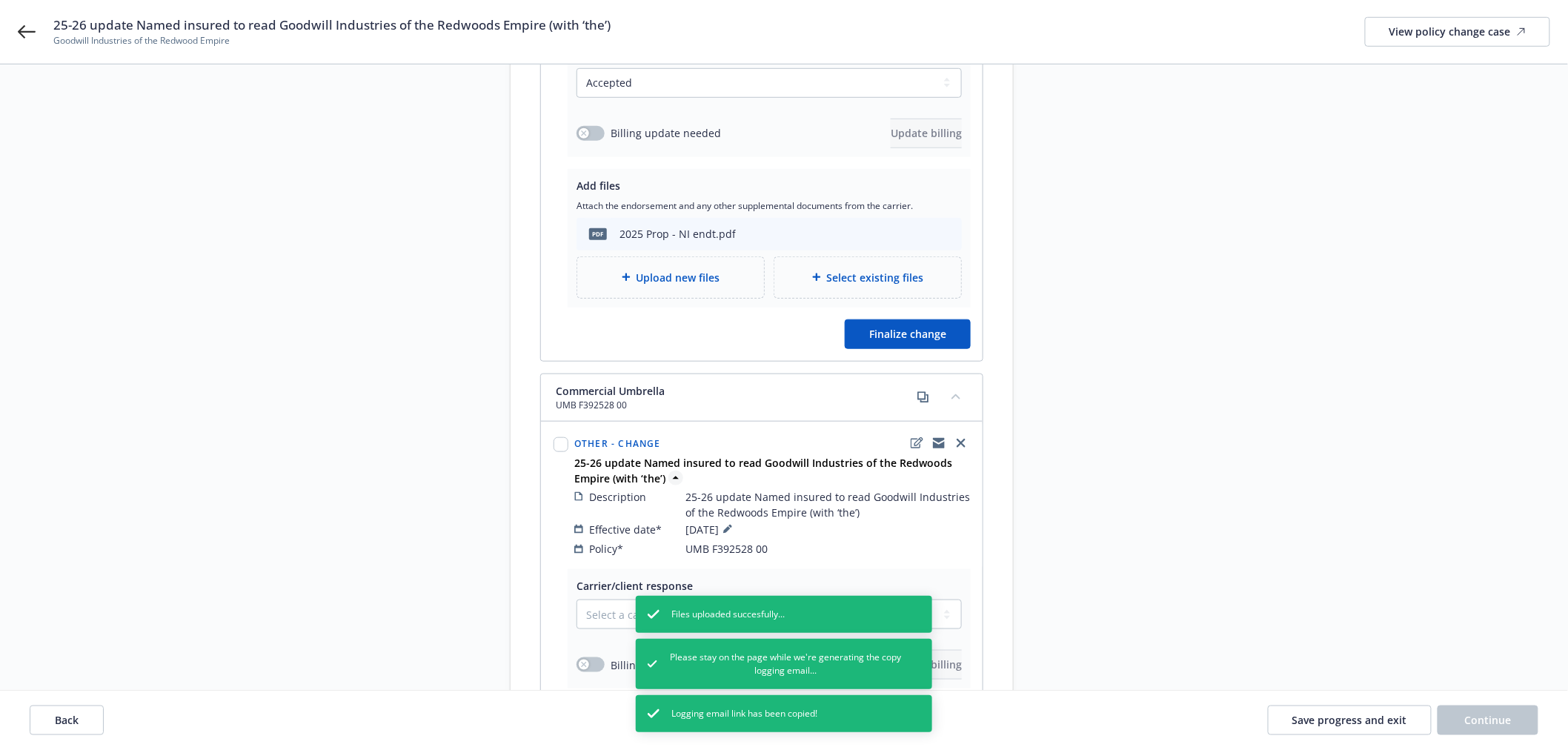
scroll to position [411, 0]
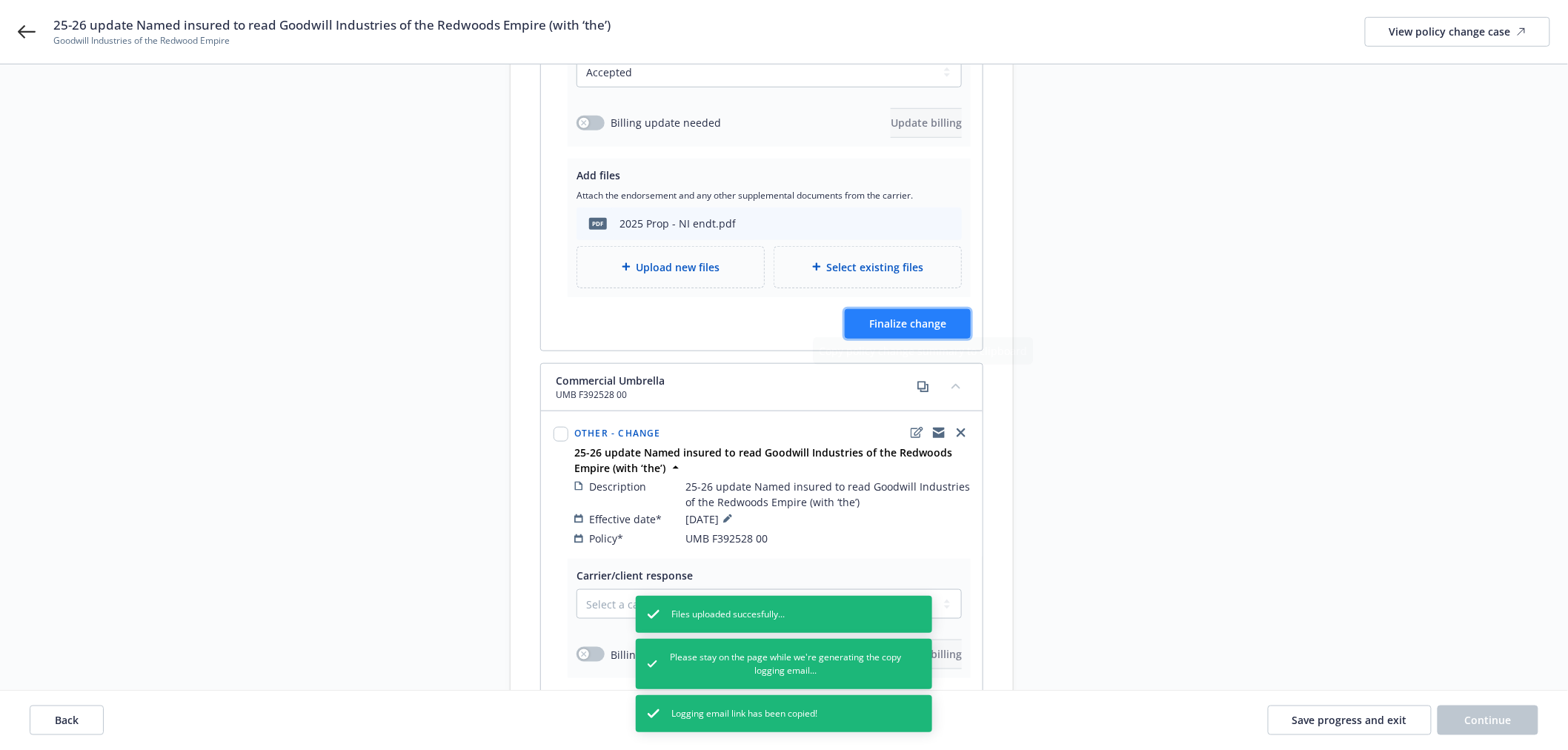
click at [897, 322] on button "Finalize change" at bounding box center [907, 324] width 126 height 30
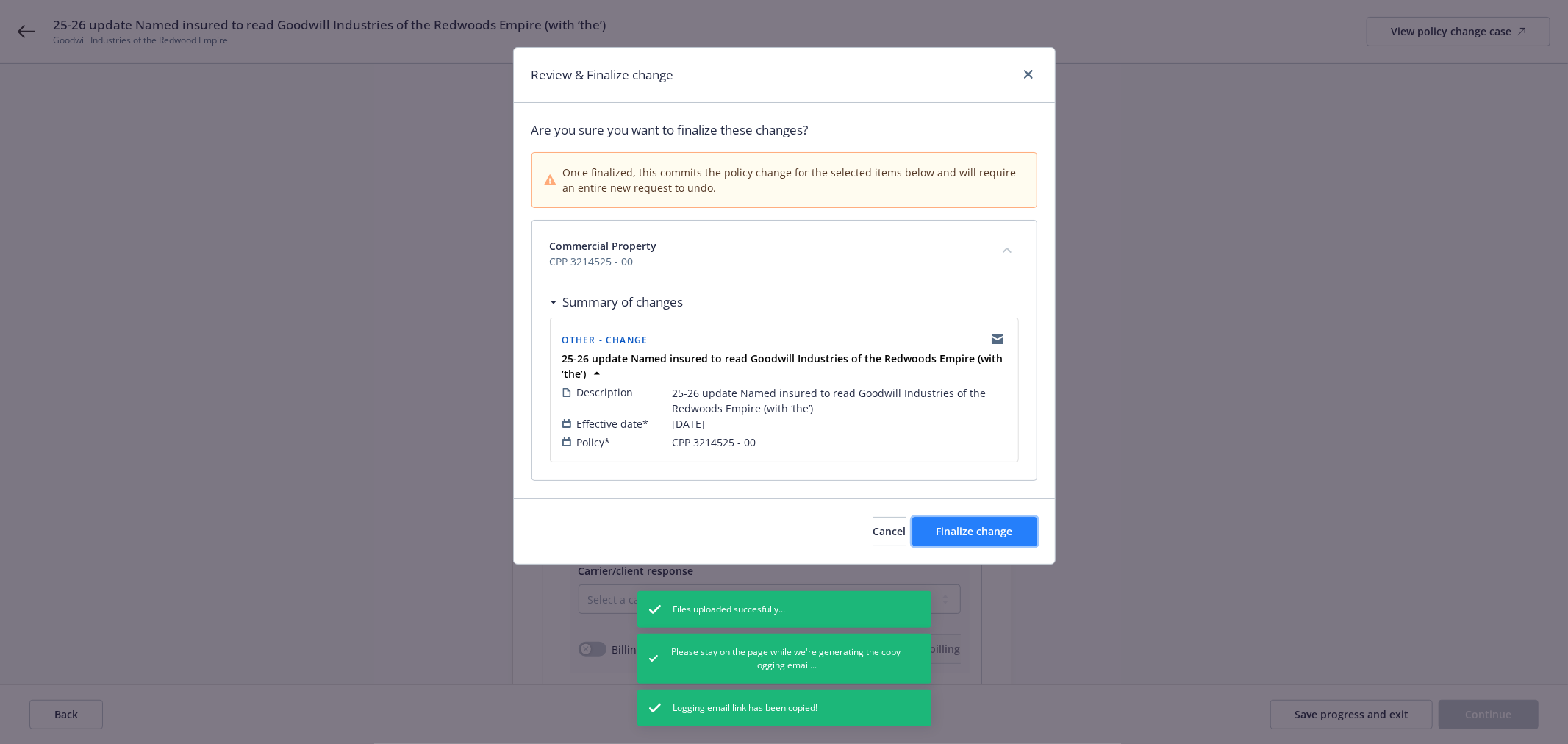
click at [996, 526] on span "Finalize change" at bounding box center [974, 531] width 76 height 14
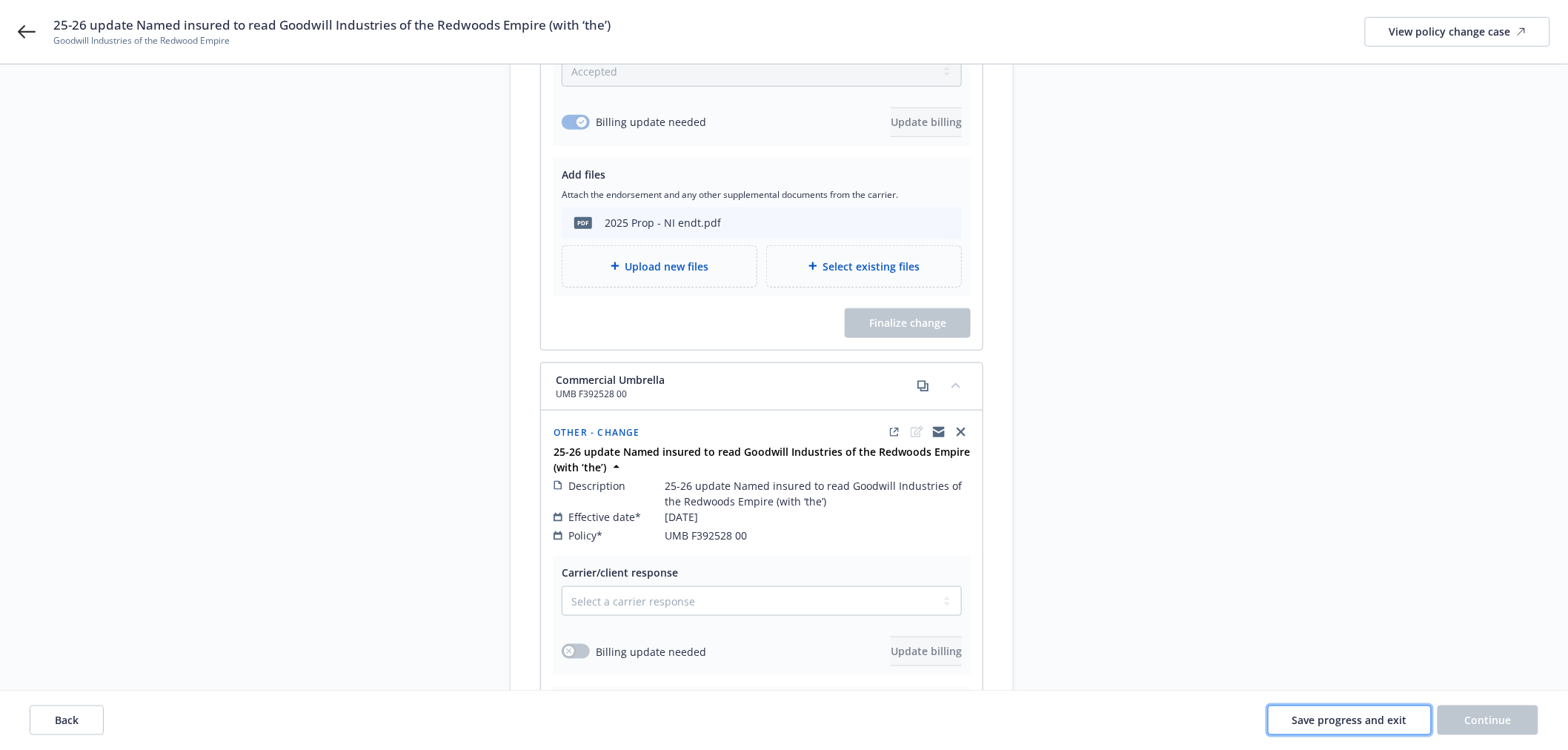
click at [1372, 713] on span "Save progress and exit" at bounding box center [1350, 720] width 115 height 14
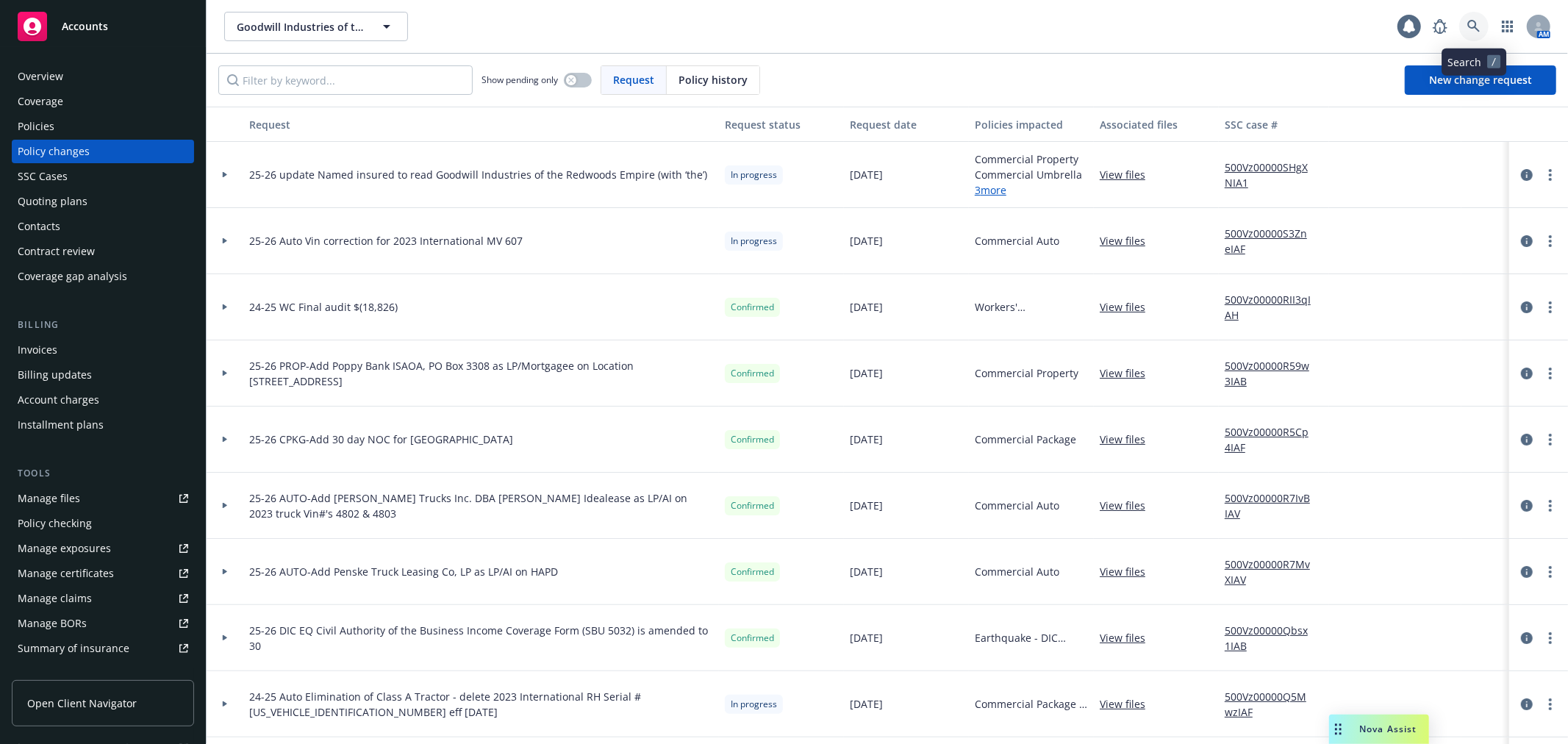
click at [1468, 24] on icon at bounding box center [1473, 26] width 12 height 12
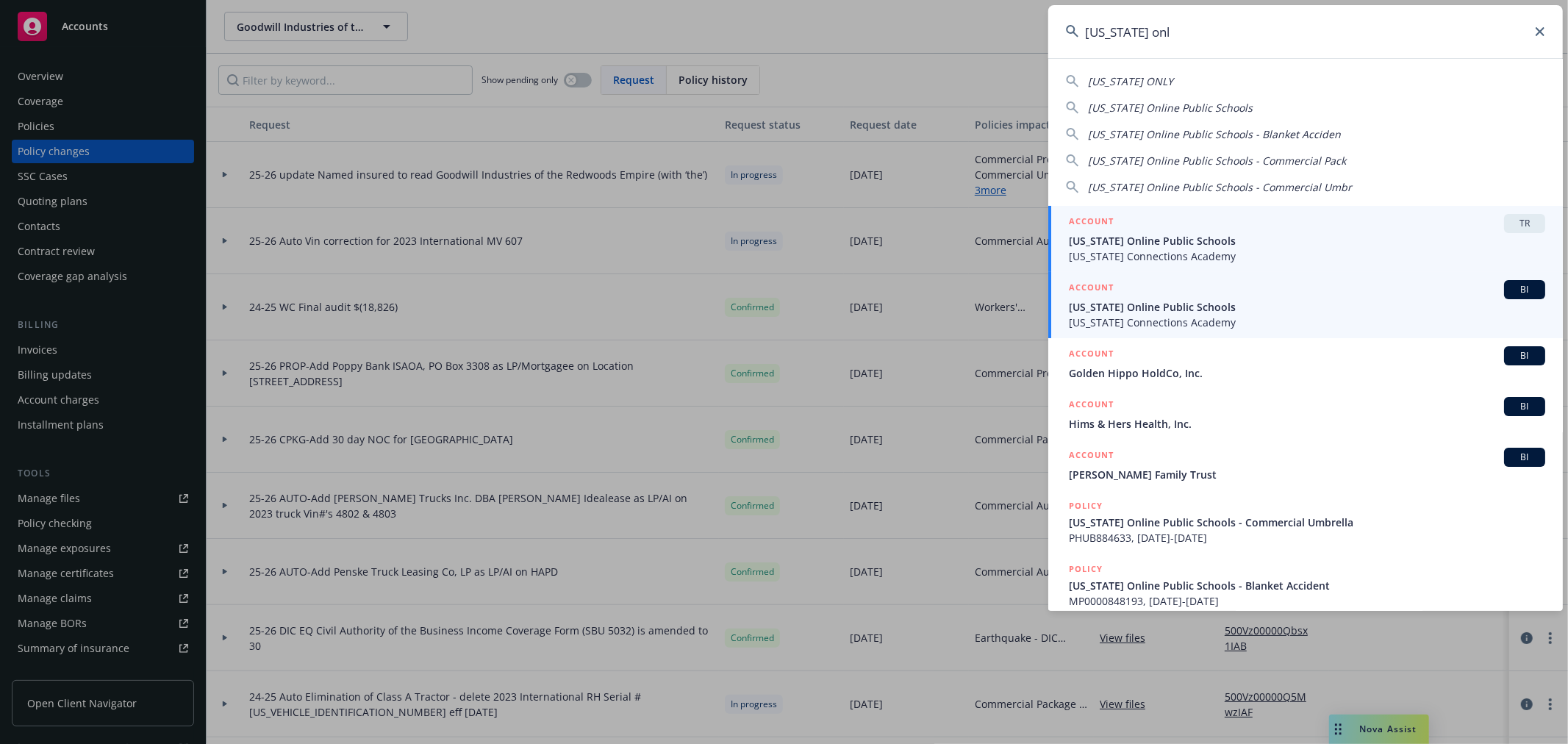
type input "california onl"
click at [1211, 310] on span "California Online Public Schools" at bounding box center [1307, 307] width 476 height 15
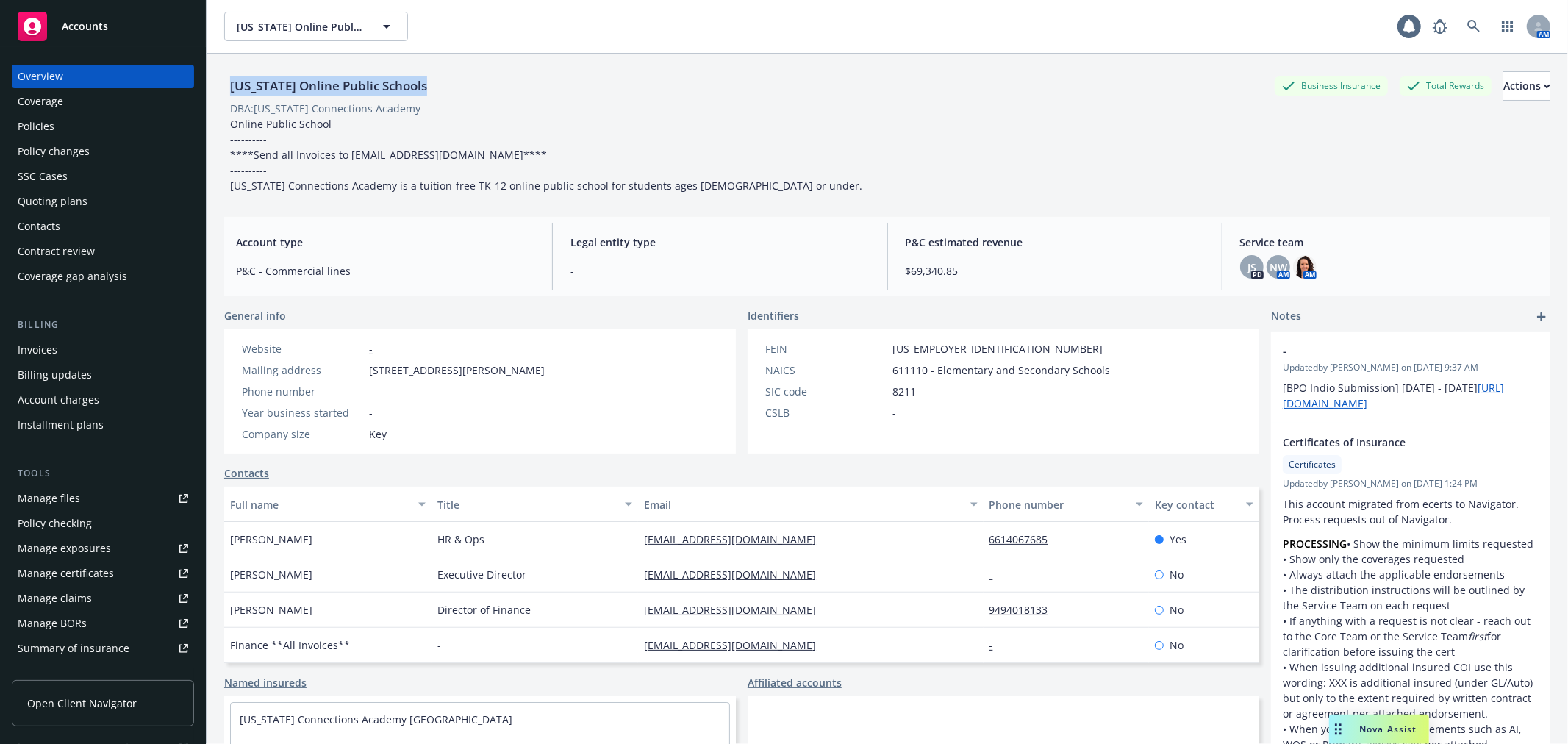
drag, startPoint x: 430, startPoint y: 78, endPoint x: 230, endPoint y: 79, distance: 200.0
click at [230, 79] on div "California Online Public Schools Business Insurance Total Rewards Actions" at bounding box center [887, 86] width 1326 height 29
copy div "California Online Public Schools"
click at [1467, 20] on icon at bounding box center [1473, 26] width 13 height 13
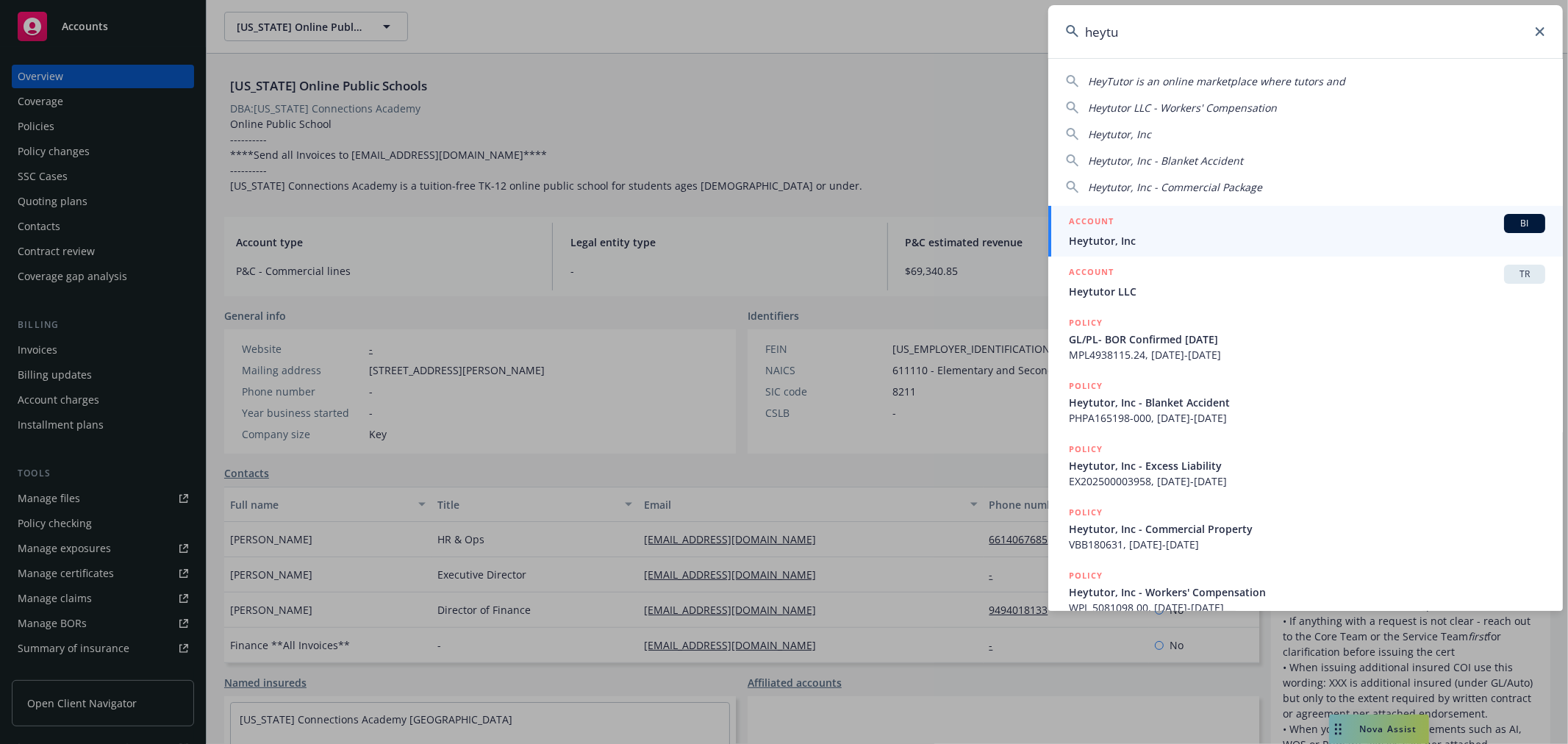
type input "heytu"
click at [1244, 237] on span "Heytutor, Inc" at bounding box center [1307, 241] width 476 height 15
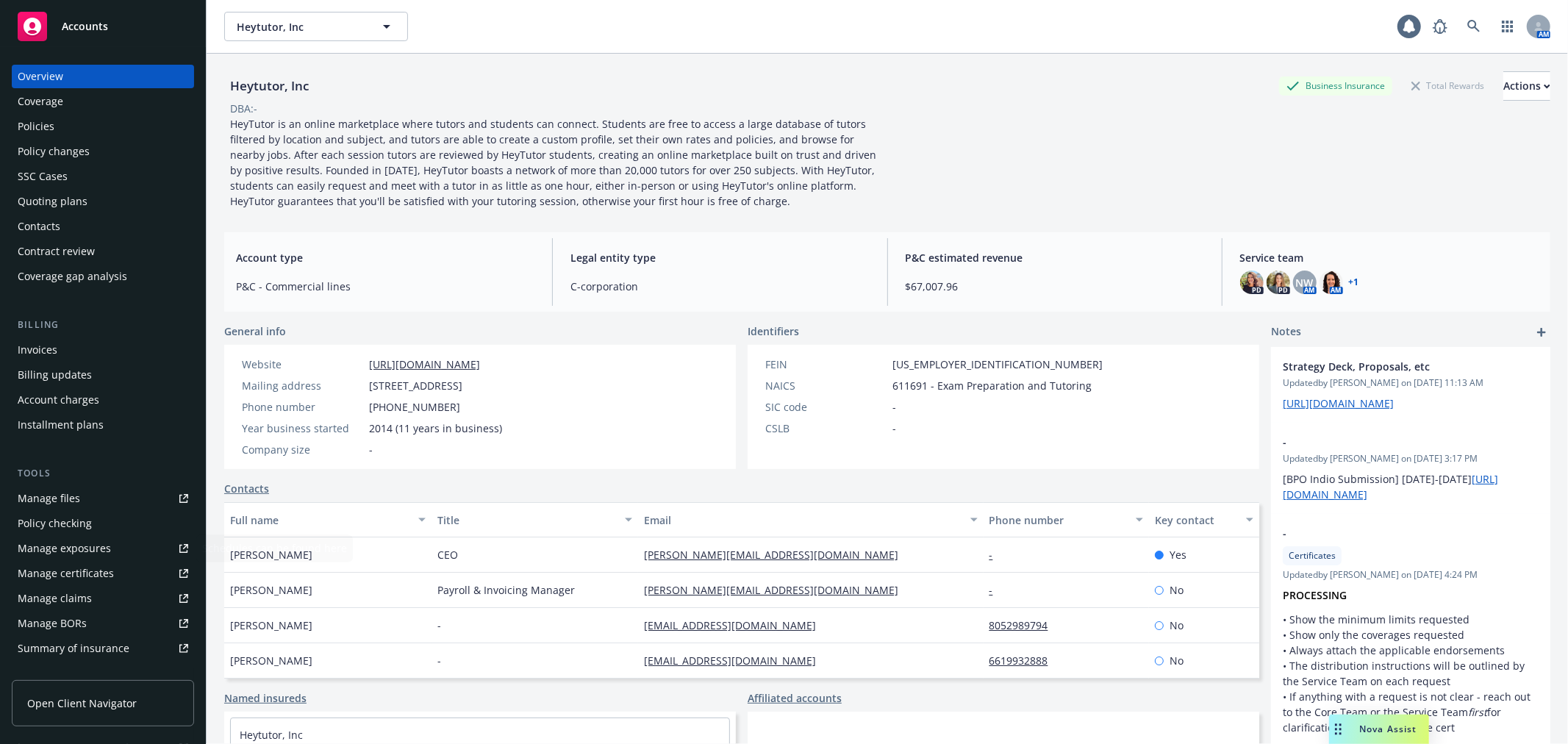
click at [108, 578] on div "Manage certificates" at bounding box center [65, 573] width 96 height 24
click at [1467, 23] on icon at bounding box center [1473, 26] width 12 height 12
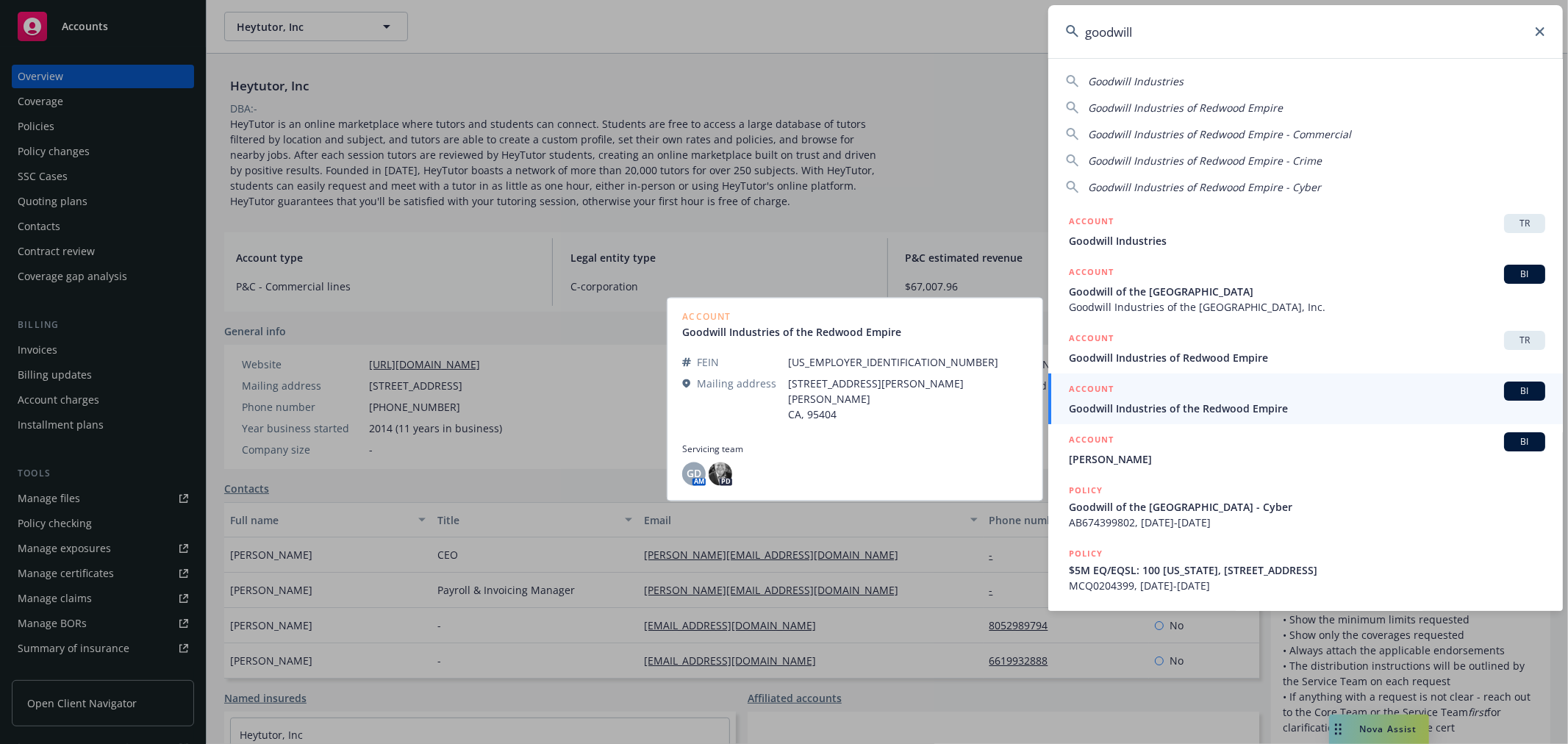
type input "goodwill"
click at [1261, 404] on span "Goodwill Industries of the Redwood Empire" at bounding box center [1307, 408] width 476 height 15
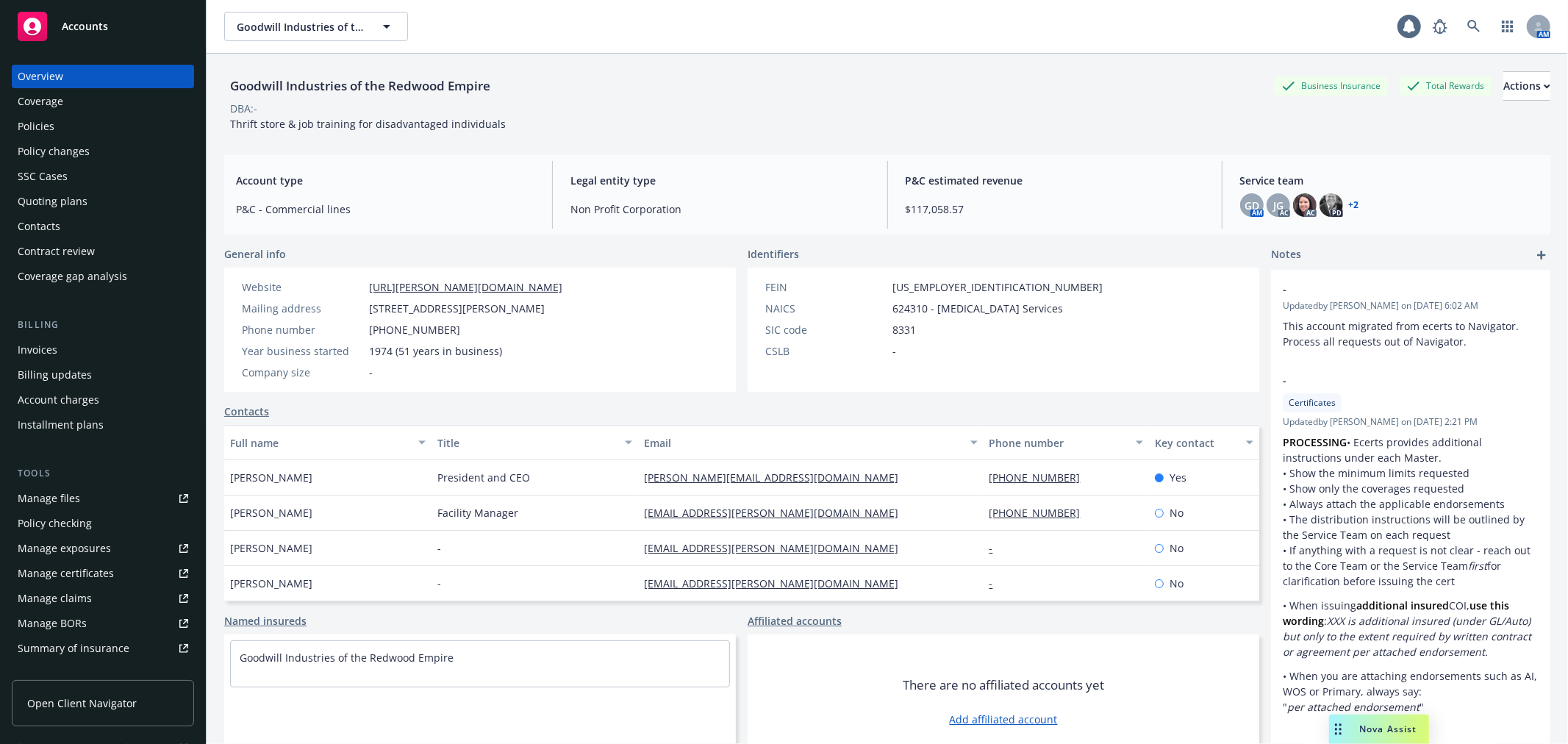
click at [71, 122] on div "Policies" at bounding box center [102, 126] width 170 height 24
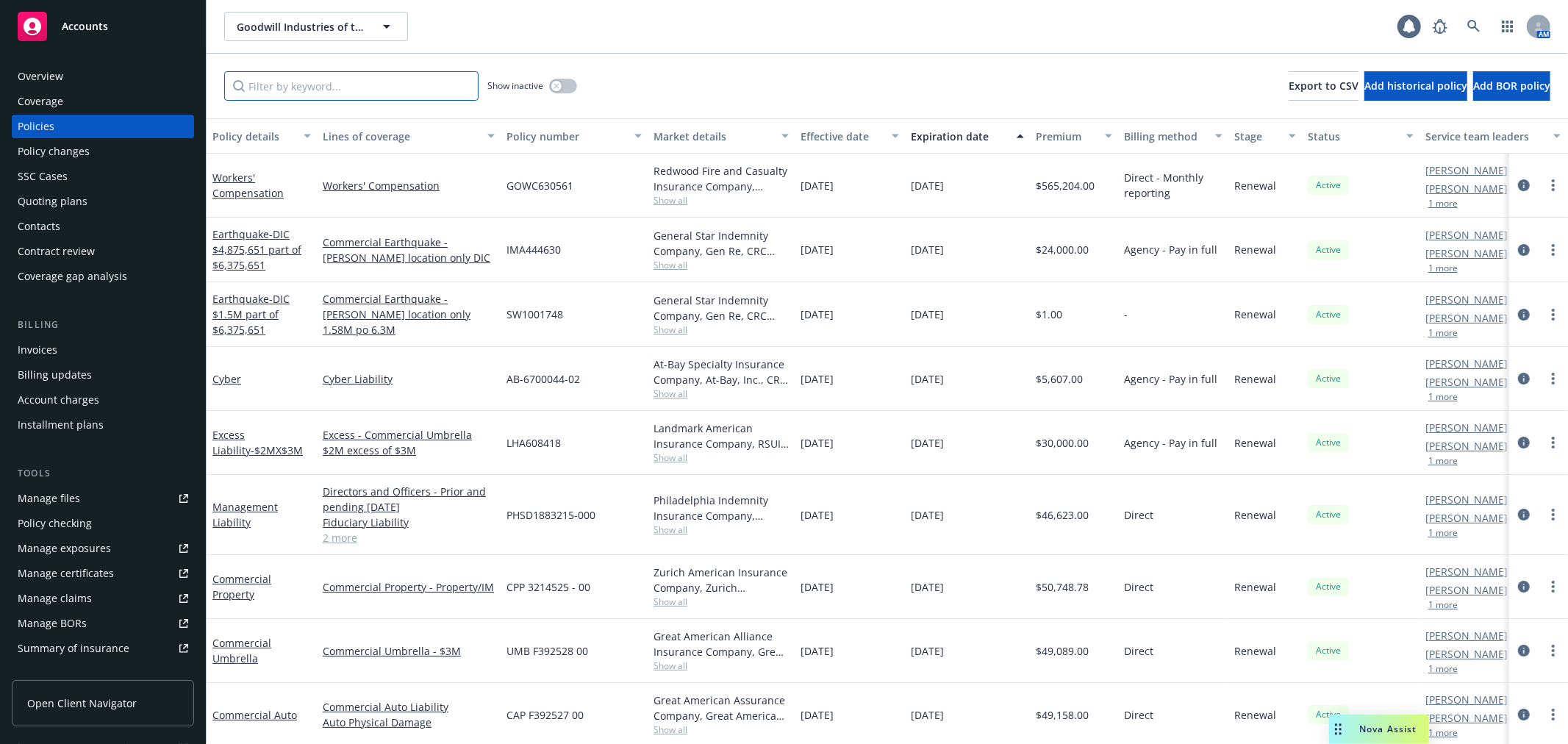
click at [301, 73] on input "Filter by keyword..." at bounding box center [351, 86] width 254 height 29
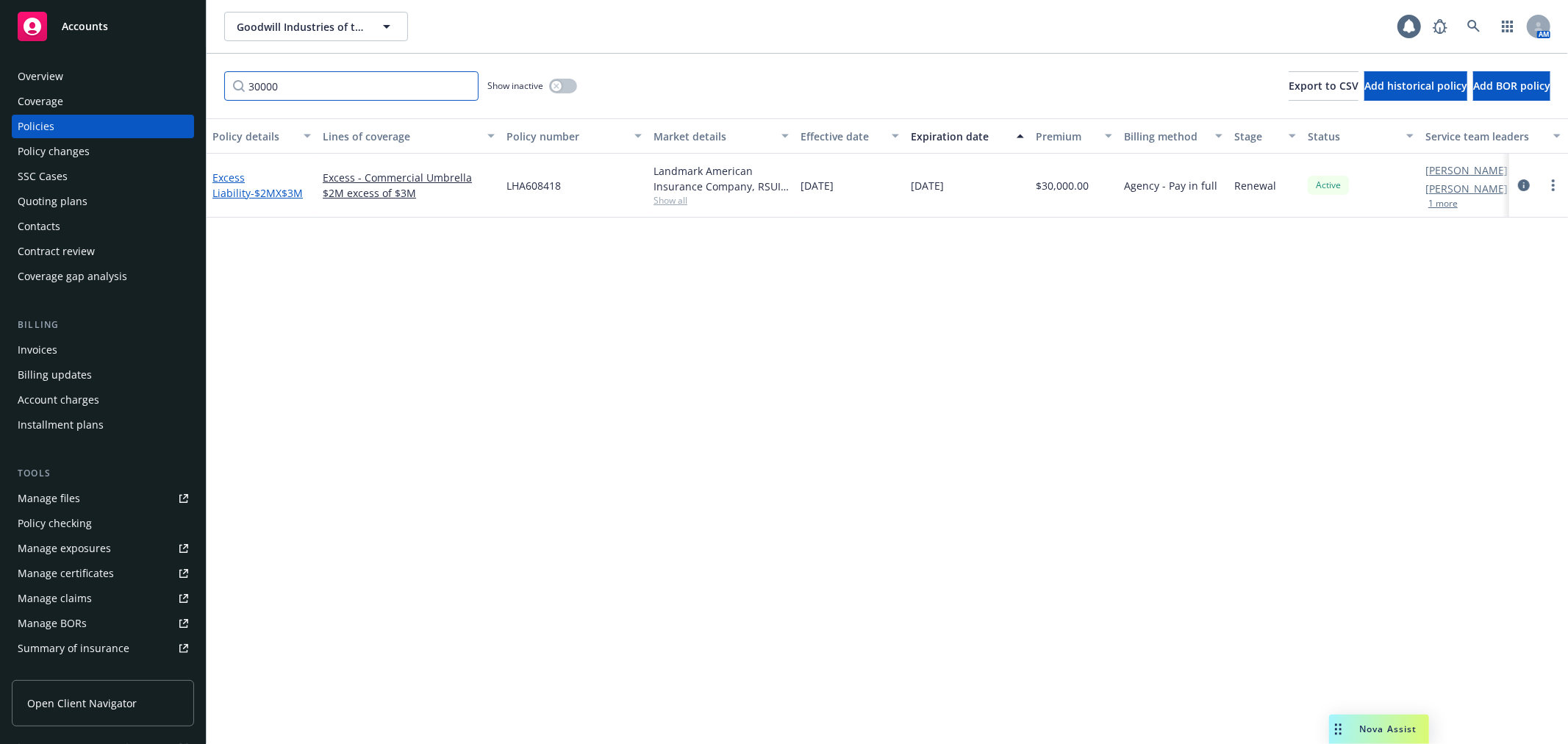
type input "30000"
click at [247, 177] on link "Excess Liability - $2MX$3M" at bounding box center [257, 185] width 90 height 29
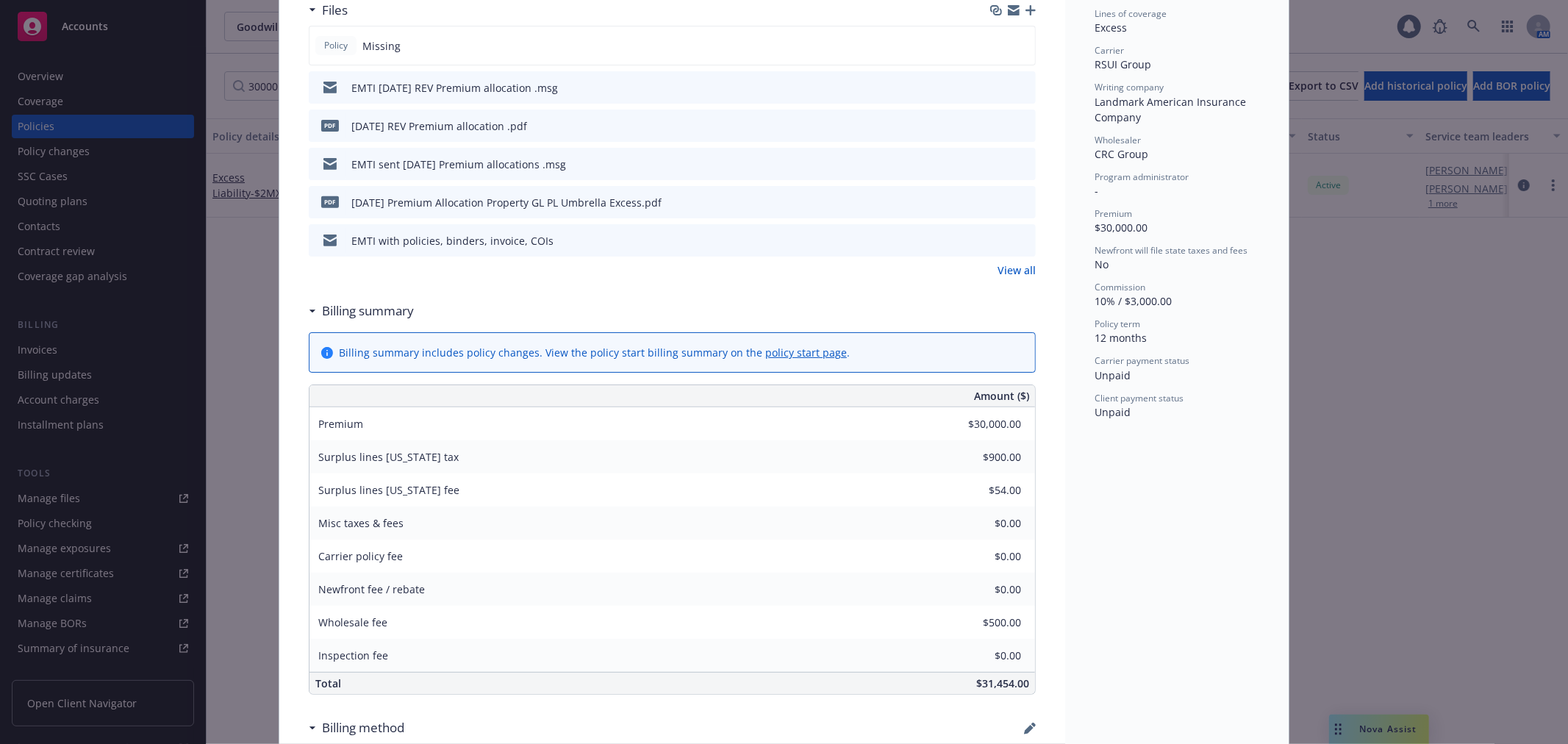
scroll to position [327, 0]
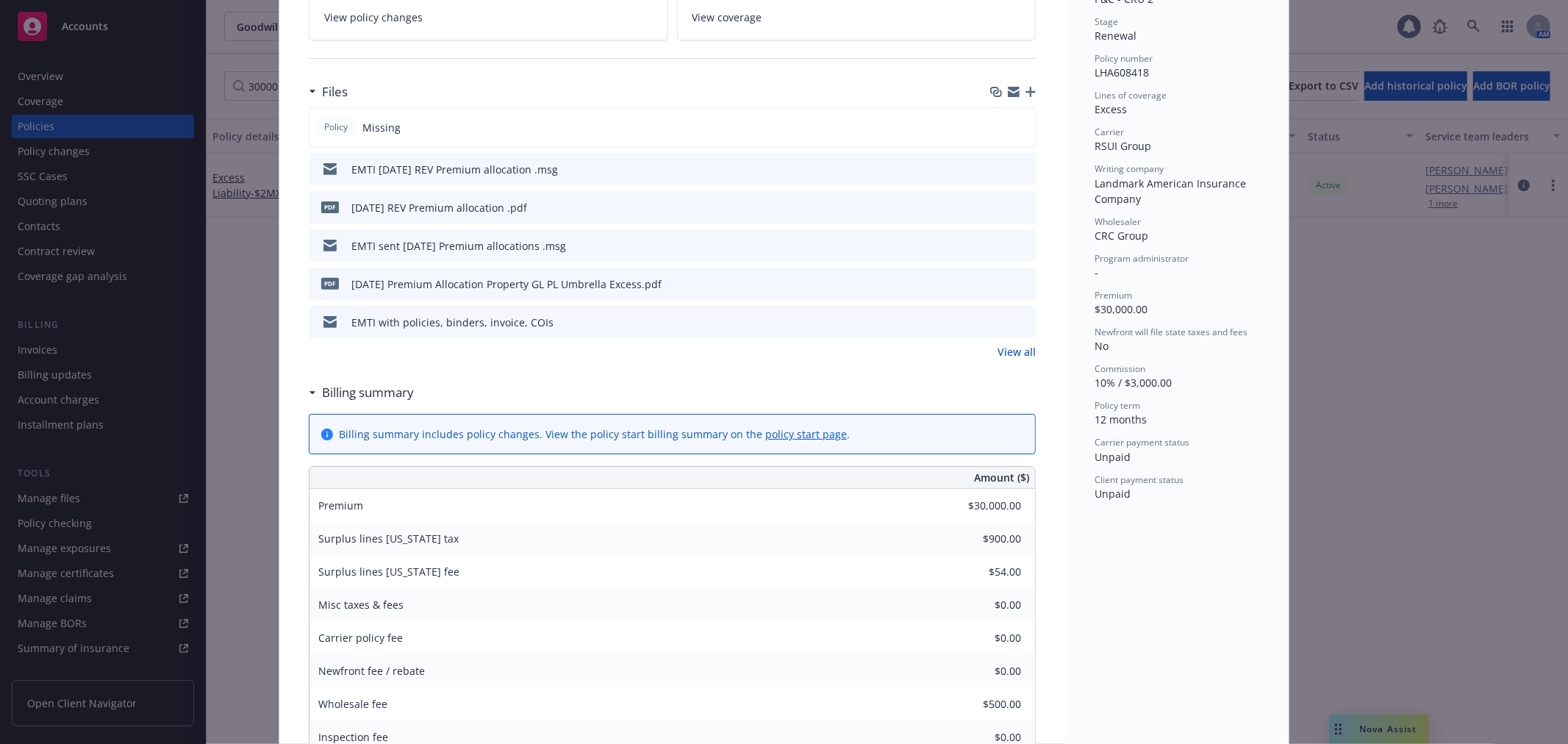
click at [1008, 90] on icon "button" at bounding box center [1014, 89] width 12 height 5
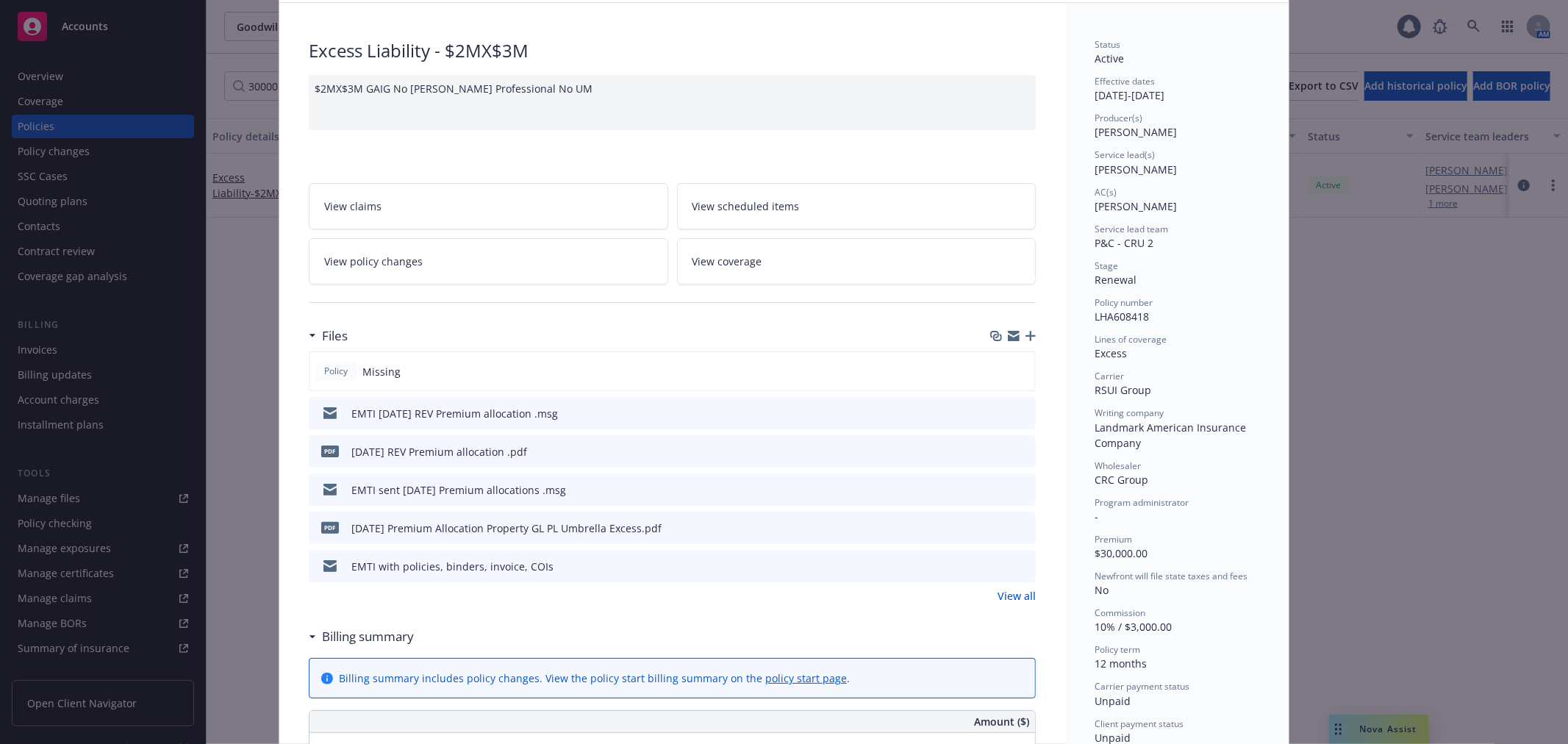
scroll to position [82, 0]
click at [1008, 333] on icon "button" at bounding box center [1014, 333] width 12 height 5
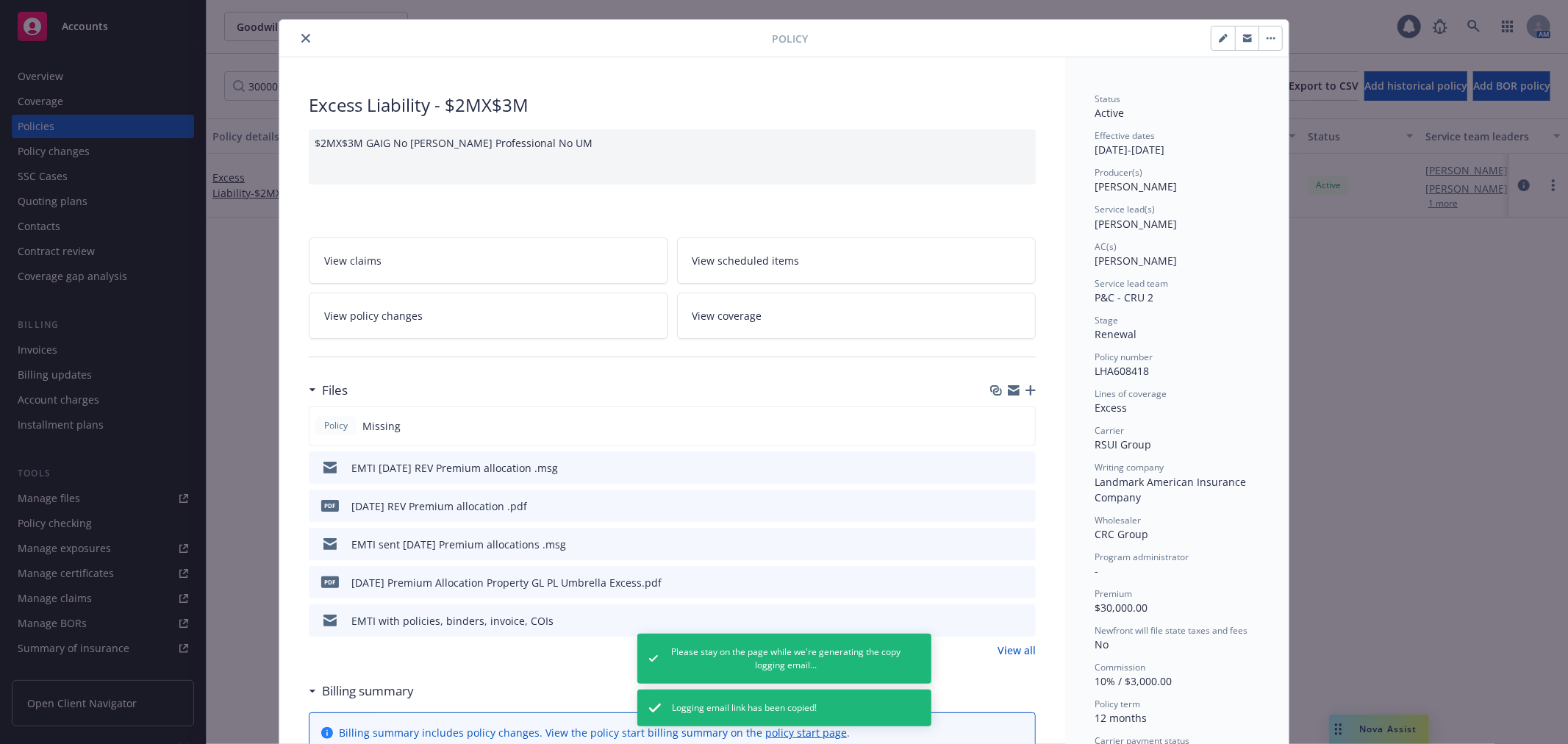
scroll to position [0, 0]
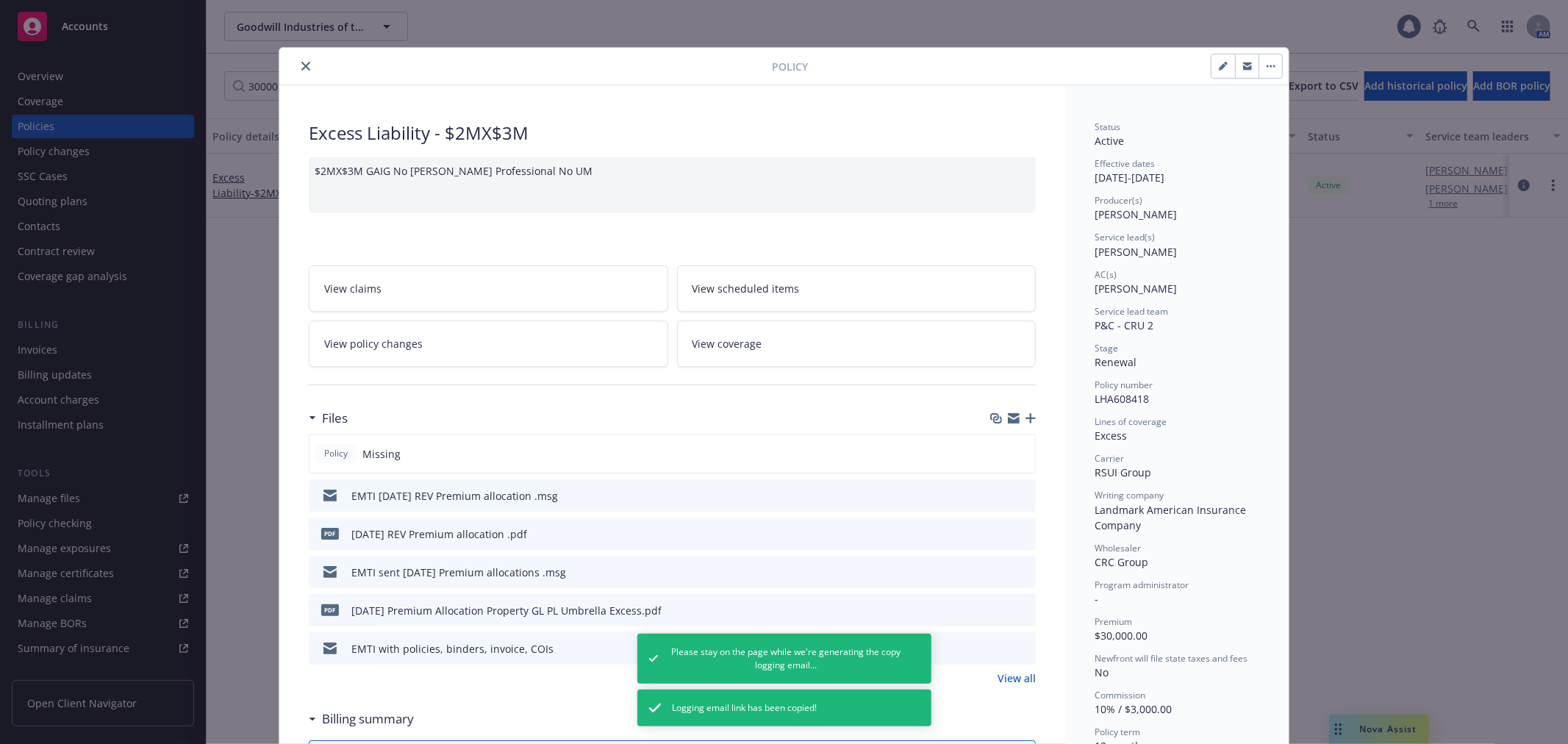
click at [301, 68] on icon "close" at bounding box center [305, 65] width 8 height 8
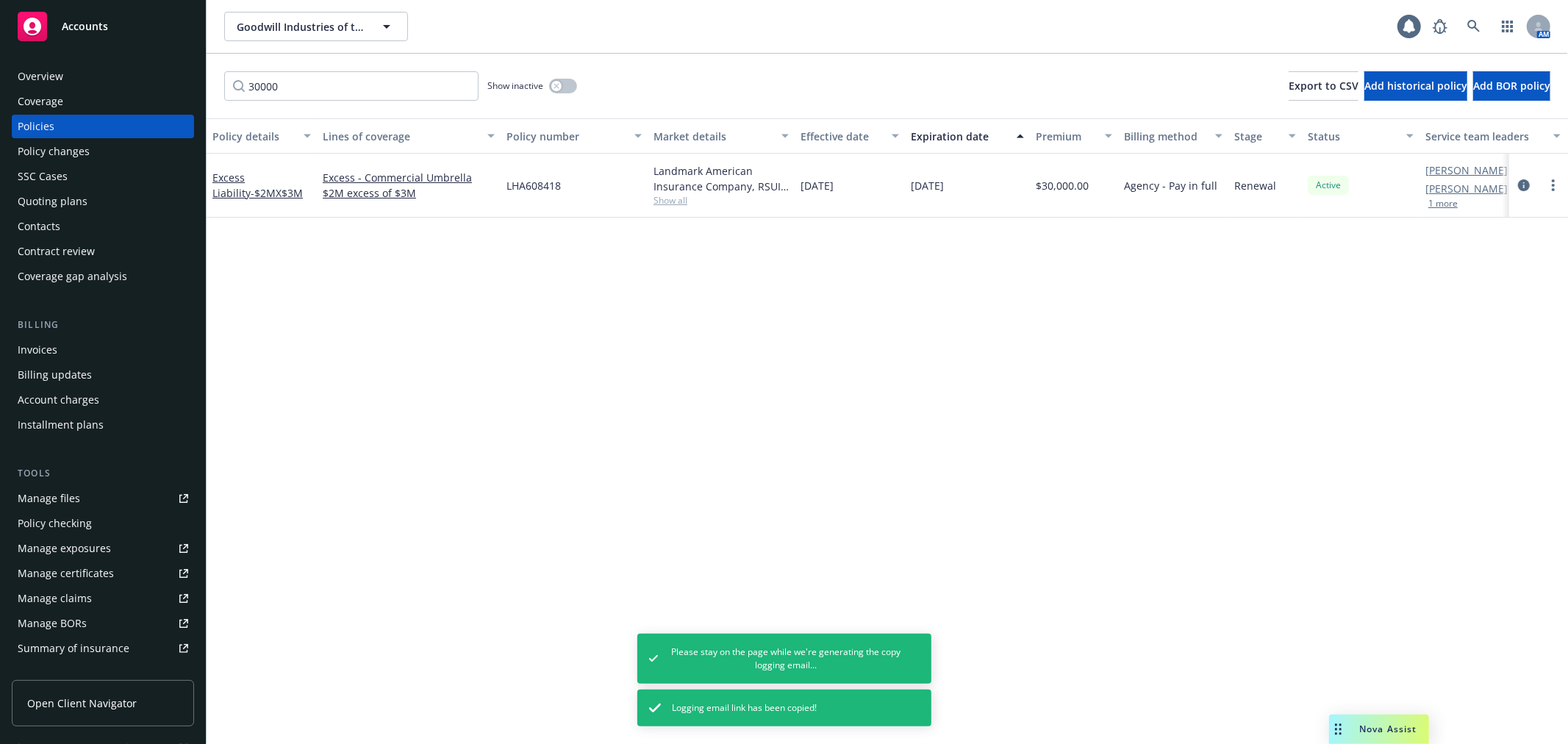
click at [110, 348] on div "Invoices" at bounding box center [102, 350] width 170 height 24
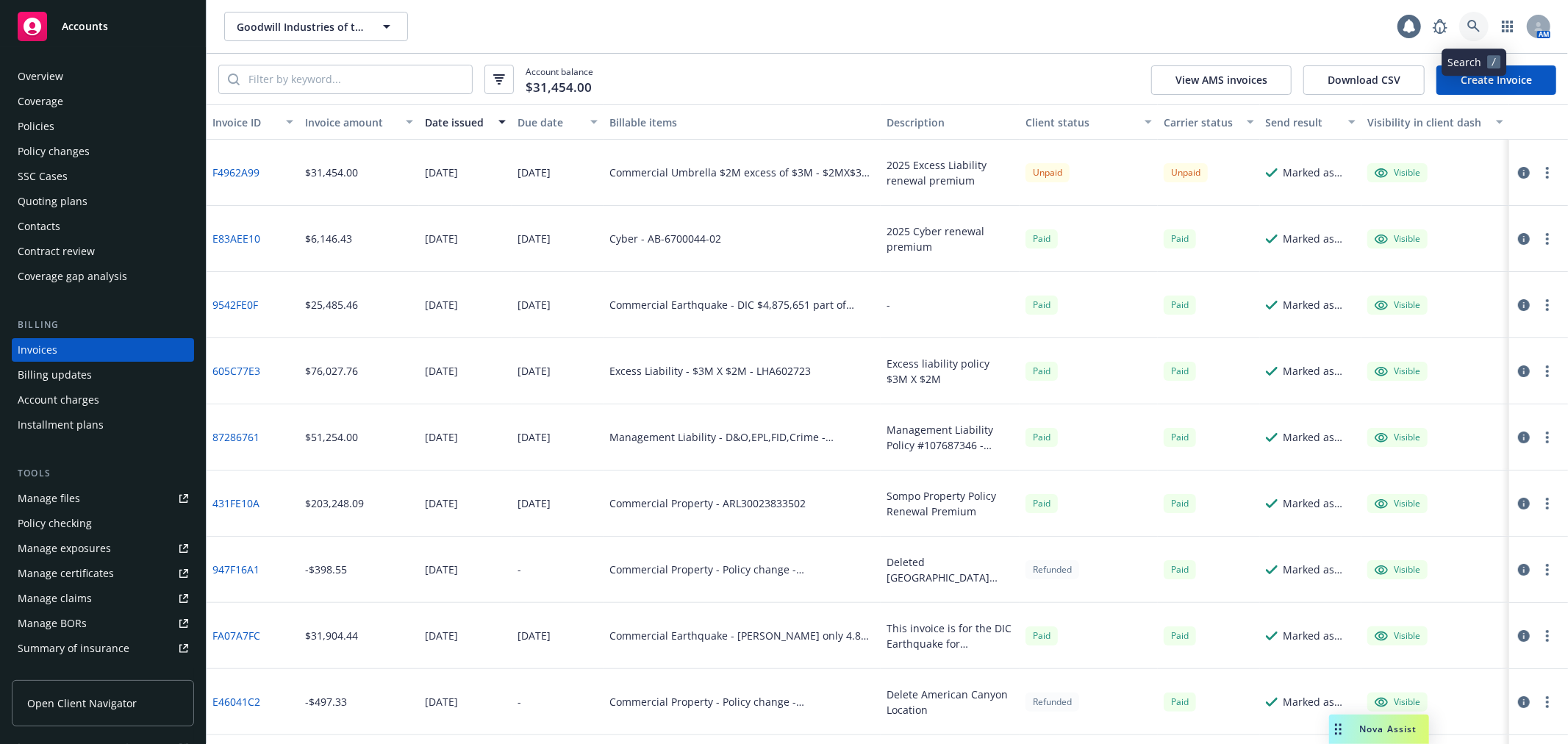
click at [1469, 27] on icon at bounding box center [1473, 26] width 13 height 13
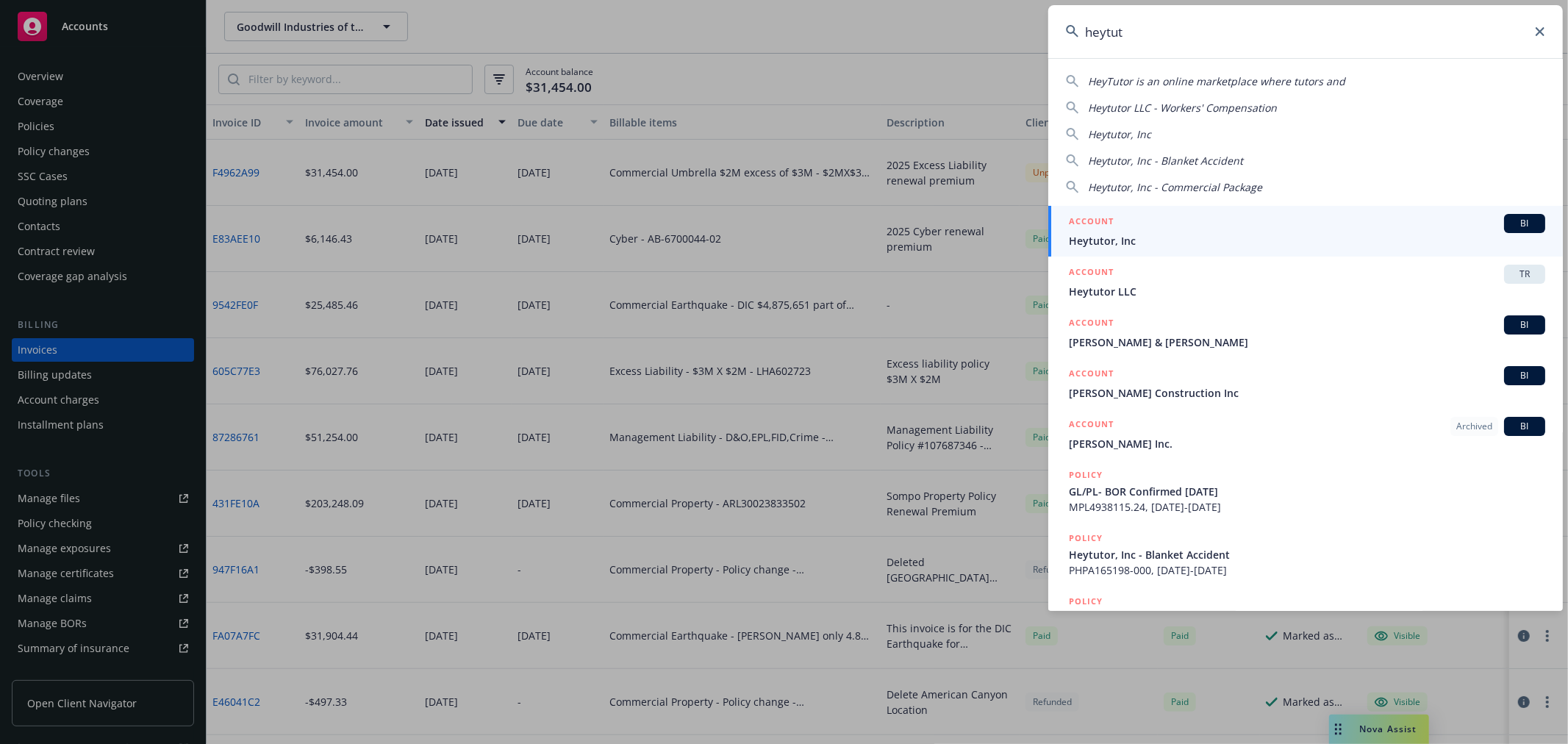
type input "heytut"
click at [1116, 234] on span "Heytutor, Inc" at bounding box center [1307, 241] width 476 height 15
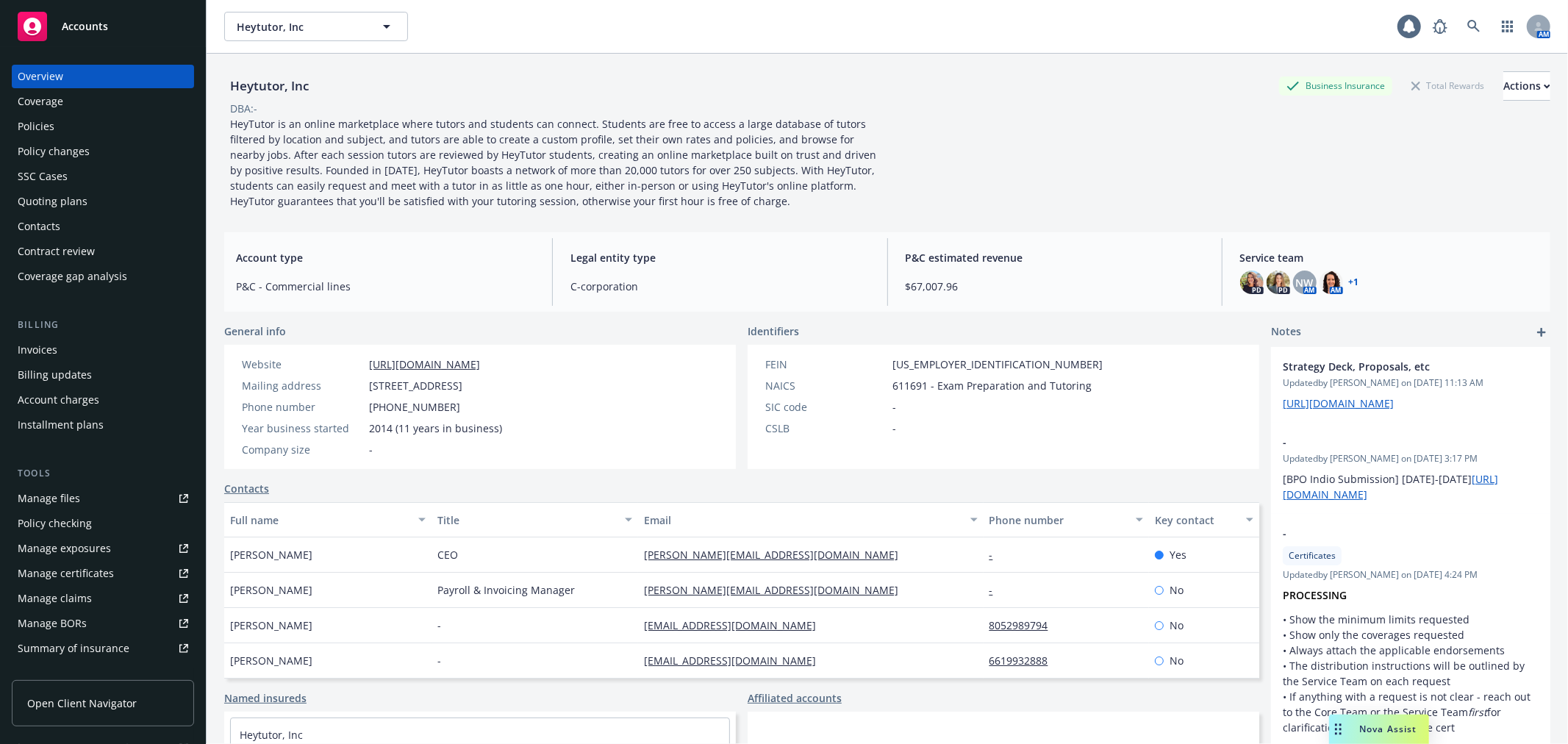
click at [105, 569] on div "Manage certificates" at bounding box center [65, 573] width 96 height 24
click at [74, 490] on div "Manage files" at bounding box center [49, 498] width 62 height 24
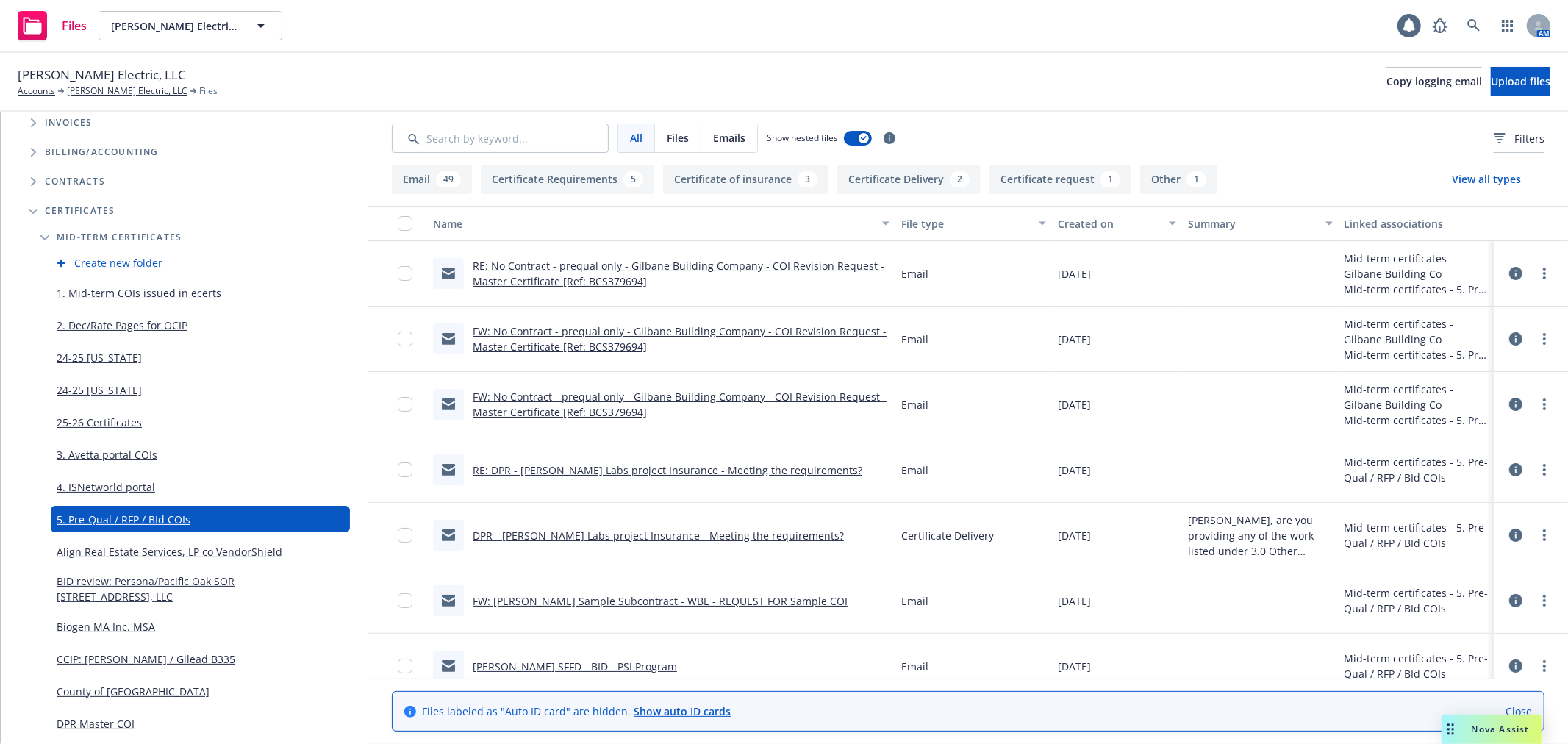
scroll to position [327, 0]
click at [1483, 32] on link at bounding box center [1474, 25] width 29 height 29
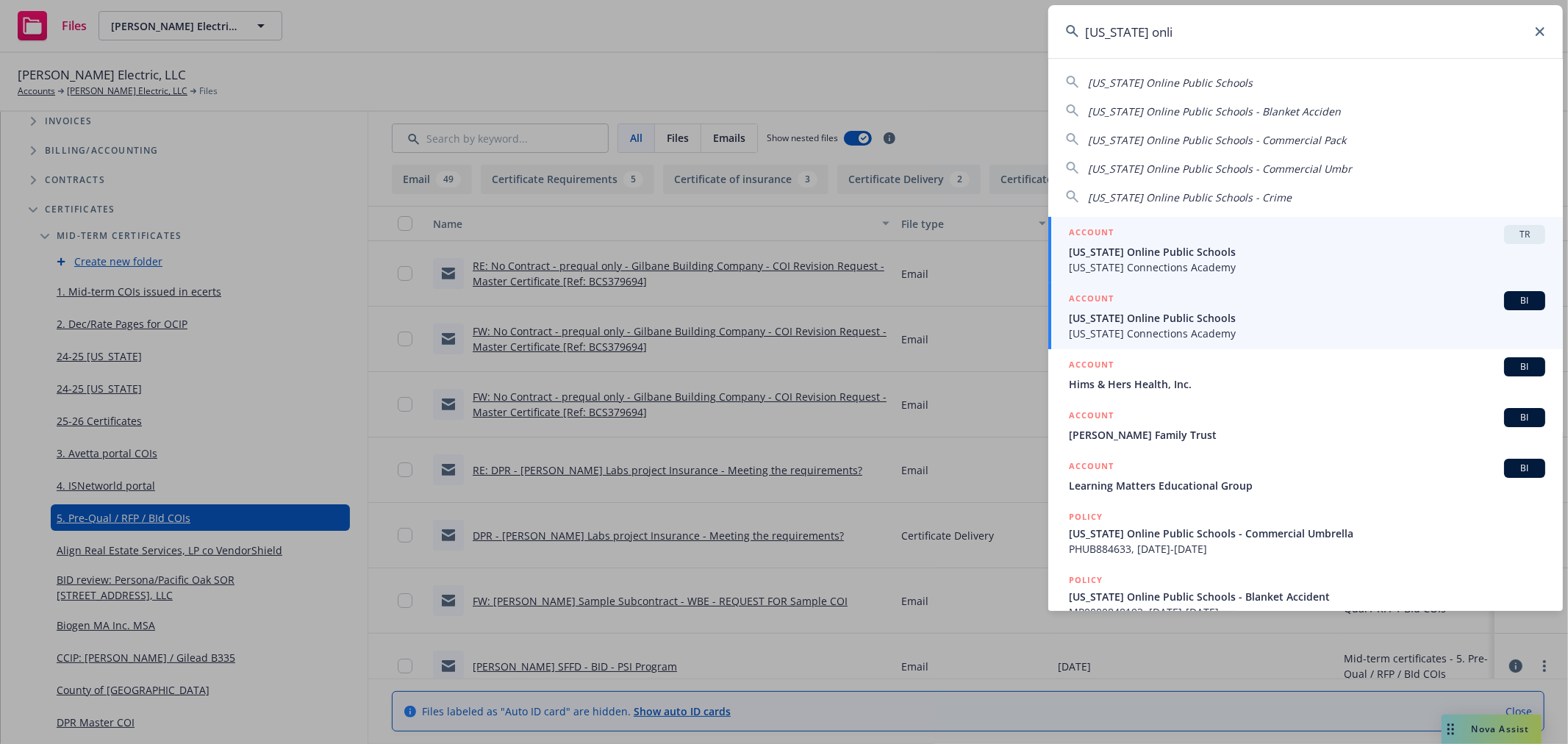
type input "[US_STATE] onli"
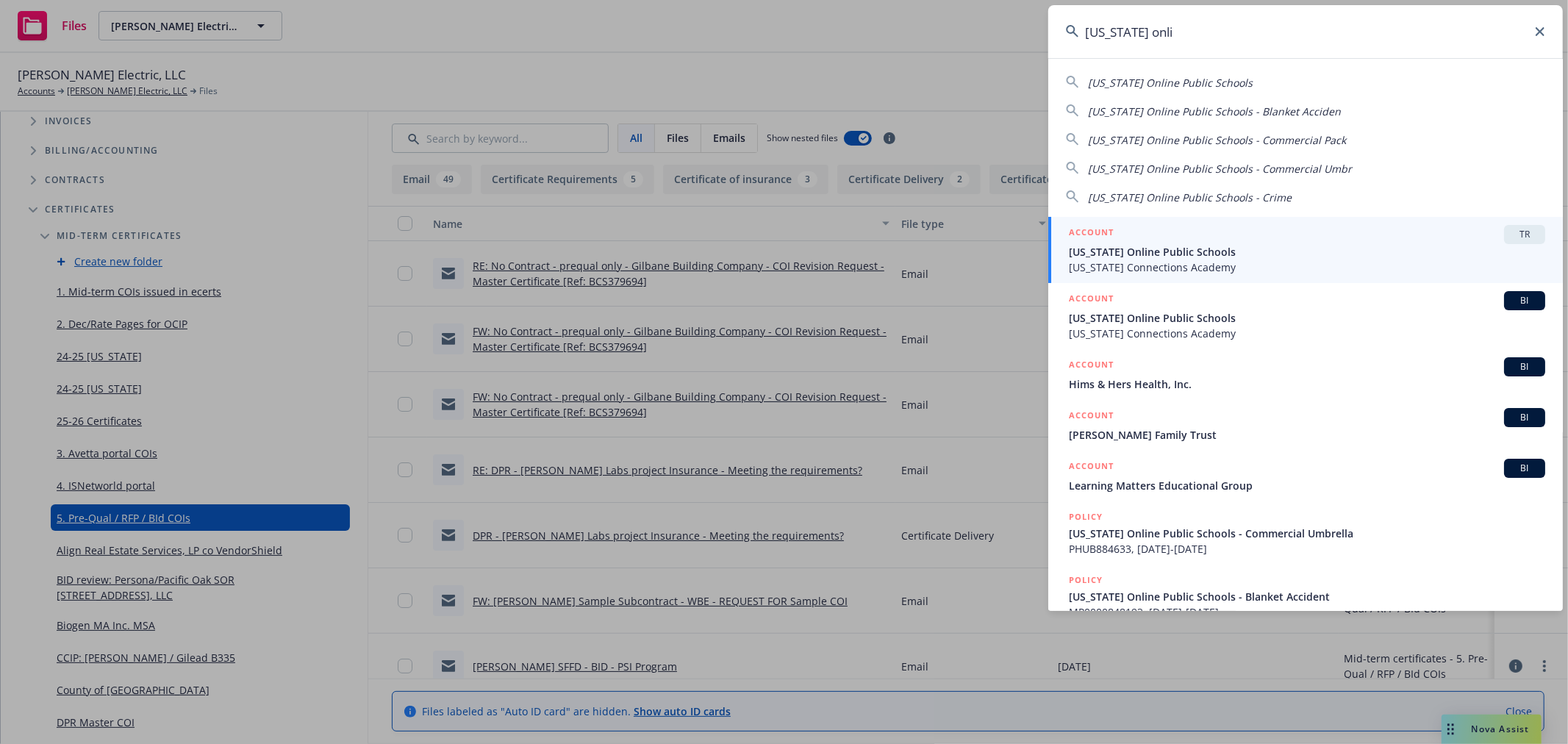
click at [1254, 317] on span "[US_STATE] Online Public Schools" at bounding box center [1307, 318] width 476 height 15
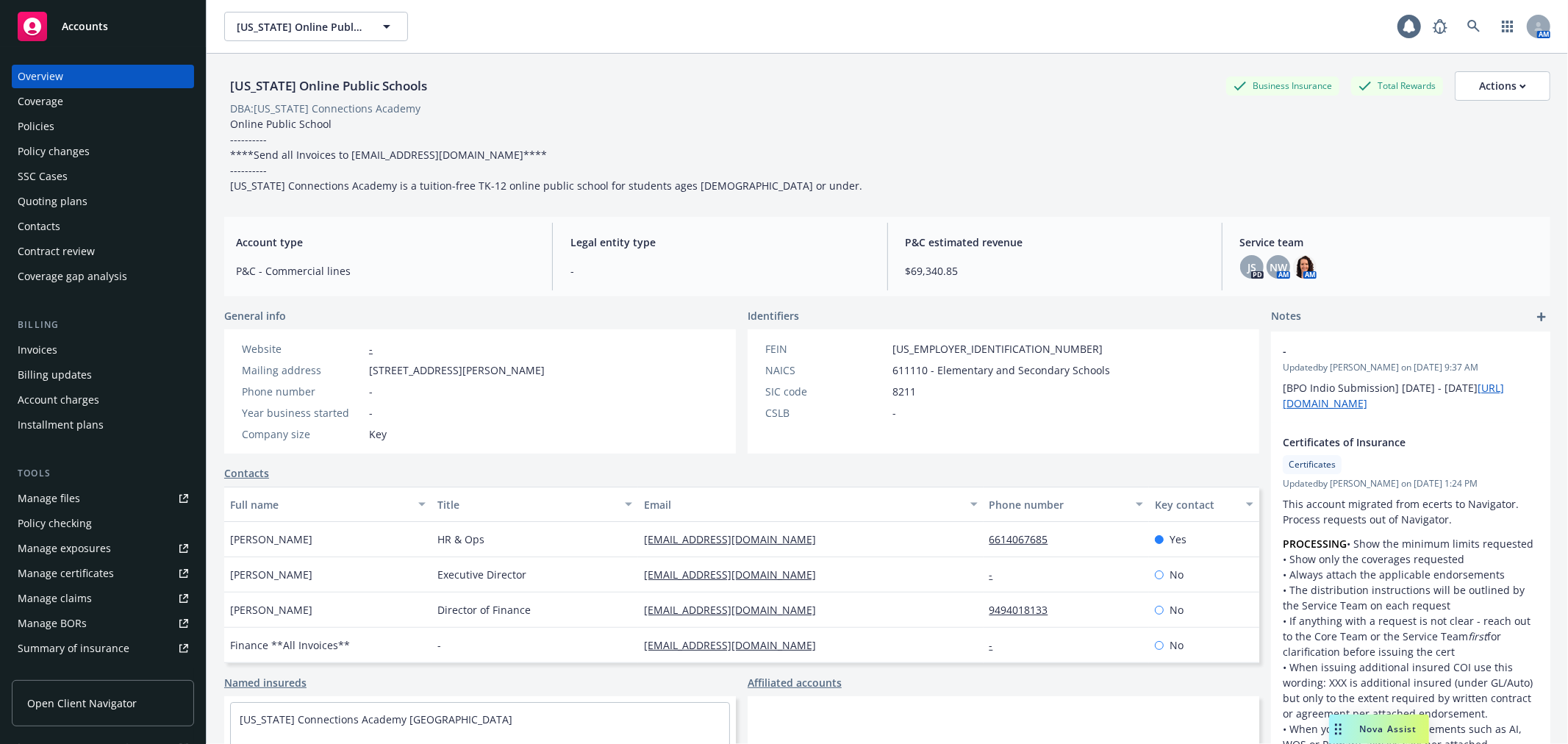
click at [76, 501] on div "Manage files" at bounding box center [49, 498] width 62 height 24
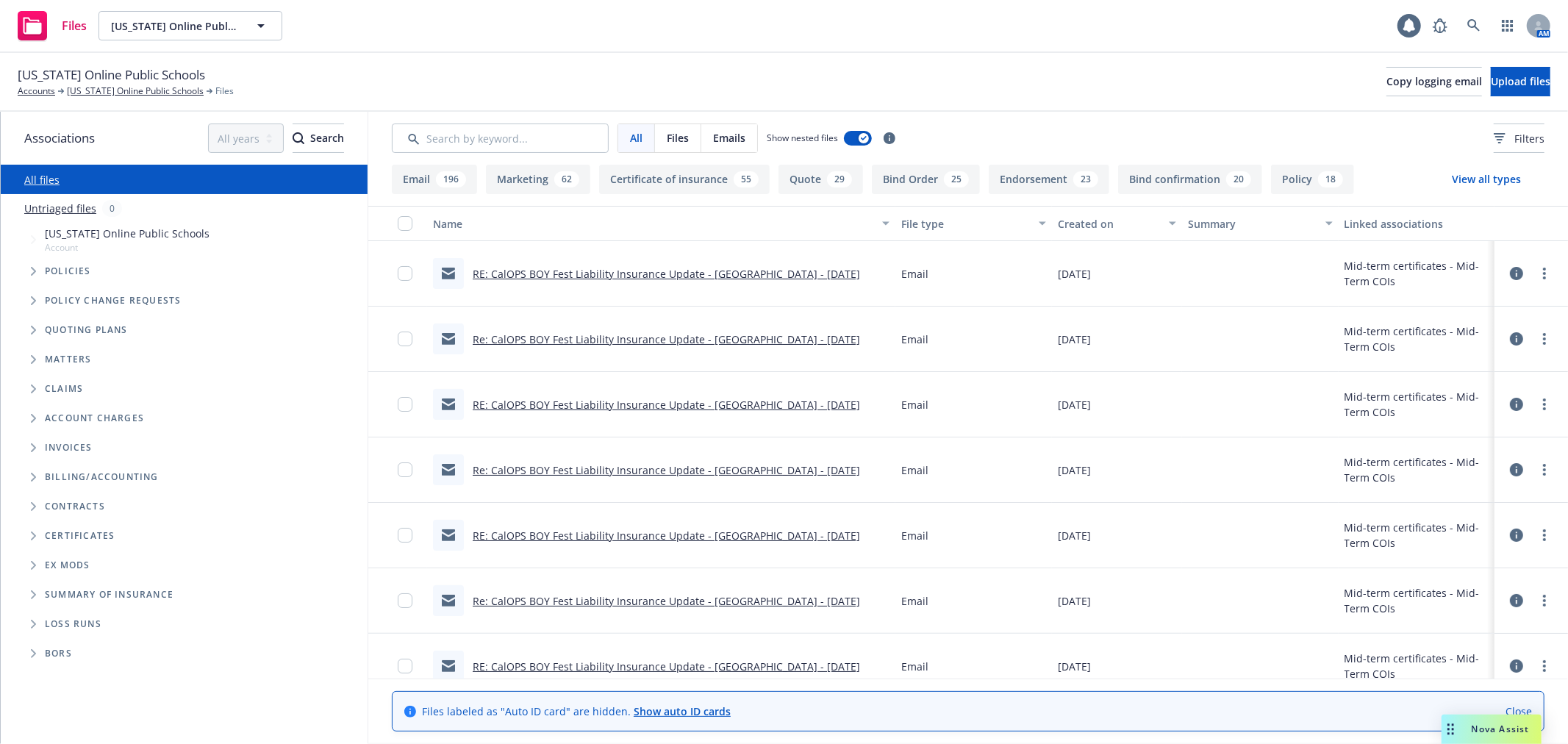
click at [34, 532] on icon "Folder Tree Example" at bounding box center [34, 535] width 6 height 8
click at [41, 569] on span "Folder Tree Example" at bounding box center [45, 562] width 24 height 24
click at [90, 613] on link "Mid-Term COIs" at bounding box center [93, 618] width 74 height 15
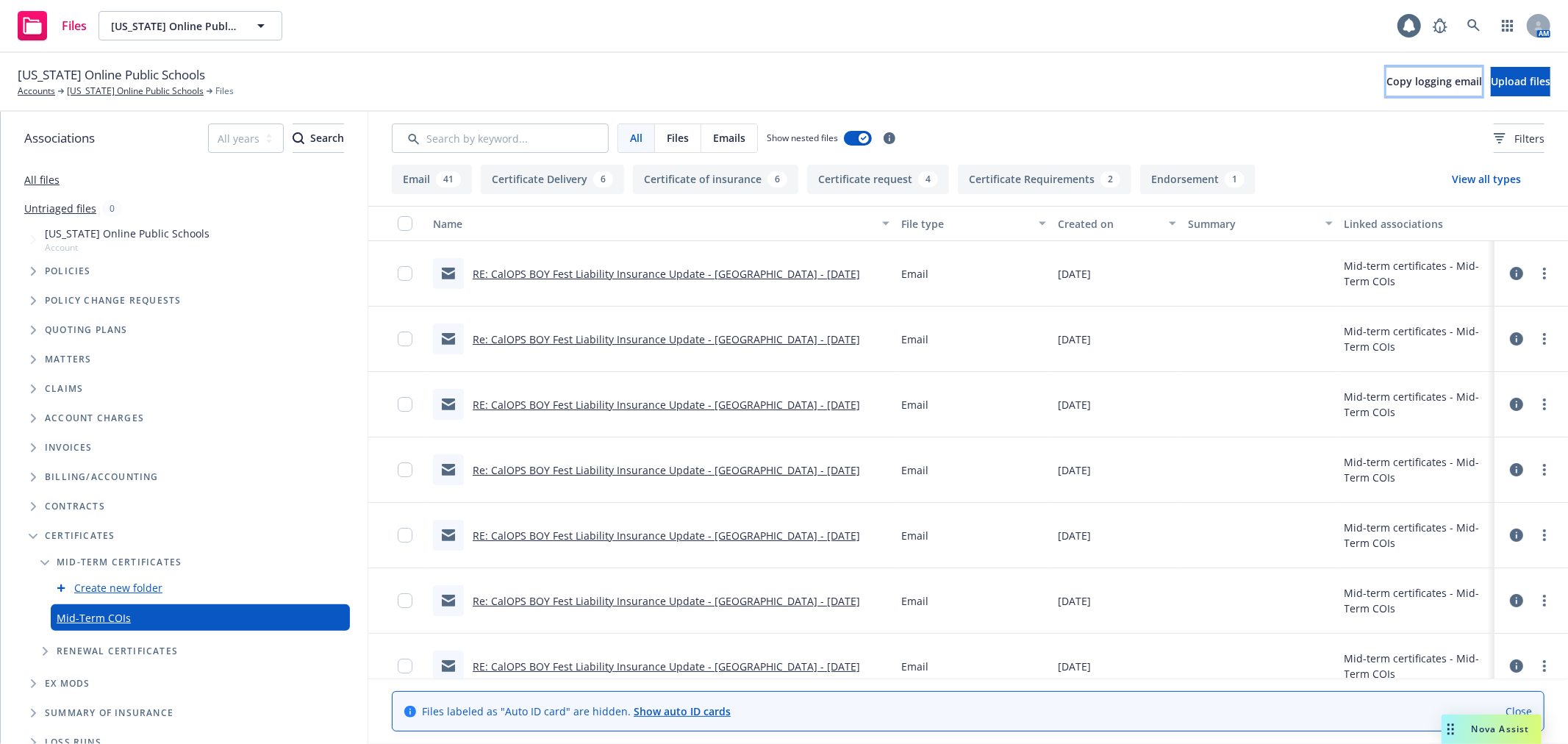
click at [1386, 93] on button "Copy logging email" at bounding box center [1434, 82] width 95 height 29
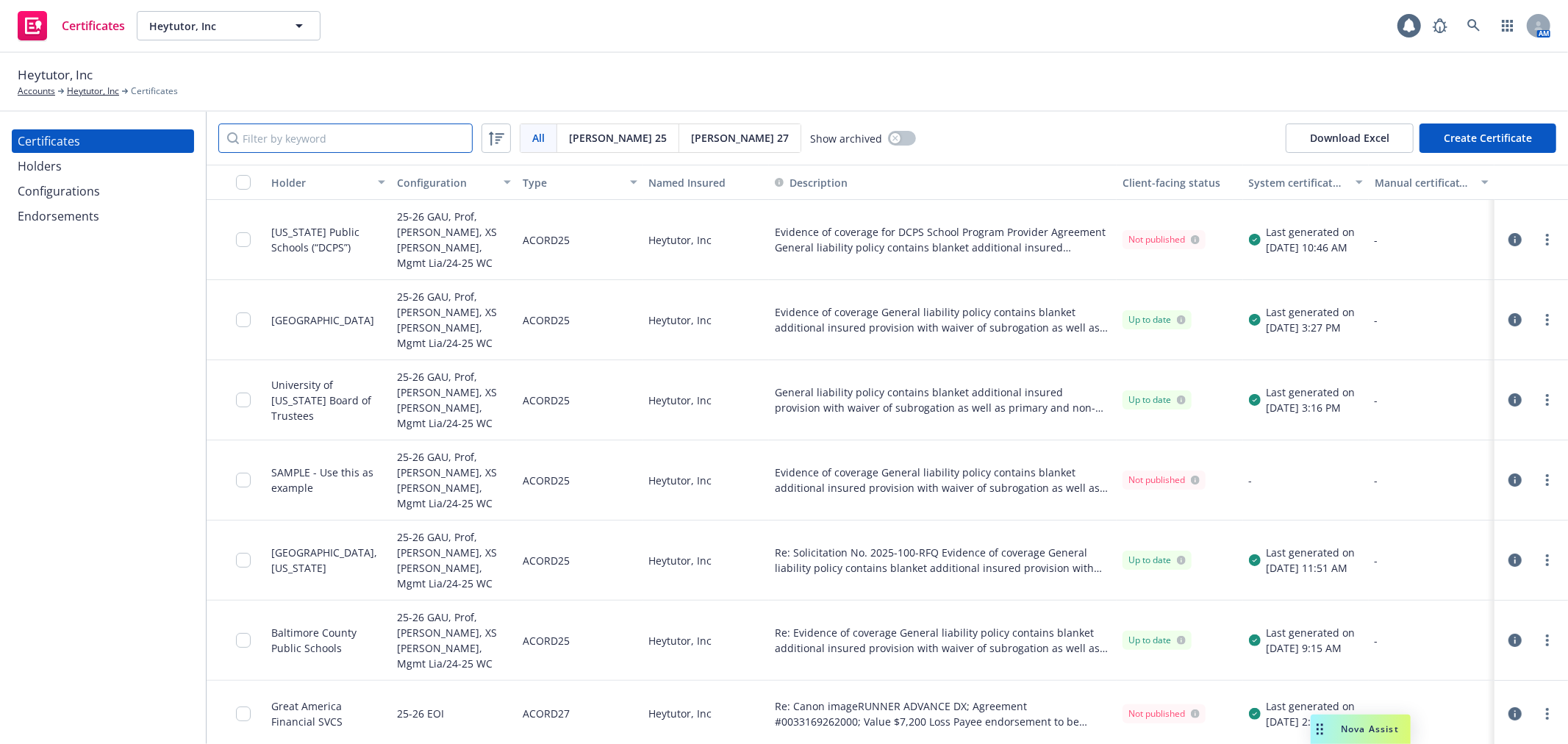
click at [292, 145] on input "Filter by keyword" at bounding box center [345, 138] width 254 height 29
click at [241, 233] on input "checkbox" at bounding box center [243, 240] width 15 height 15
click at [652, 706] on div "Download certificate" at bounding box center [699, 711] width 111 height 28
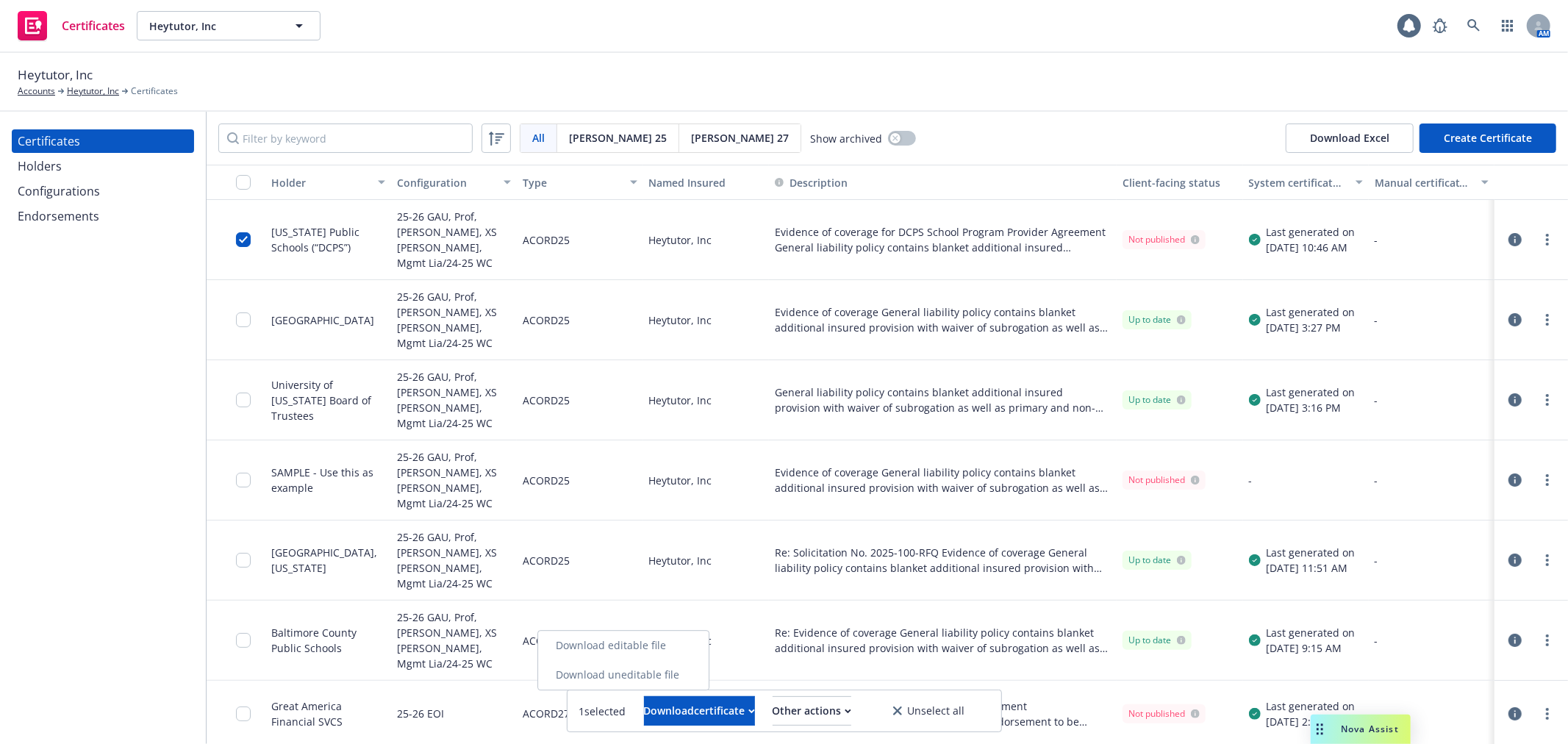
click at [671, 677] on link "Download uneditable file" at bounding box center [623, 675] width 170 height 29
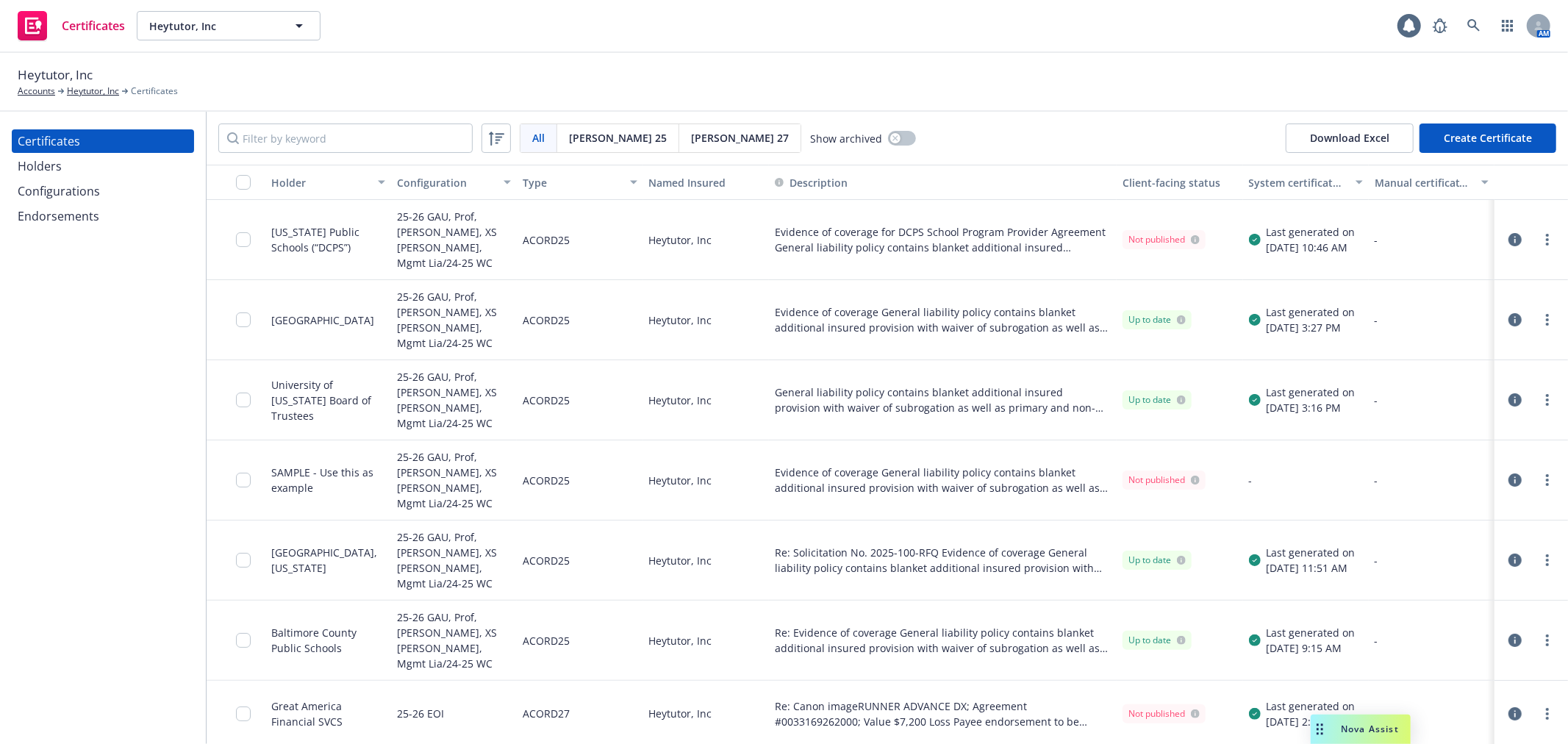
click at [1509, 233] on icon "button" at bounding box center [1515, 240] width 13 height 13
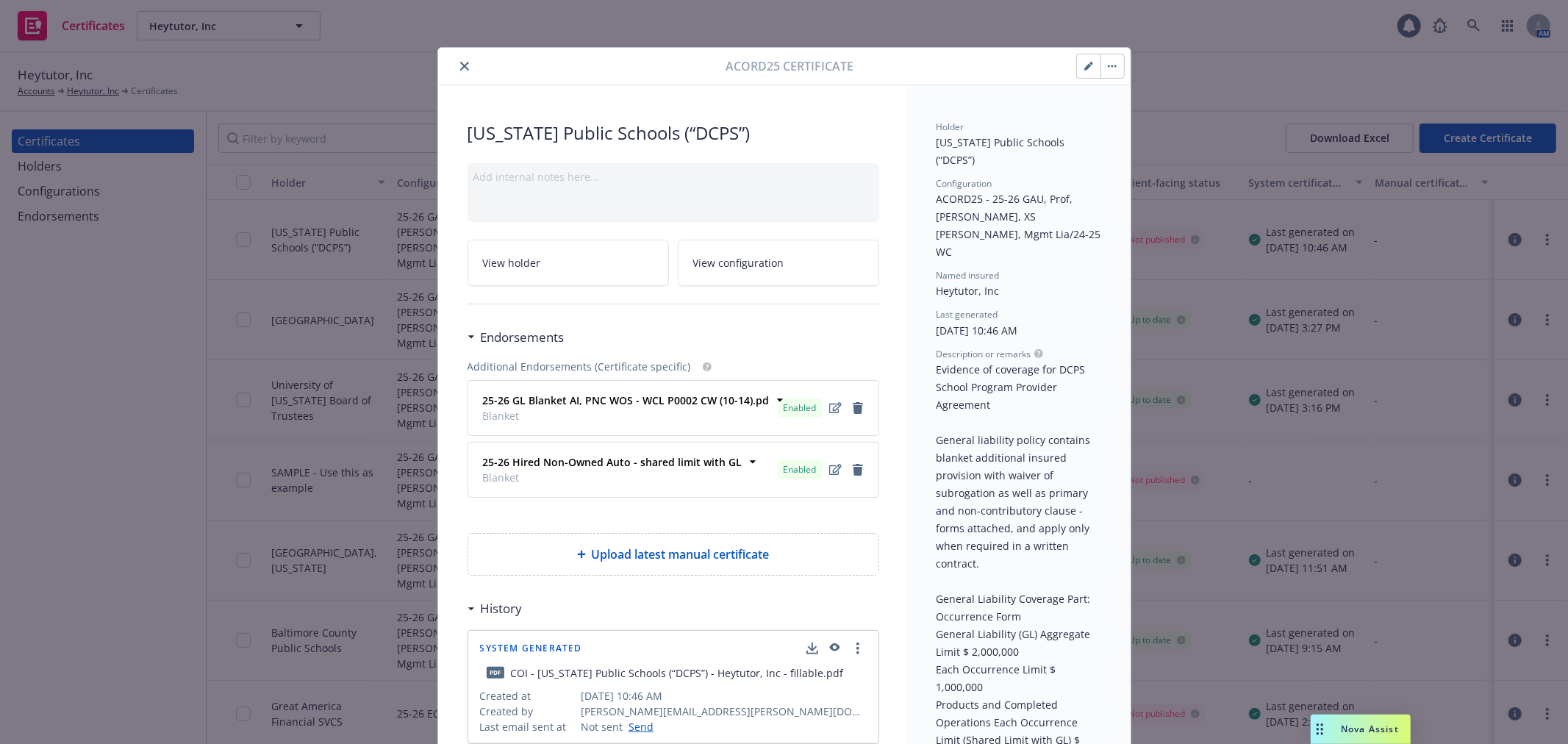
click at [1084, 69] on icon "button" at bounding box center [1088, 67] width 8 height 8
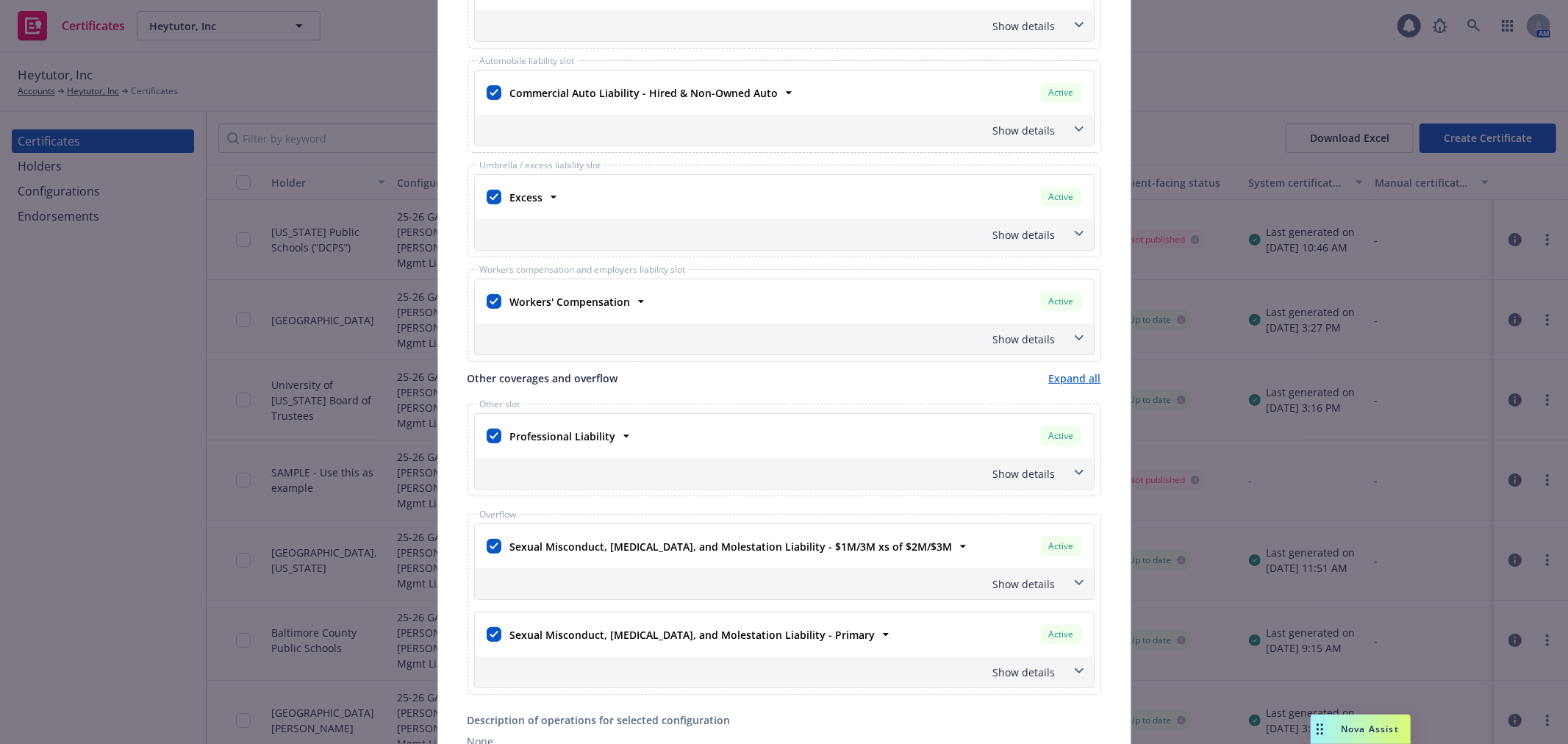
scroll to position [816, 0]
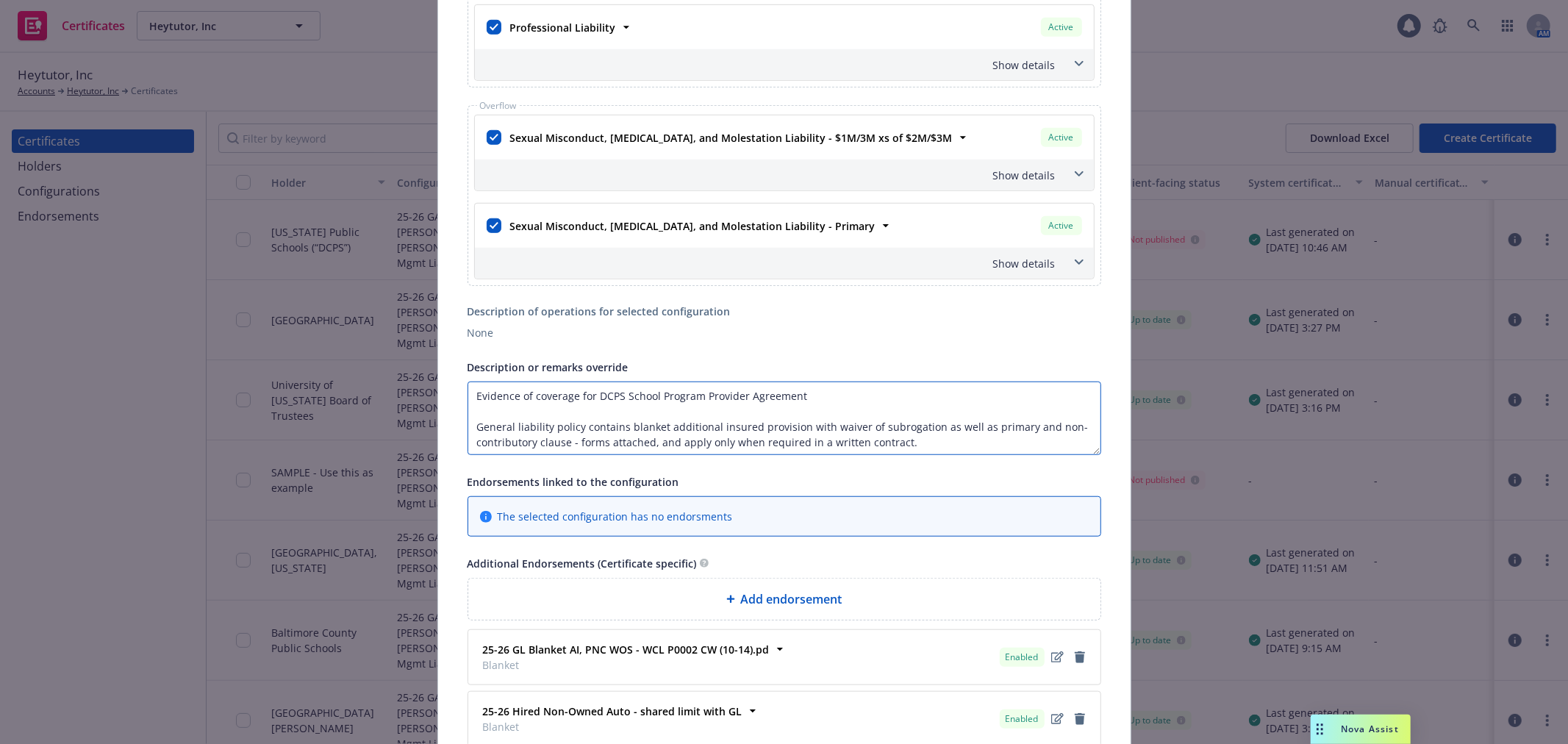
click at [471, 400] on textarea "Evidence of coverage for DCPS School Program Provider Agreement General liabili…" at bounding box center [784, 417] width 634 height 73
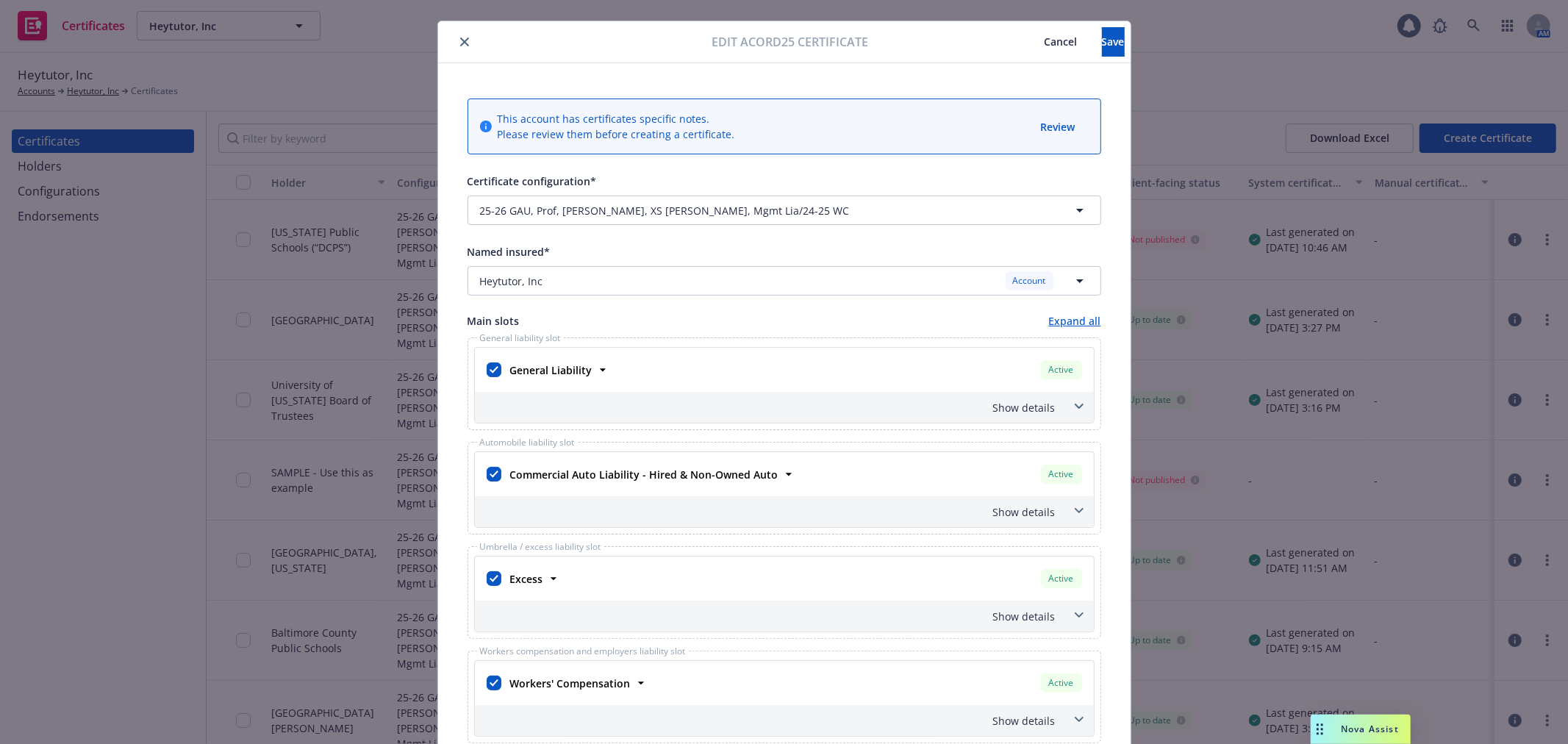
scroll to position [0, 0]
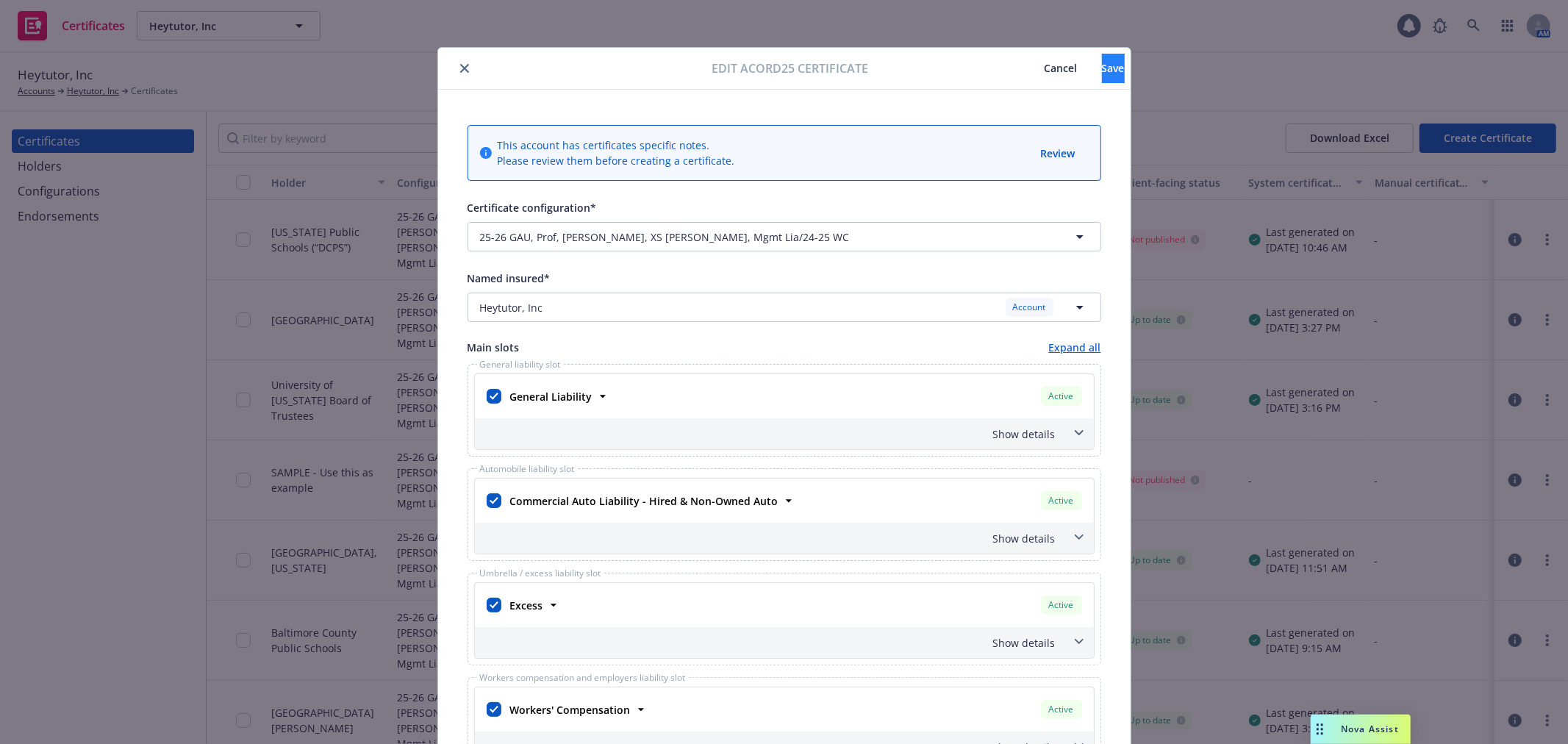
type textarea "Evidence of coverage for DCPS School Program Provider Agreement General liabili…"
click at [1102, 78] on button "Save" at bounding box center [1114, 69] width 23 height 29
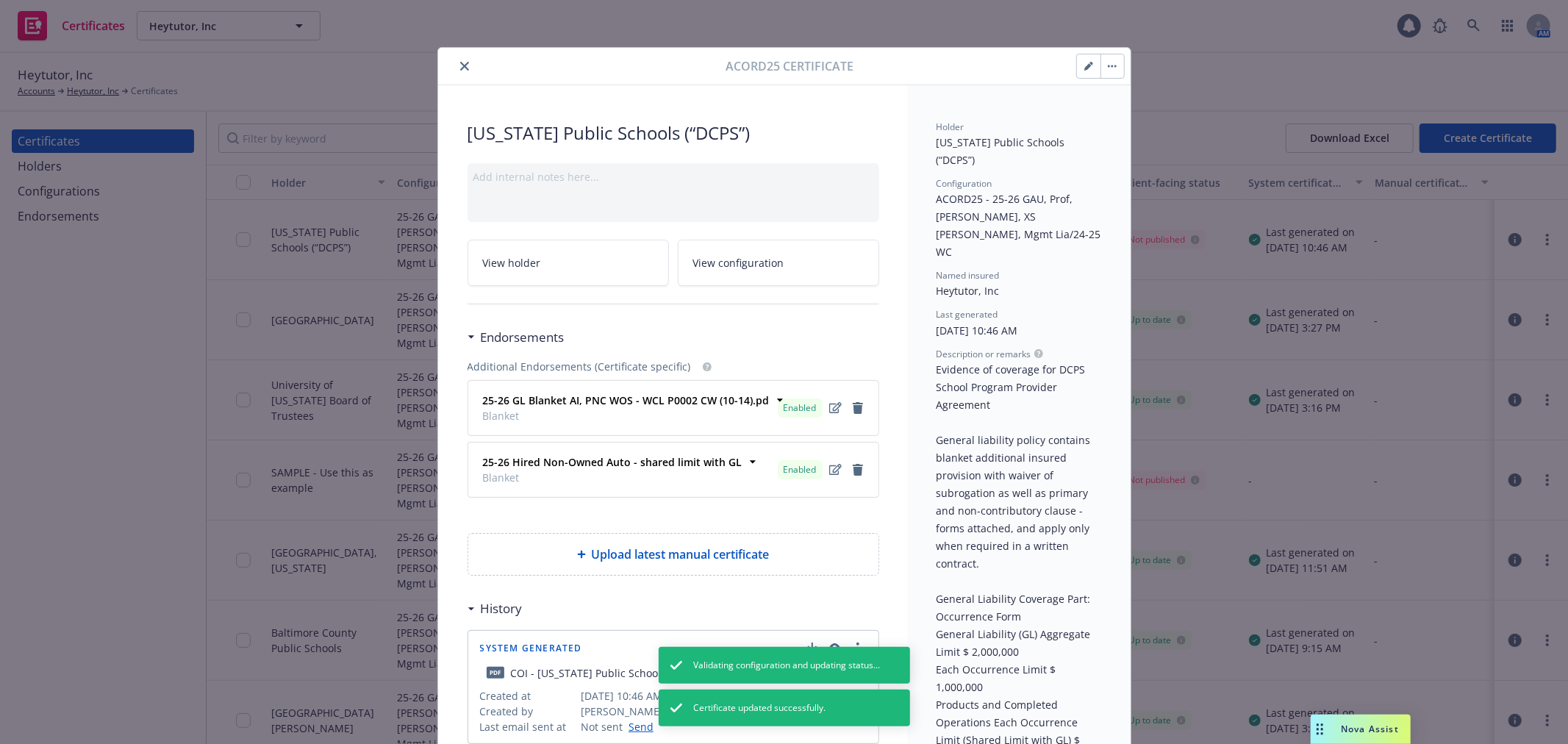
click at [1110, 75] on button "button" at bounding box center [1112, 66] width 24 height 24
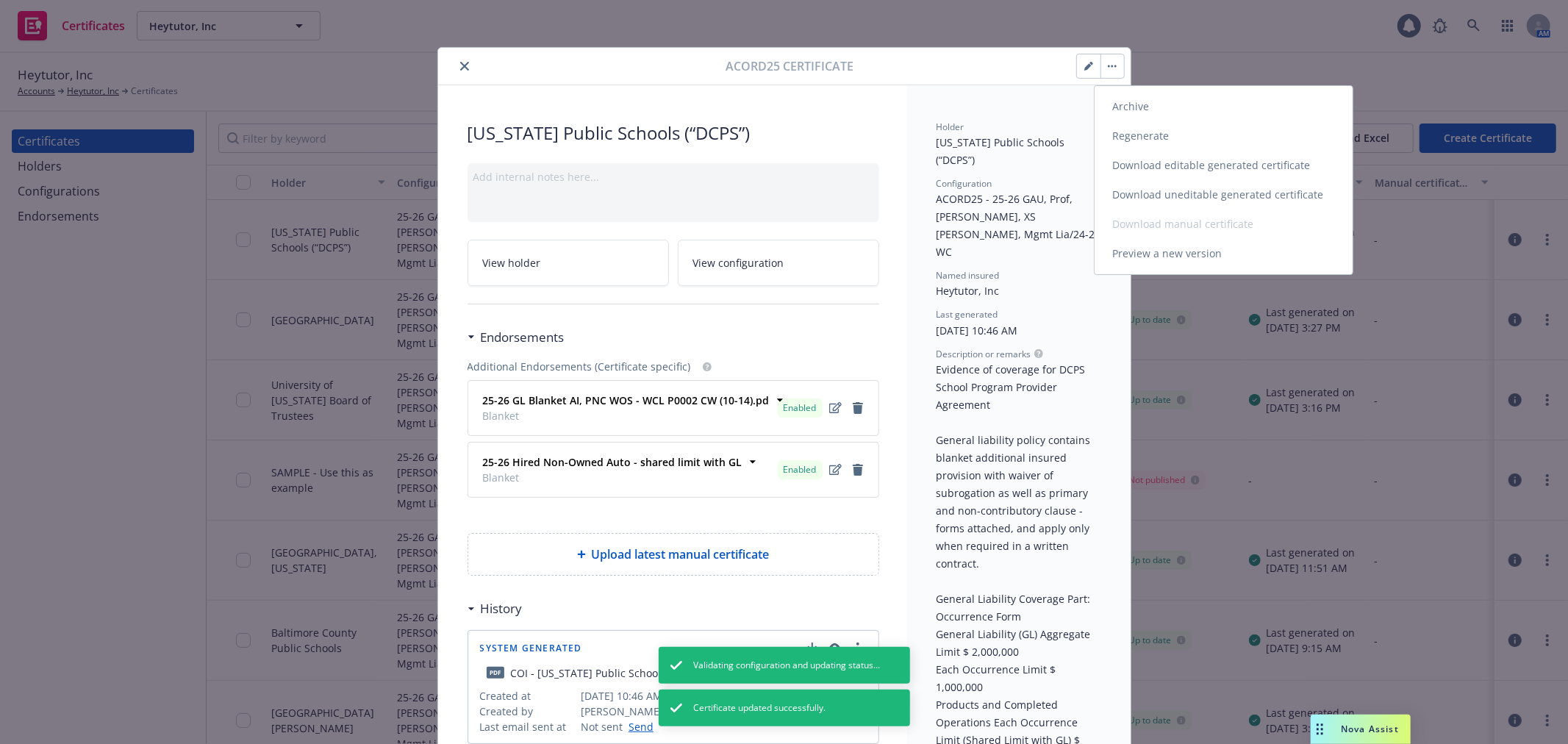
click at [1134, 135] on link "Regenerate" at bounding box center [1223, 136] width 258 height 29
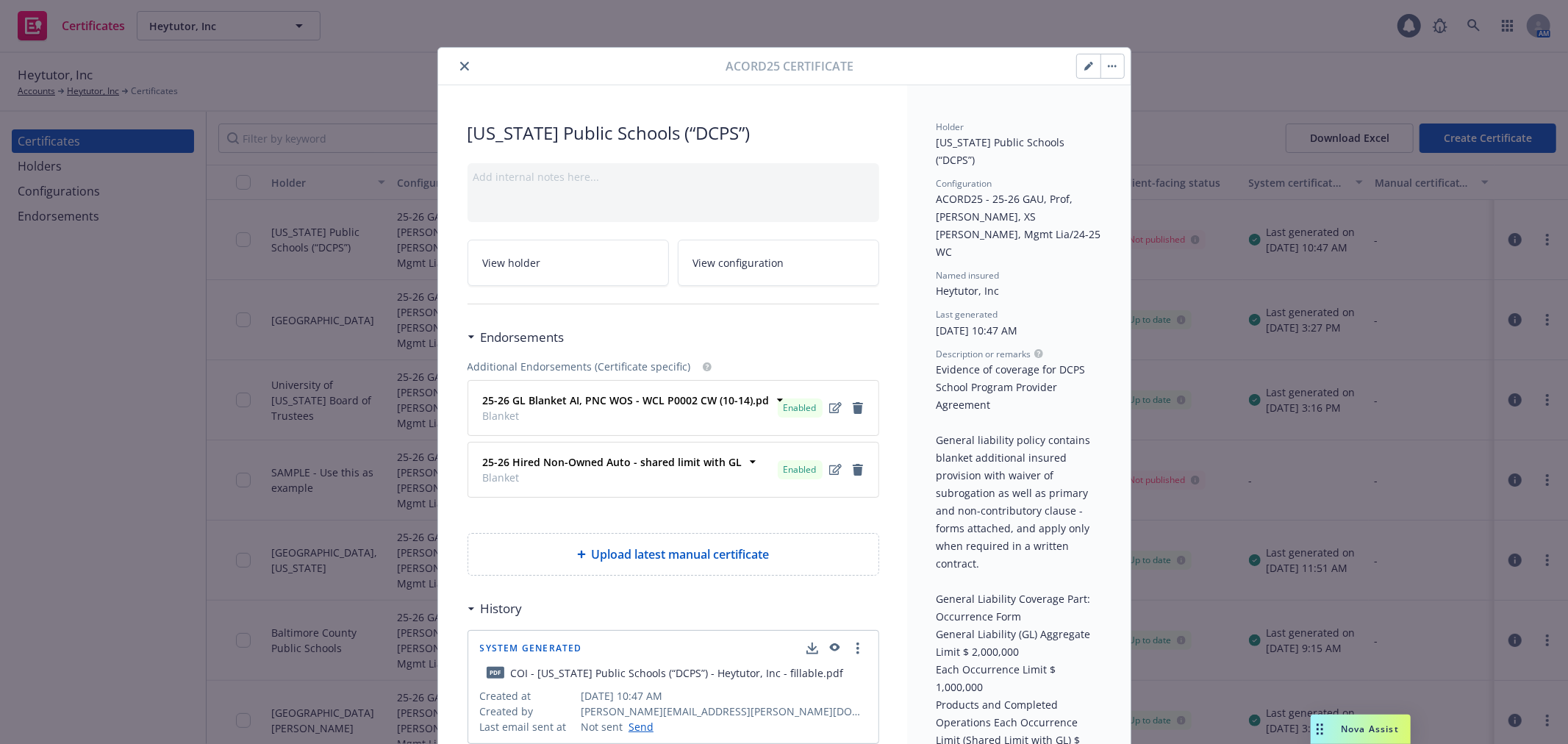
click at [460, 70] on icon "close" at bounding box center [464, 65] width 8 height 8
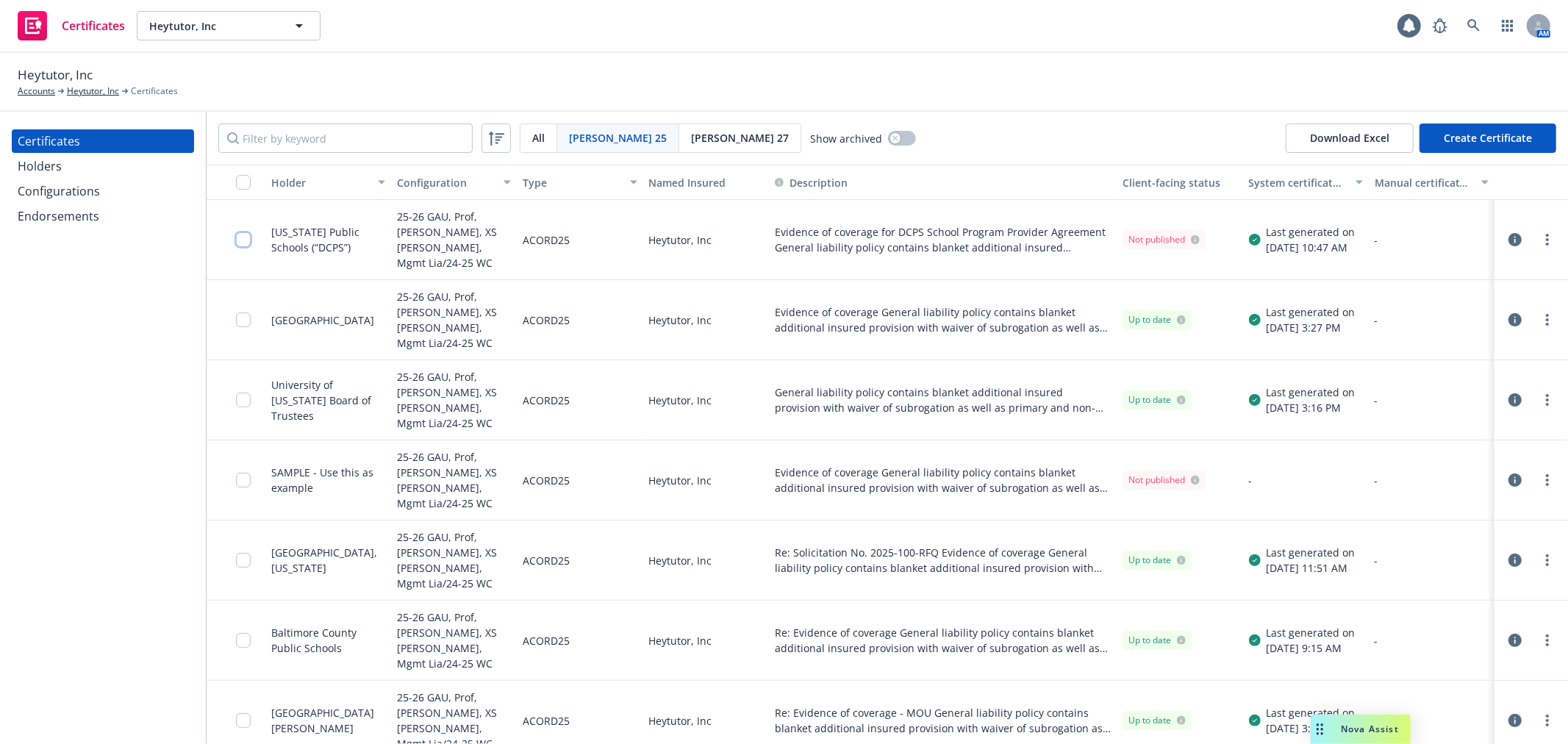
click at [243, 237] on input "checkbox" at bounding box center [243, 240] width 15 height 15
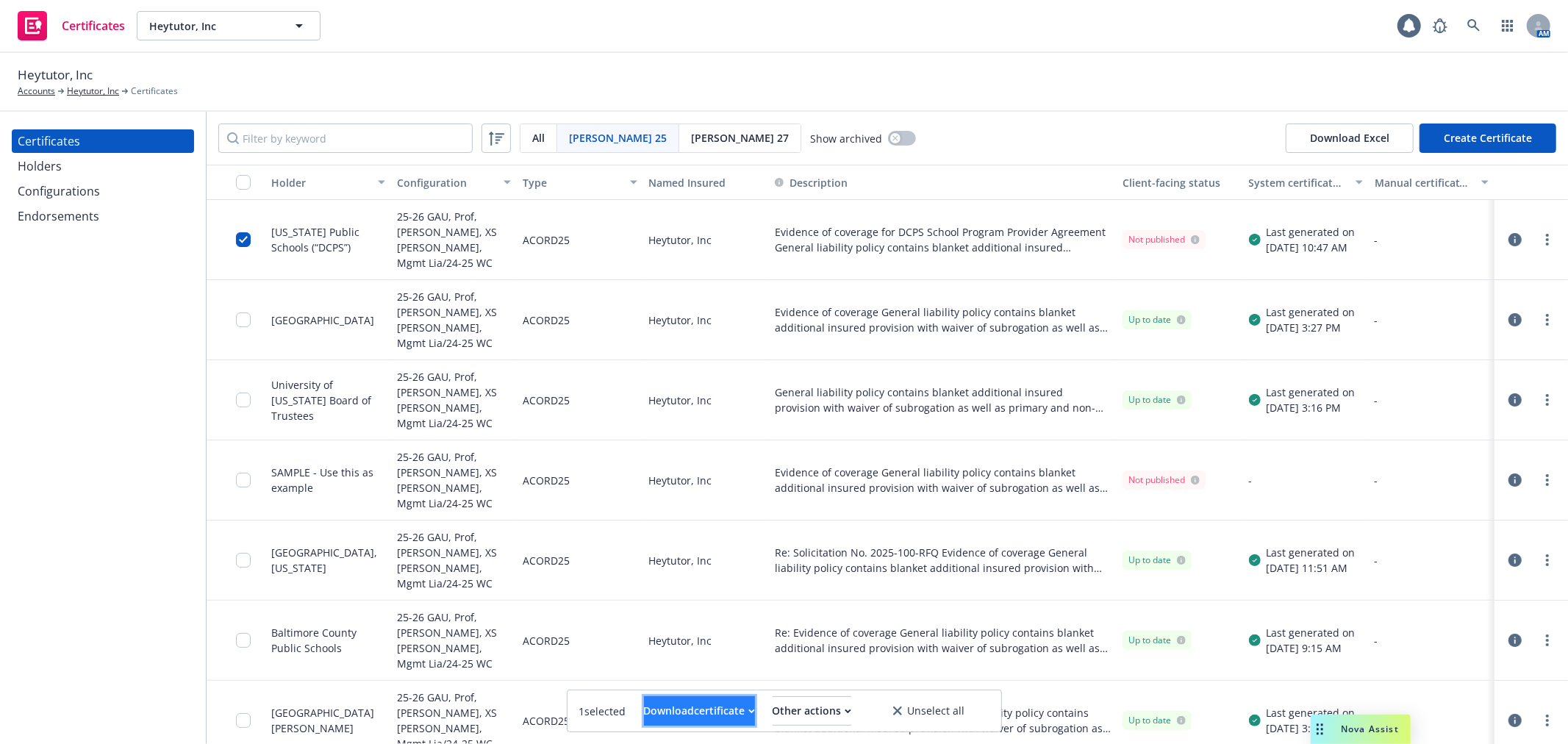
click at [648, 721] on div "Download certificate" at bounding box center [699, 711] width 111 height 28
click at [648, 677] on link "Download uneditable file" at bounding box center [623, 675] width 170 height 29
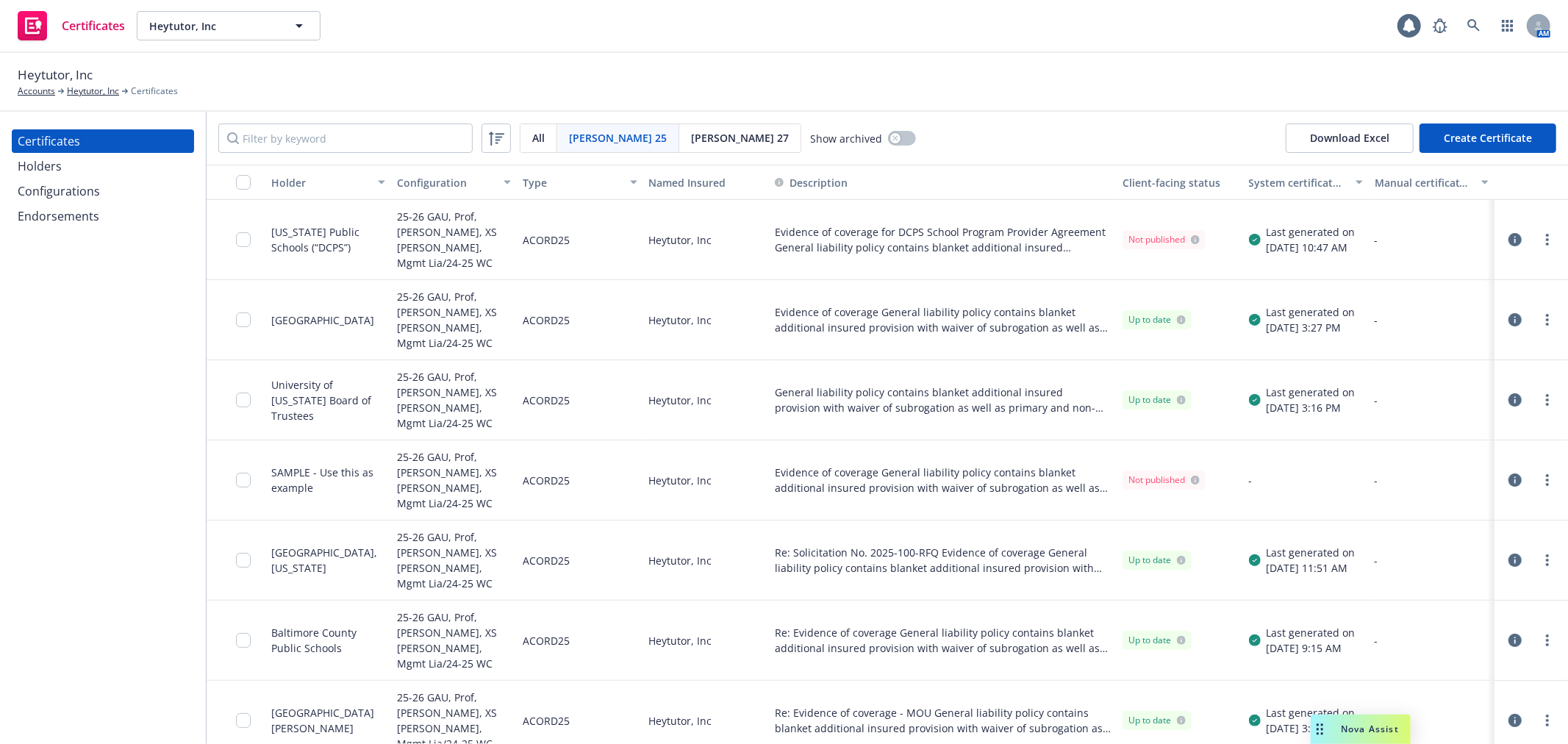
drag, startPoint x: 386, startPoint y: 240, endPoint x: 265, endPoint y: 230, distance: 121.4
click at [265, 230] on div "District of Columbia Public Schools (“DCPS”) 25-26 GAU, Prof, SAM, XS SAM, Mgmt…" at bounding box center [887, 240] width 1362 height 80
copy div "[US_STATE] Public Schools (“DCPS”)"
click at [1509, 233] on icon "button" at bounding box center [1515, 240] width 13 height 13
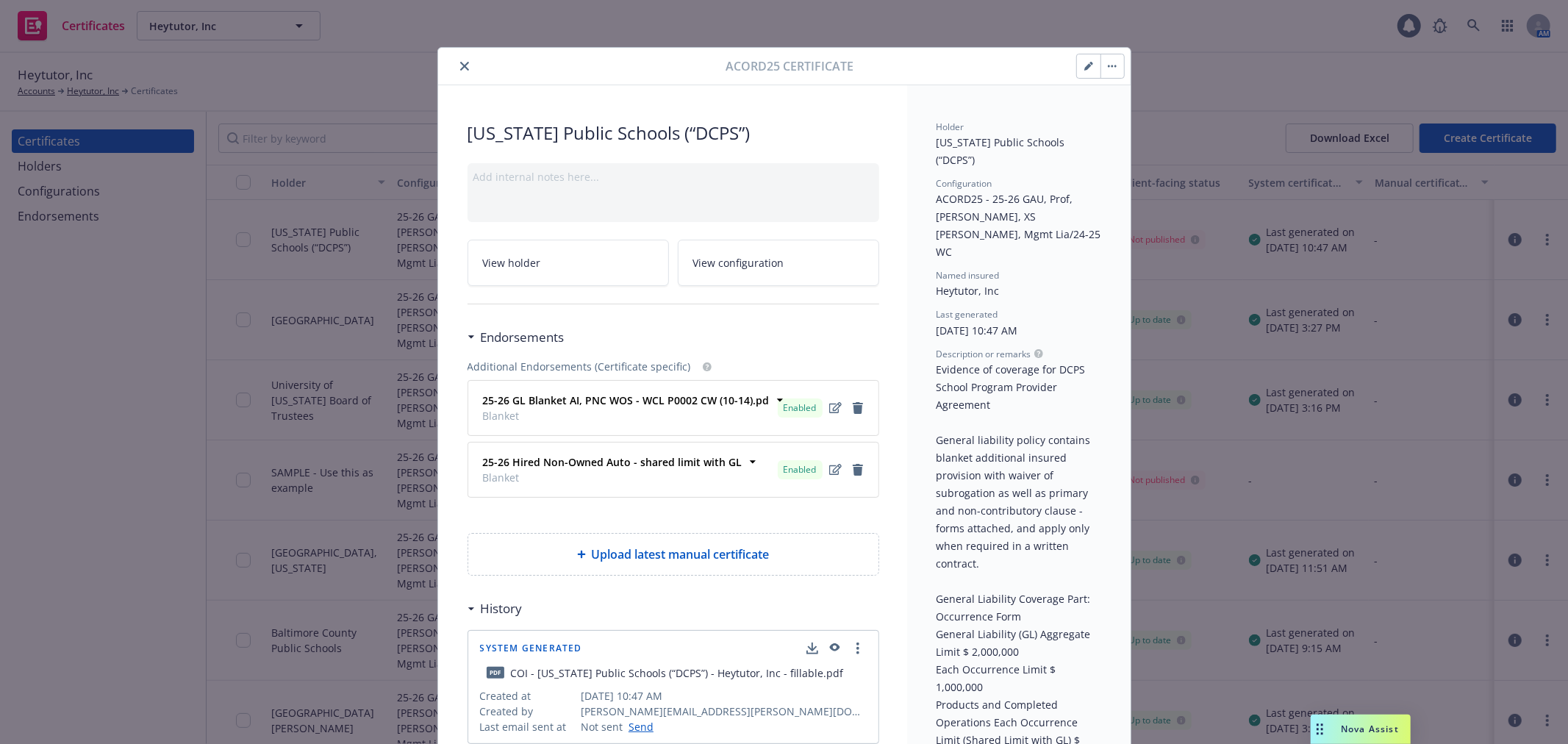
drag, startPoint x: 849, startPoint y: 134, endPoint x: 467, endPoint y: 123, distance: 382.2
click at [467, 123] on span "[US_STATE] Public Schools (“DCPS”)" at bounding box center [673, 133] width 411 height 25
copy span "[US_STATE] Public Schools (“DCPS”)"
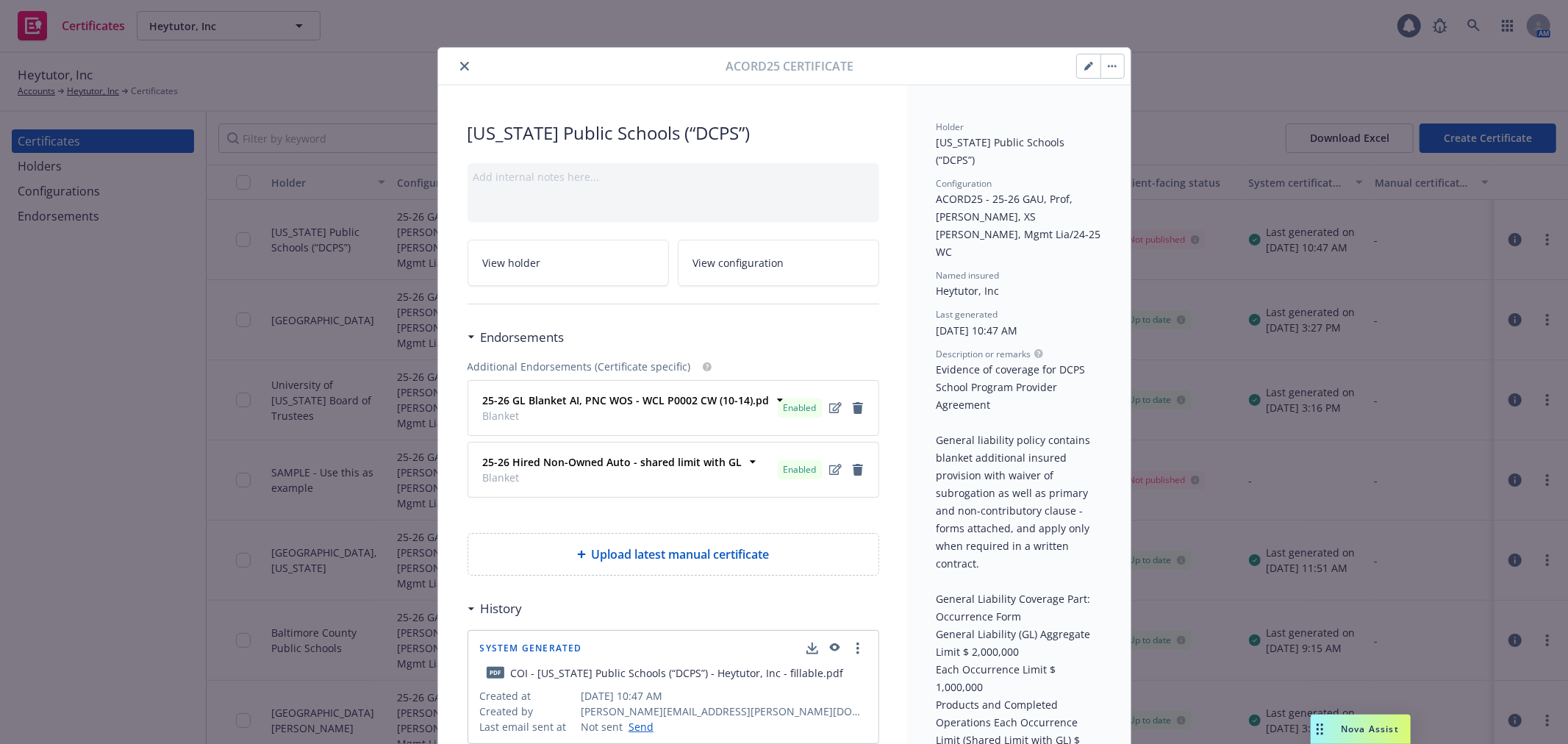
click at [460, 66] on icon "close" at bounding box center [464, 65] width 8 height 8
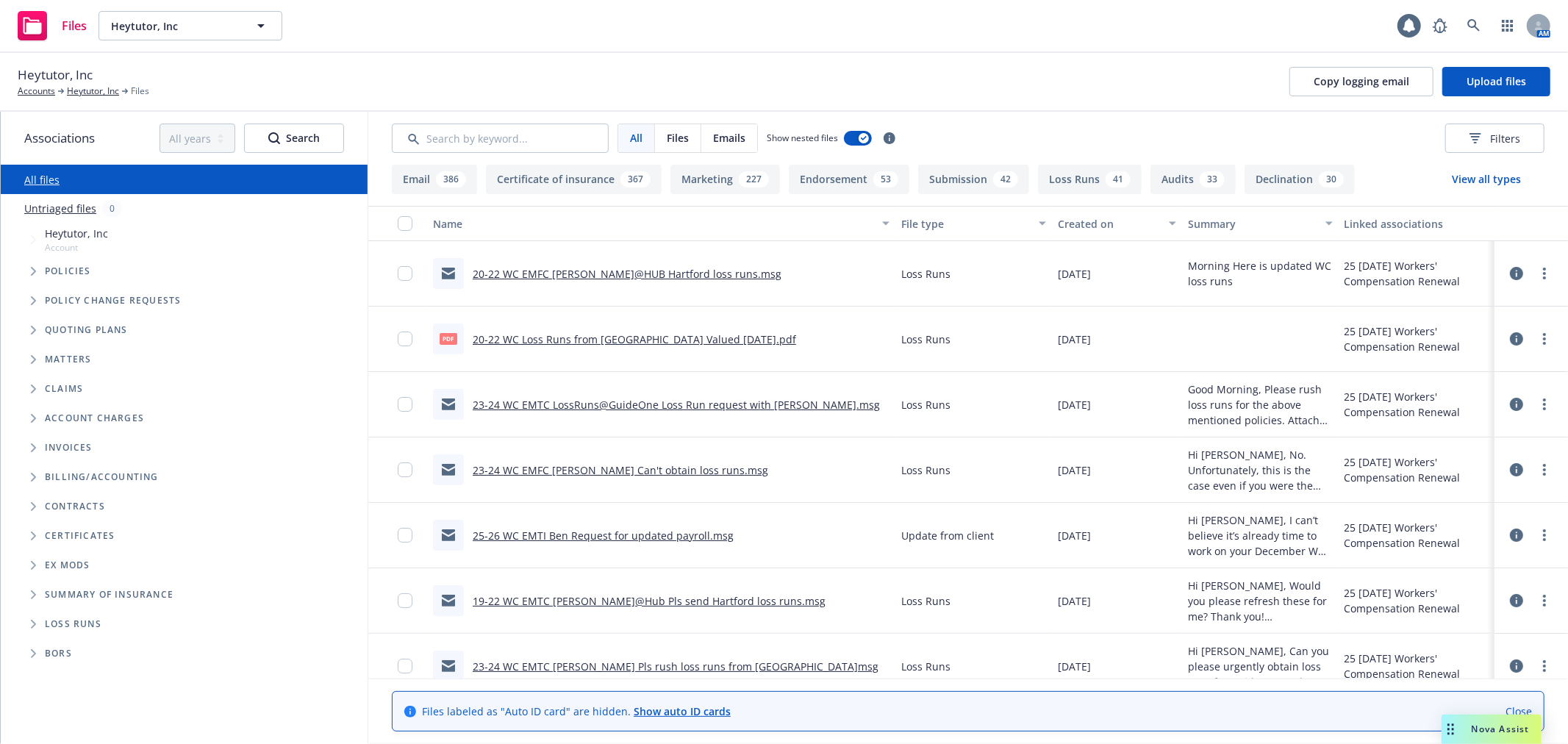
click at [33, 534] on icon "Folder Tree Example" at bounding box center [33, 535] width 5 height 8
click at [45, 561] on icon "Folder Tree Example" at bounding box center [45, 561] width 5 height 8
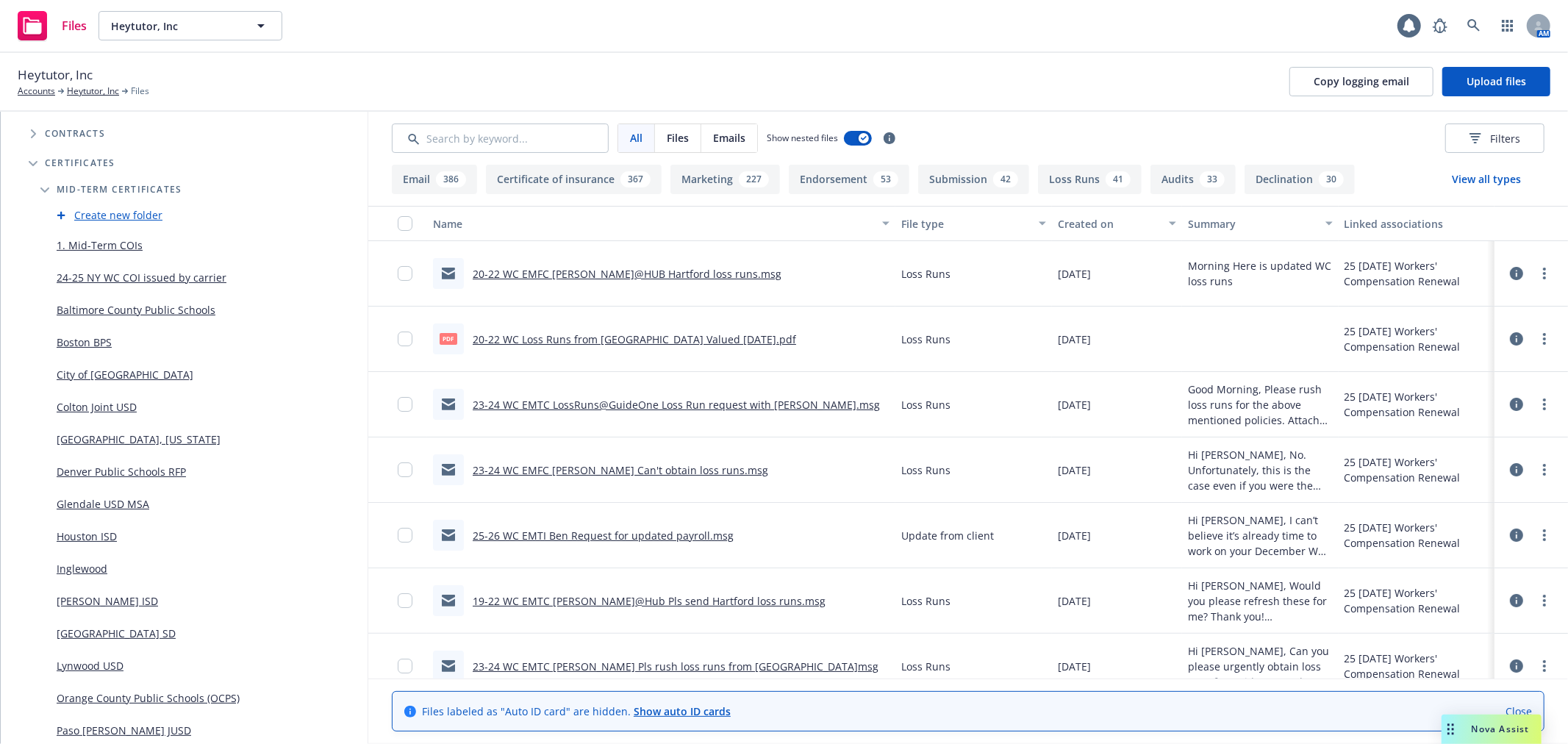
scroll to position [245, 0]
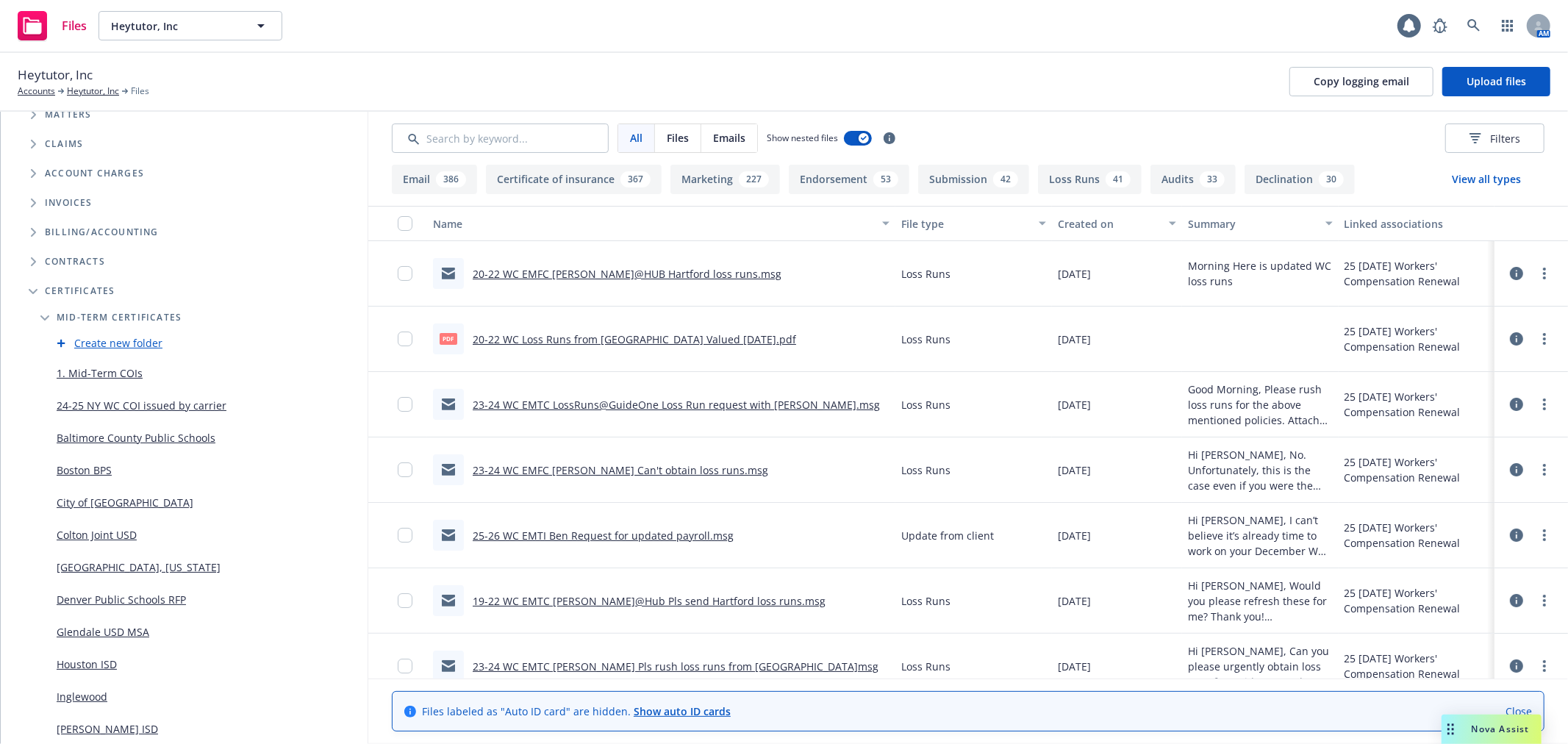
click at [113, 342] on link "Create new folder" at bounding box center [118, 343] width 89 height 15
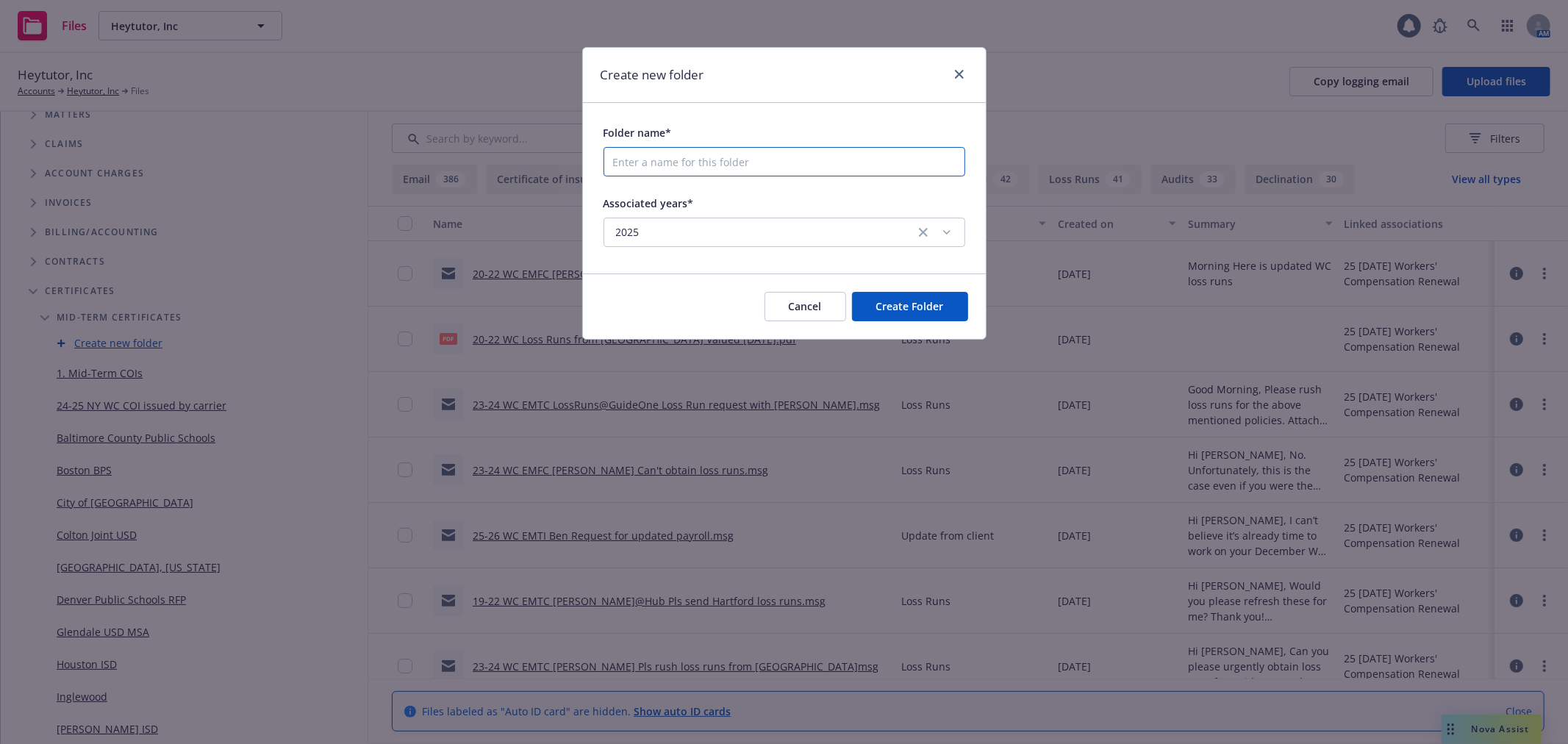
click at [726, 158] on input "Folder name*" at bounding box center [785, 162] width 362 height 29
paste input "[PERSON_NAME]"
type input "[PERSON_NAME]"
paste input "[US_STATE] Public Schools (“DCPS”)"
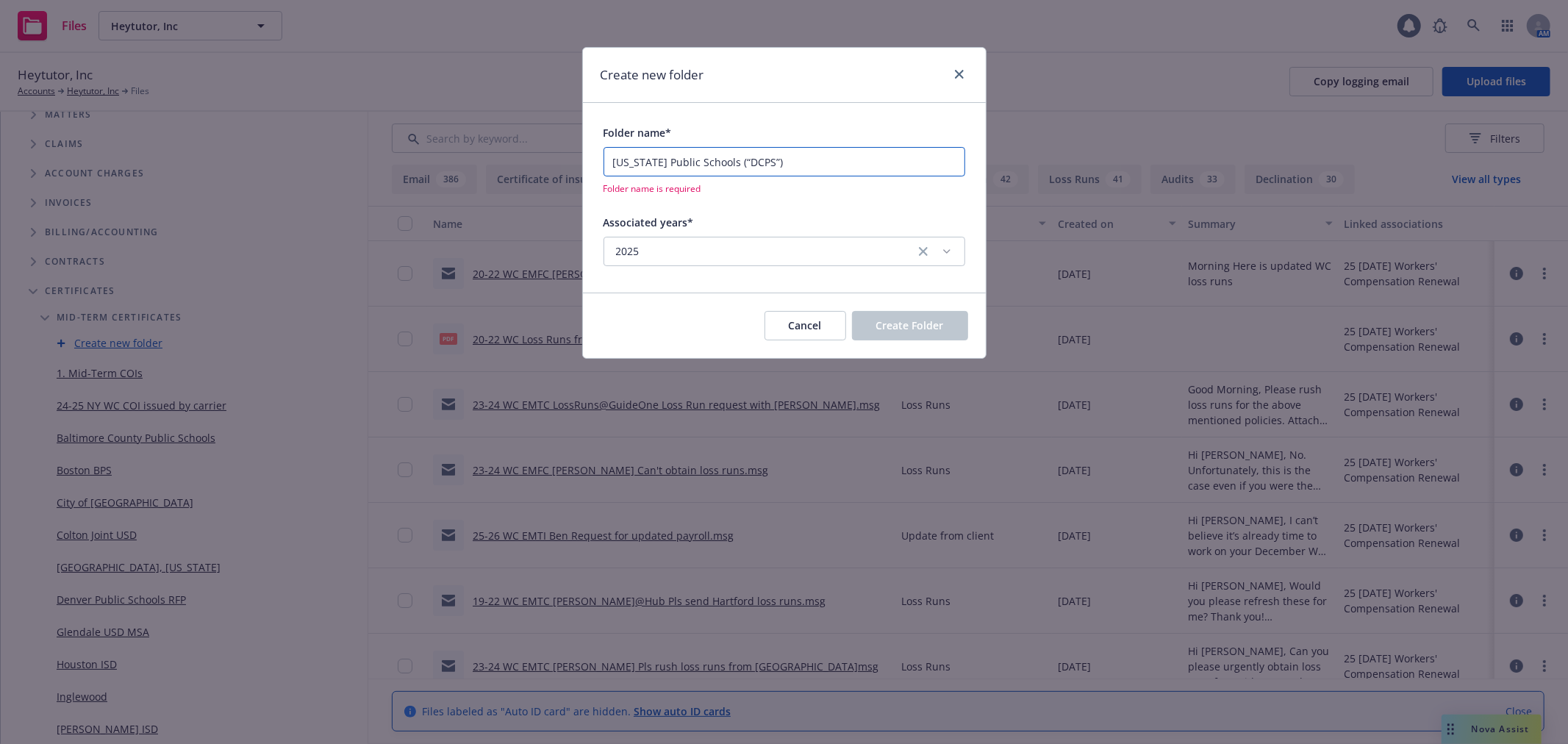
type input "[US_STATE] Public Schools (“DCPS”)"
click at [652, 245] on span "2025" at bounding box center [764, 251] width 296 height 15
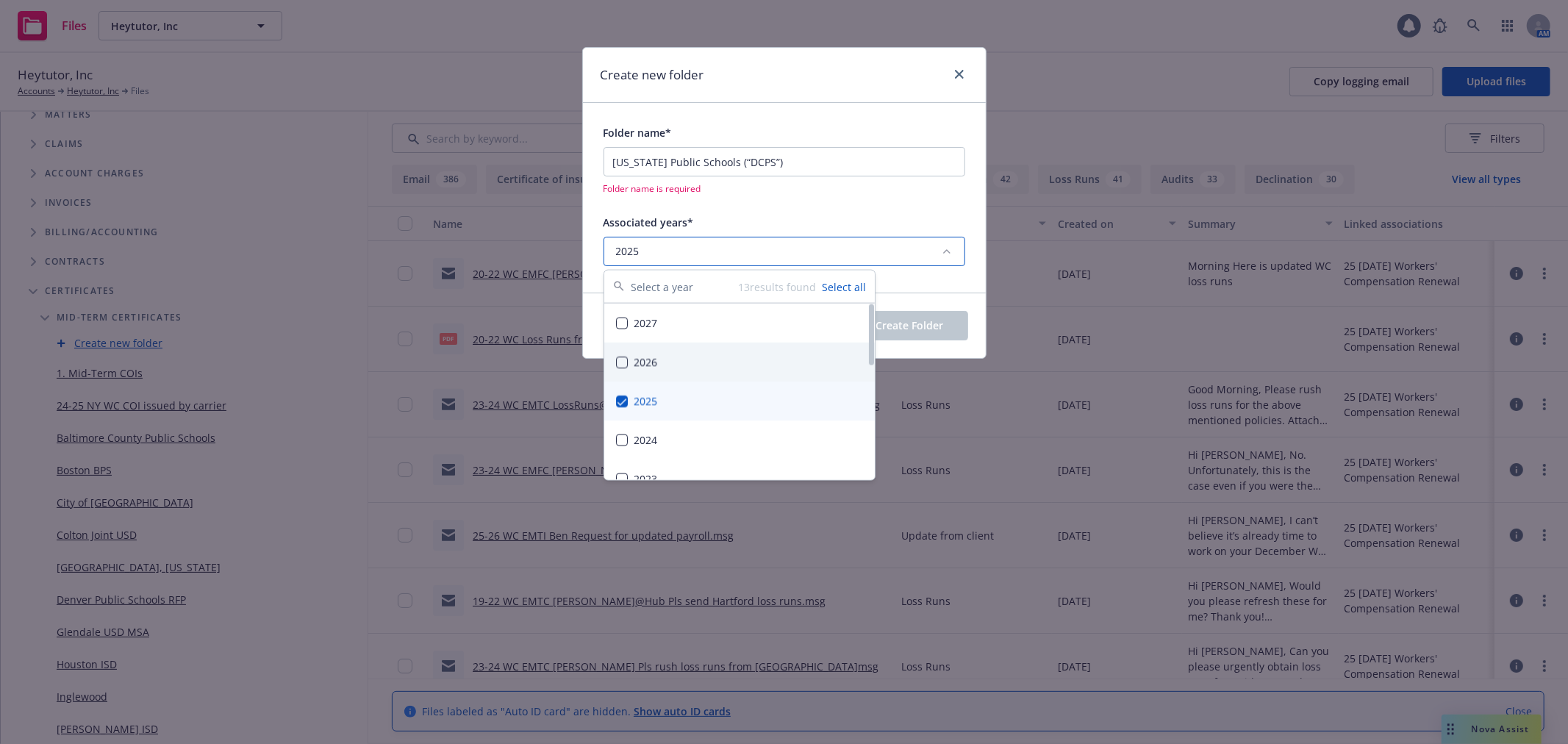
click at [625, 367] on div "2026" at bounding box center [739, 362] width 270 height 39
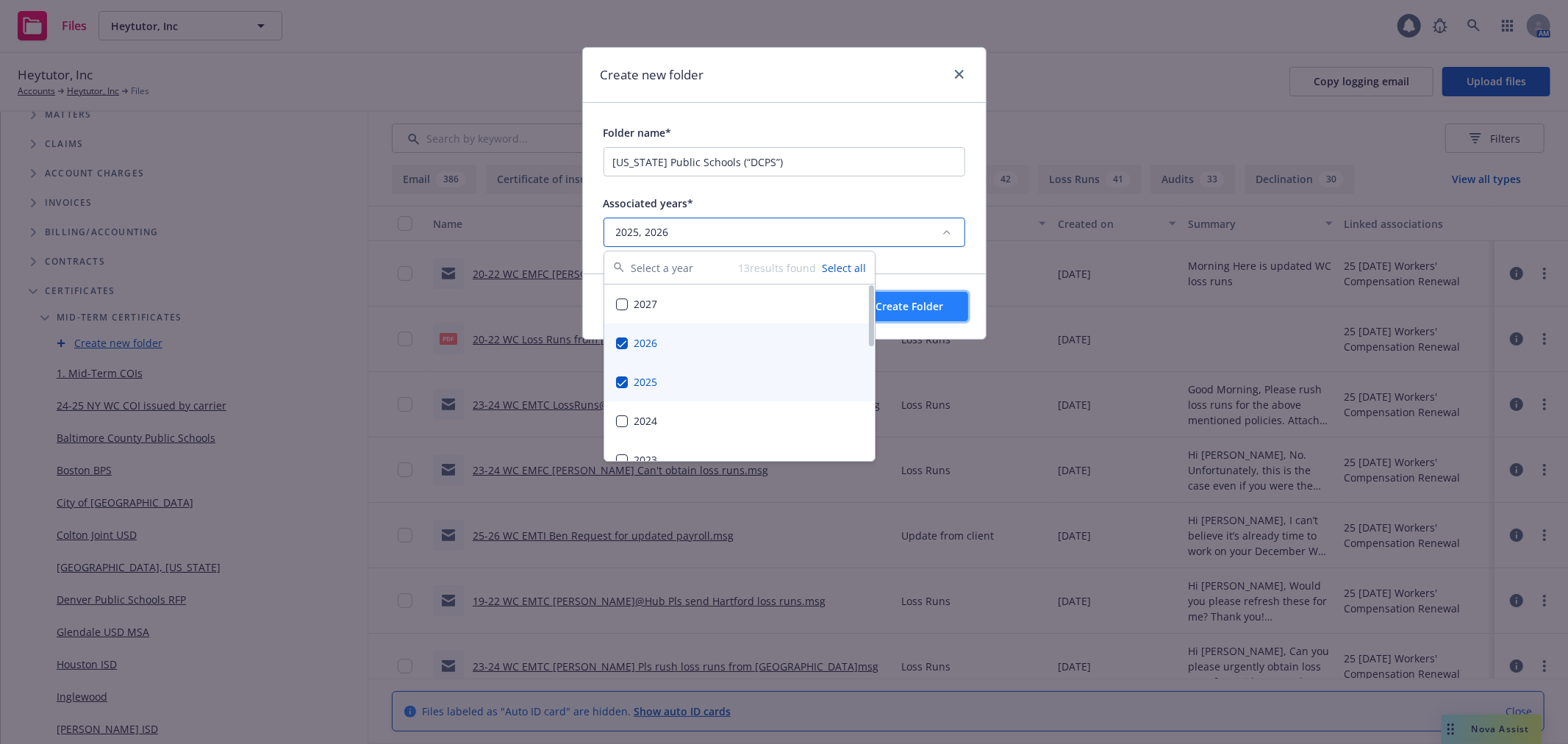
click at [916, 310] on span "Create Folder" at bounding box center [910, 306] width 68 height 14
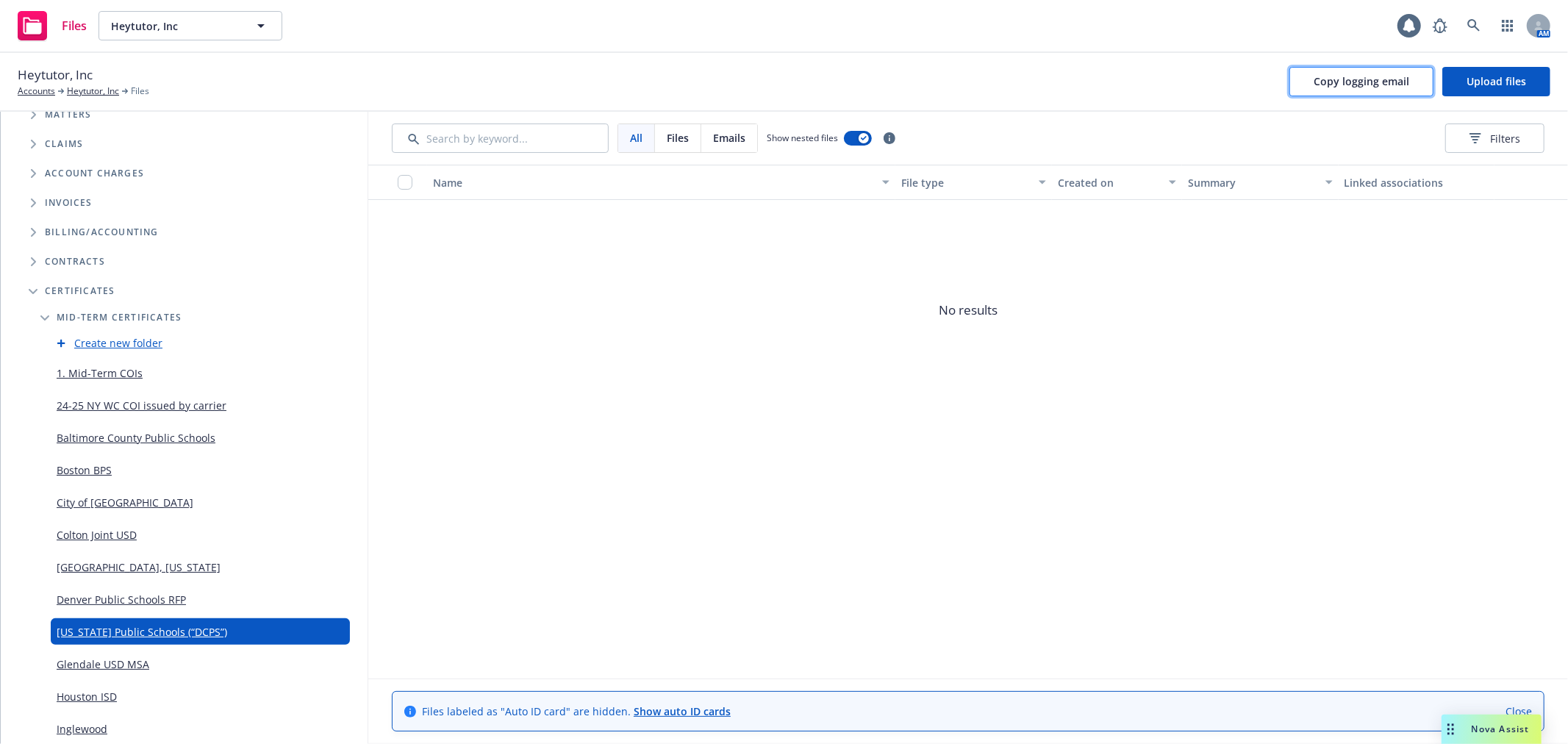
click at [1389, 82] on span "Copy logging email" at bounding box center [1362, 81] width 95 height 14
drag, startPoint x: 1326, startPoint y: 79, endPoint x: 1316, endPoint y: 93, distance: 17.2
click at [1327, 79] on span "Copy logging email" at bounding box center [1362, 81] width 95 height 14
